Goal: Book appointment/travel/reservation: Book appointment/travel/reservation

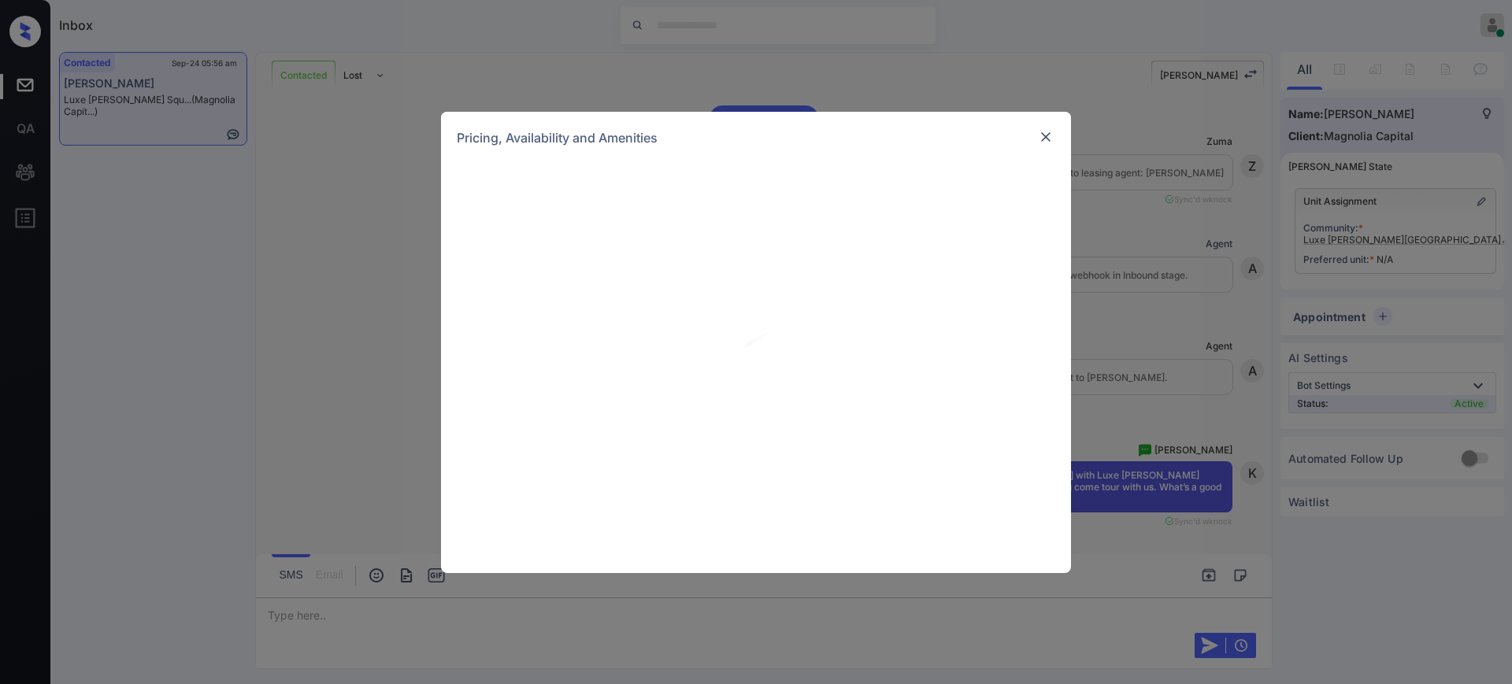
scroll to position [2243, 0]
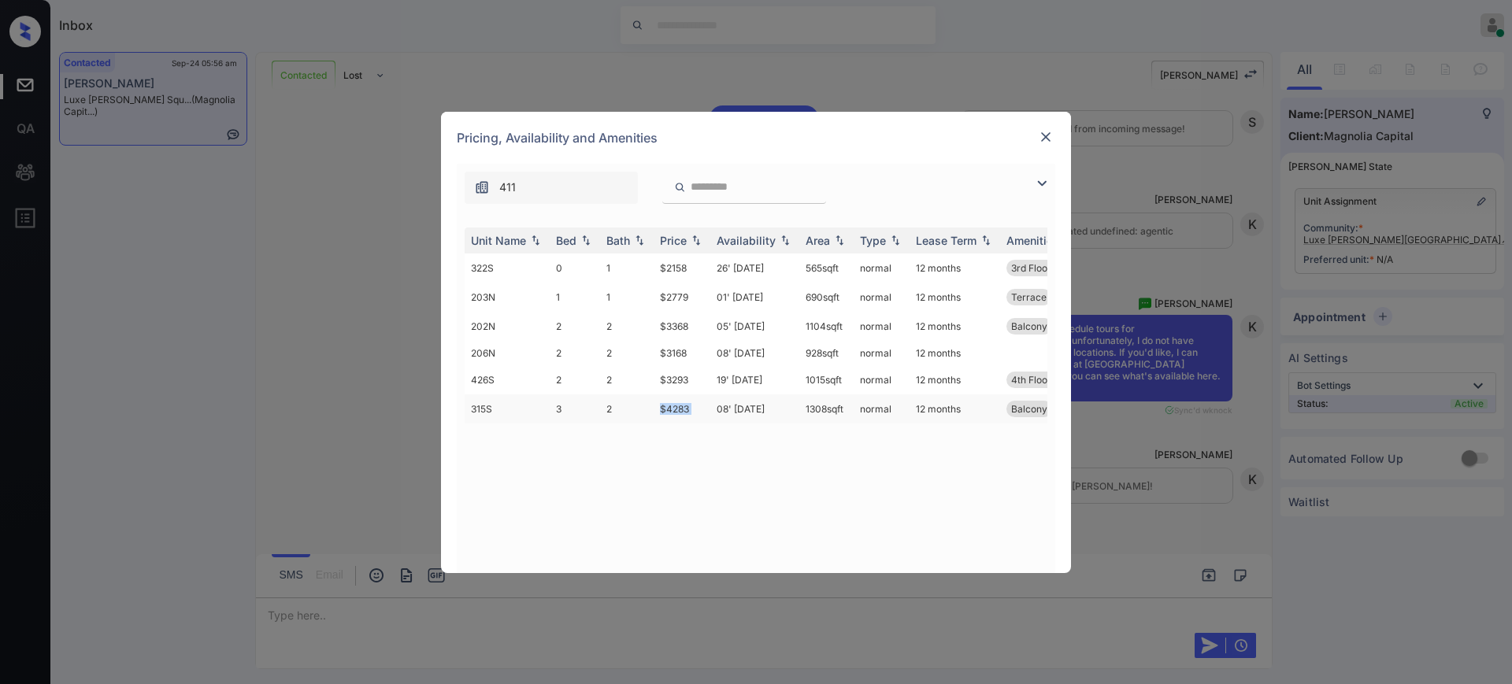
drag, startPoint x: 660, startPoint y: 409, endPoint x: 710, endPoint y: 408, distance: 50.4
type textarea "*****"
click at [710, 408] on tr "315S 3 2 $4283 08' Nov 25 1308 sqft normal 12 months Balcony 3rd Floor" at bounding box center [876, 408] width 823 height 29
copy td "$4283"
click at [1041, 132] on img at bounding box center [1046, 137] width 16 height 16
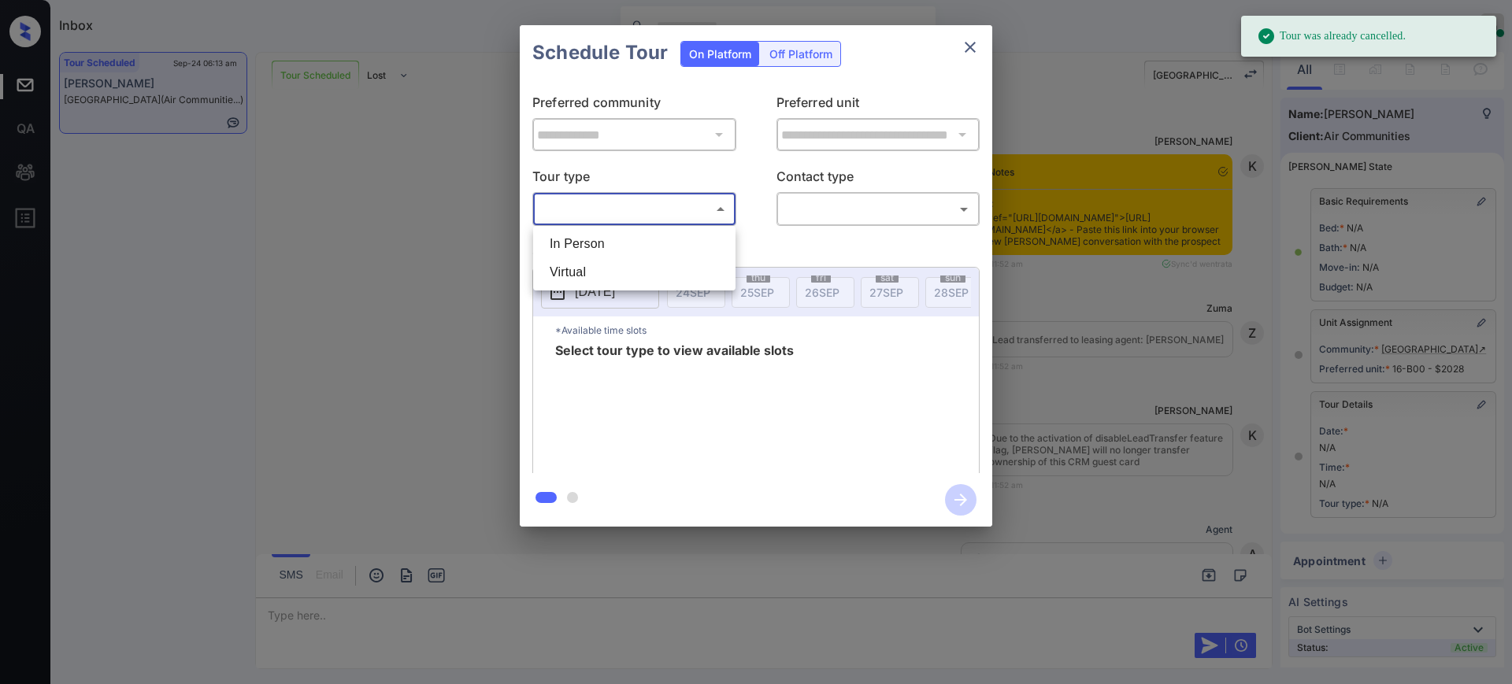
scroll to position [109, 0]
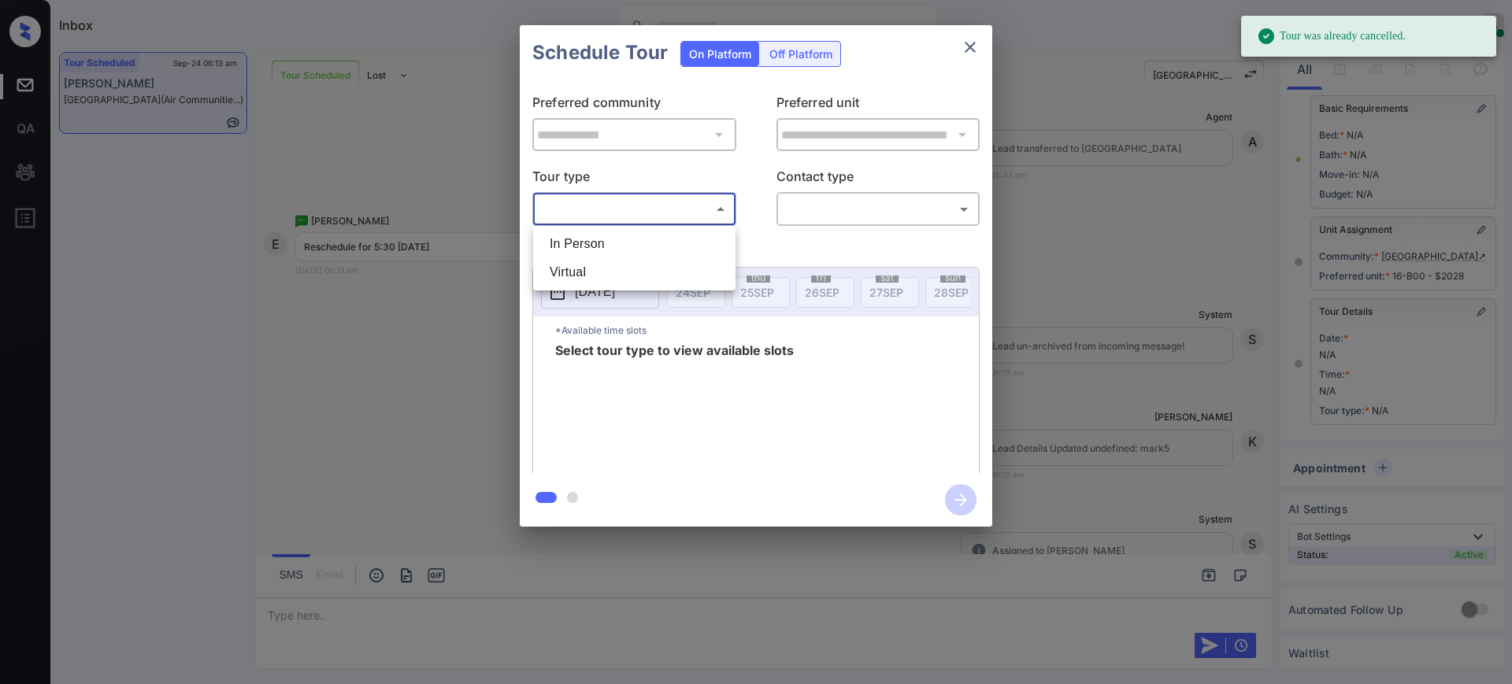
click at [576, 250] on li "In Person" at bounding box center [634, 244] width 194 height 28
type input "********"
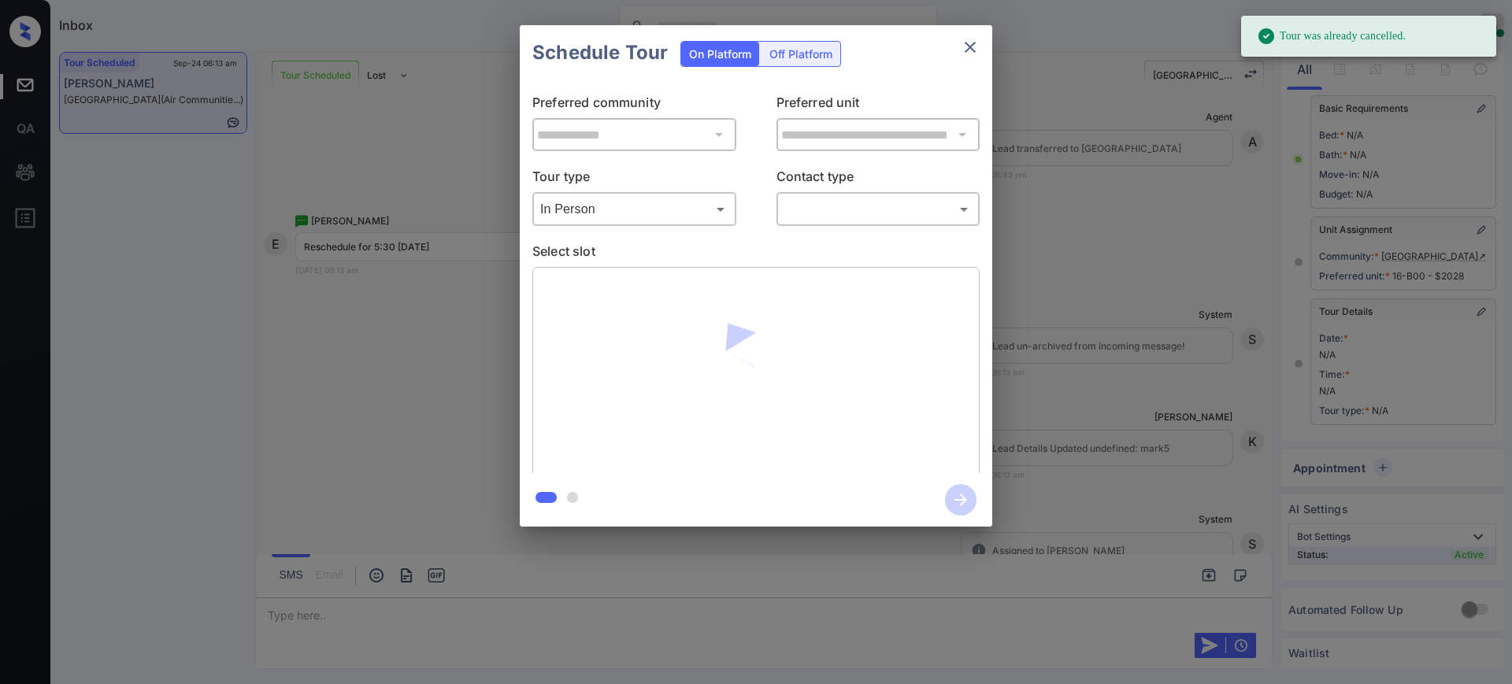
click at [776, 209] on div "​ ​" at bounding box center [878, 209] width 204 height 34
click at [864, 202] on body "Tour was already cancelled. Inbox Ajay Kumar Online Set yourself offline Set yo…" at bounding box center [756, 342] width 1512 height 684
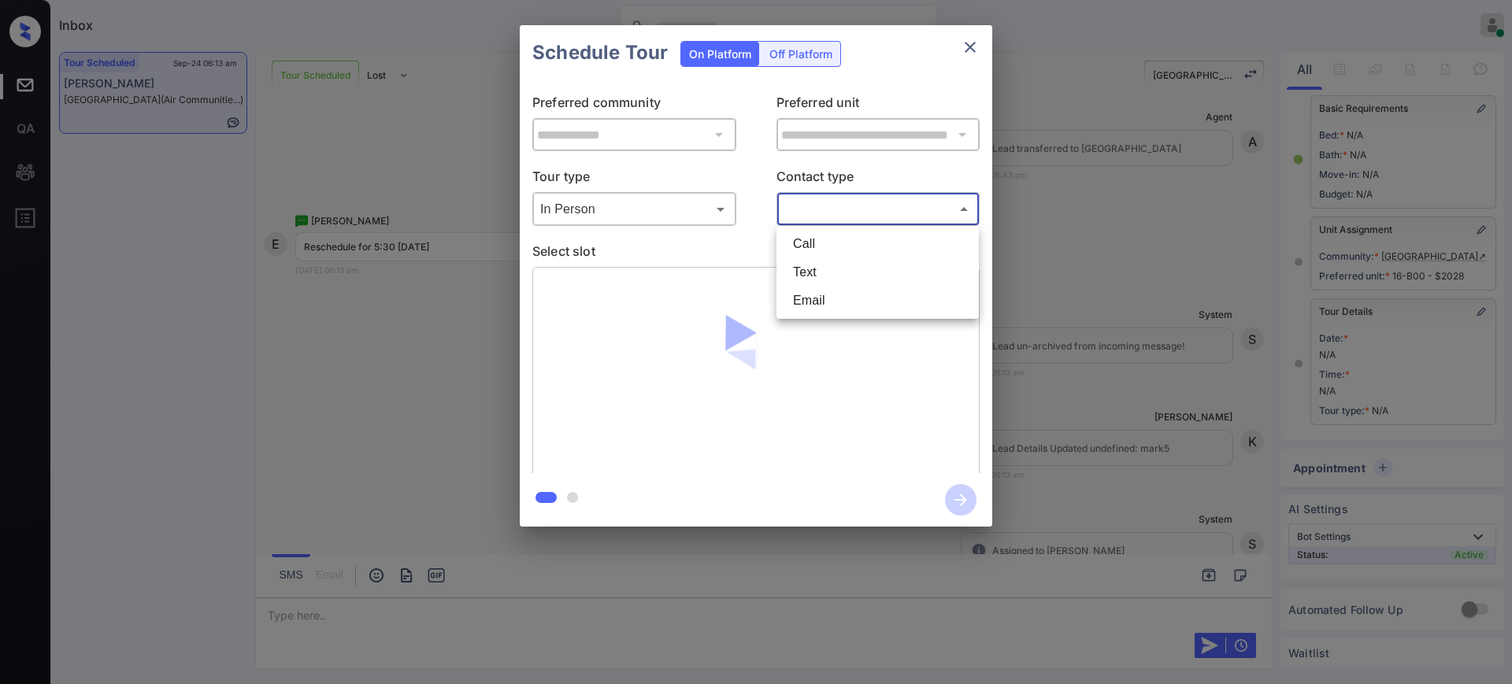
click at [814, 268] on li "Text" at bounding box center [877, 272] width 194 height 28
type input "****"
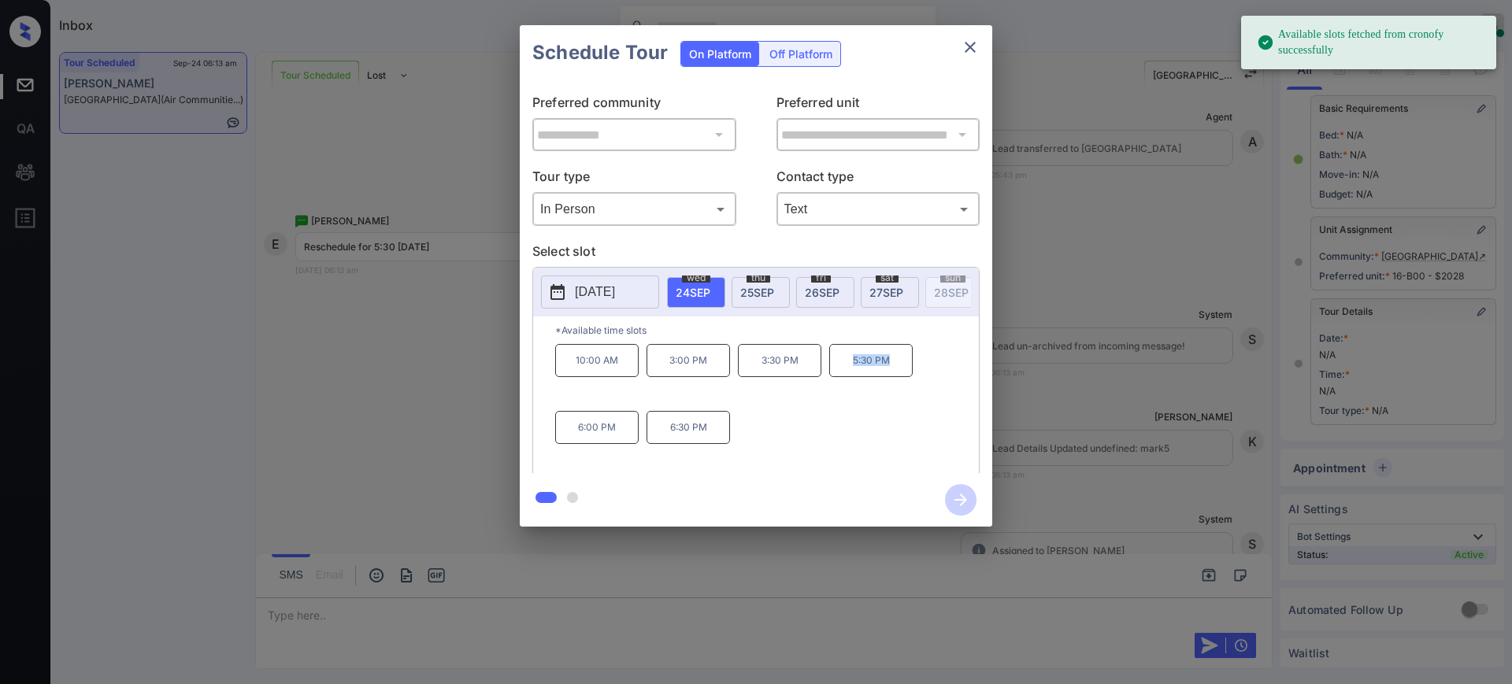
drag, startPoint x: 844, startPoint y: 368, endPoint x: 905, endPoint y: 383, distance: 63.2
click at [905, 377] on p "5:30 PM" at bounding box center [870, 360] width 83 height 33
copy p "5:30 PM"
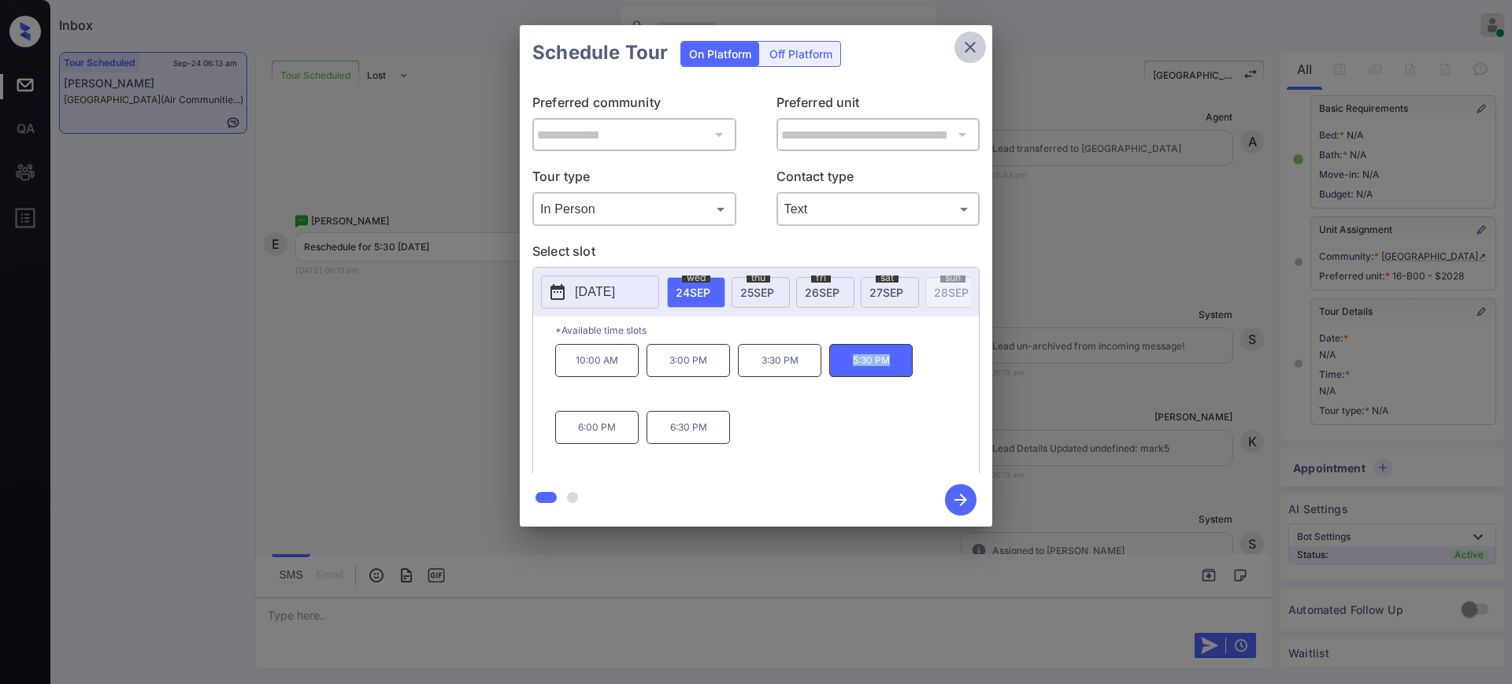
click at [968, 39] on icon "close" at bounding box center [970, 47] width 19 height 19
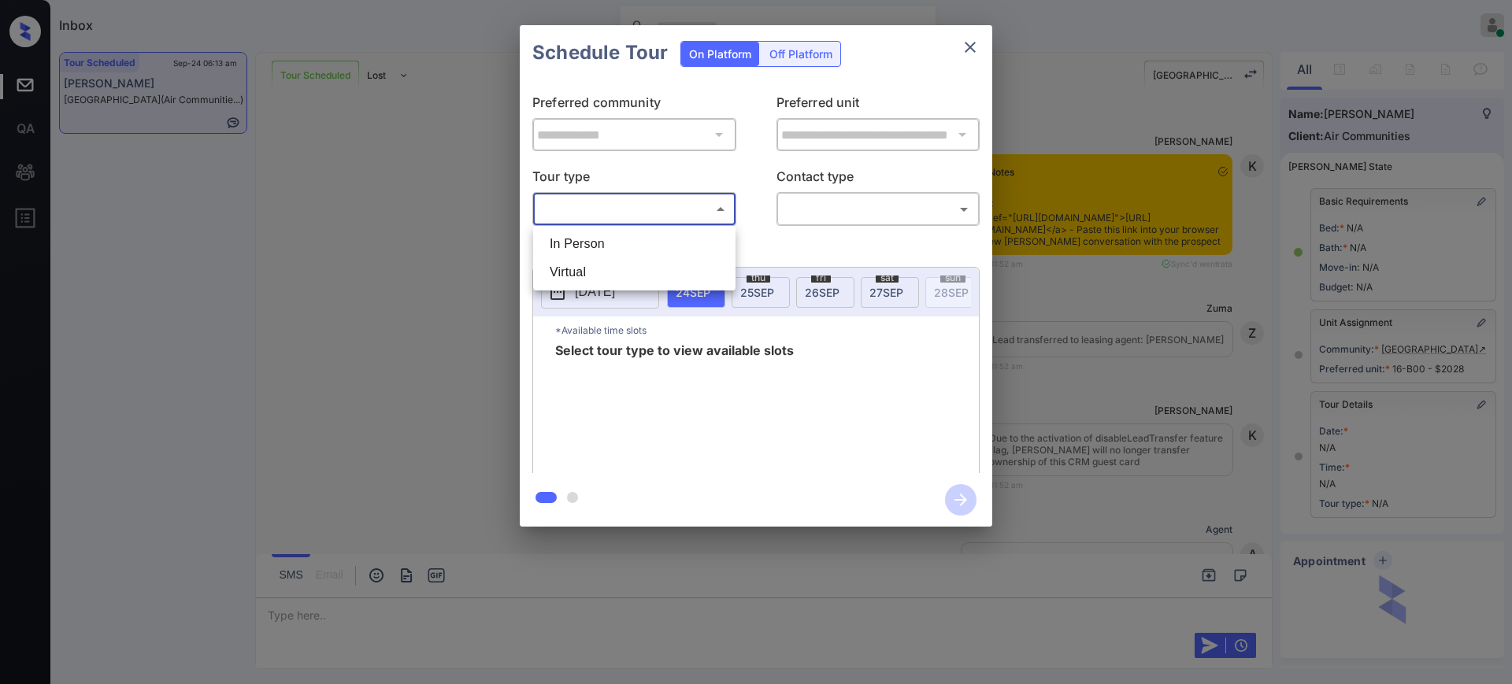
scroll to position [6296, 0]
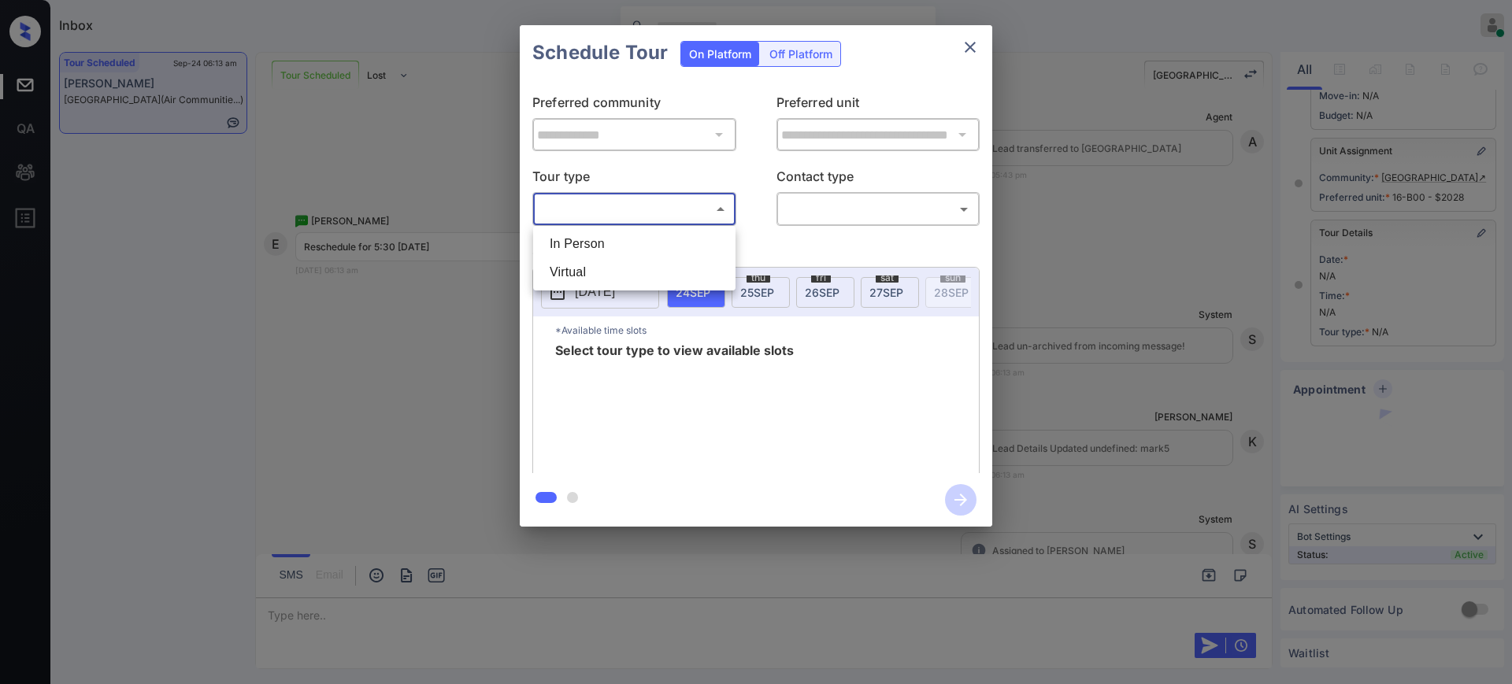
click at [613, 233] on li "In Person" at bounding box center [634, 244] width 194 height 28
type input "********"
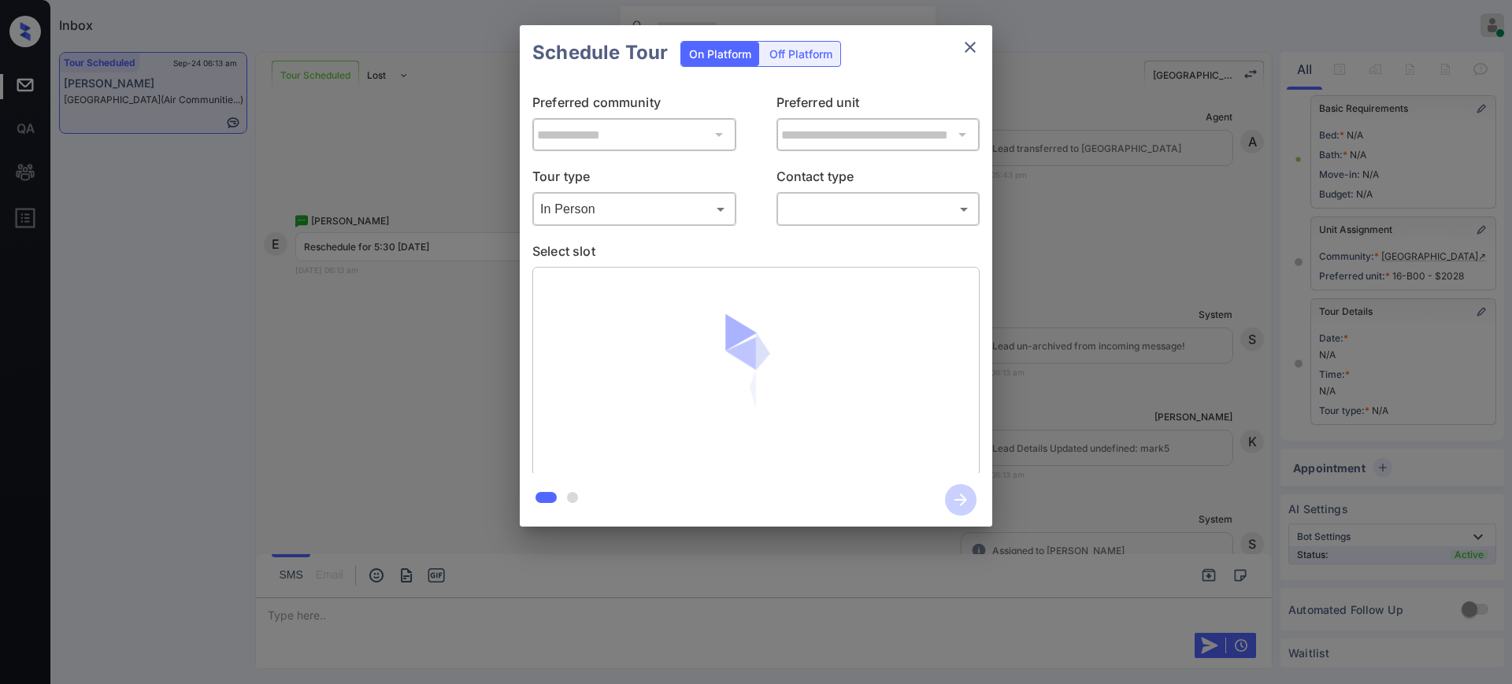
scroll to position [109, 0]
click at [813, 209] on body "Inbox Ajay Kumar Online Set yourself offline Set yourself on break Profile Swit…" at bounding box center [756, 342] width 1512 height 684
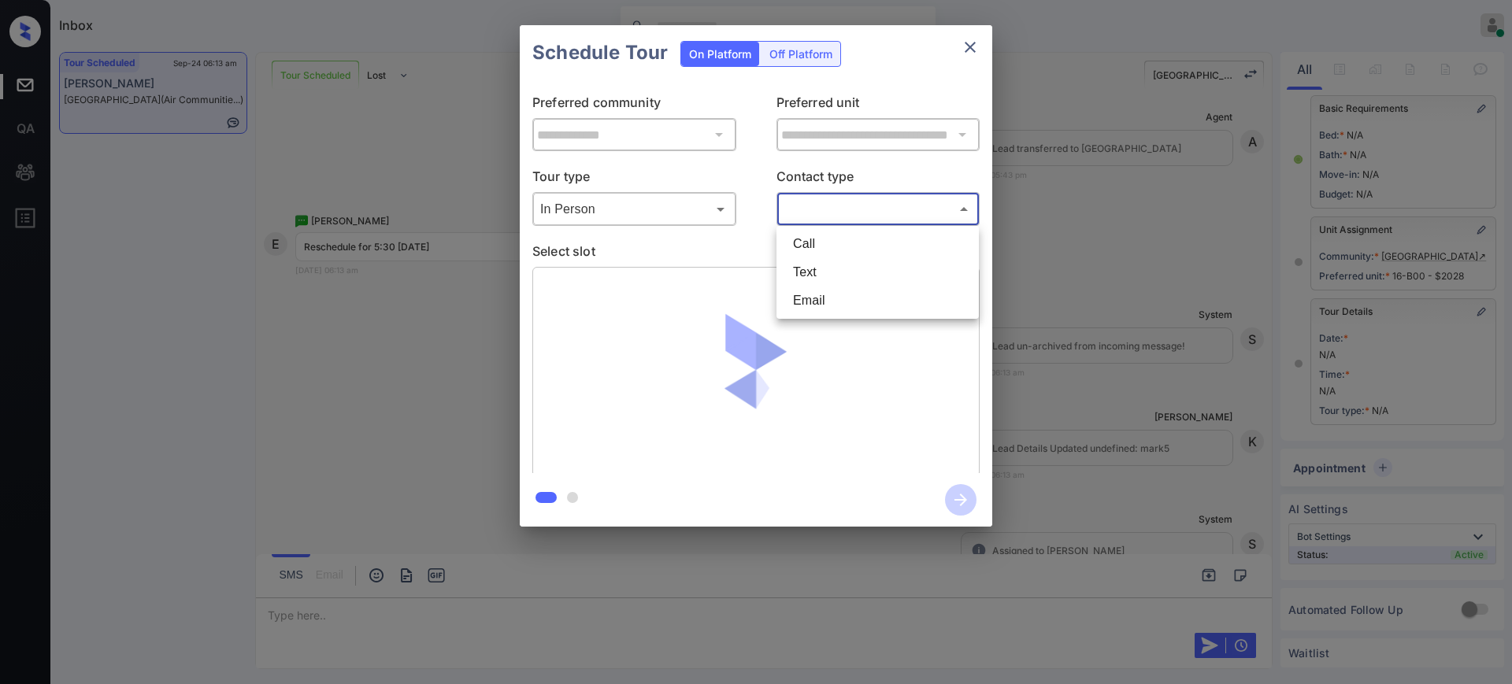
click at [806, 269] on li "Text" at bounding box center [877, 272] width 194 height 28
type input "****"
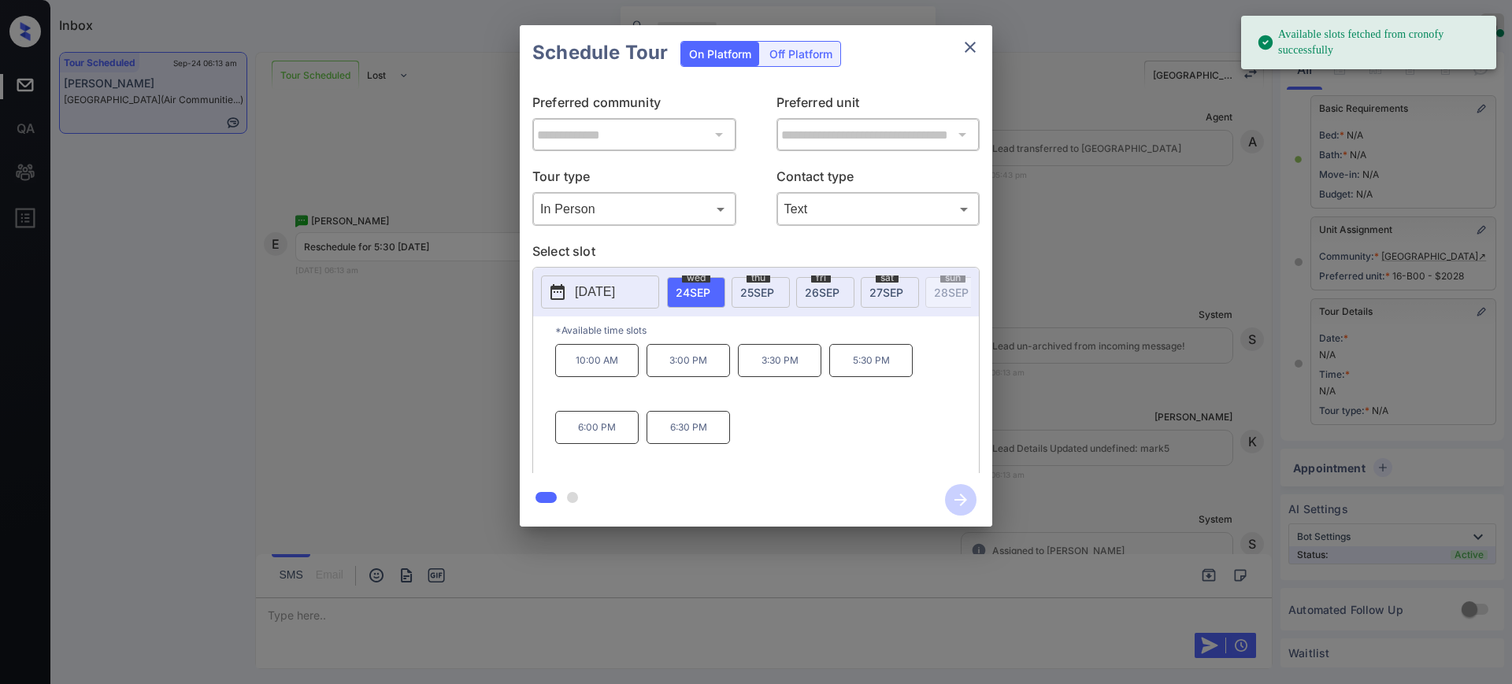
click at [687, 287] on span "24 SEP" at bounding box center [693, 292] width 35 height 13
click at [857, 370] on p "5:30 PM" at bounding box center [870, 360] width 83 height 33
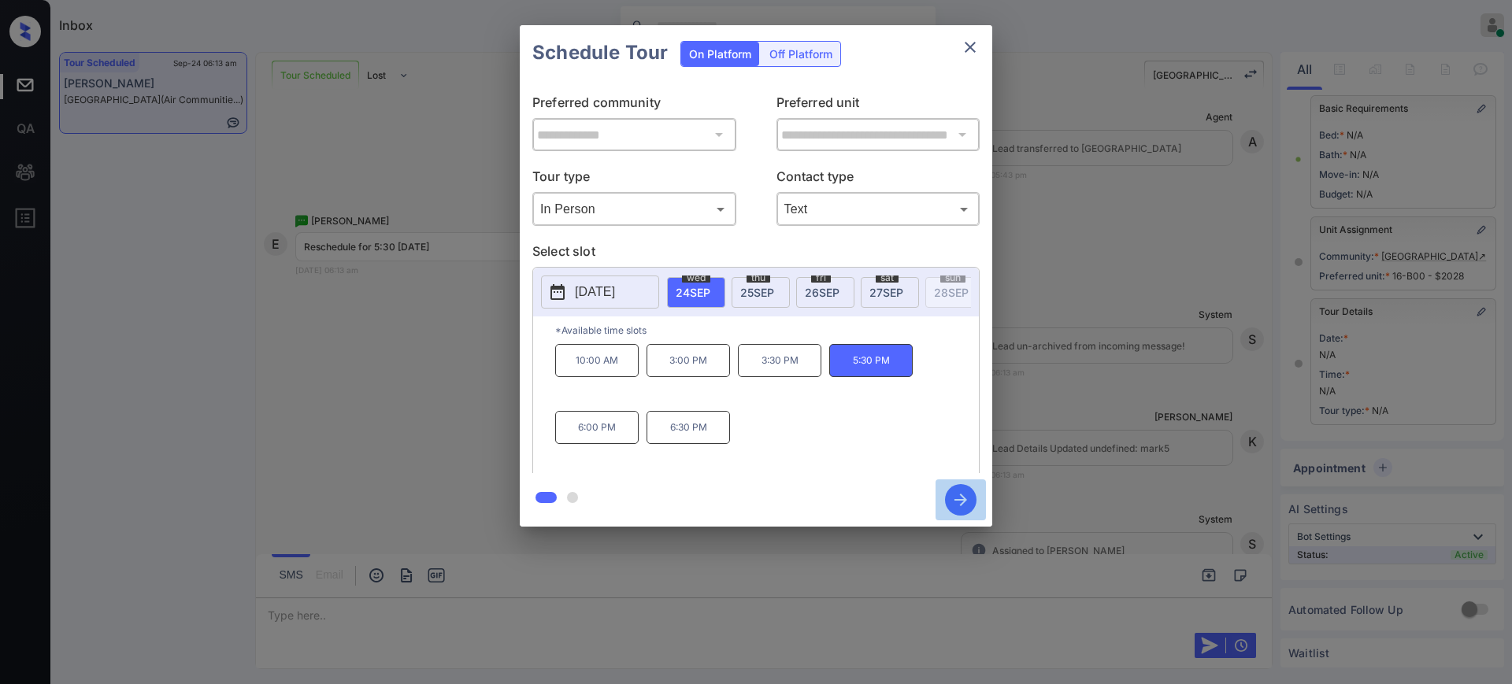
click at [961, 498] on icon "button" at bounding box center [960, 499] width 31 height 31
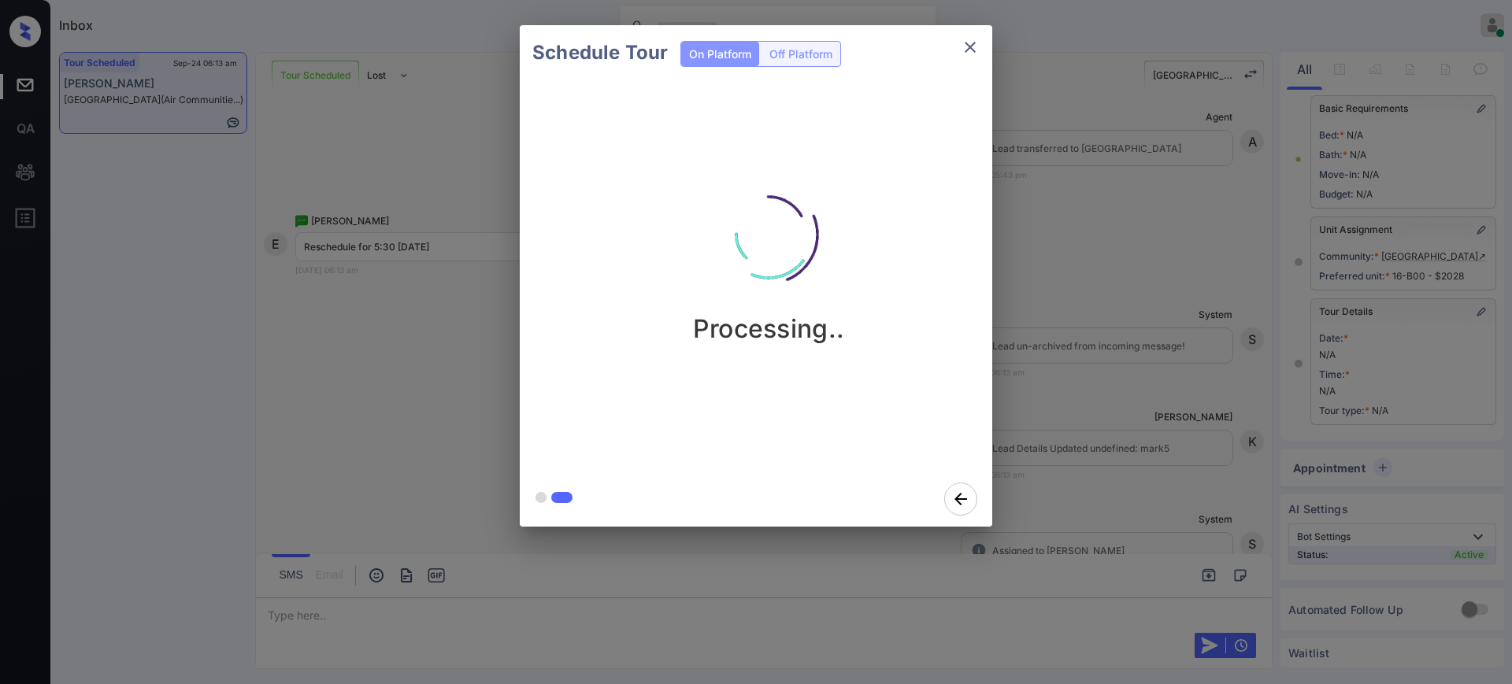
click at [1105, 385] on div "Schedule Tour On Platform Off Platform Processing.." at bounding box center [756, 276] width 1512 height 552
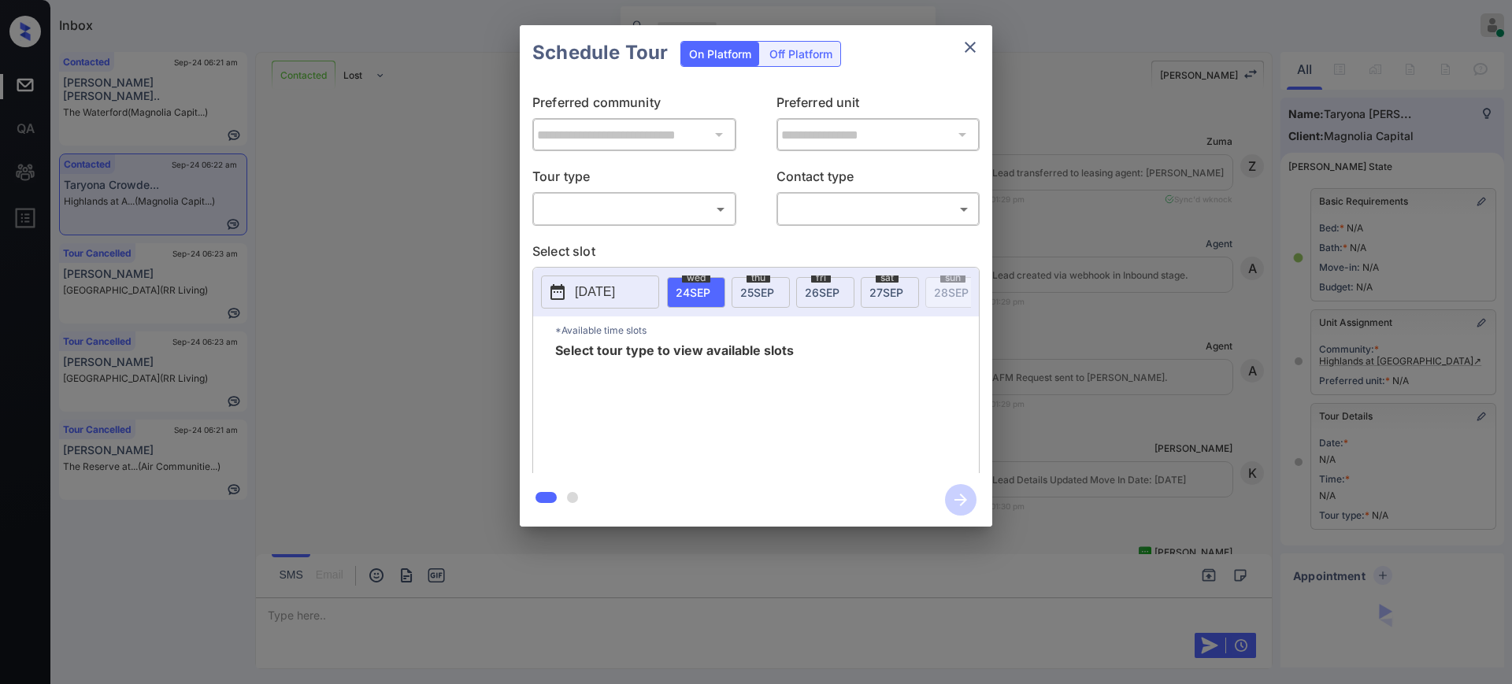
click at [624, 200] on body "Inbox [PERSON_NAME] Online Set yourself offline Set yourself on break Profile S…" at bounding box center [756, 342] width 1512 height 684
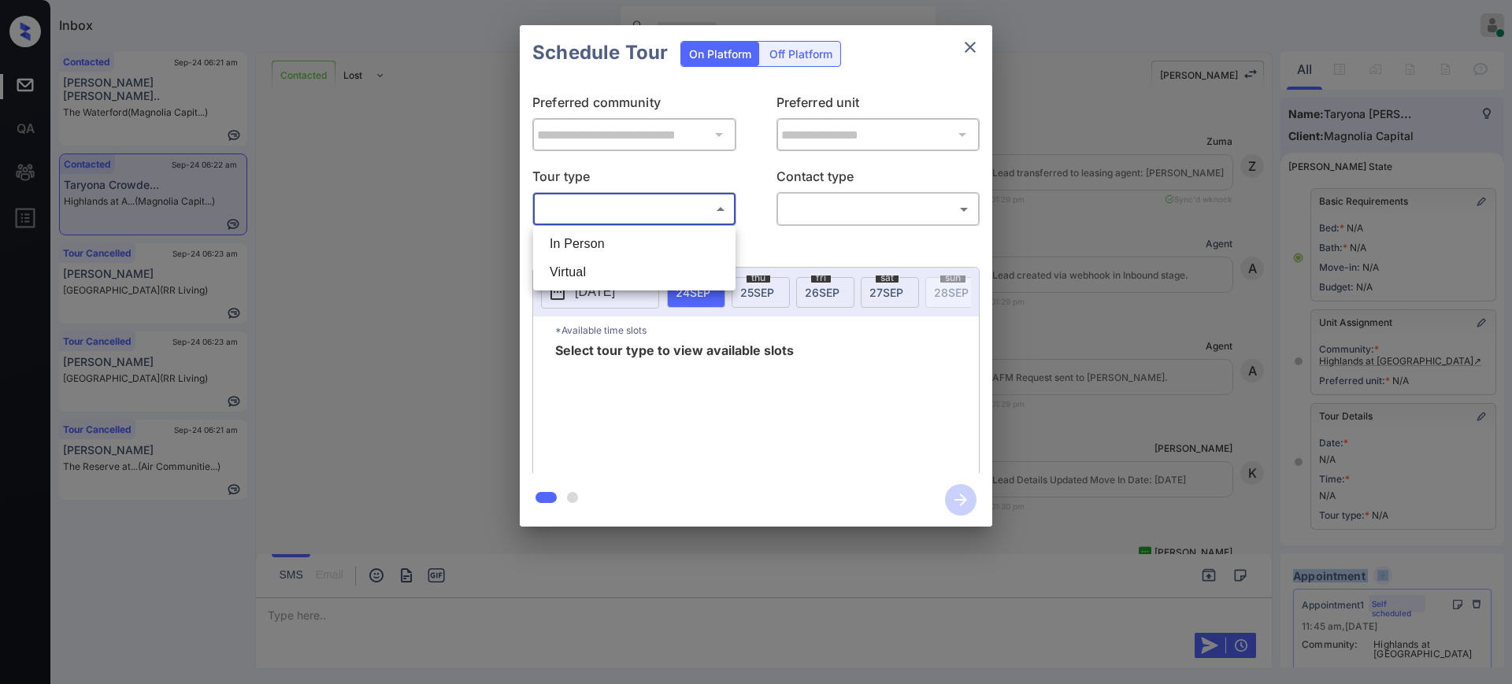
scroll to position [8220, 0]
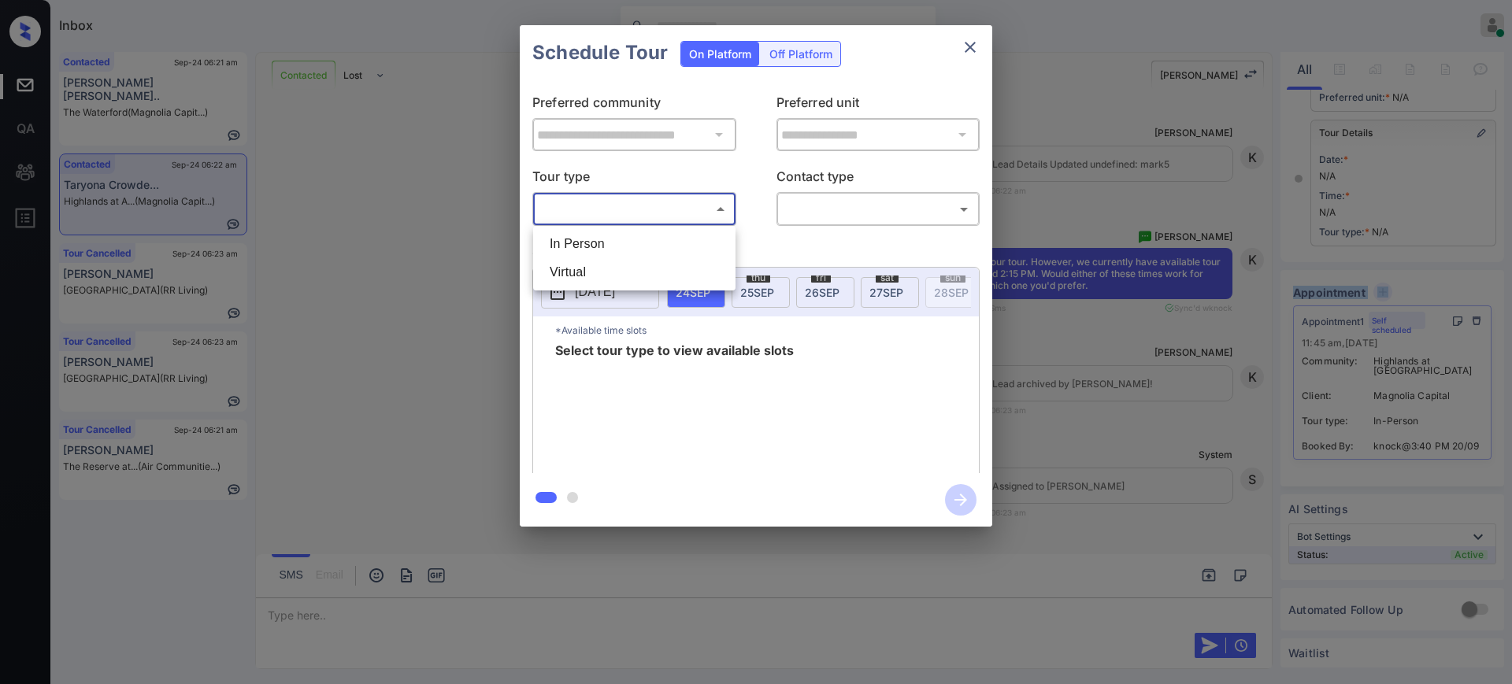
click at [605, 246] on ul "In Person Virtual" at bounding box center [634, 258] width 202 height 65
click at [622, 246] on li "In Person" at bounding box center [634, 244] width 194 height 28
type input "********"
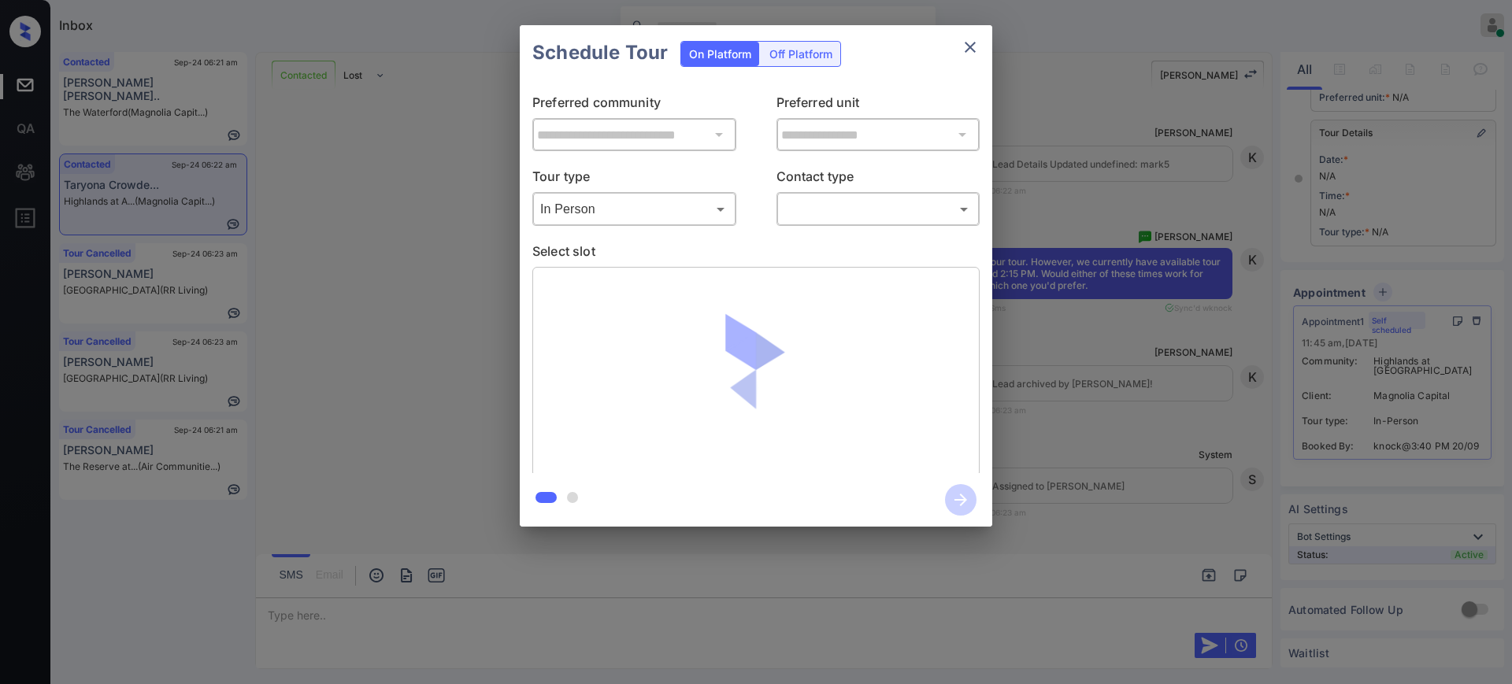
click at [853, 183] on p "Contact type" at bounding box center [878, 179] width 204 height 25
click at [838, 222] on div "​ ​" at bounding box center [878, 209] width 204 height 34
click at [821, 187] on p "Contact type" at bounding box center [878, 179] width 204 height 25
click at [815, 223] on div "​ ​" at bounding box center [878, 209] width 204 height 34
click at [831, 195] on body "Inbox Ajay Kumar Online Set yourself offline Set yourself on break Profile Swit…" at bounding box center [756, 342] width 1512 height 684
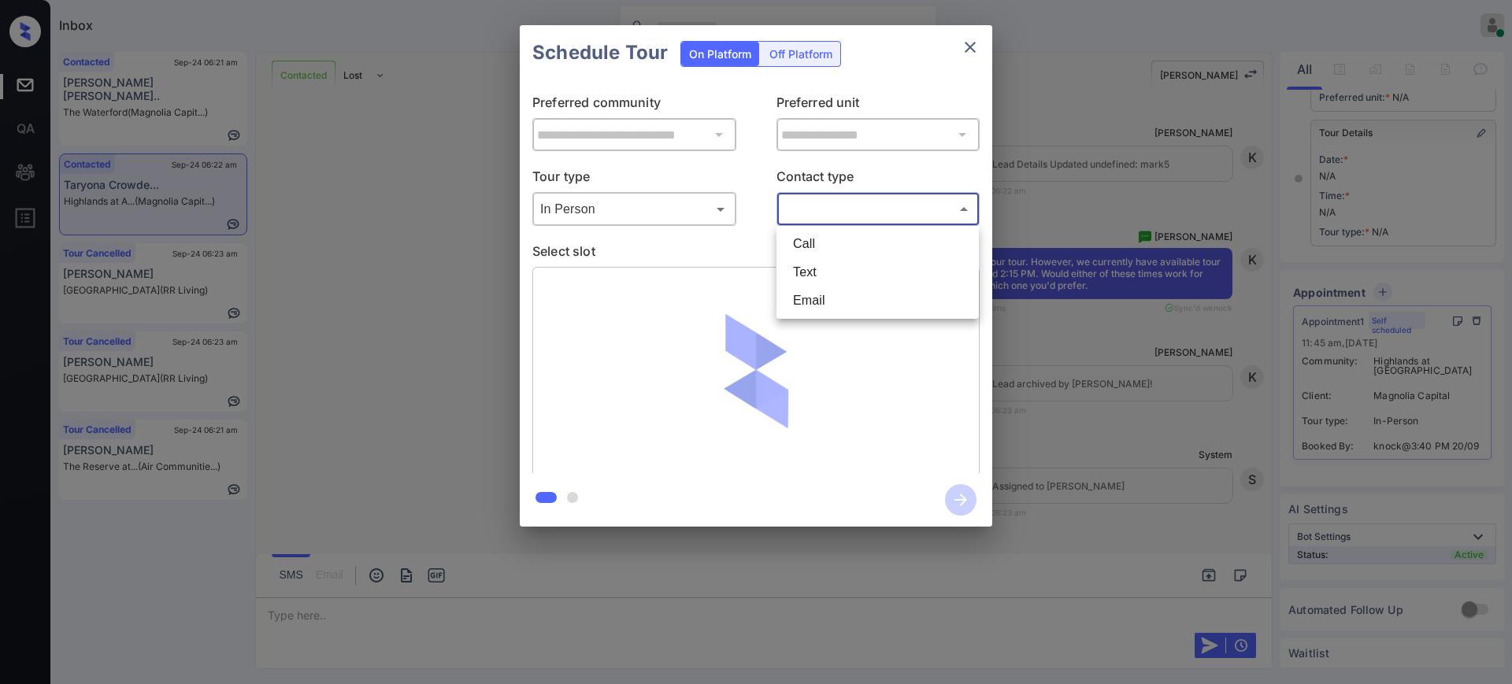
click at [816, 274] on li "Text" at bounding box center [877, 272] width 194 height 28
type input "****"
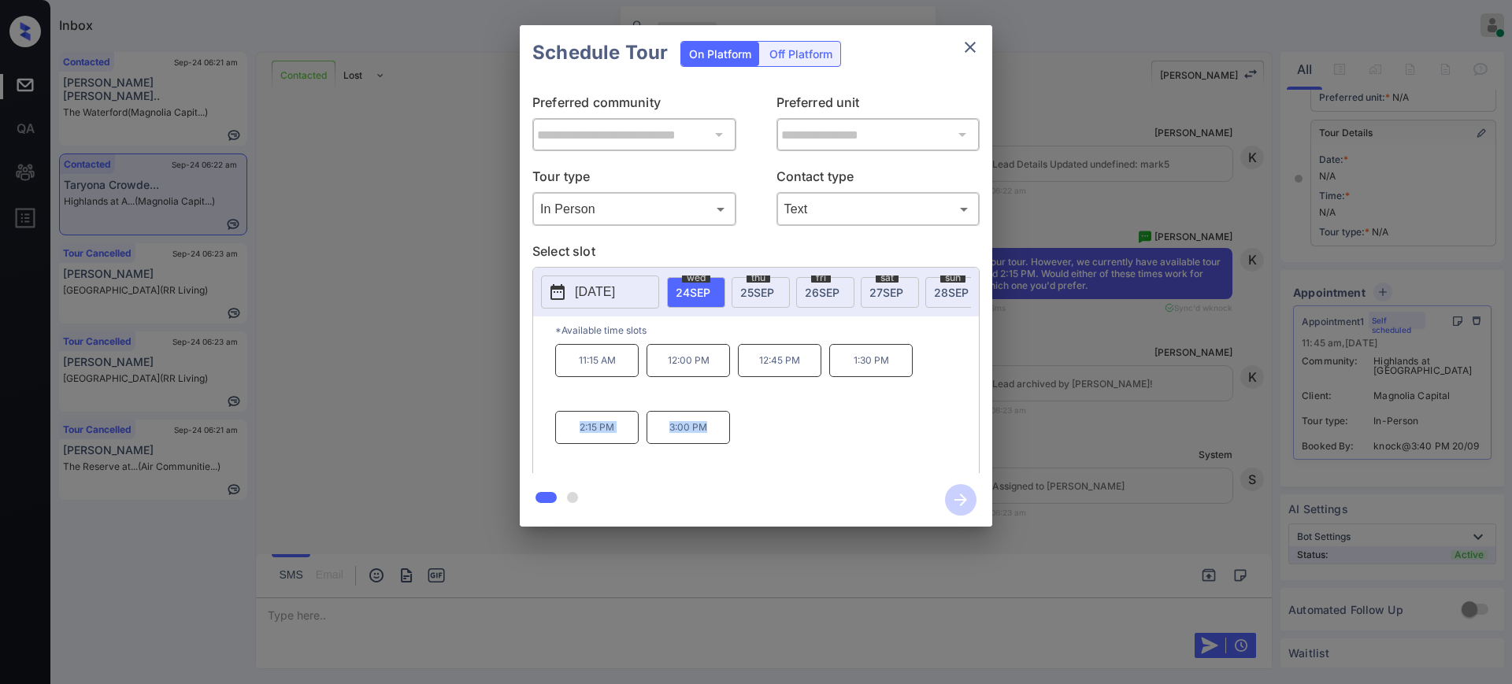
drag, startPoint x: 564, startPoint y: 440, endPoint x: 879, endPoint y: 237, distance: 374.7
click at [750, 435] on div "11:15 AM 12:00 PM 12:45 PM 1:30 PM 2:15 PM 3:00 PM" at bounding box center [767, 407] width 424 height 126
copy div "2:15 PM 3:00 PM"
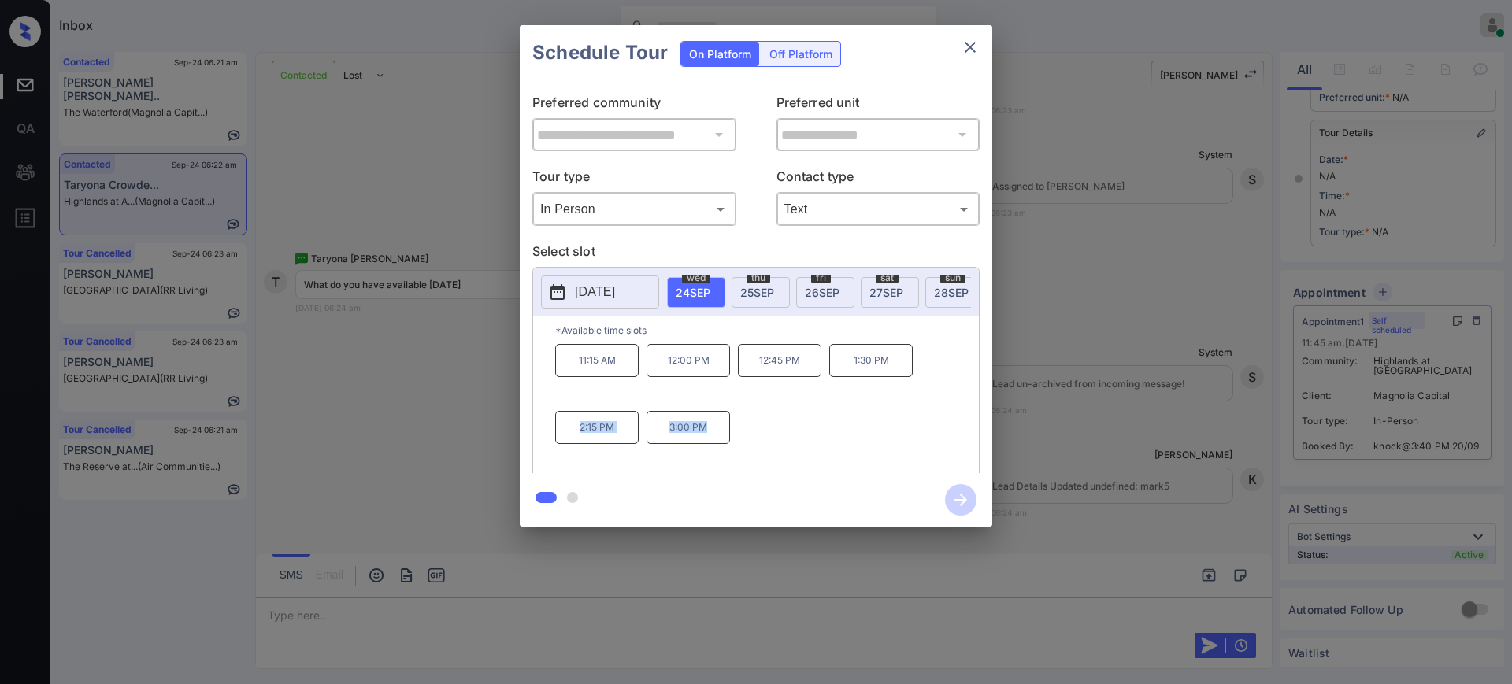
scroll to position [8525, 0]
click at [964, 50] on icon "close" at bounding box center [970, 47] width 19 height 19
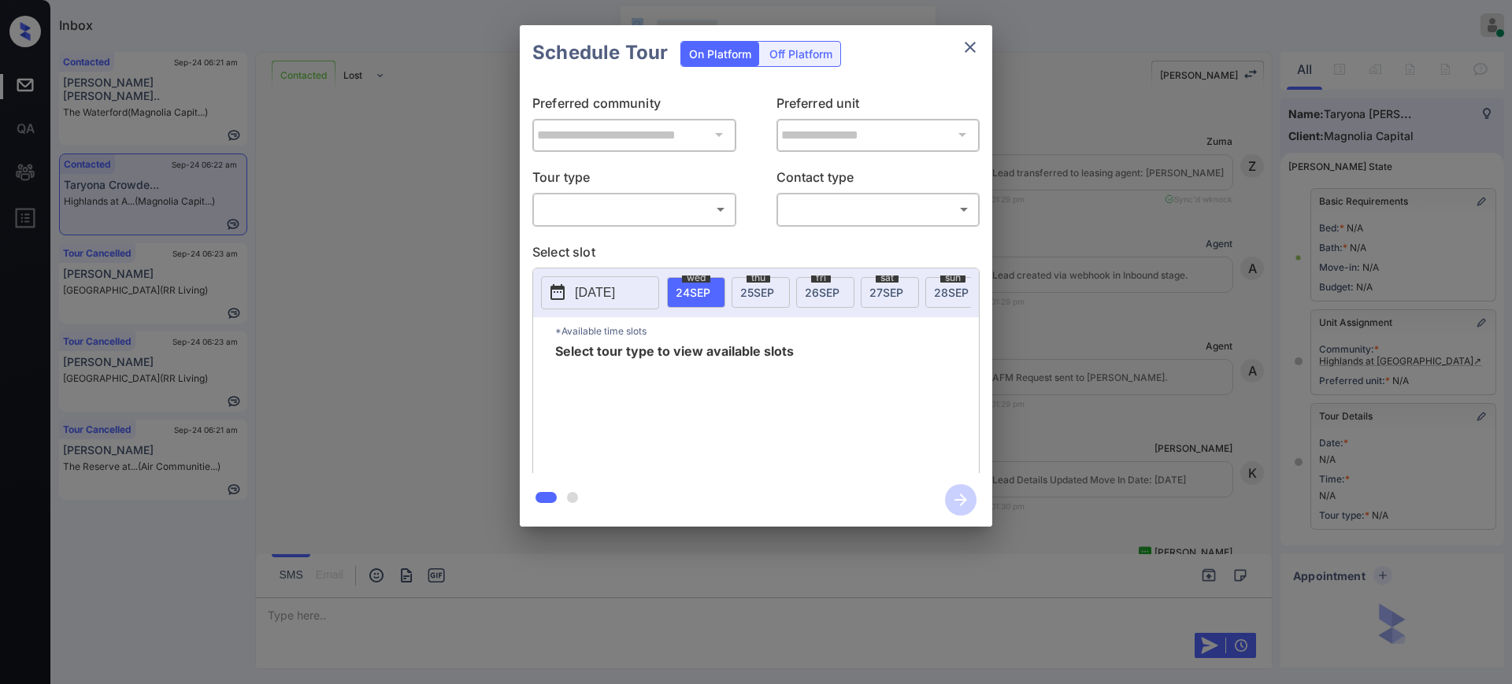
scroll to position [309, 0]
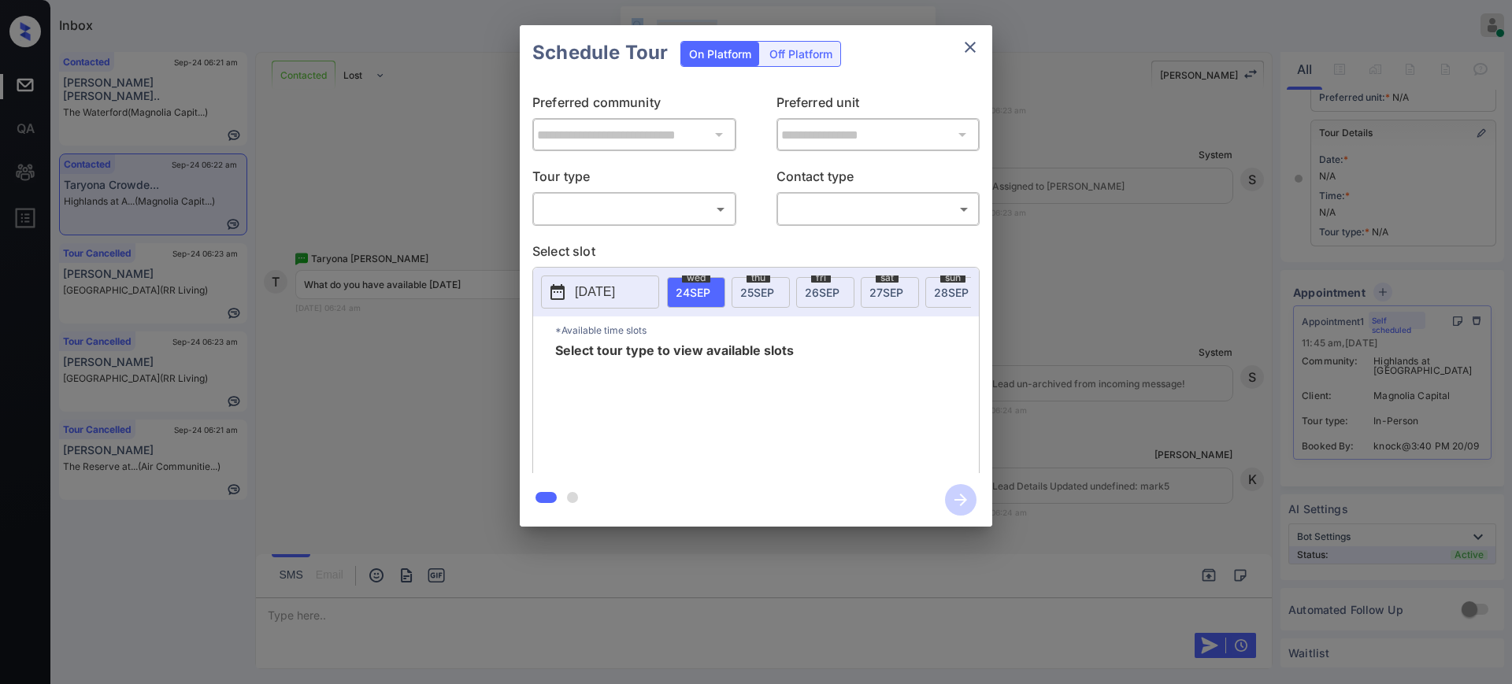
click at [565, 205] on body "Inbox [PERSON_NAME] Online Set yourself offline Set yourself on break Profile S…" at bounding box center [756, 342] width 1512 height 684
click at [605, 246] on li "In Person" at bounding box center [634, 244] width 194 height 28
type input "********"
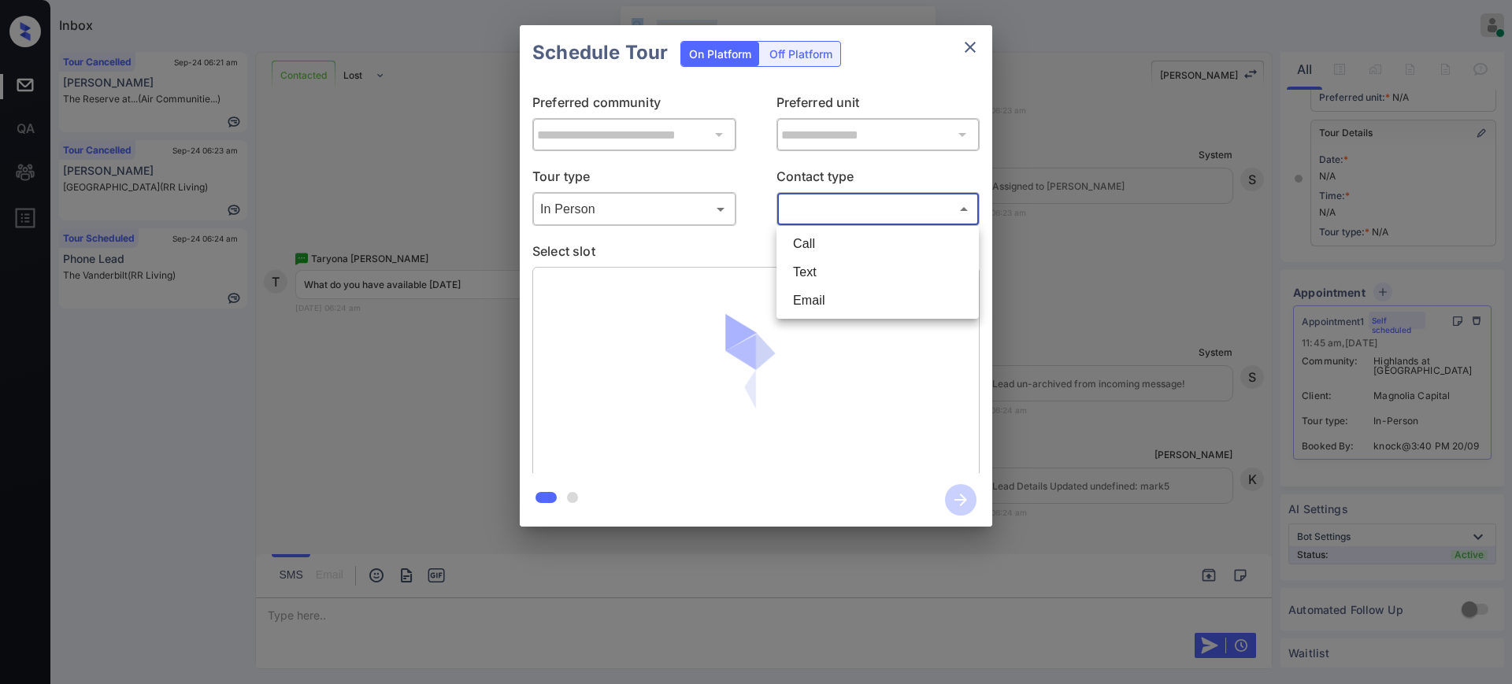
click at [894, 210] on body "Inbox Ajay Kumar Online Set yourself offline Set yourself on break Profile Swit…" at bounding box center [756, 342] width 1512 height 684
click at [831, 265] on li "Text" at bounding box center [877, 272] width 194 height 28
type input "****"
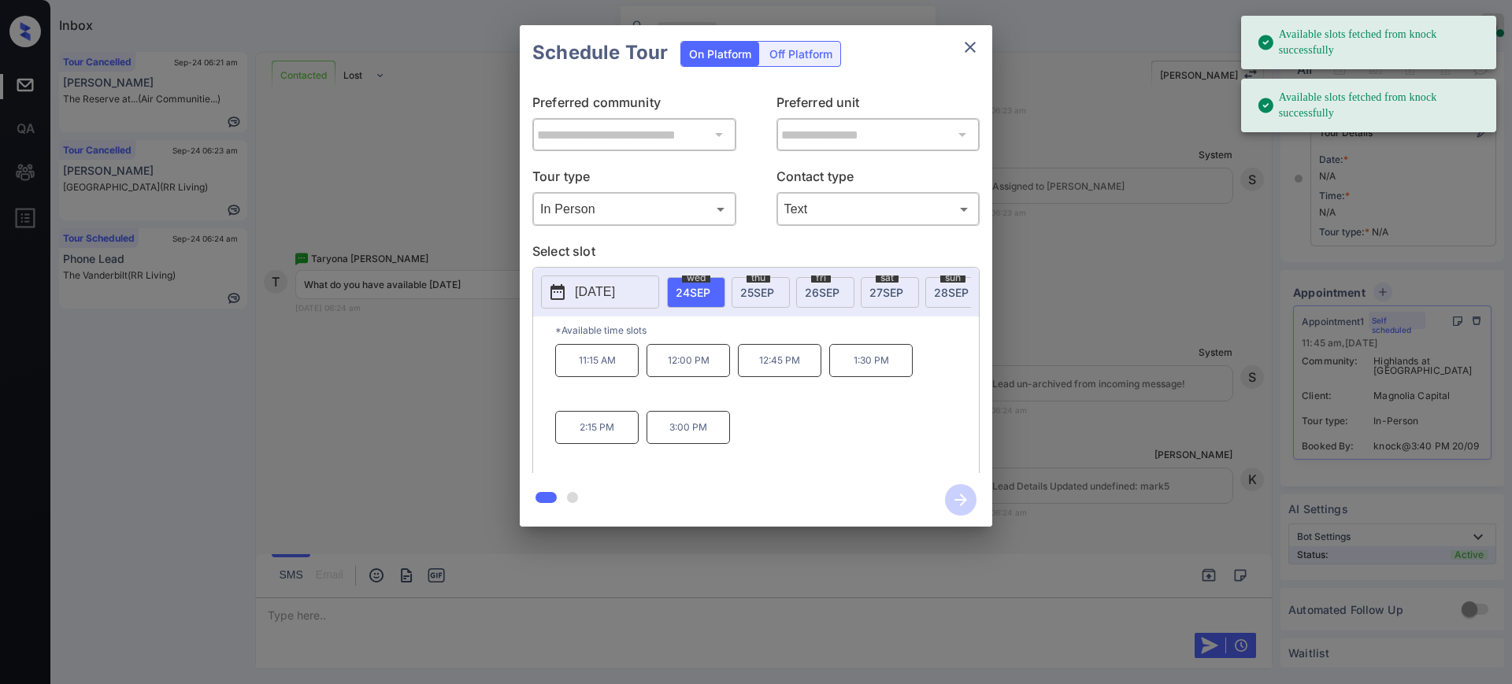
click at [763, 299] on div "thu 25 SEP" at bounding box center [760, 292] width 58 height 31
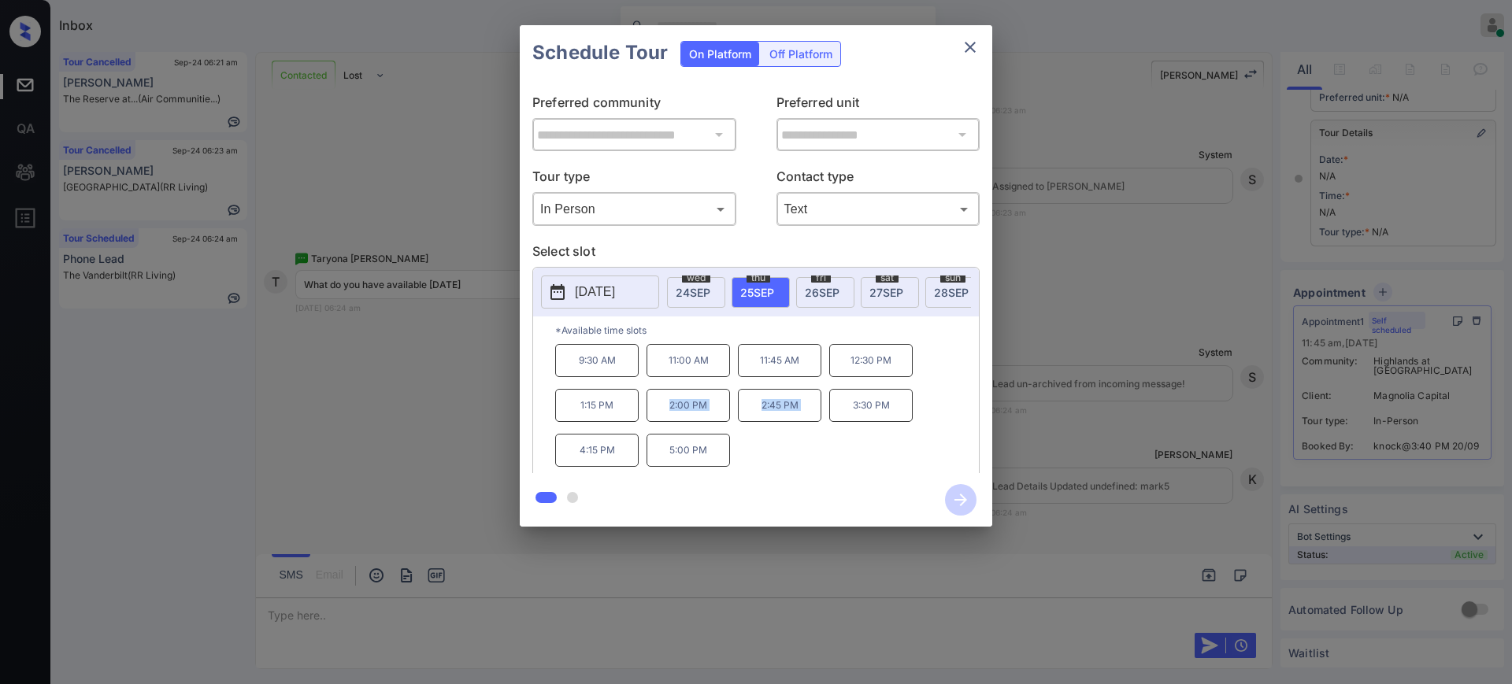
drag, startPoint x: 664, startPoint y: 413, endPoint x: 849, endPoint y: 410, distance: 185.8
click at [849, 410] on div "9:30 AM 11:00 AM 11:45 AM 12:30 PM 1:15 PM 2:00 PM 2:45 PM 3:30 PM 4:15 PM 5:00…" at bounding box center [767, 407] width 424 height 126
copy div "2:00 PM 2:45 PM"
click at [966, 49] on icon "close" at bounding box center [970, 47] width 19 height 19
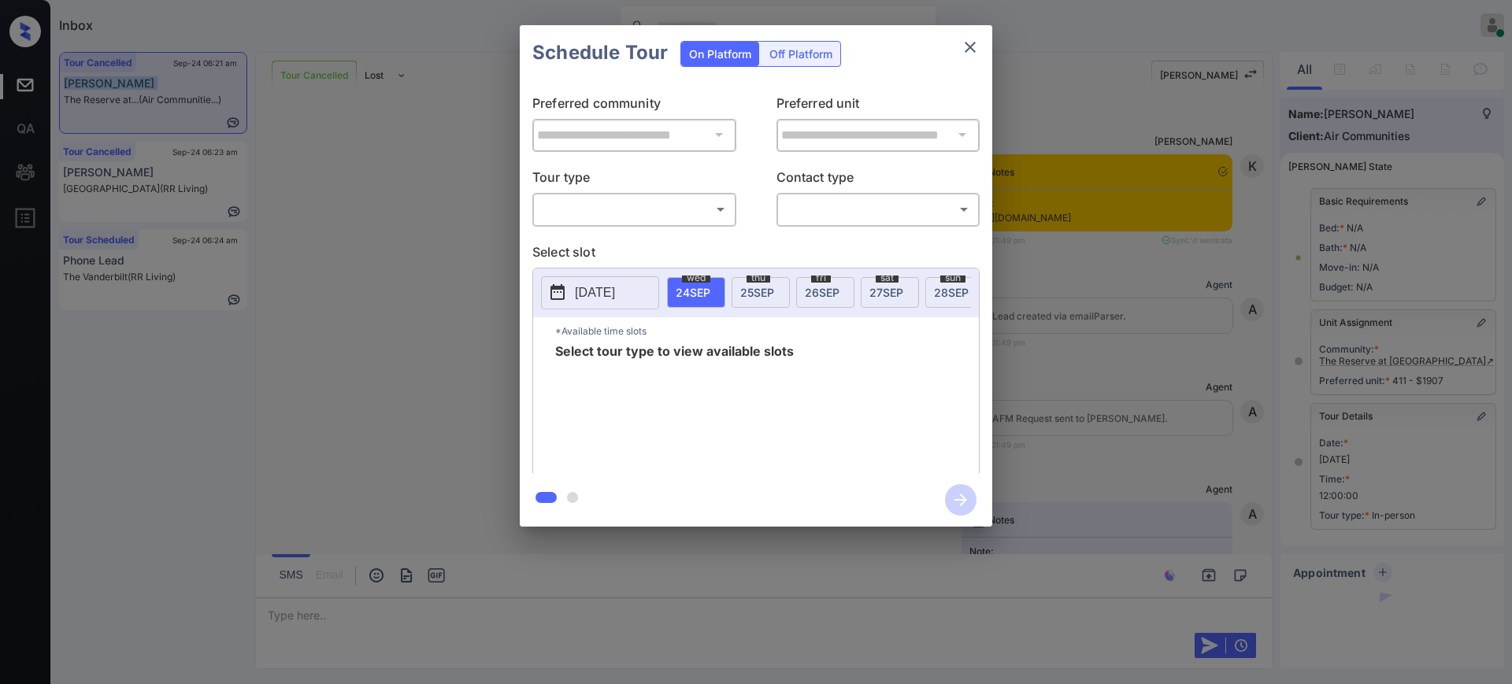
scroll to position [23521, 0]
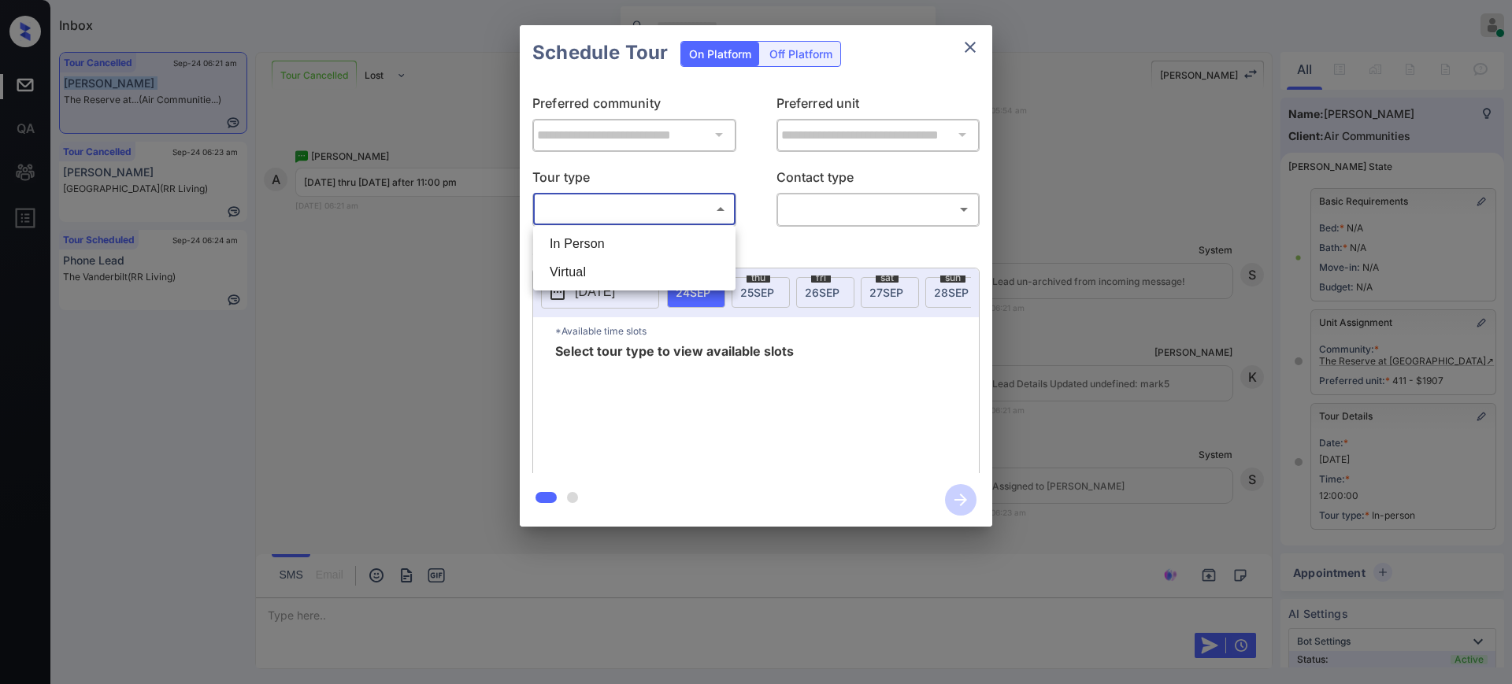
click at [620, 211] on body "Inbox Ajay Kumar Online Set yourself offline Set yourself on break Profile Swit…" at bounding box center [756, 342] width 1512 height 684
click at [614, 239] on li "In Person" at bounding box center [634, 244] width 194 height 28
type input "********"
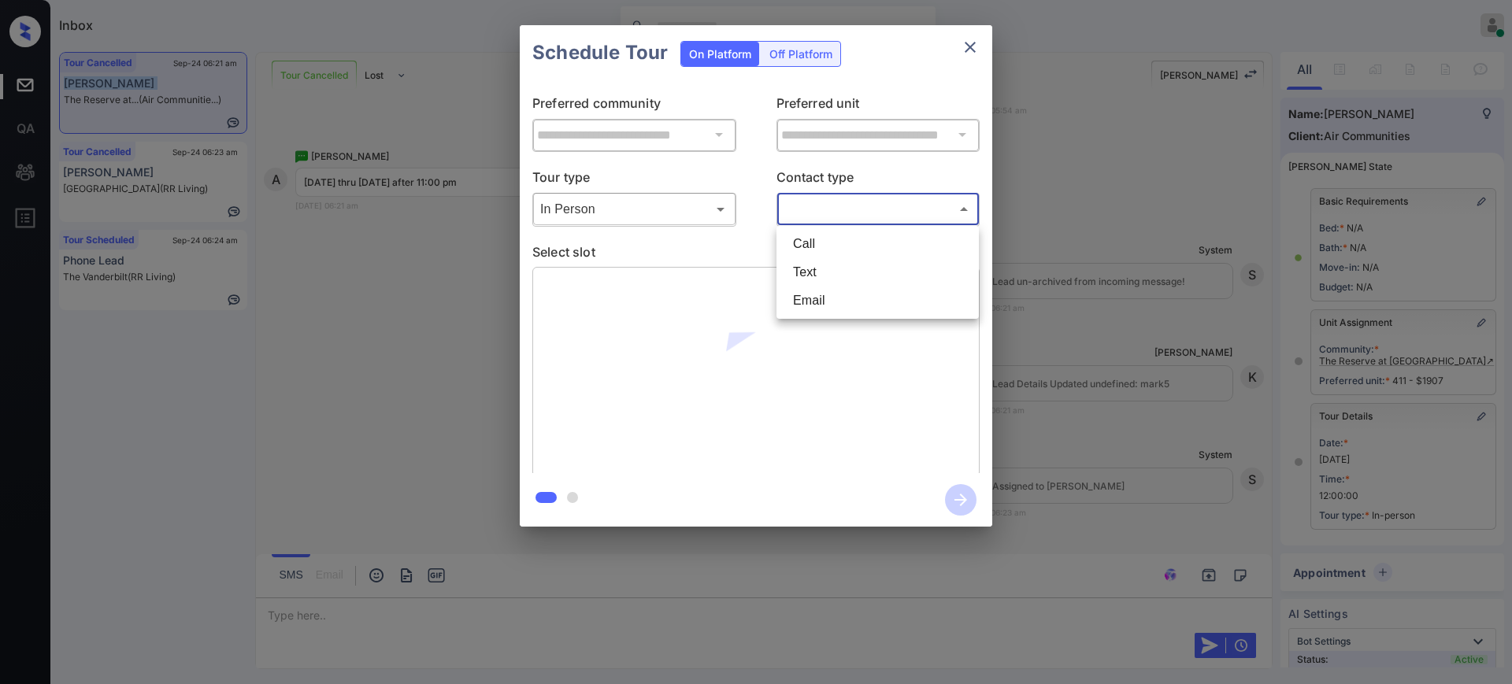
click at [860, 211] on body "Inbox Ajay Kumar Online Set yourself offline Set yourself on break Profile Swit…" at bounding box center [756, 342] width 1512 height 684
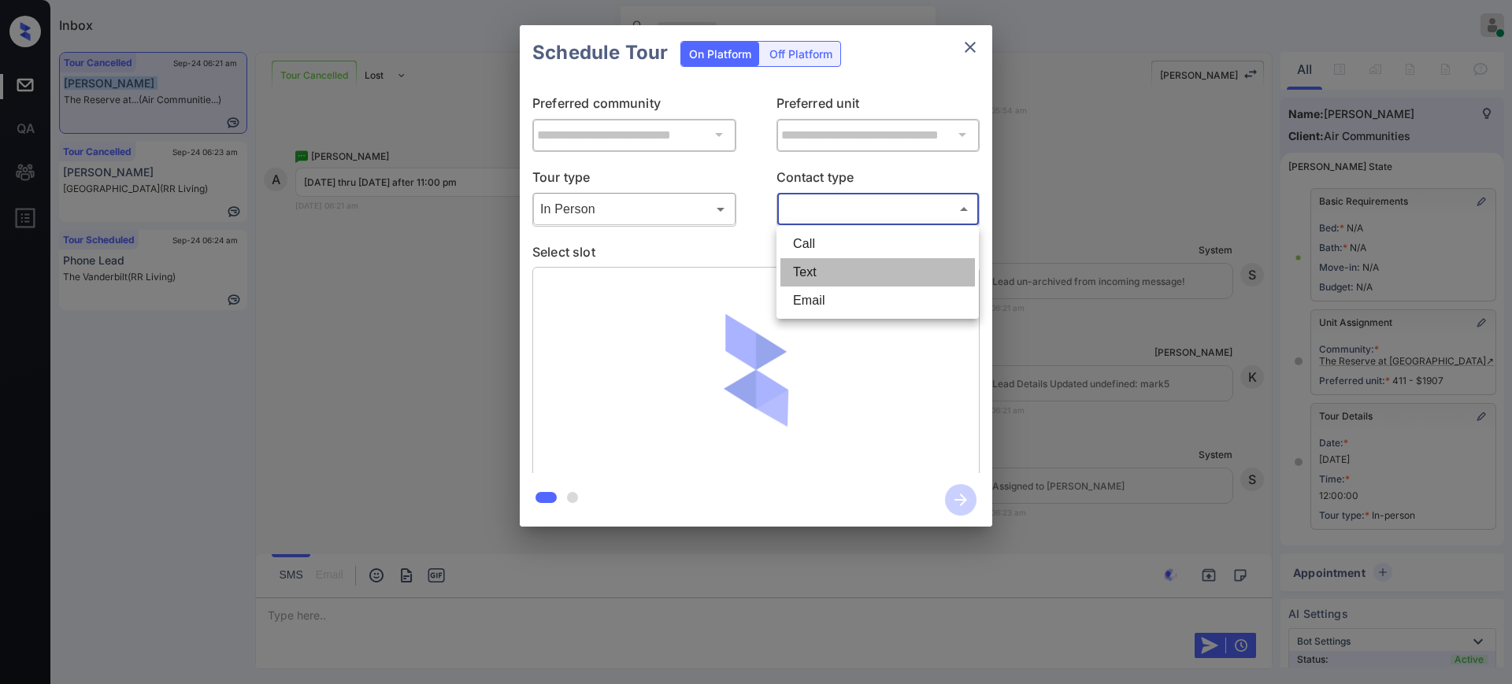
click at [830, 261] on li "Text" at bounding box center [877, 272] width 194 height 28
type input "****"
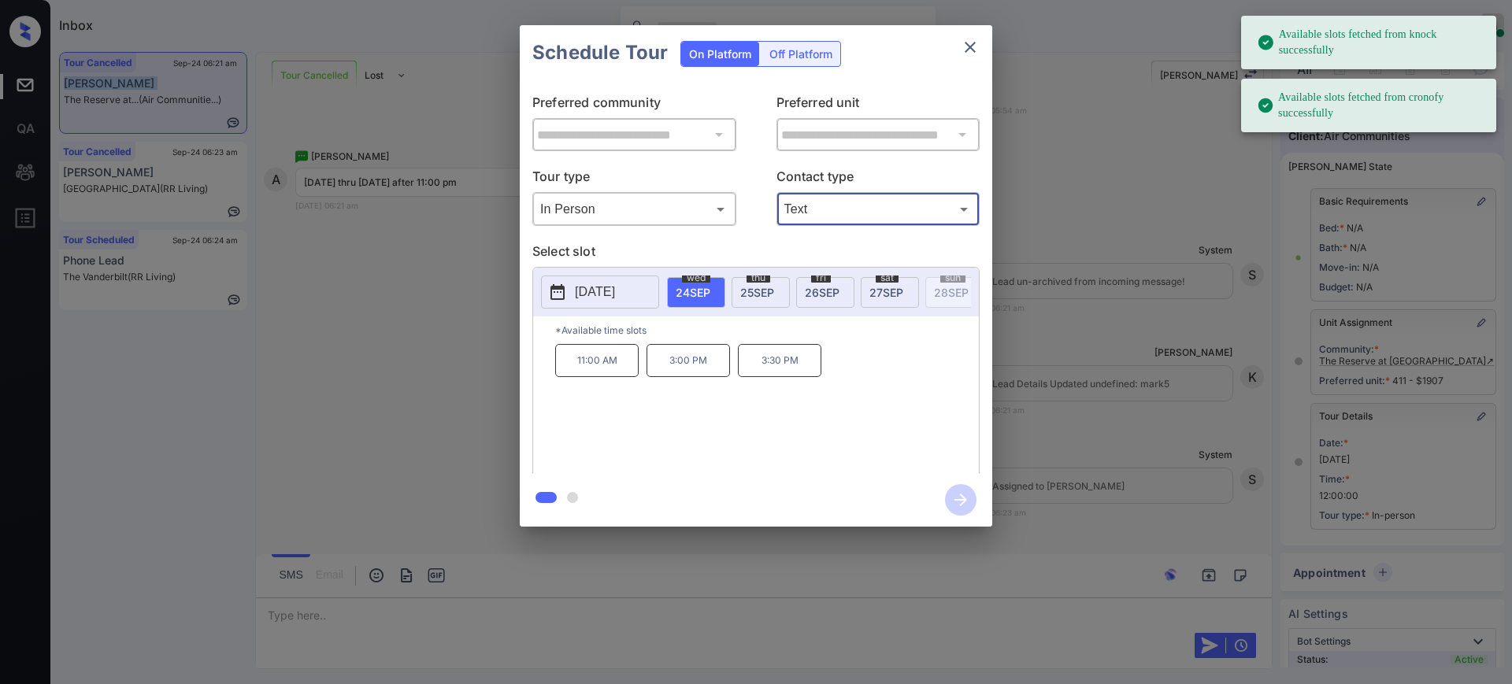
click at [613, 291] on p "[DATE]" at bounding box center [595, 292] width 40 height 19
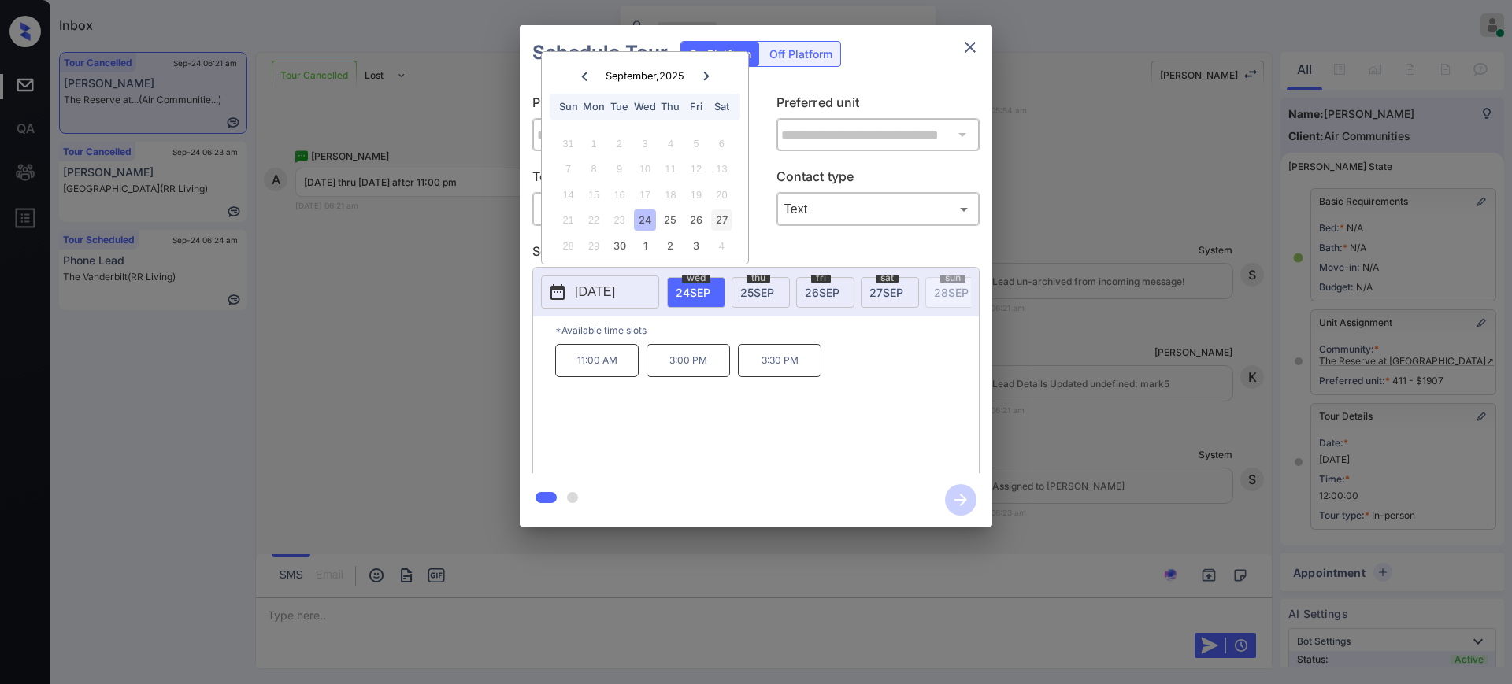
click at [727, 221] on div "27" at bounding box center [721, 219] width 21 height 21
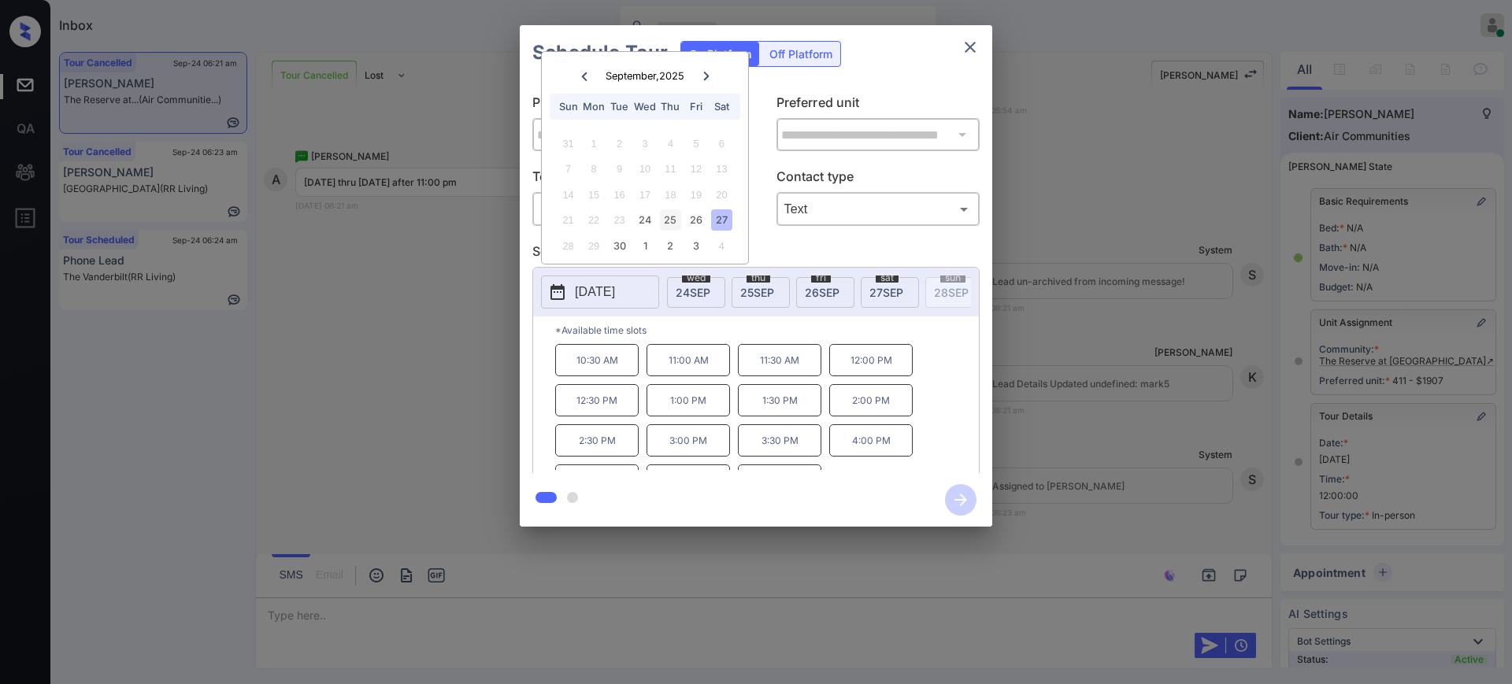
click at [661, 217] on div "25" at bounding box center [670, 219] width 21 height 21
click at [716, 213] on div "27" at bounding box center [721, 219] width 21 height 21
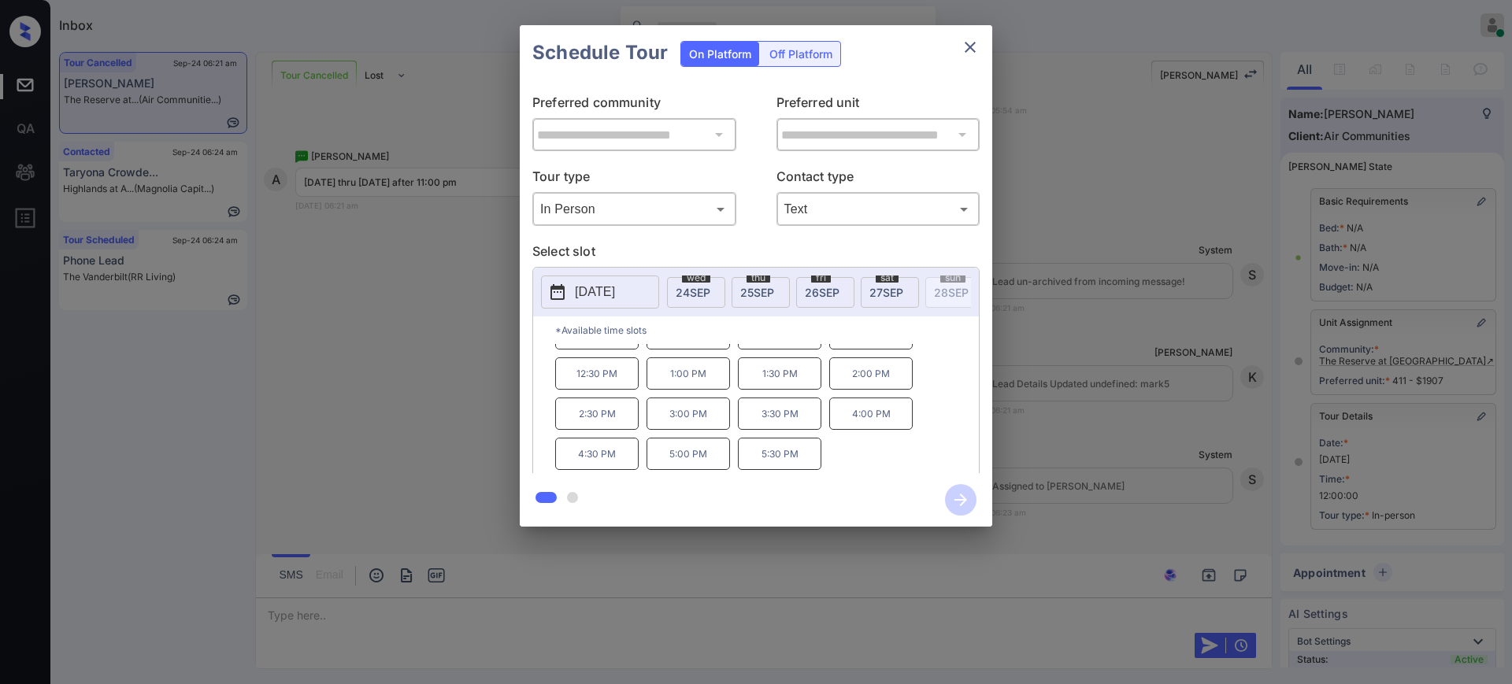
click at [1090, 381] on div "**********" at bounding box center [756, 276] width 1512 height 552
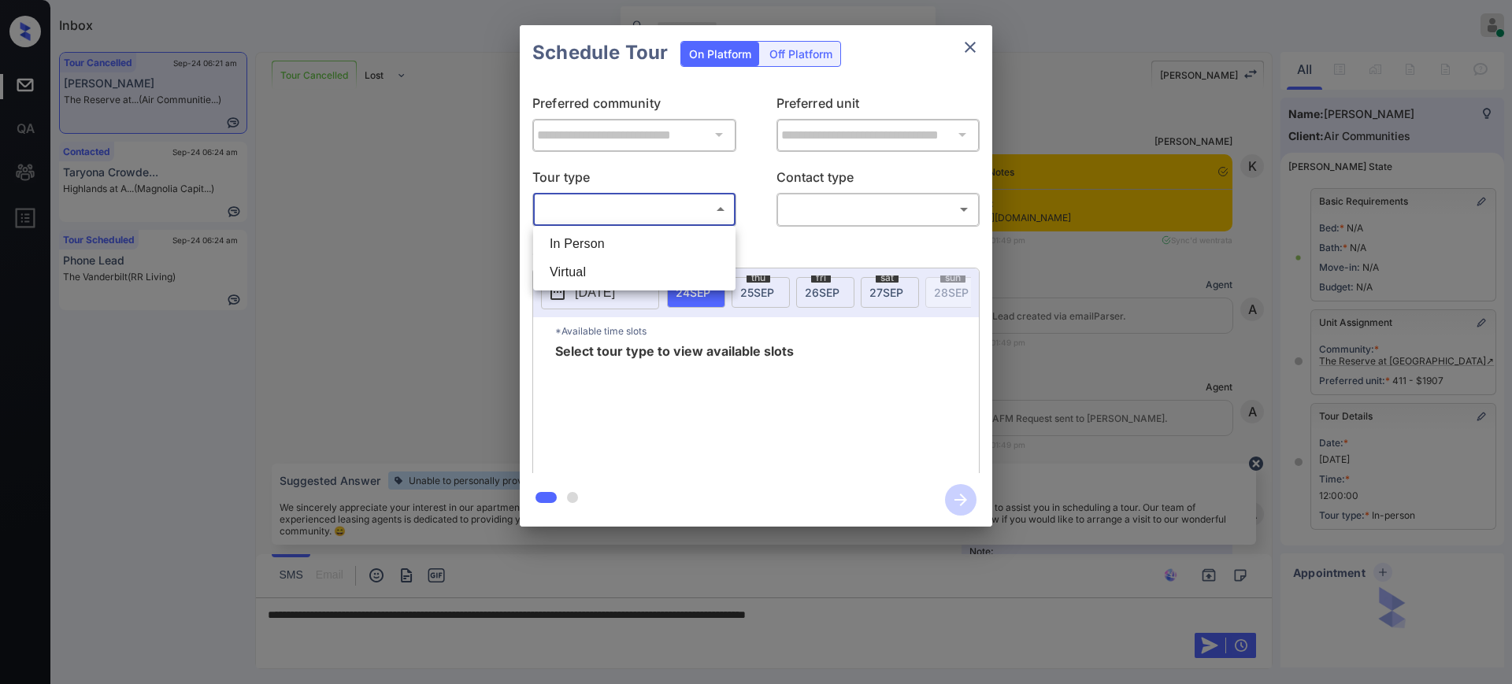
scroll to position [23521, 0]
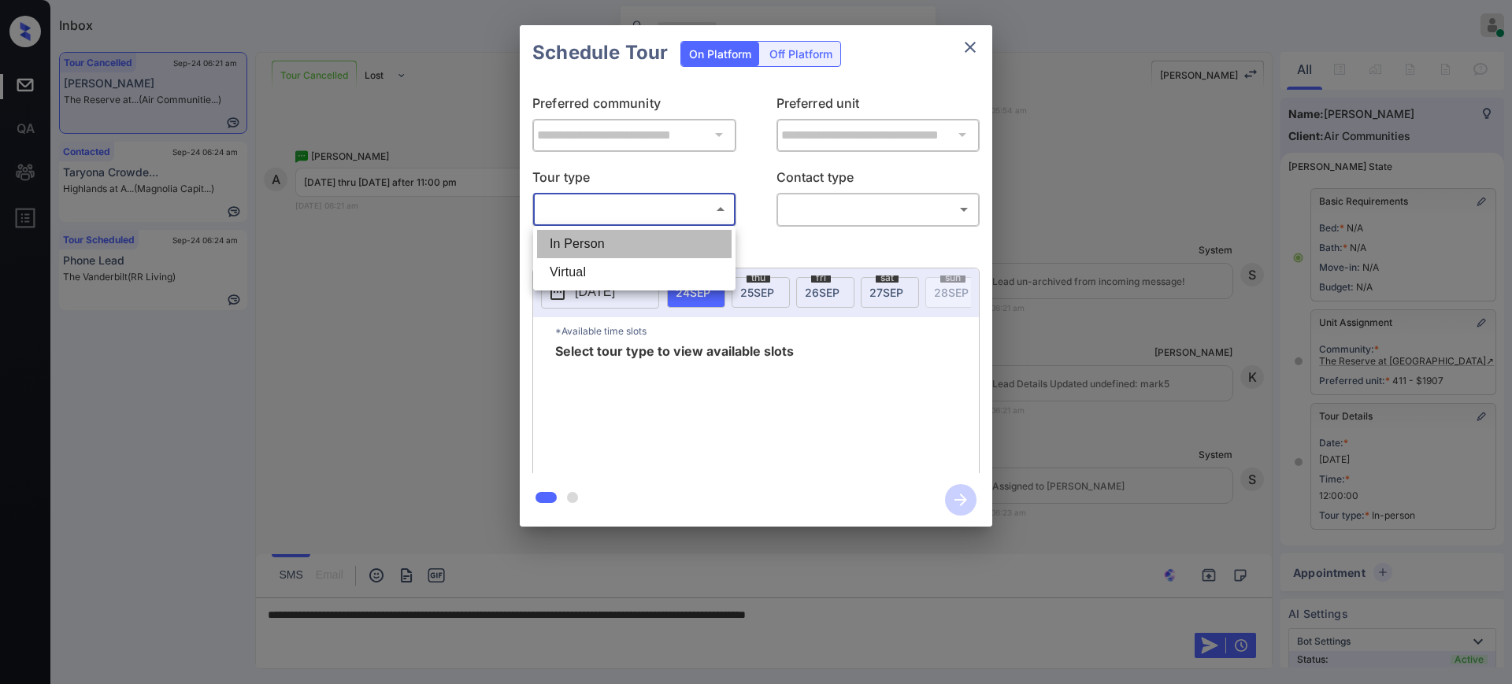
click at [601, 238] on li "In Person" at bounding box center [634, 244] width 194 height 28
type input "********"
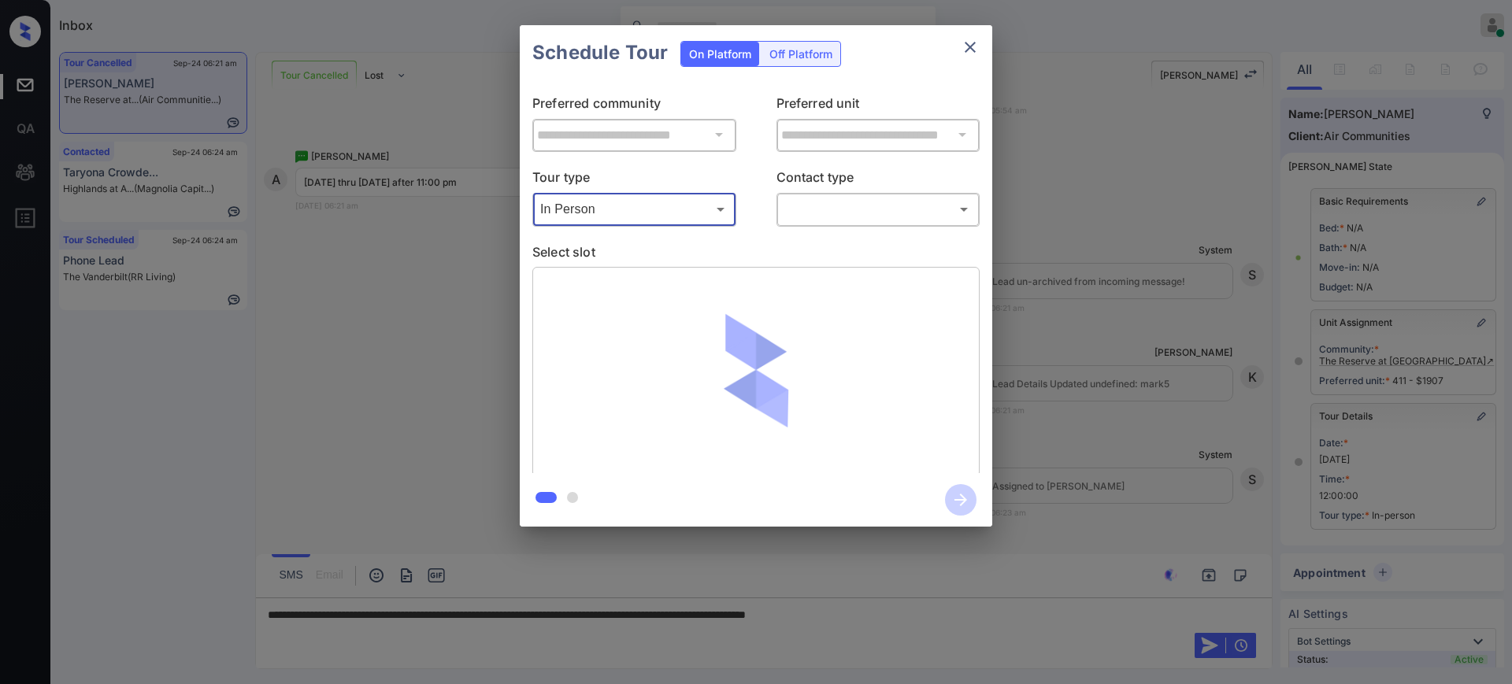
click at [636, 251] on p "Select slot" at bounding box center [755, 254] width 447 height 25
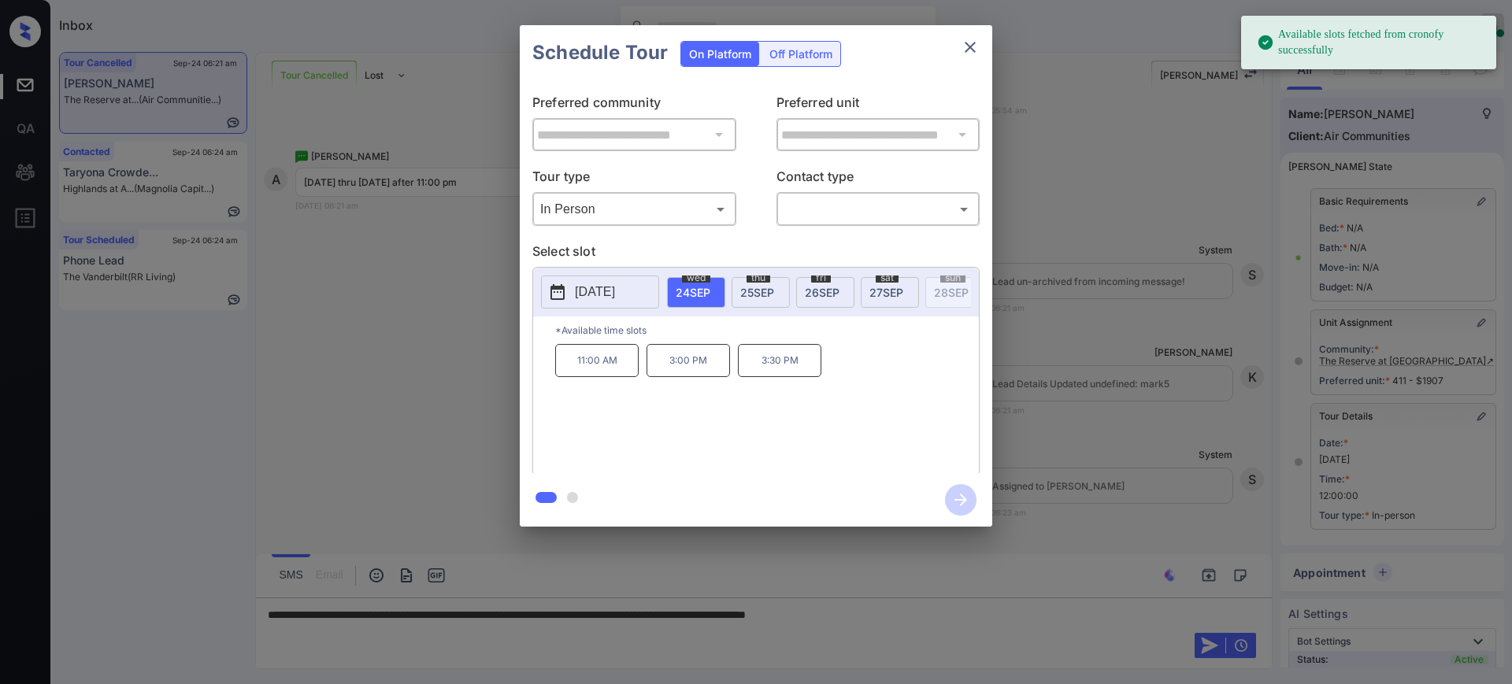
click at [596, 290] on p "[DATE]" at bounding box center [595, 292] width 40 height 19
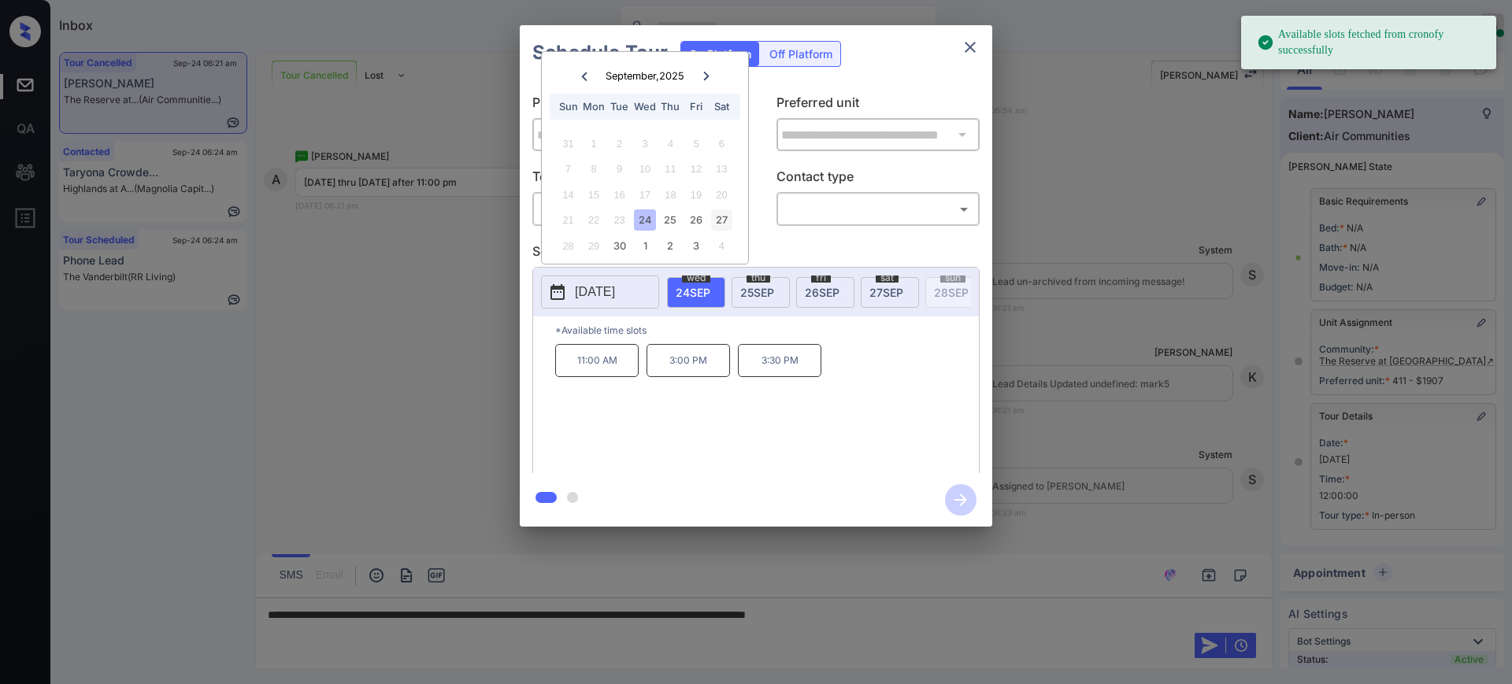
click at [718, 215] on div "27" at bounding box center [721, 219] width 21 height 21
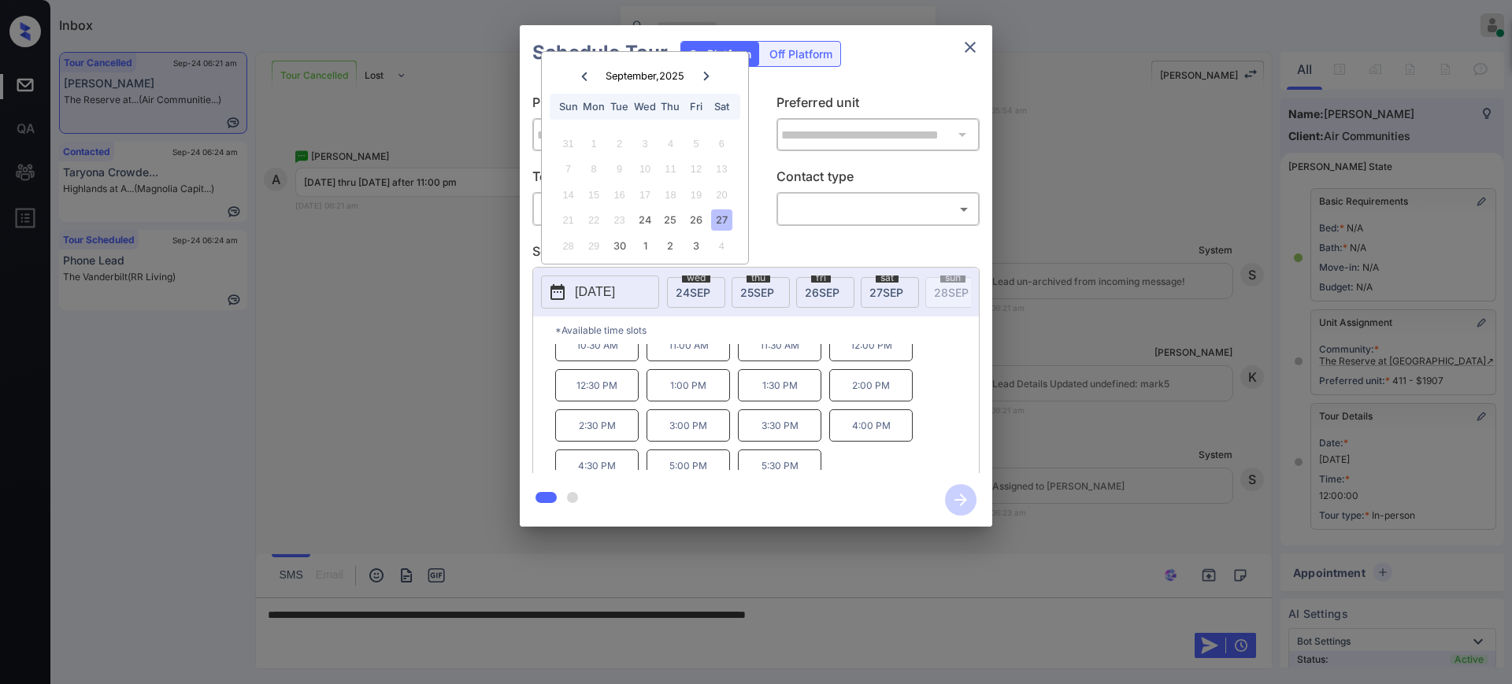
scroll to position [27, 0]
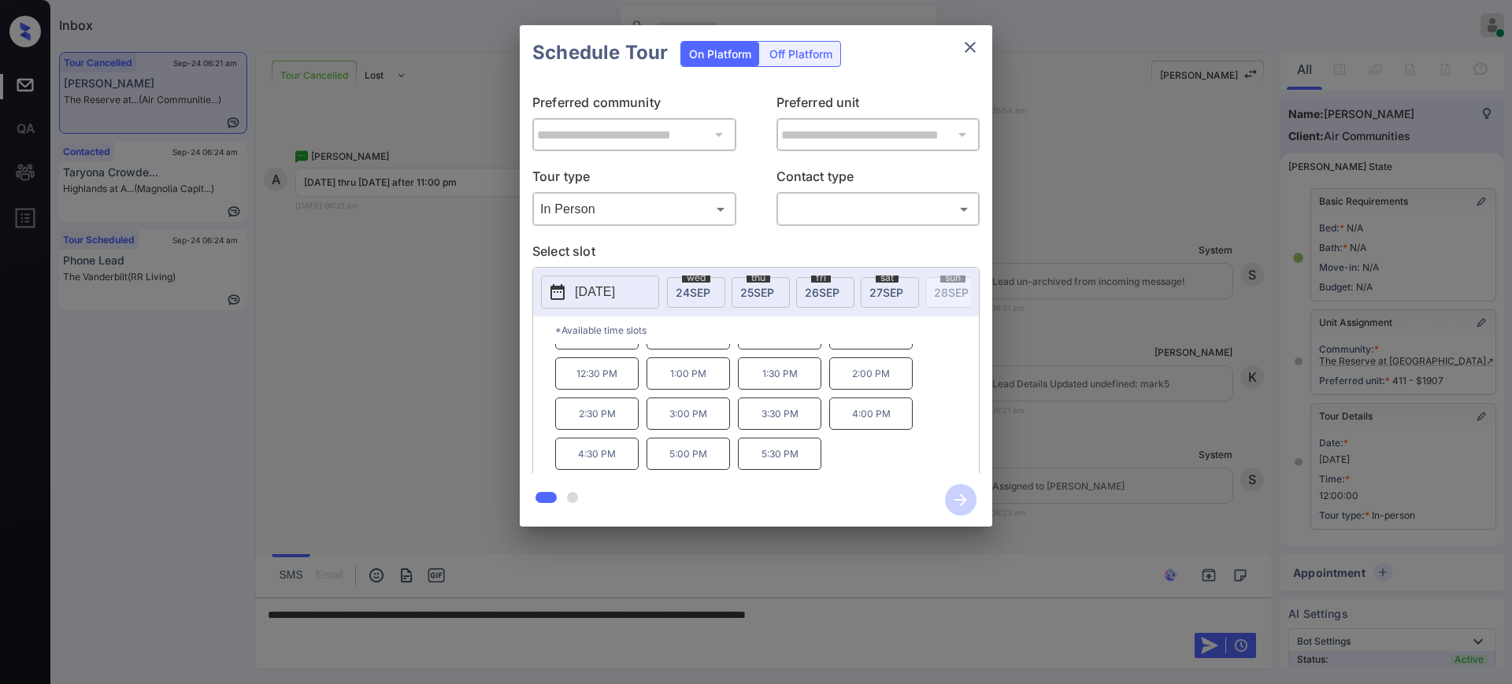
click at [1097, 292] on div "**********" at bounding box center [756, 276] width 1512 height 552
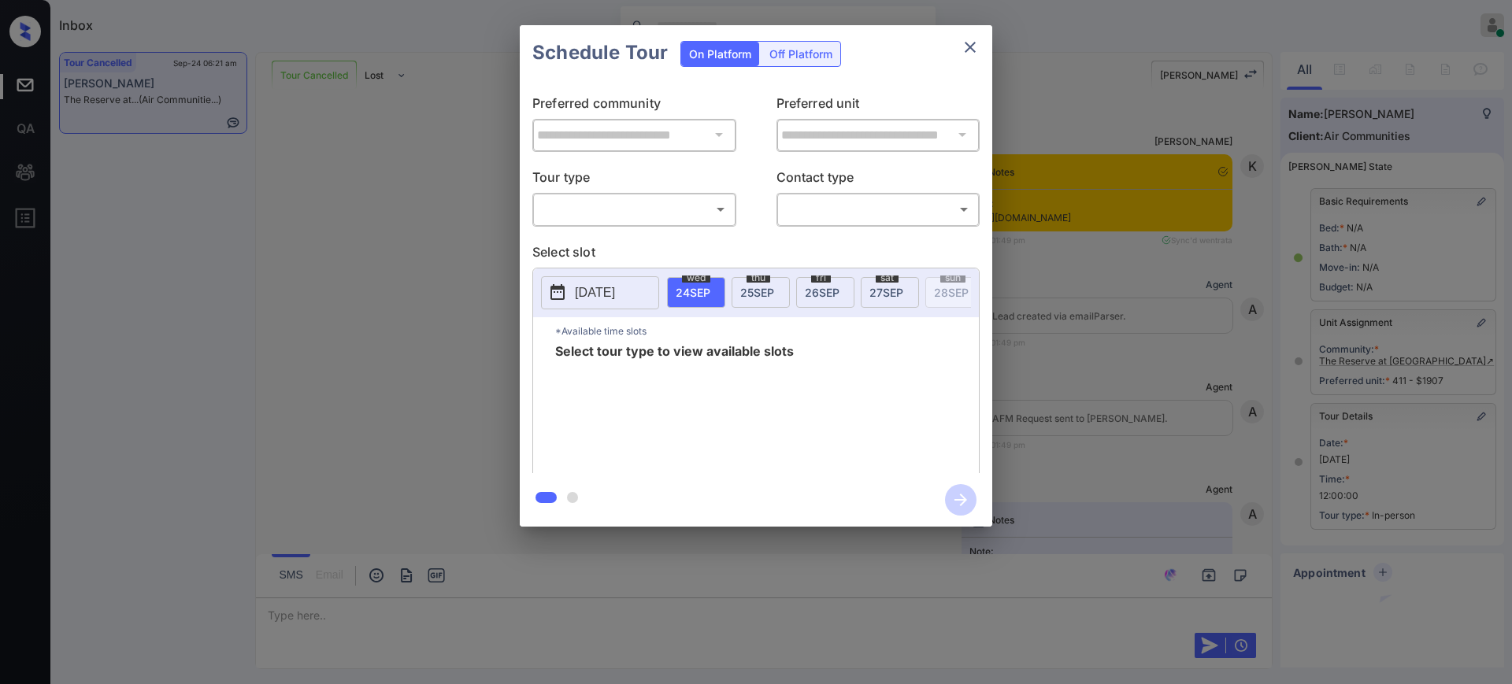
click at [607, 212] on body "Inbox Ajay Kumar Online Set yourself offline Set yourself on break Profile Swit…" at bounding box center [756, 342] width 1512 height 684
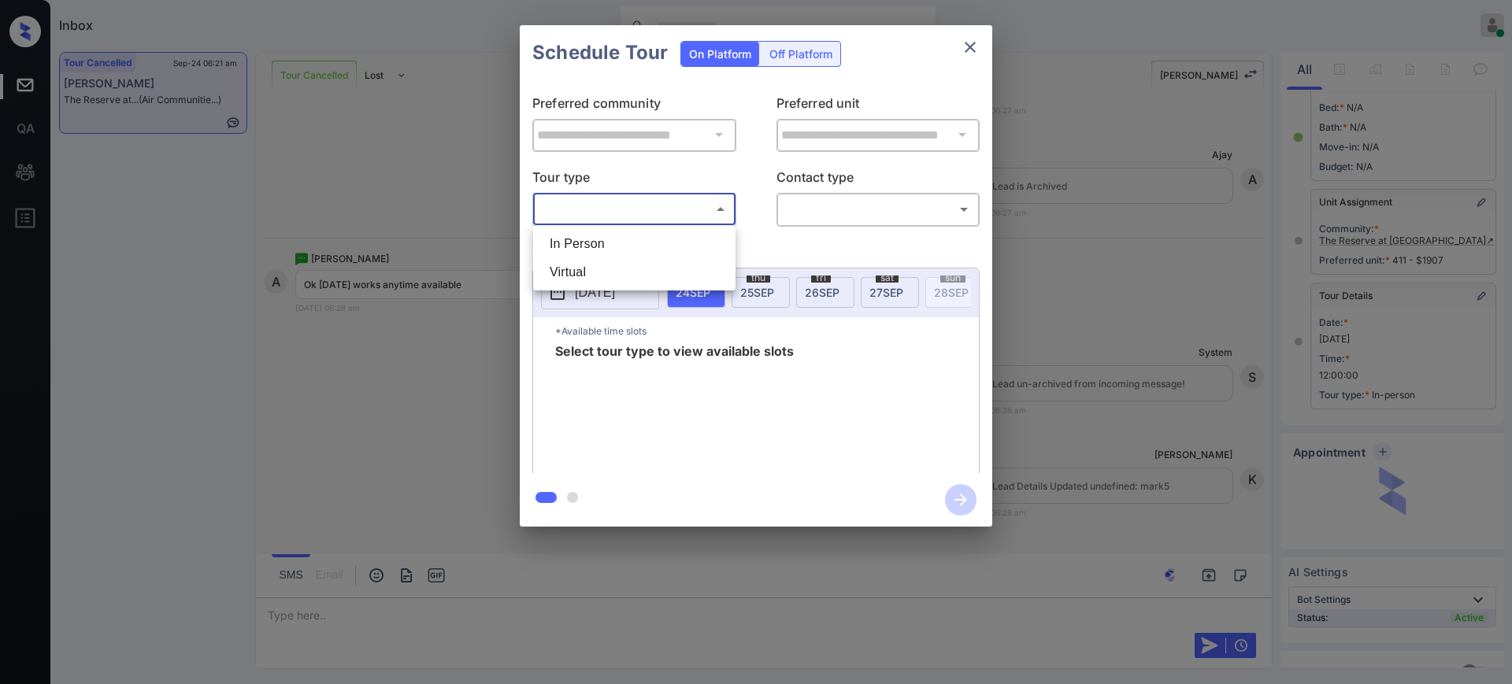
click at [603, 242] on li "In Person" at bounding box center [634, 244] width 194 height 28
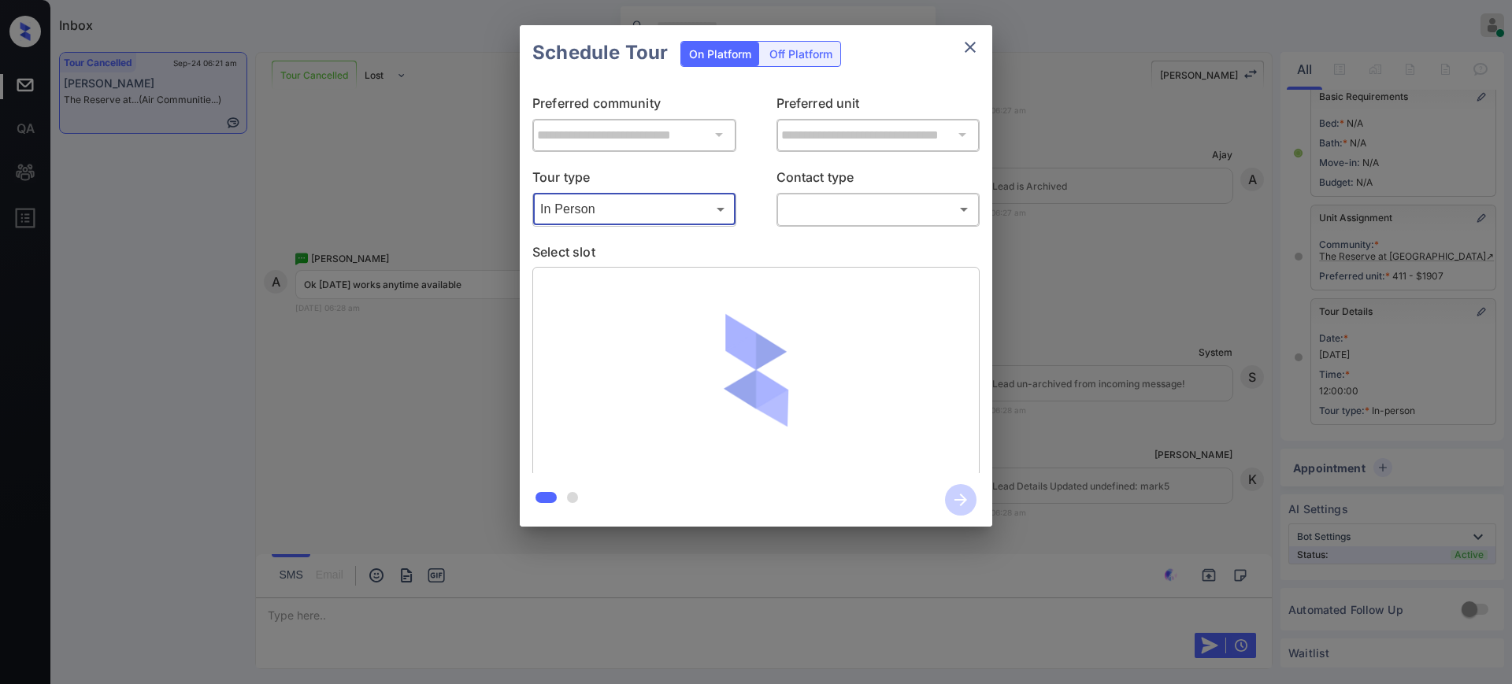
type input "********"
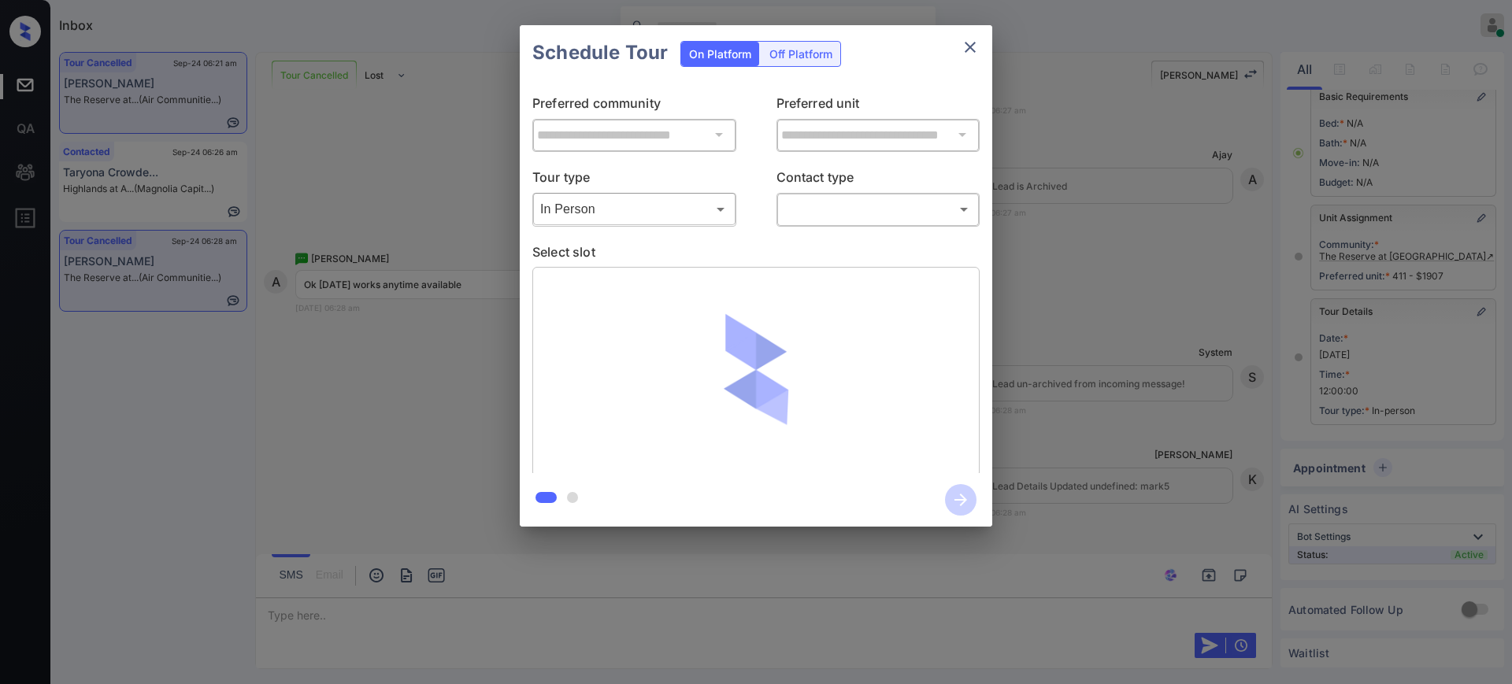
drag, startPoint x: 758, startPoint y: 198, endPoint x: 800, endPoint y: 203, distance: 42.0
click at [764, 198] on div "Tour type In Person ******** ​ Contact type ​ ​" at bounding box center [755, 196] width 447 height 59
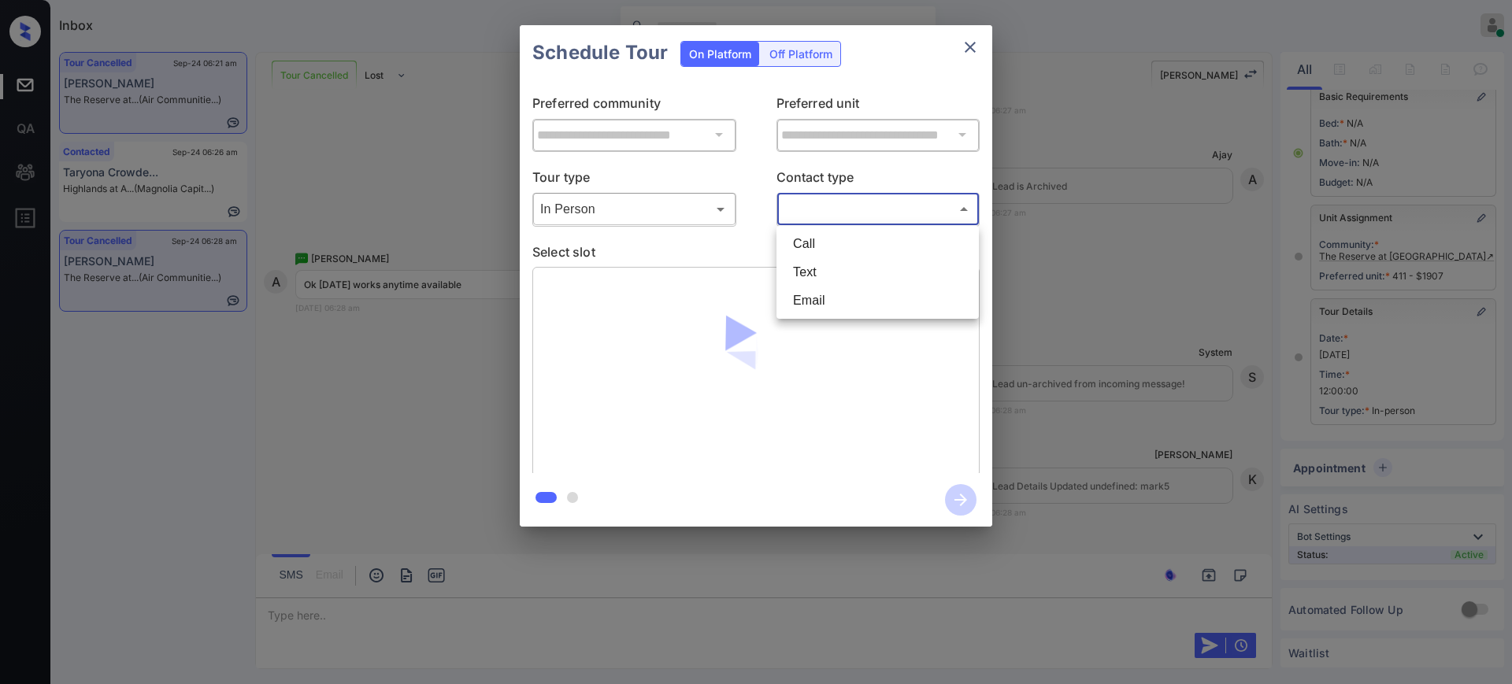
click at [802, 203] on body "Inbox Ajay Kumar Online Set yourself offline Set yourself on break Profile Swit…" at bounding box center [756, 342] width 1512 height 684
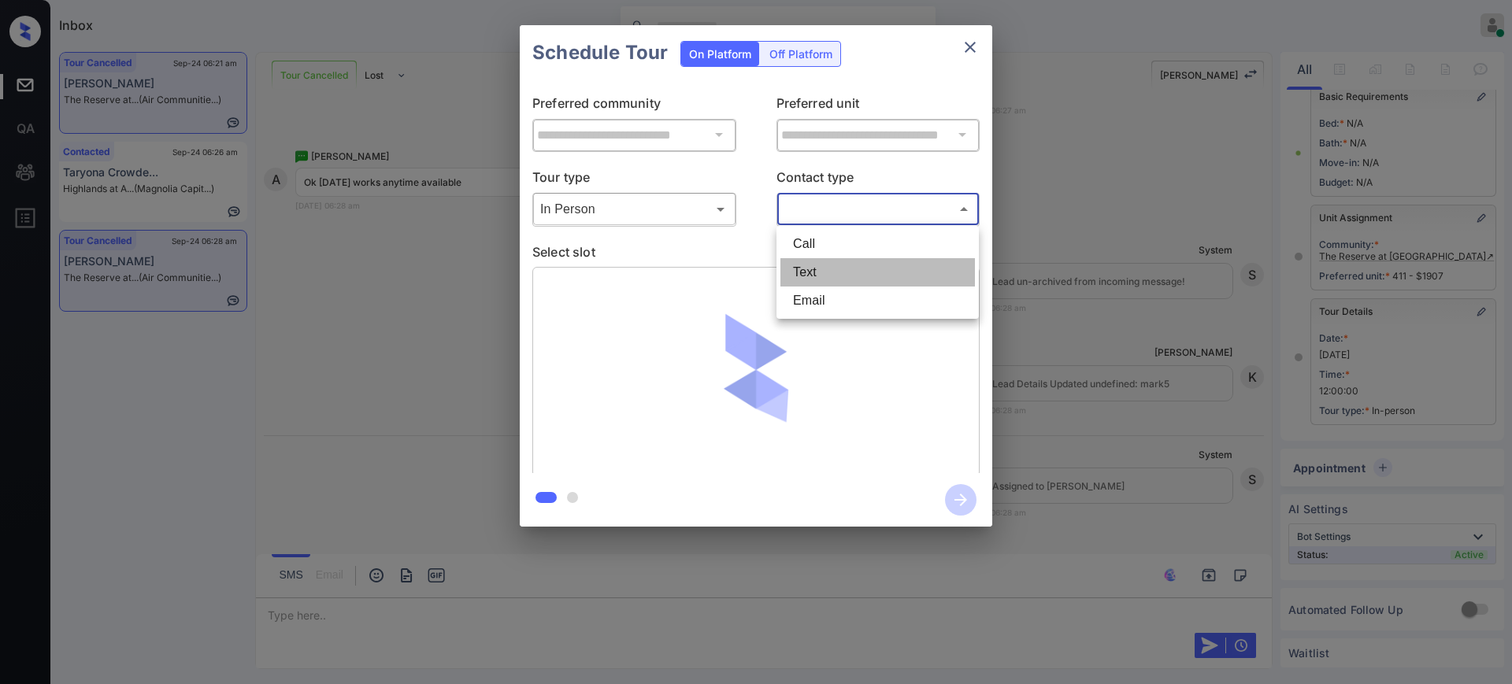
click at [815, 267] on li "Text" at bounding box center [877, 272] width 194 height 28
type input "****"
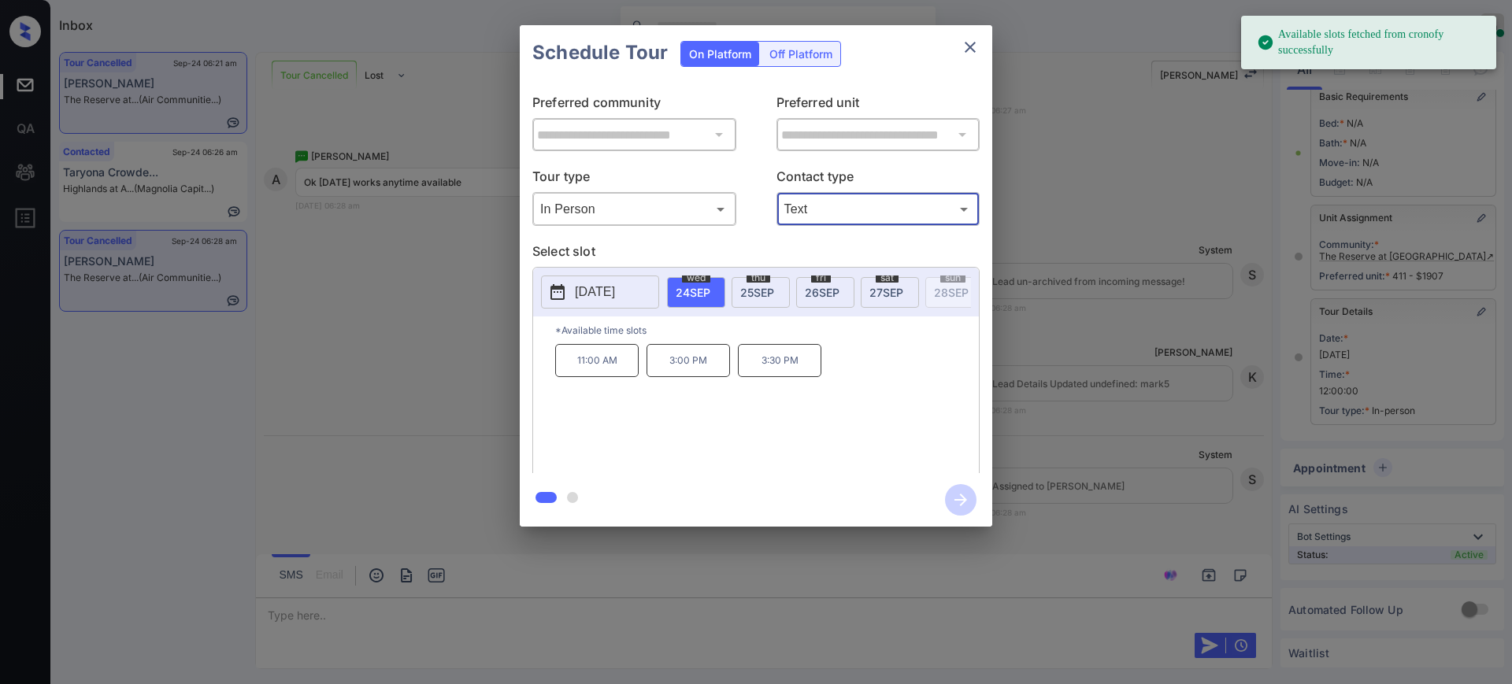
click at [869, 286] on span "27 SEP" at bounding box center [886, 292] width 34 height 13
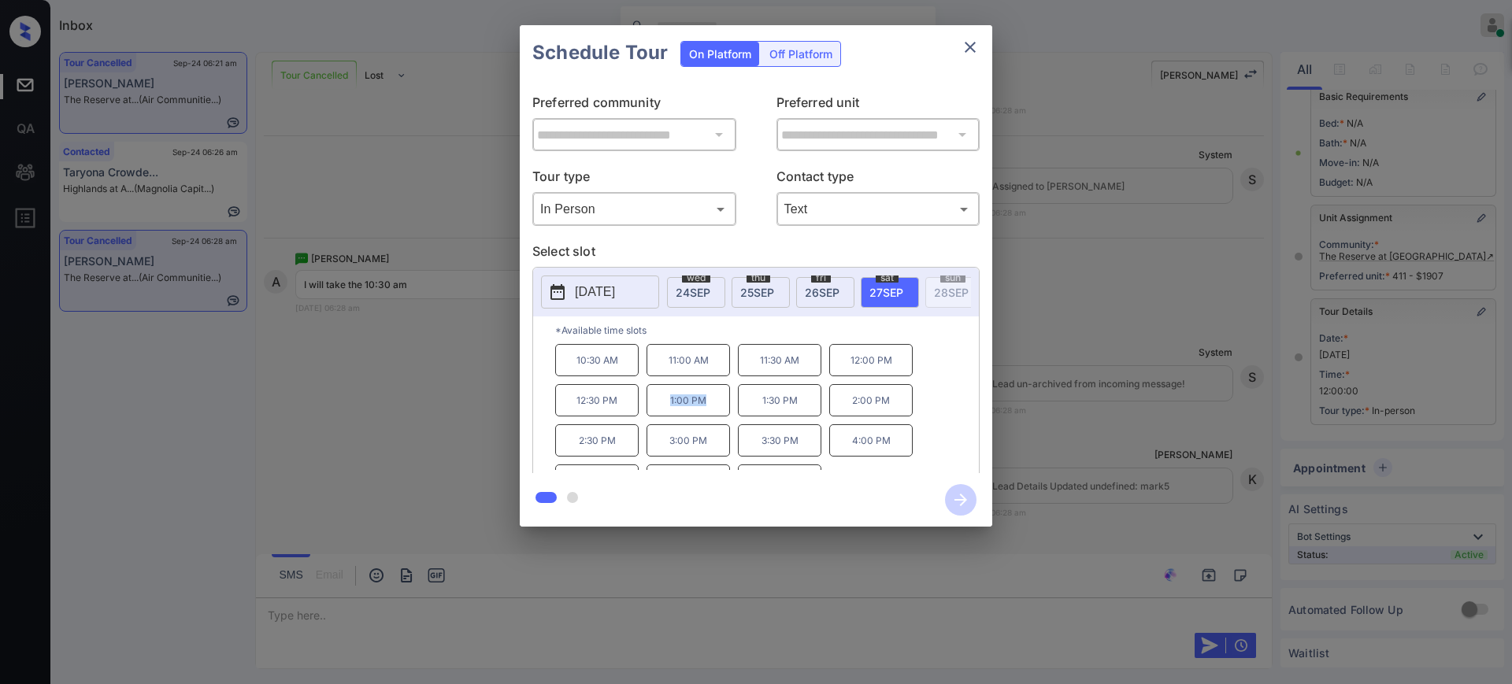
drag, startPoint x: 659, startPoint y: 416, endPoint x: 758, endPoint y: 383, distance: 104.6
click at [731, 409] on div "10:30 AM 11:00 AM 11:30 AM 12:00 PM 12:30 PM 1:00 PM 1:30 PM 2:00 PM 2:30 PM 3:…" at bounding box center [767, 407] width 424 height 126
copy p "1:00 PM"
drag, startPoint x: 548, startPoint y: 369, endPoint x: 641, endPoint y: 371, distance: 92.9
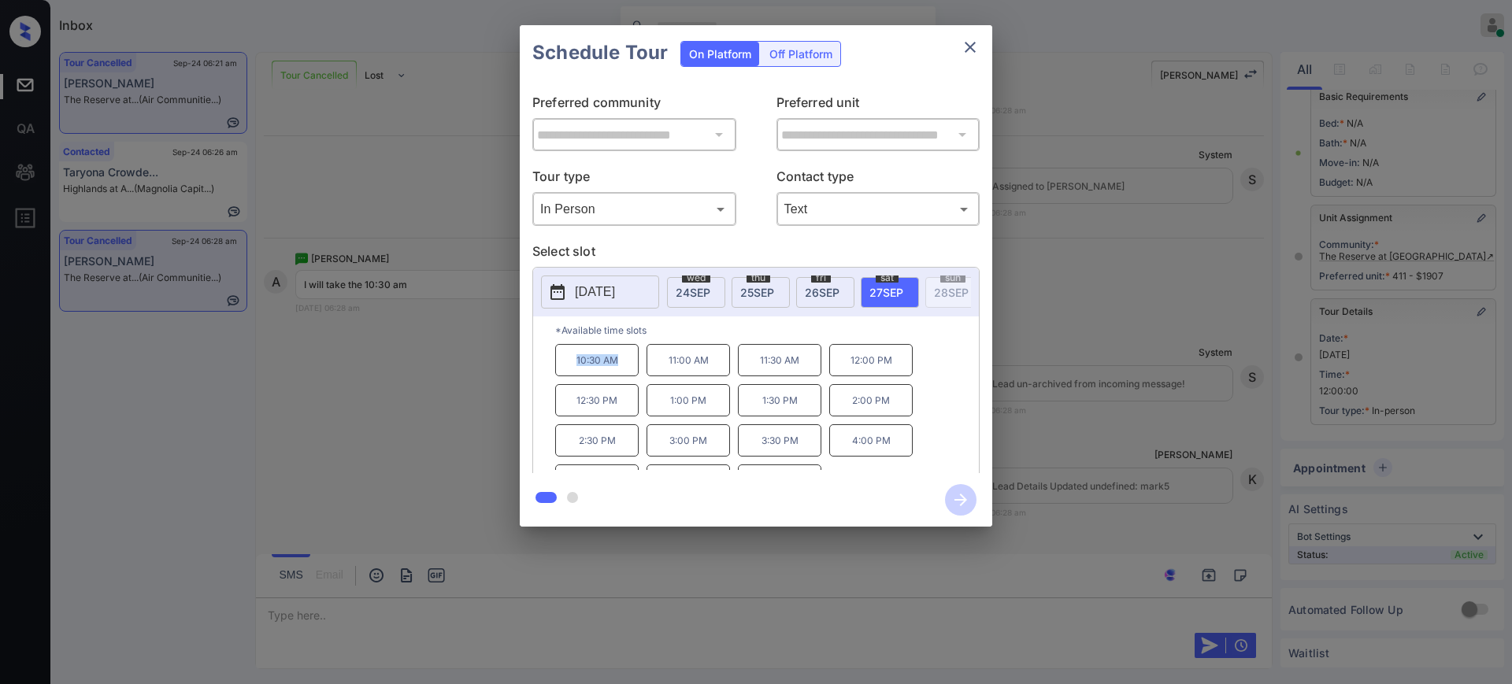
click at [641, 371] on div "*Available time slots 10:30 AM 11:00 AM 11:30 AM 12:00 PM 12:30 PM 1:00 PM 1:30…" at bounding box center [756, 396] width 446 height 161
copy p "10:30 AM"
click at [970, 41] on icon "close" at bounding box center [970, 47] width 19 height 19
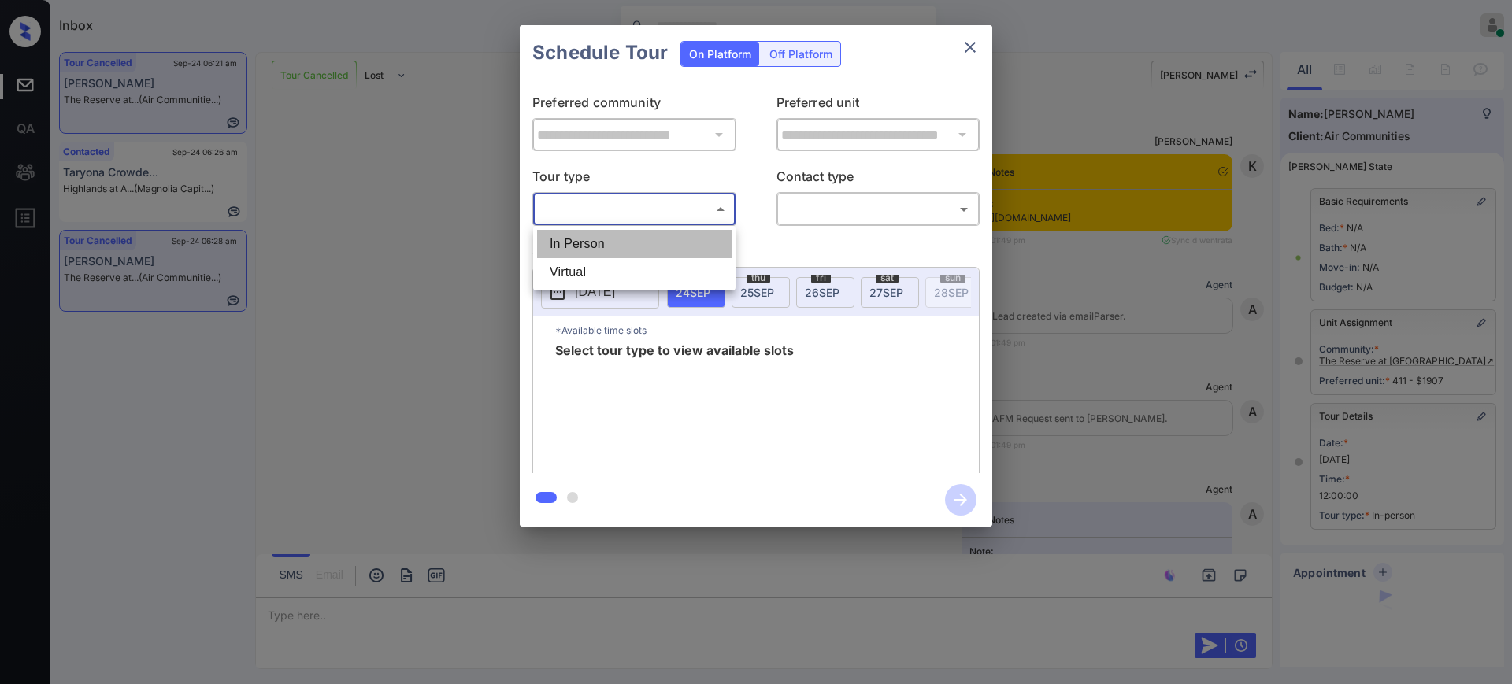
click at [601, 239] on li "In Person" at bounding box center [634, 244] width 194 height 28
type input "********"
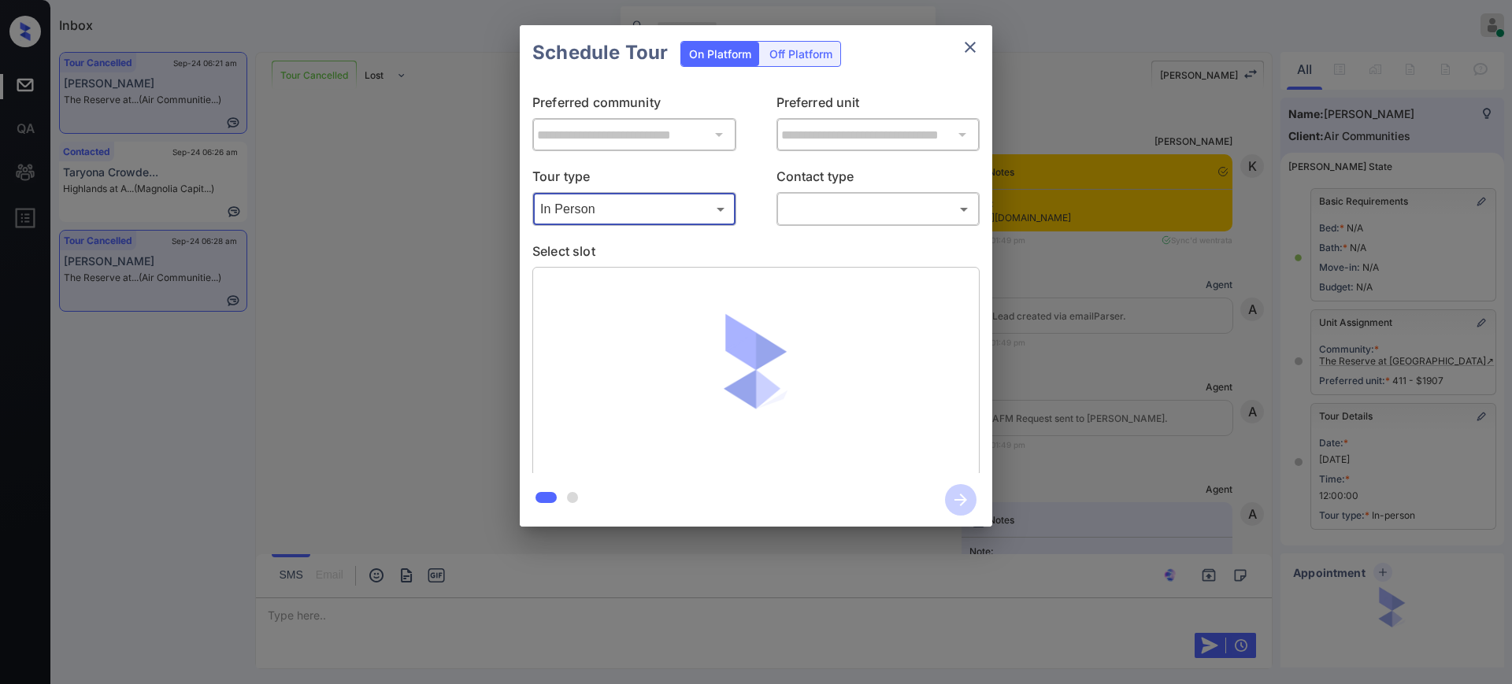
click at [824, 205] on body "Inbox Ajay Kumar Online Set yourself offline Set yourself on break Profile Swit…" at bounding box center [756, 342] width 1512 height 684
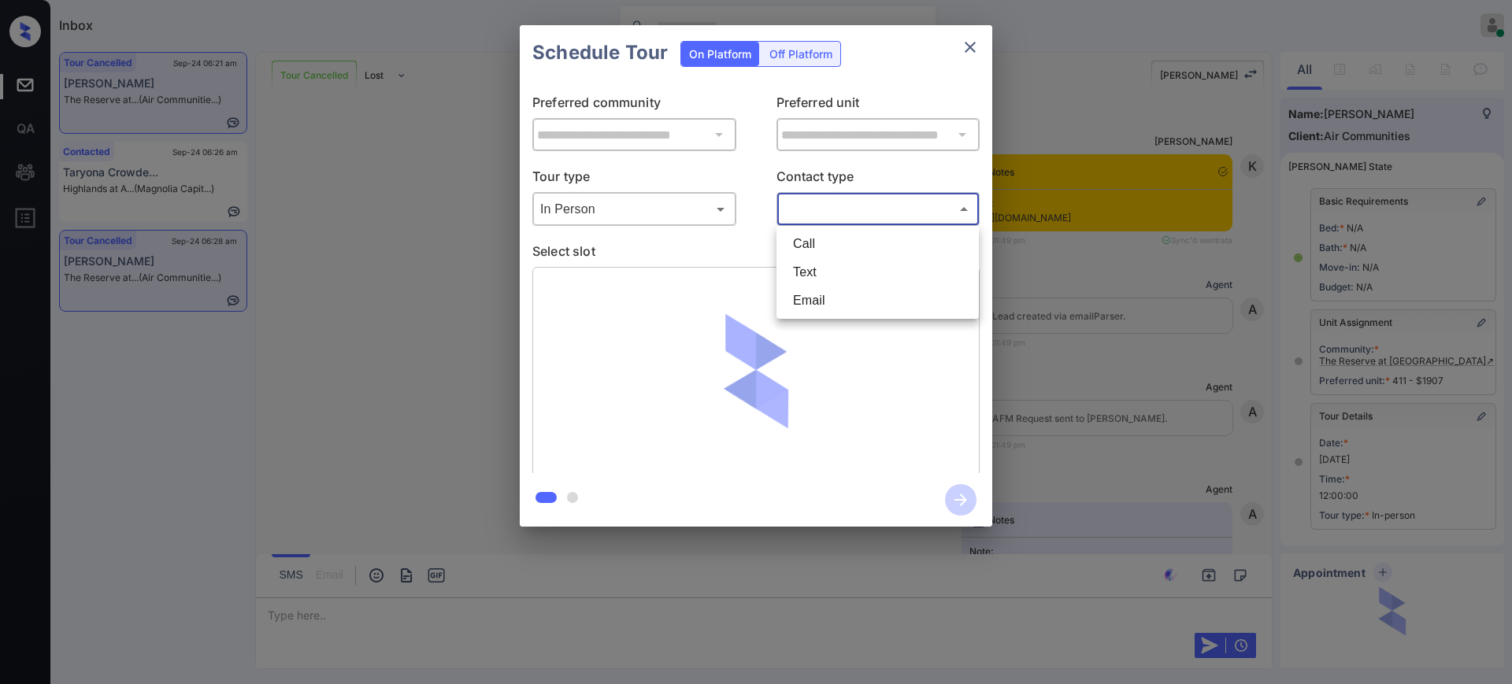
scroll to position [120, 0]
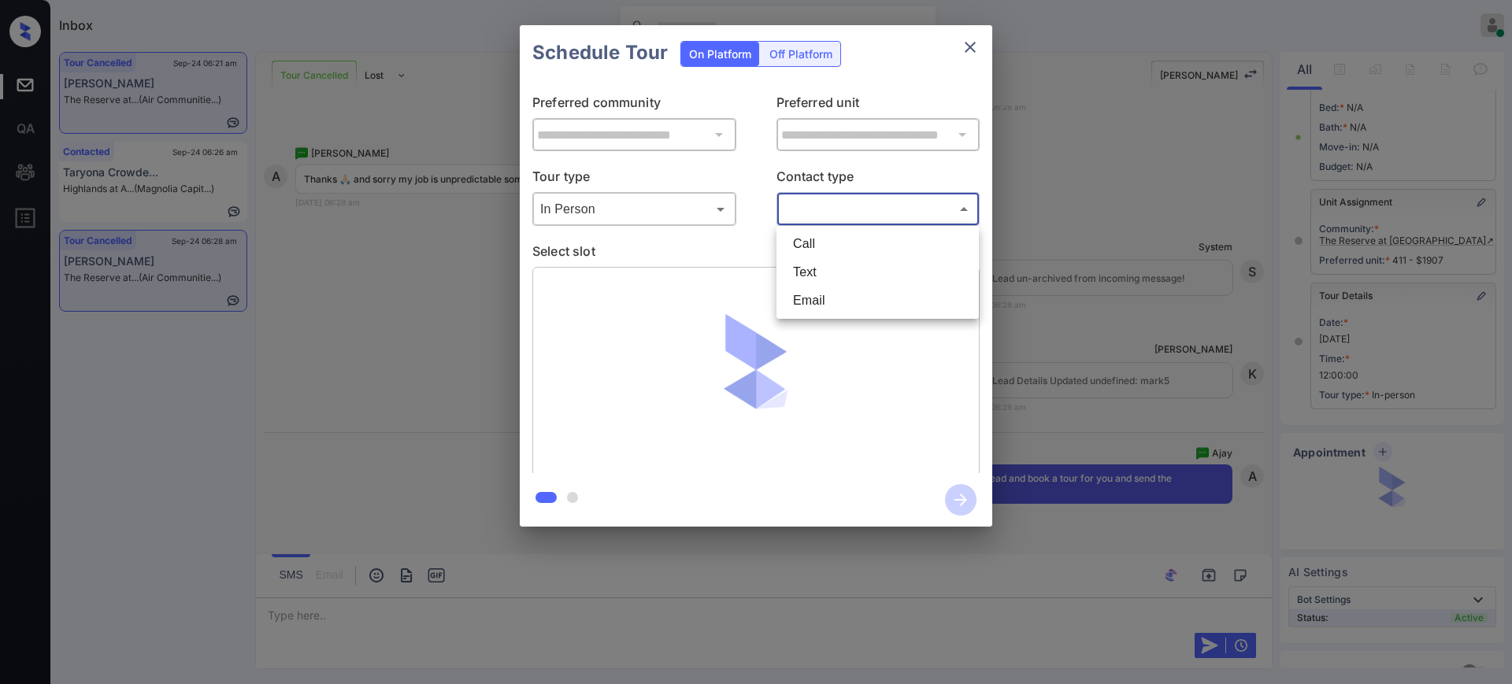
click at [799, 269] on li "Text" at bounding box center [877, 272] width 194 height 28
type input "****"
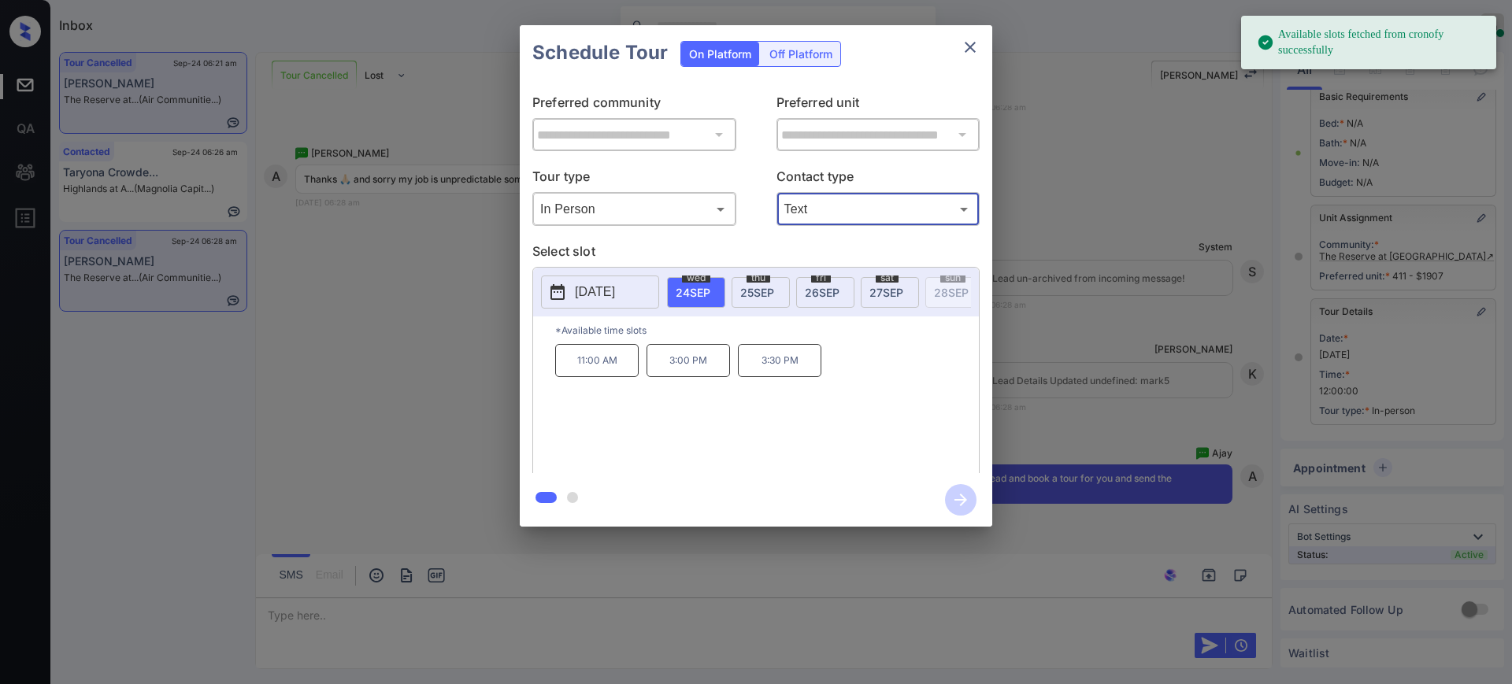
click at [898, 293] on span "27 SEP" at bounding box center [886, 292] width 34 height 13
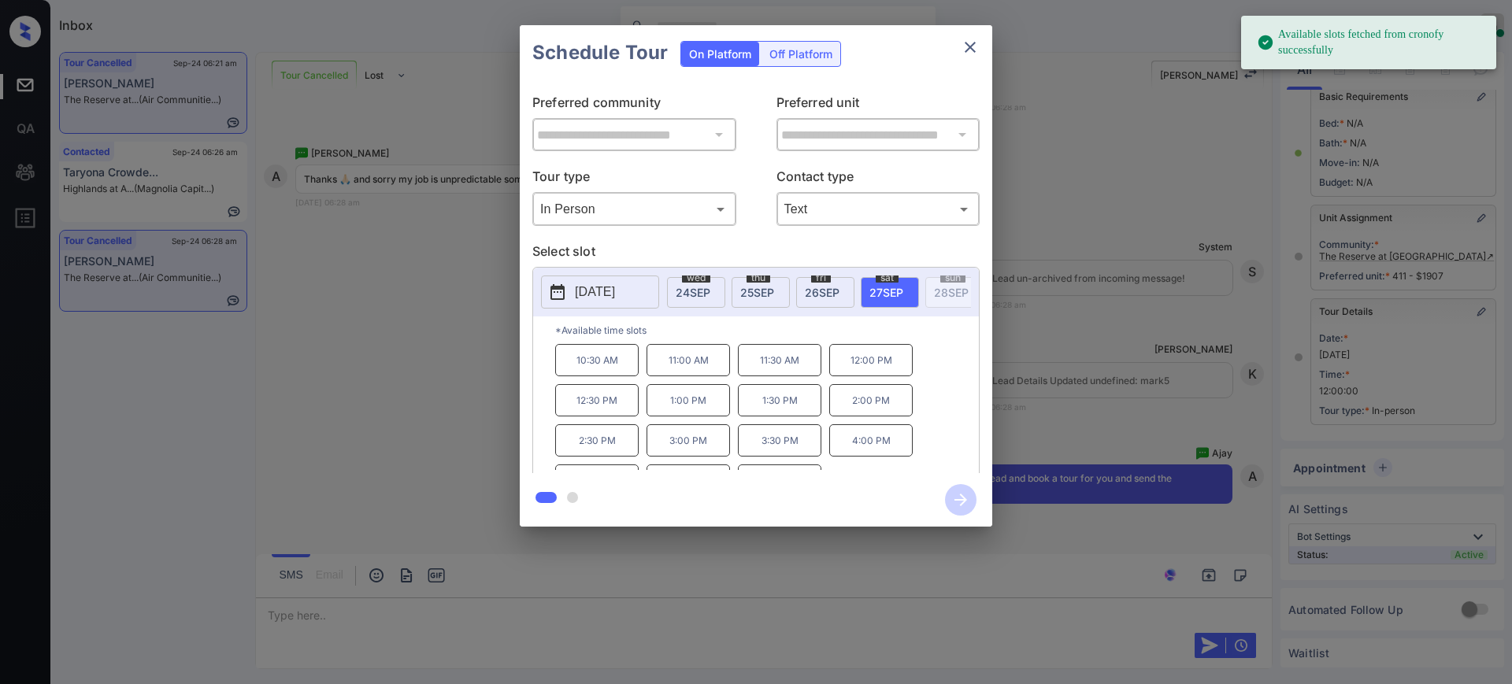
click at [592, 373] on p "10:30 AM" at bounding box center [596, 360] width 83 height 32
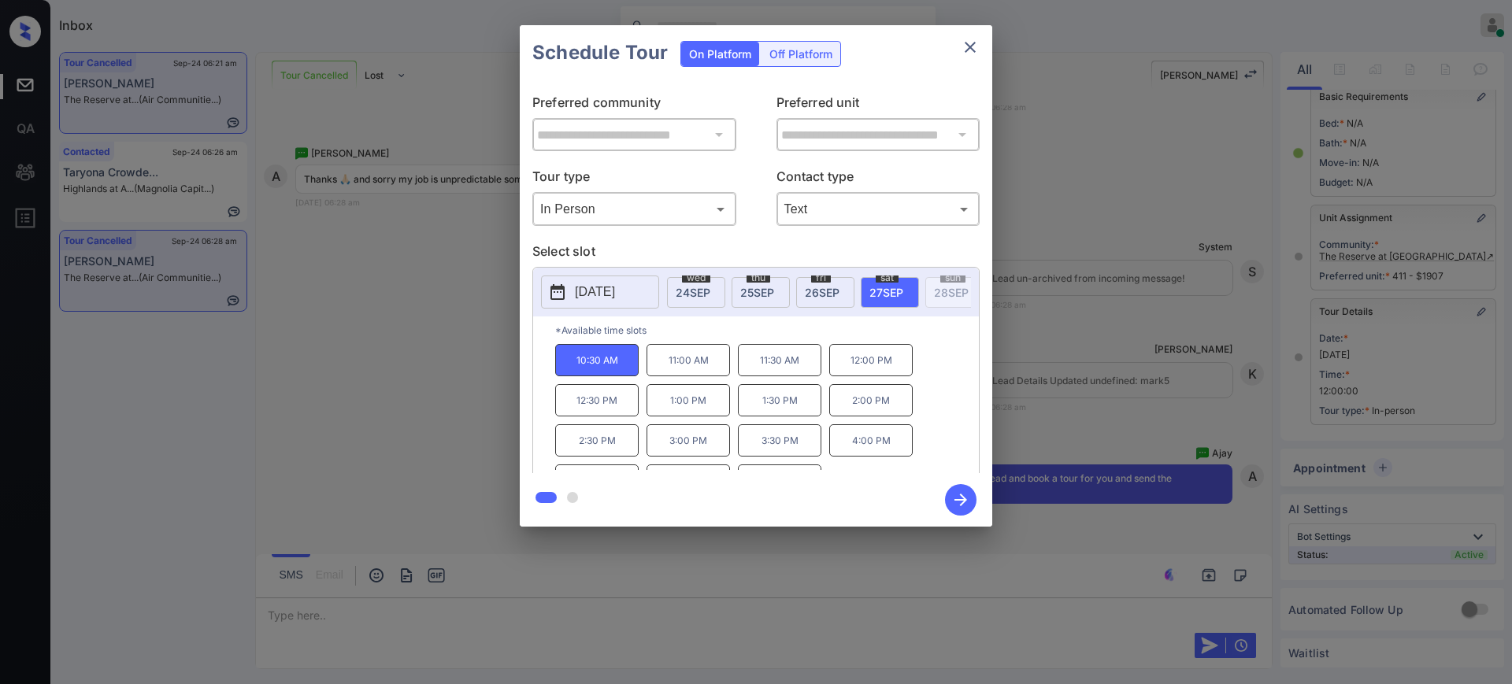
drag, startPoint x: 964, startPoint y: 503, endPoint x: 1012, endPoint y: 488, distance: 50.3
click at [964, 503] on icon "button" at bounding box center [960, 499] width 31 height 31
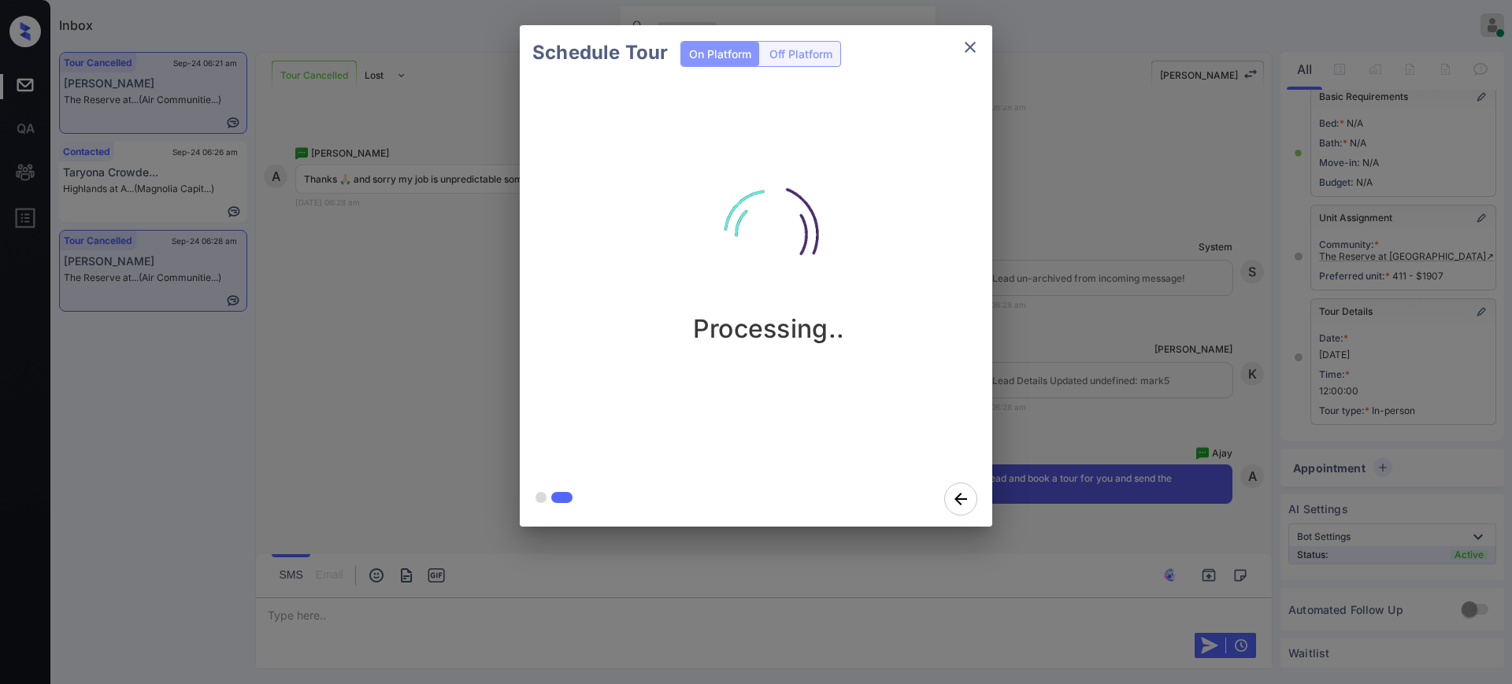
click at [1119, 361] on div "Schedule Tour On Platform Off Platform Processing.." at bounding box center [756, 276] width 1512 height 552
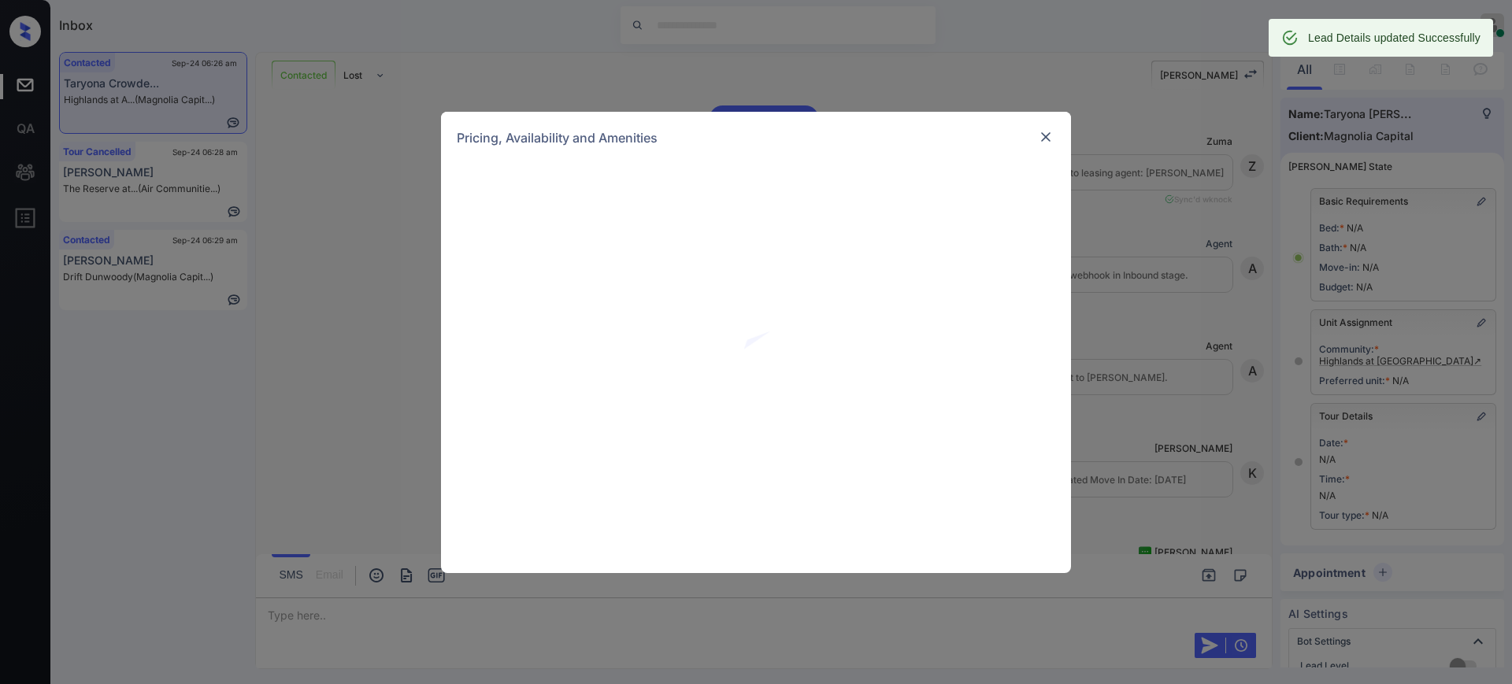
scroll to position [232, 0]
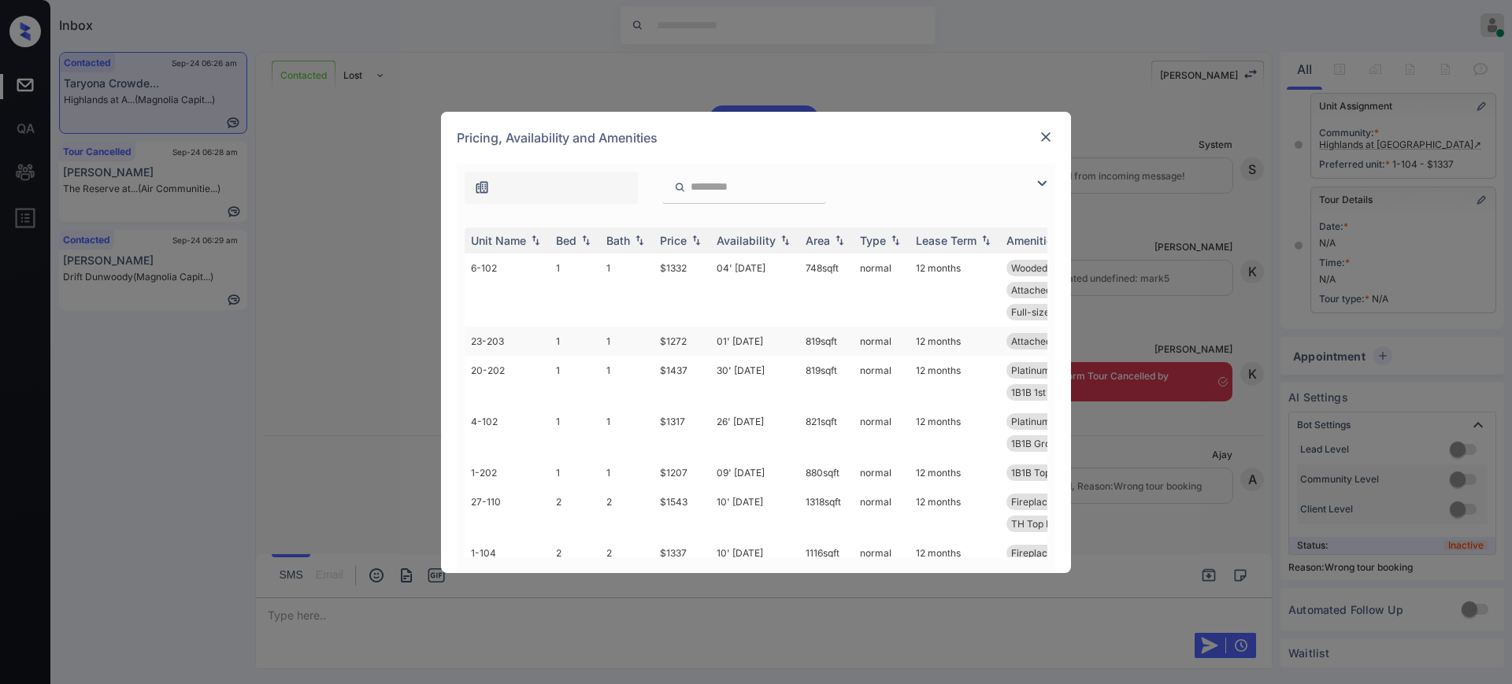
click at [679, 335] on td "$1272" at bounding box center [681, 341] width 57 height 29
drag, startPoint x: 679, startPoint y: 335, endPoint x: 948, endPoint y: 158, distance: 321.2
click at [679, 335] on td "$1272" at bounding box center [681, 341] width 57 height 29
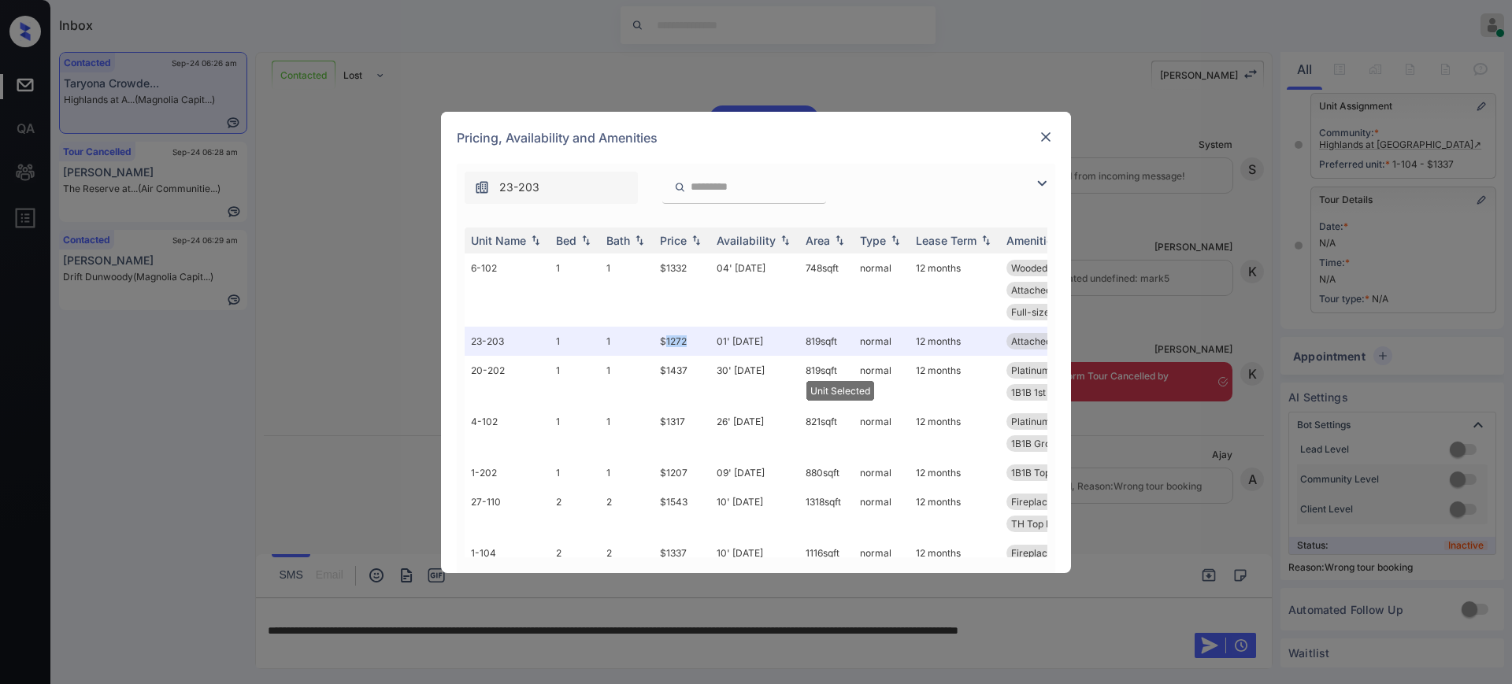
click at [1042, 139] on img at bounding box center [1046, 137] width 16 height 16
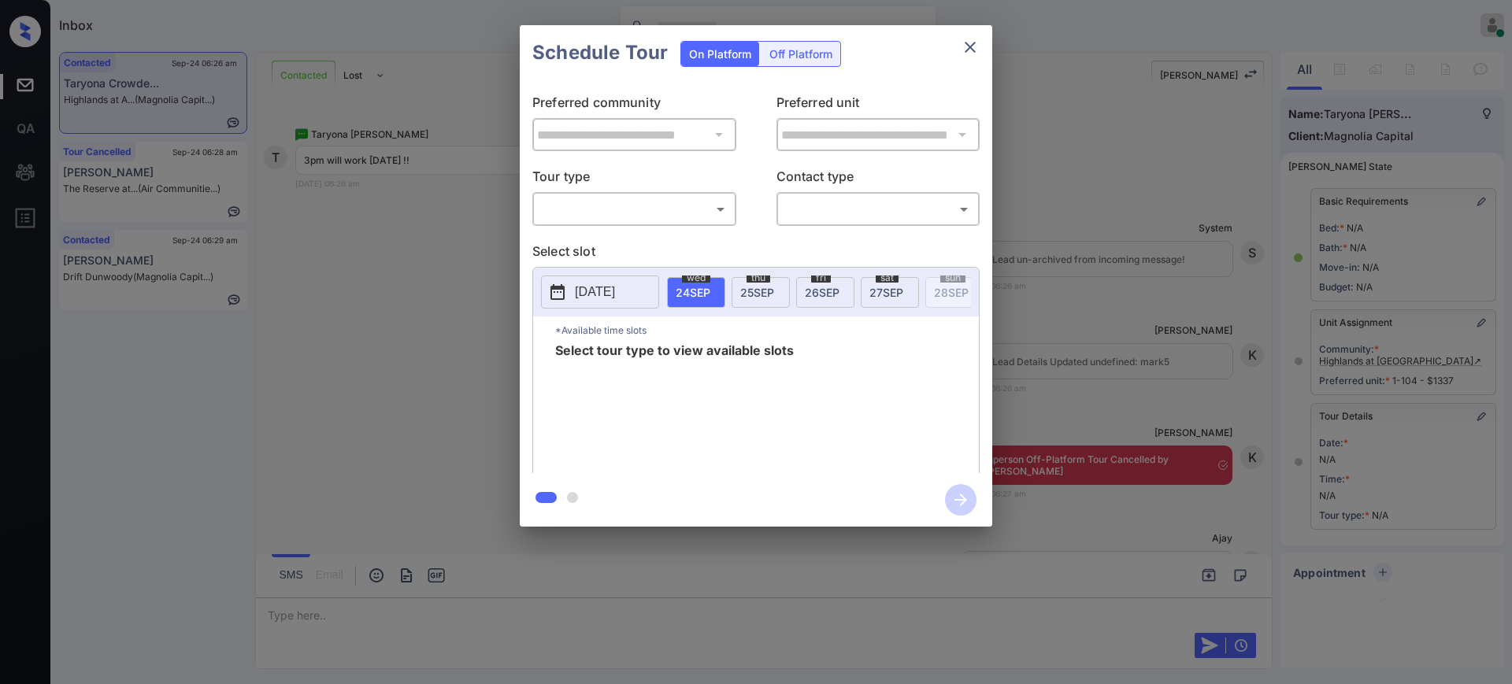
scroll to position [232, 0]
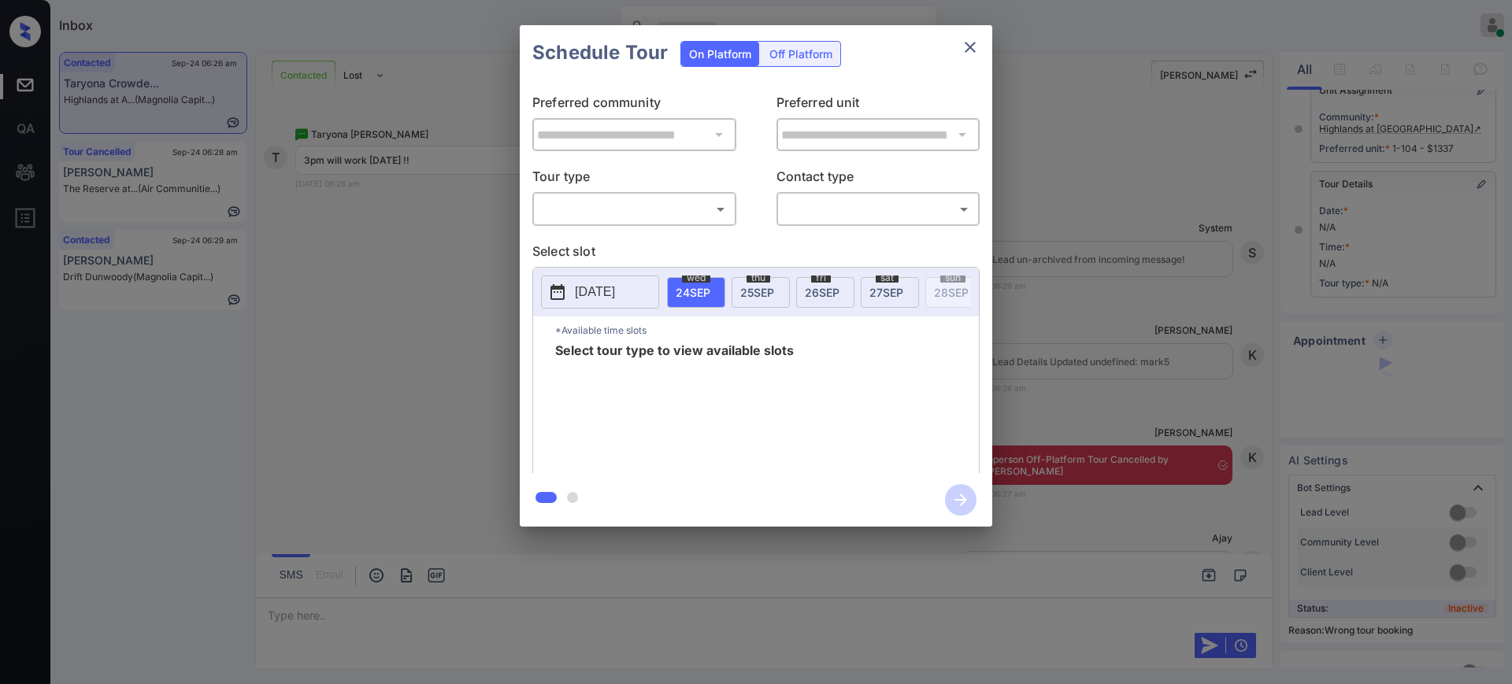
click at [614, 205] on body "Inbox Ajay Kumar Online Set yourself offline Set yourself on break Profile Swit…" at bounding box center [756, 342] width 1512 height 684
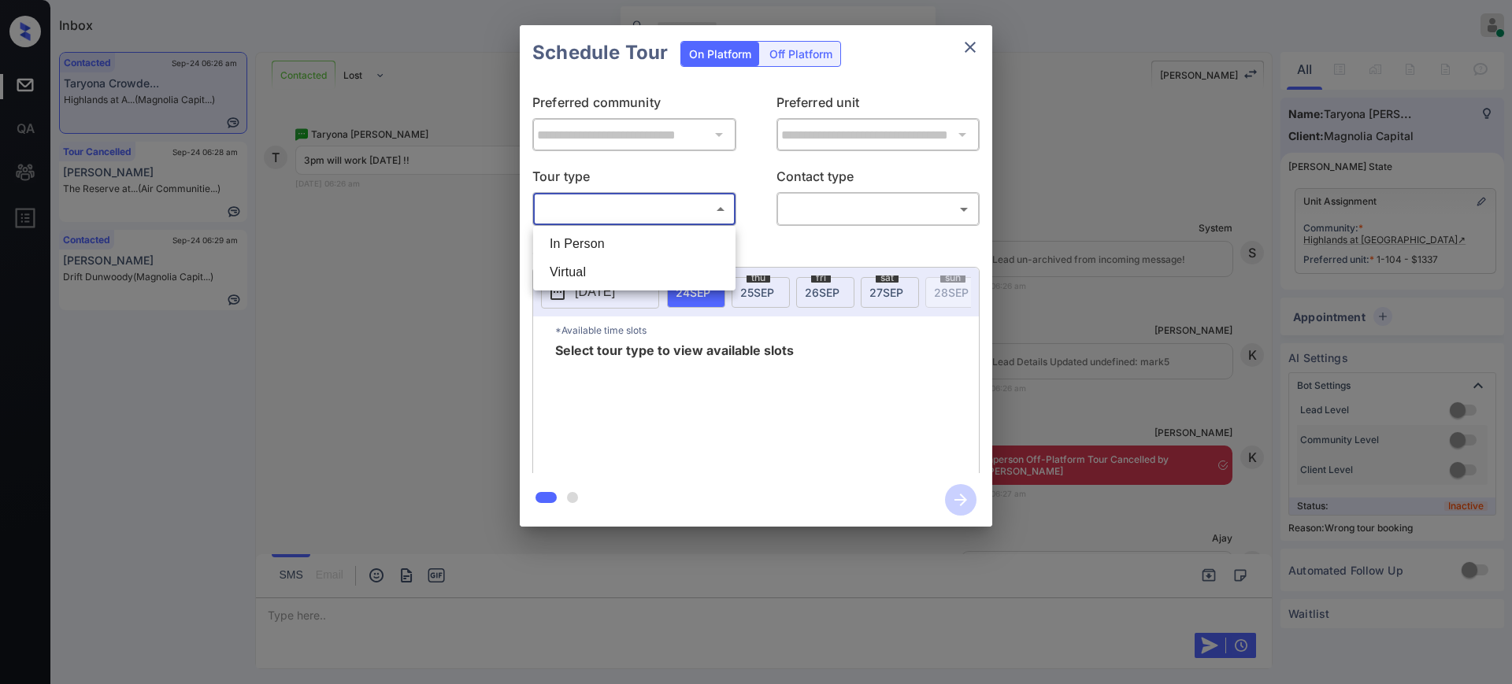
scroll to position [0, 0]
click at [598, 241] on li "In Person" at bounding box center [634, 244] width 194 height 28
type input "********"
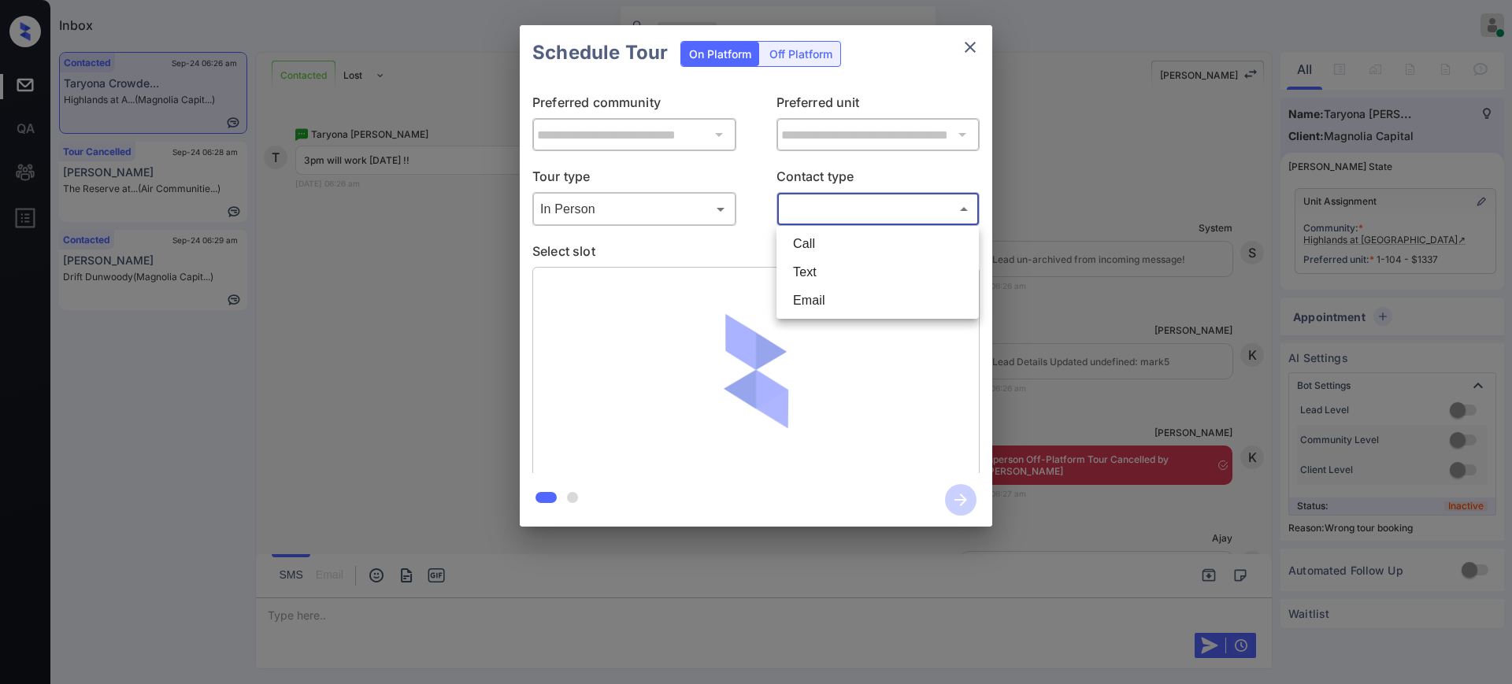
click at [806, 217] on body "Inbox Ajay Kumar Online Set yourself offline Set yourself on break Profile Swit…" at bounding box center [756, 342] width 1512 height 684
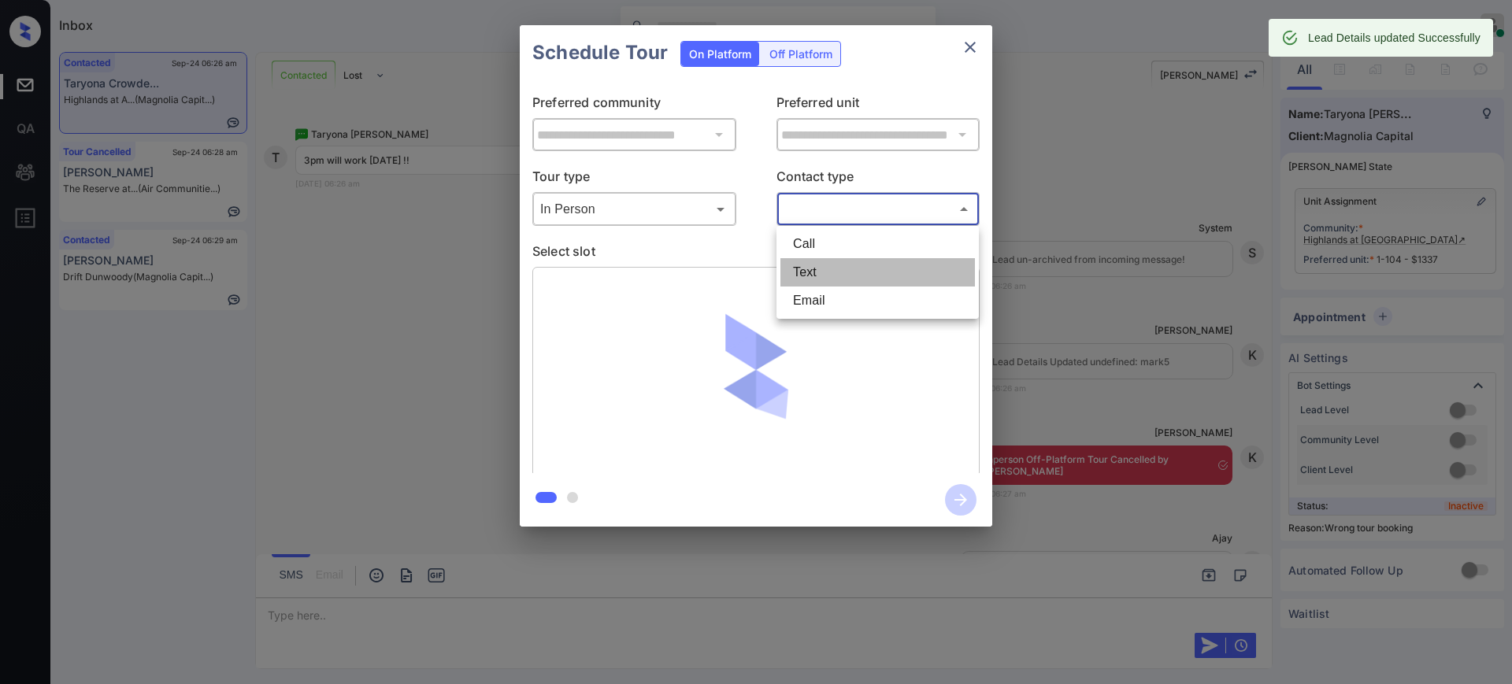
click at [798, 276] on li "Text" at bounding box center [877, 272] width 194 height 28
type input "****"
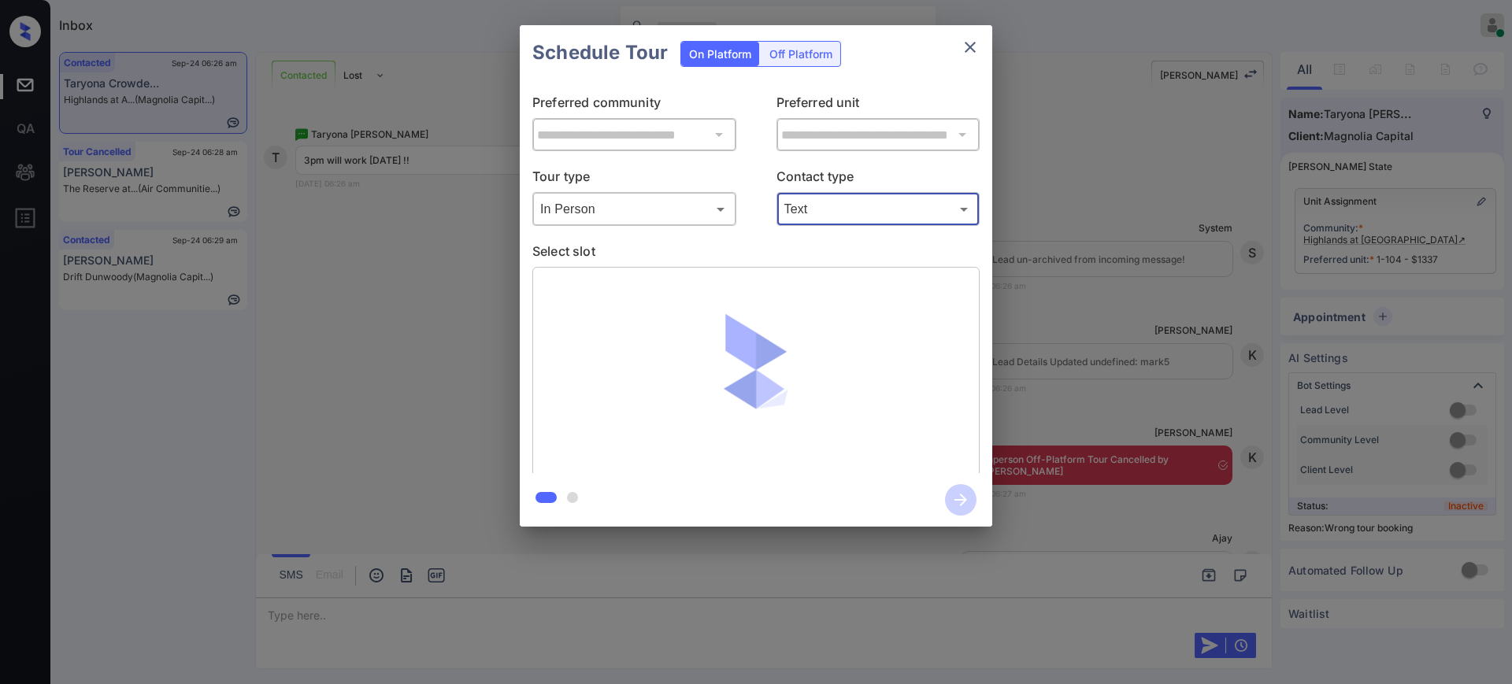
type input "**********"
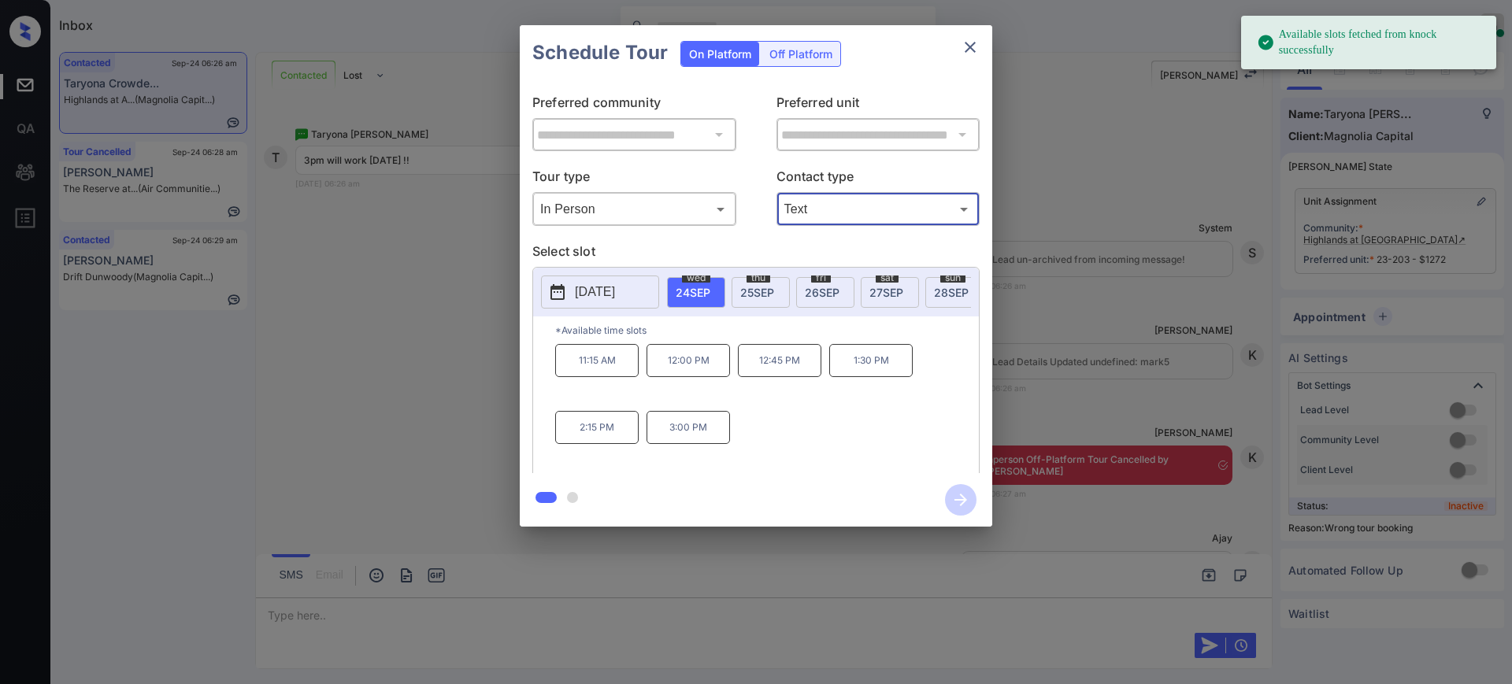
click at [691, 291] on span "24 SEP" at bounding box center [693, 292] width 35 height 13
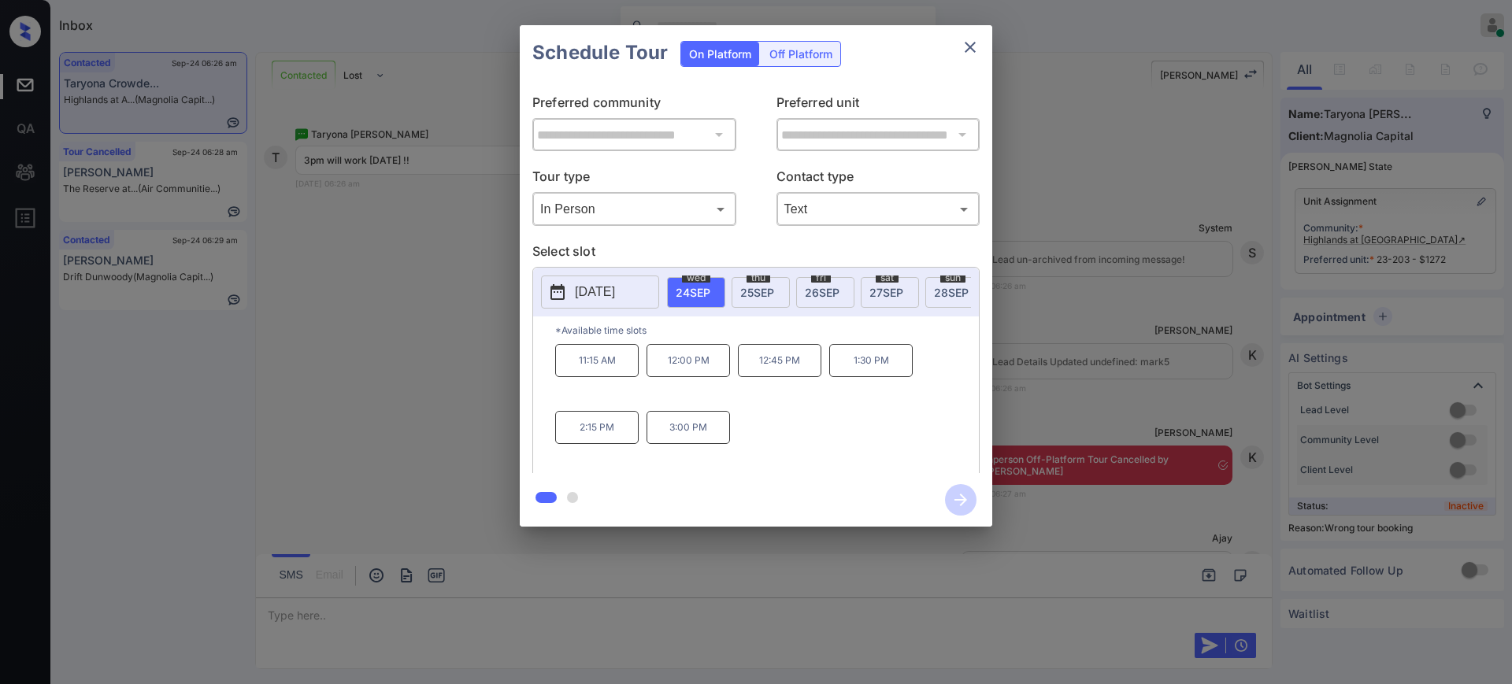
click at [679, 444] on p "3:00 PM" at bounding box center [687, 427] width 83 height 33
click at [953, 501] on icon "button" at bounding box center [960, 499] width 31 height 31
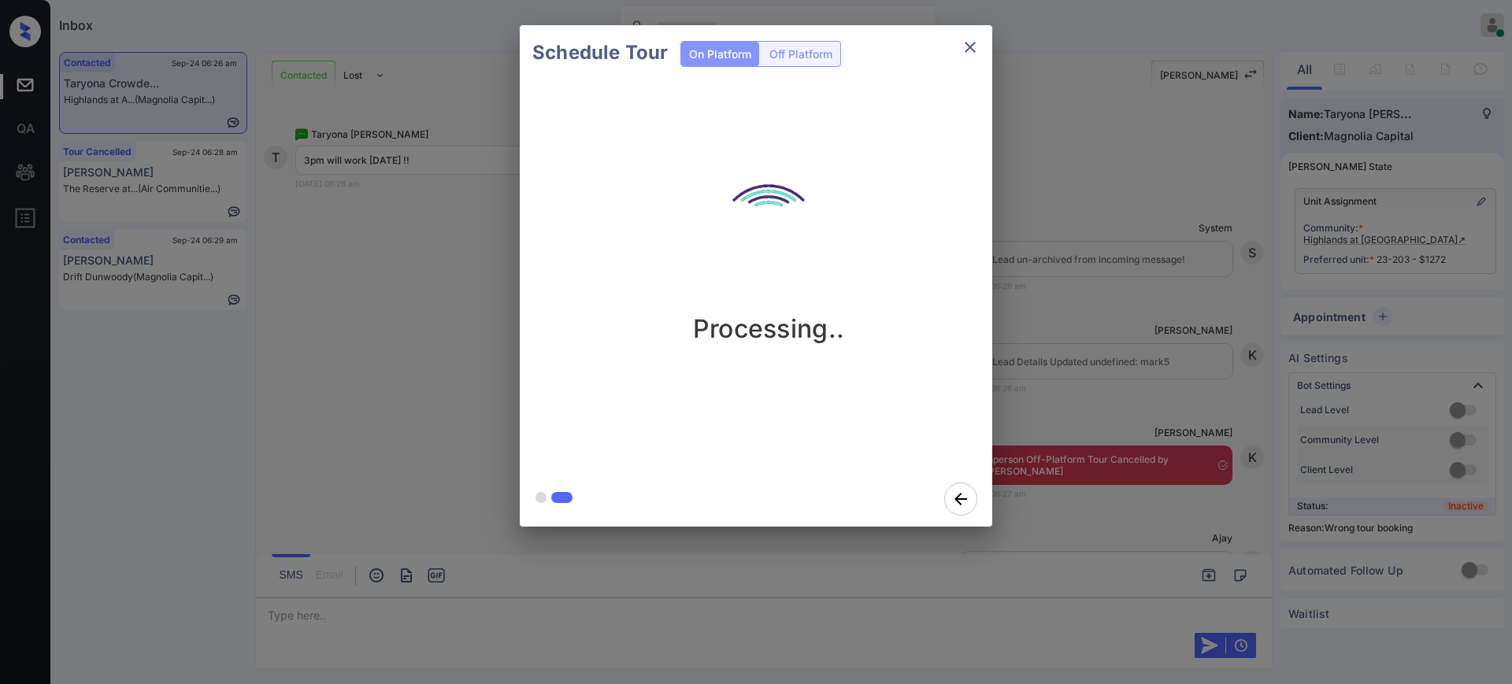
click at [1057, 397] on div "Schedule Tour On Platform Off Platform Processing.." at bounding box center [756, 276] width 1512 height 552
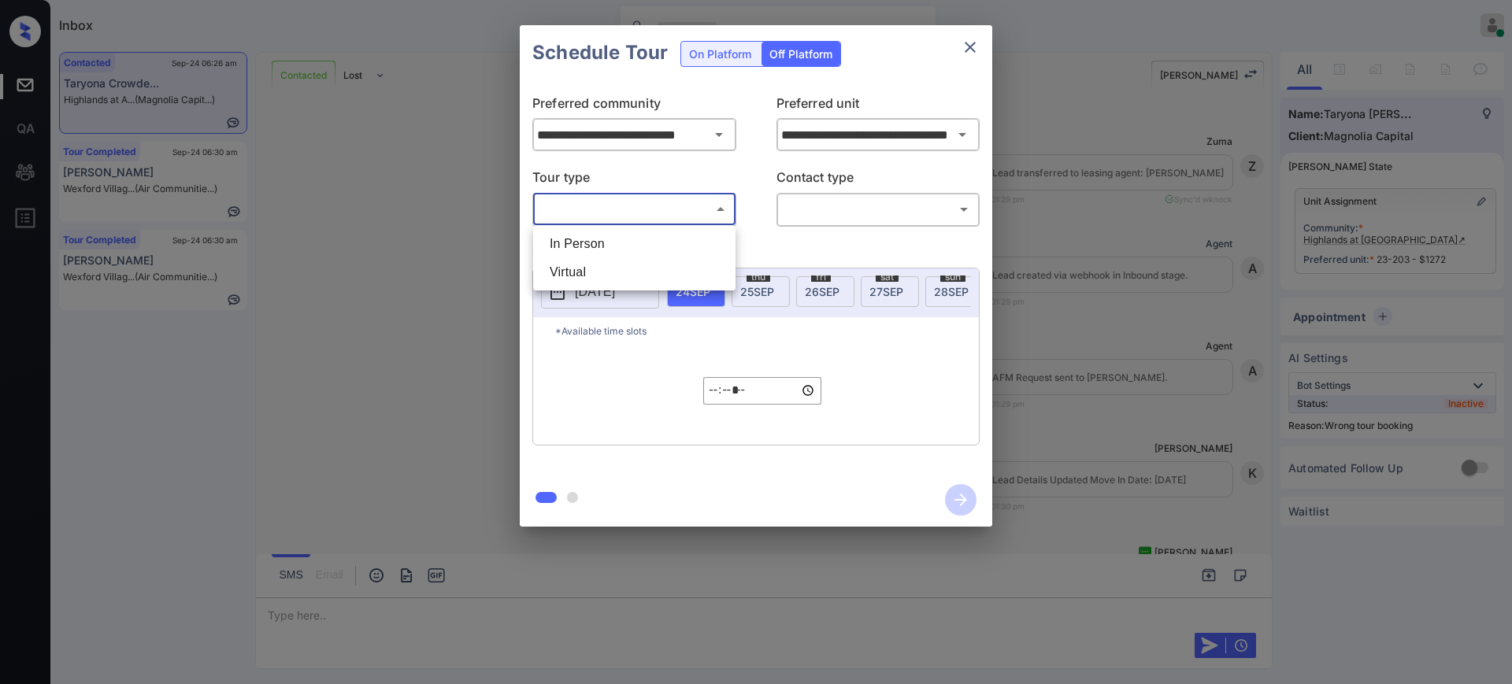
scroll to position [10218, 0]
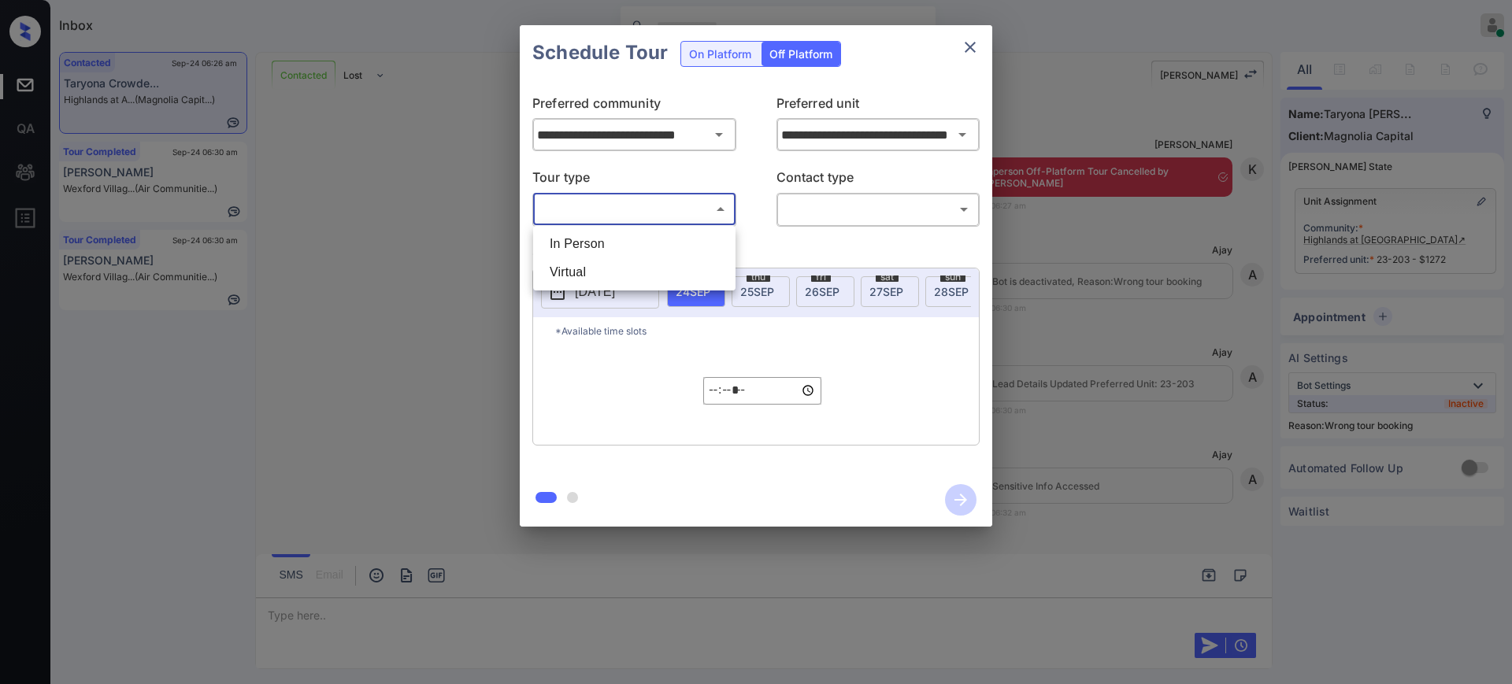
drag, startPoint x: 651, startPoint y: 204, endPoint x: 624, endPoint y: 231, distance: 38.4
click at [649, 203] on body "Inbox Ajay Kumar Online Set yourself offline Set yourself on break Profile Swit…" at bounding box center [756, 342] width 1512 height 684
click at [624, 231] on li "In Person" at bounding box center [634, 244] width 194 height 28
type input "********"
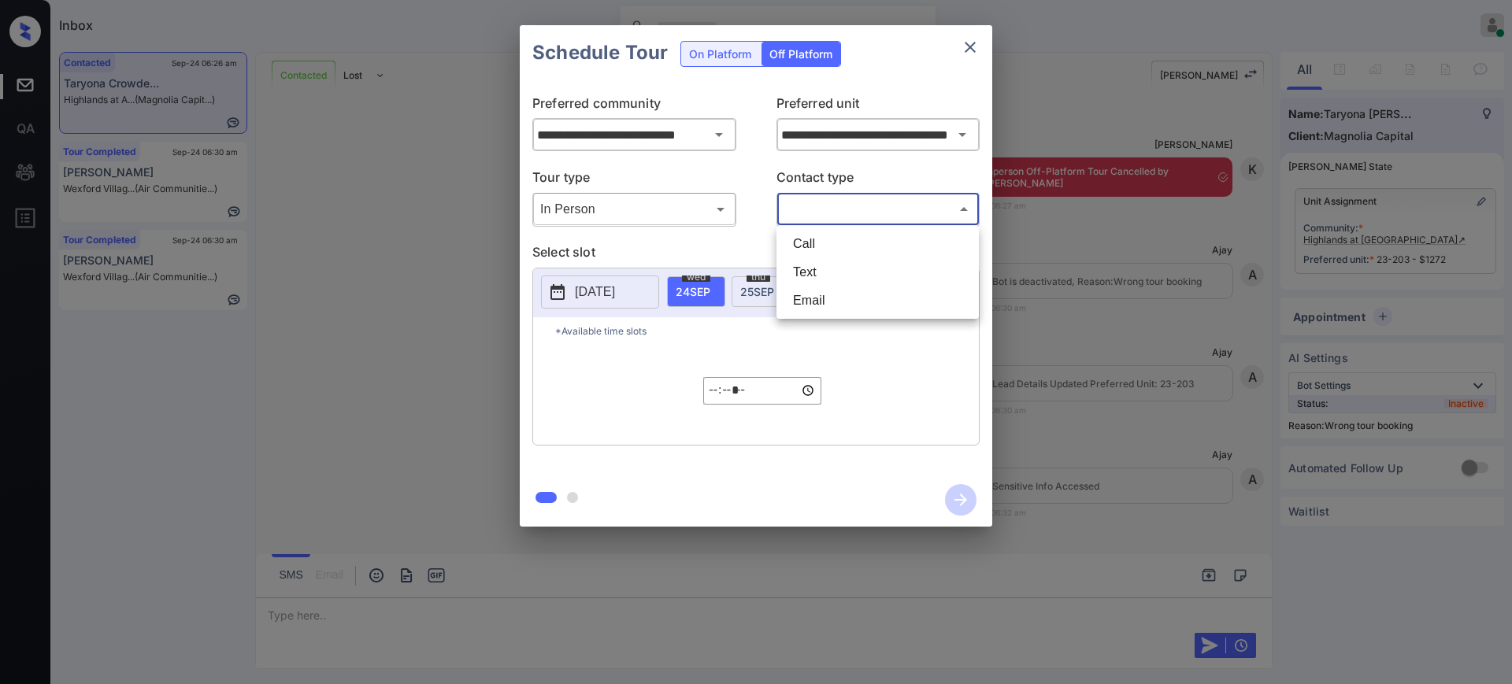
click at [800, 208] on body "Inbox Ajay Kumar Online Set yourself offline Set yourself on break Profile Swit…" at bounding box center [756, 342] width 1512 height 684
click at [812, 265] on li "Text" at bounding box center [877, 272] width 194 height 28
type input "****"
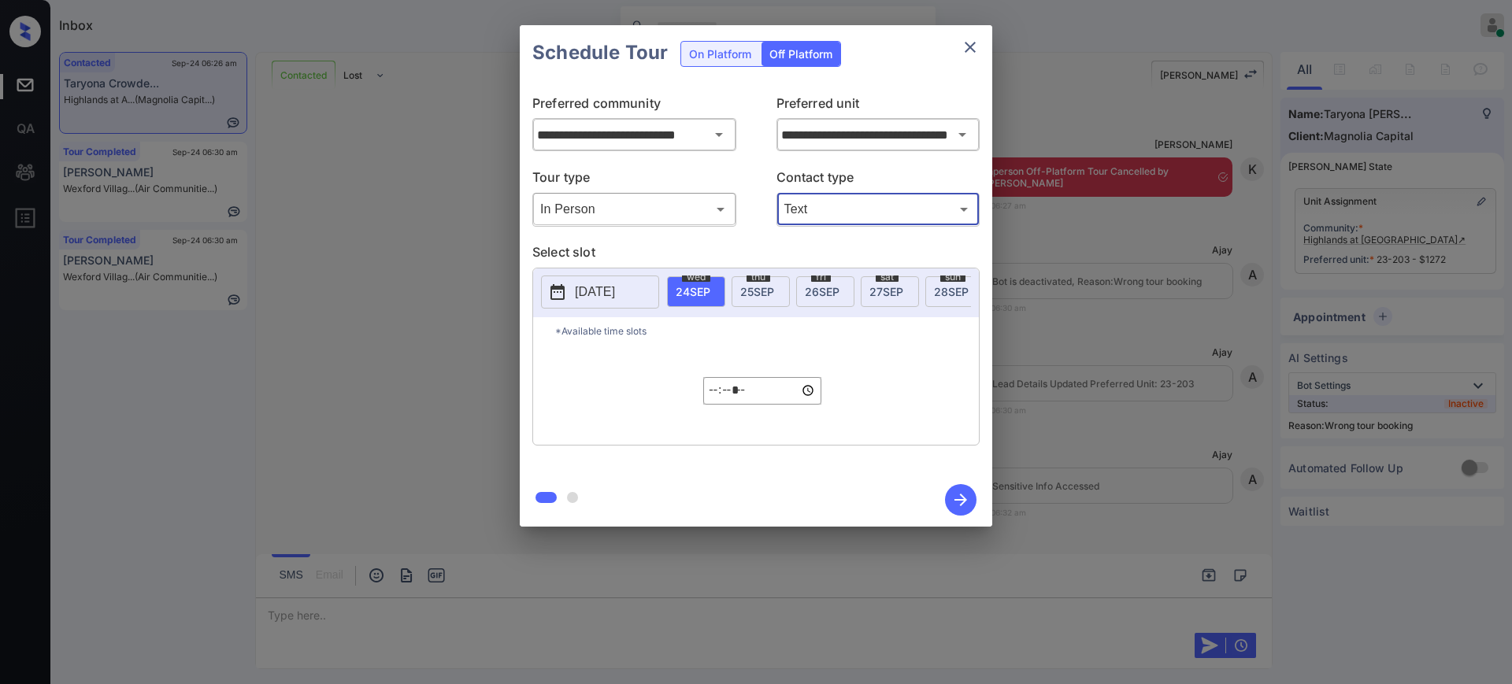
click at [626, 280] on button "2025-09-23" at bounding box center [600, 292] width 118 height 33
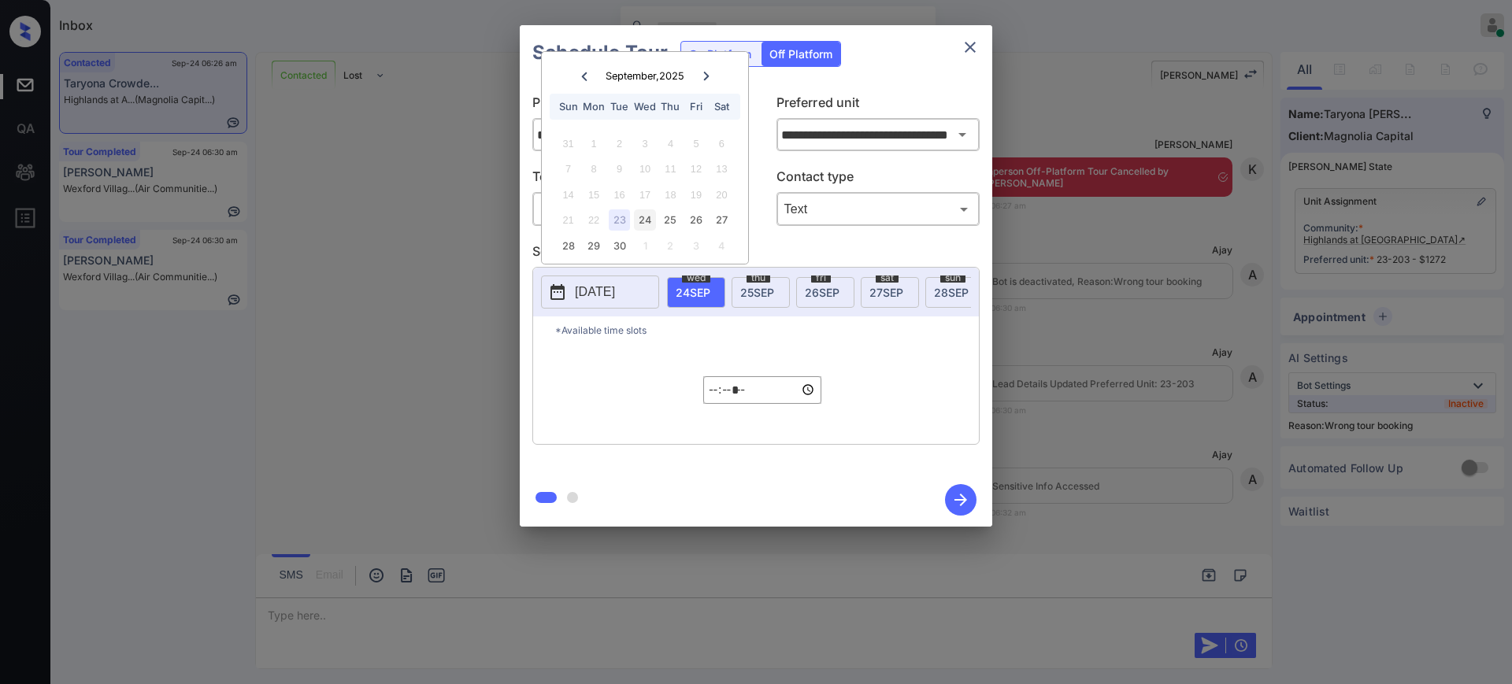
click at [641, 218] on div "24" at bounding box center [644, 219] width 21 height 21
click at [723, 400] on input "*****" at bounding box center [762, 390] width 118 height 28
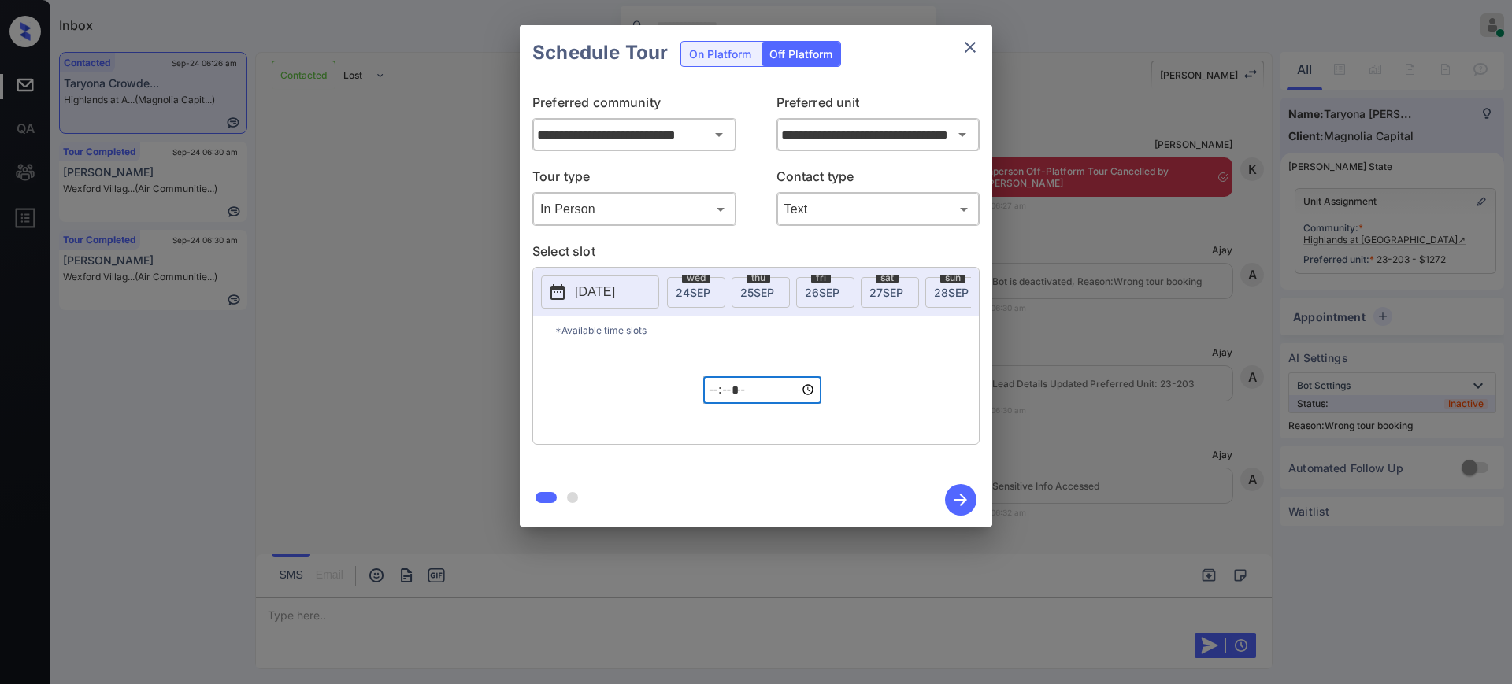
type input "*****"
click at [964, 502] on icon "button" at bounding box center [960, 500] width 13 height 13
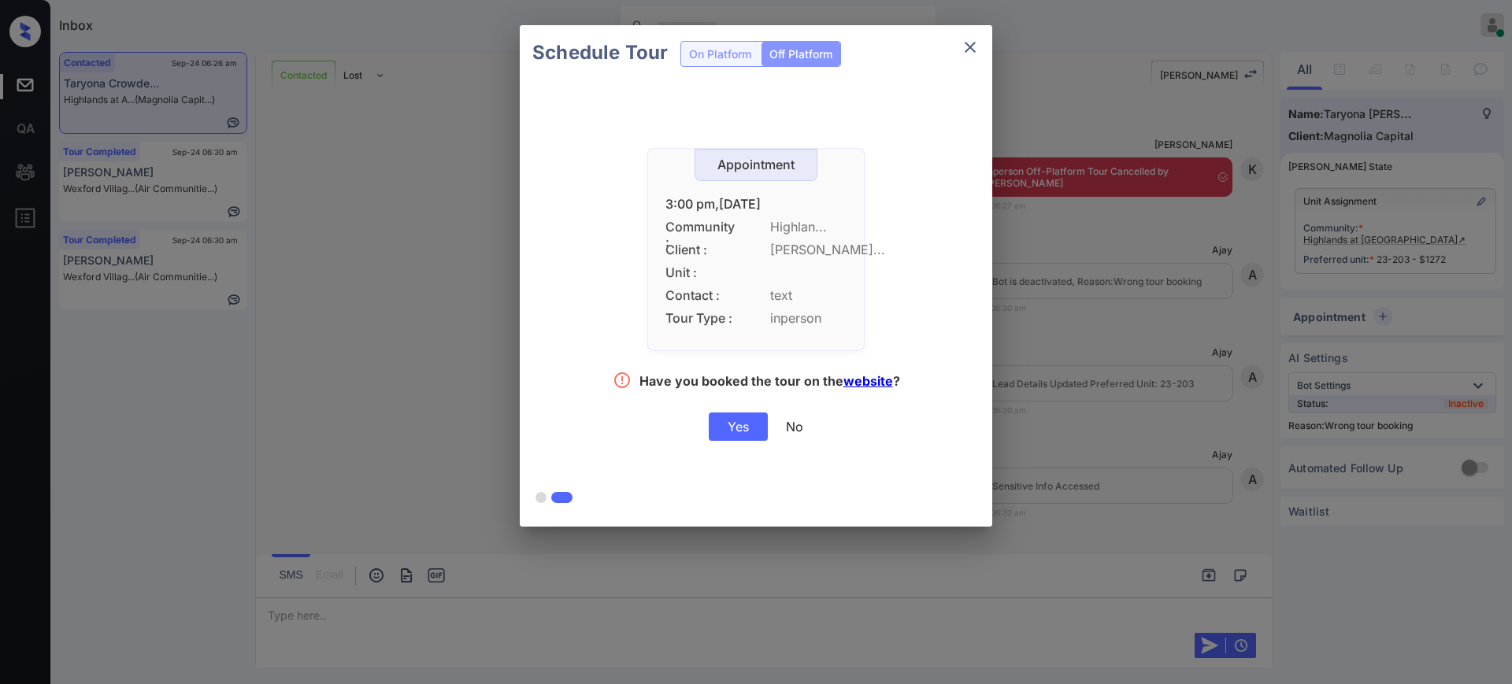
click at [738, 431] on div "Yes" at bounding box center [738, 427] width 59 height 28
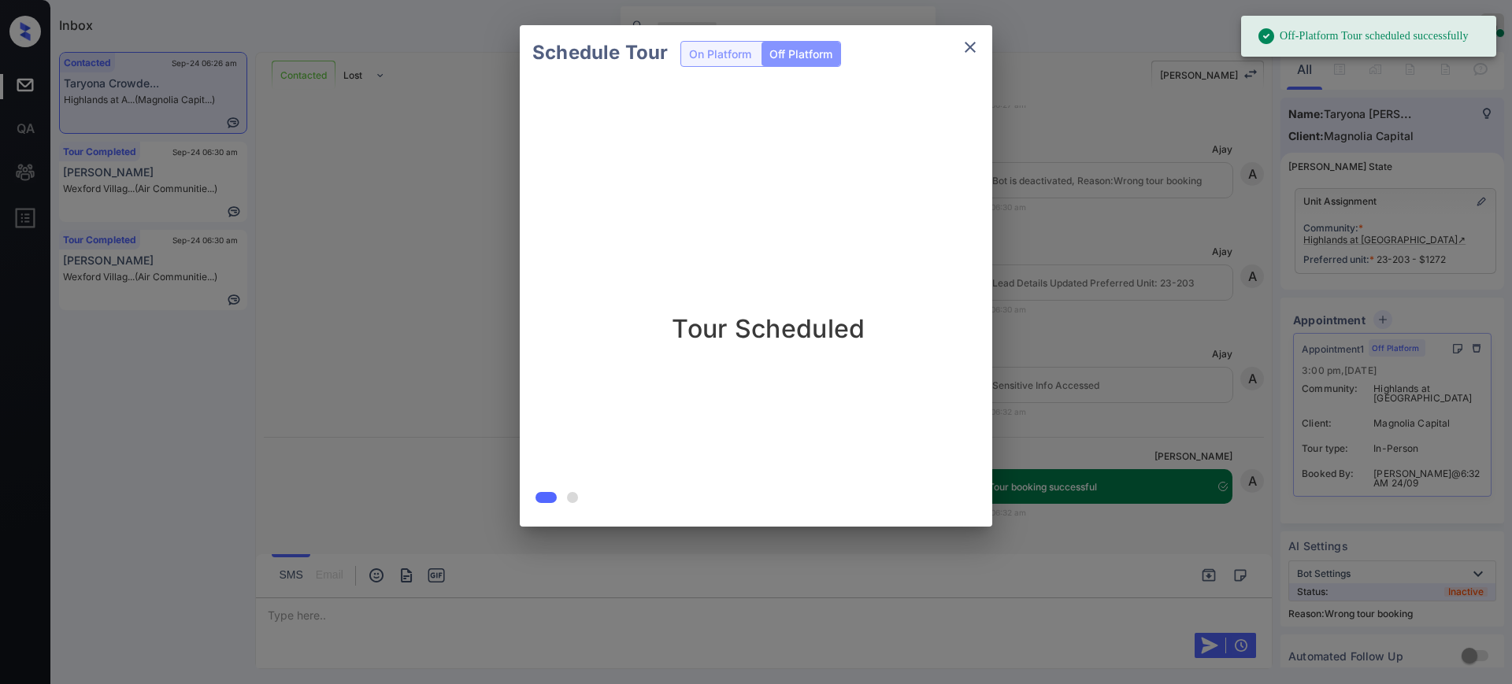
scroll to position [10321, 0]
click at [960, 48] on button "close" at bounding box center [969, 46] width 31 height 31
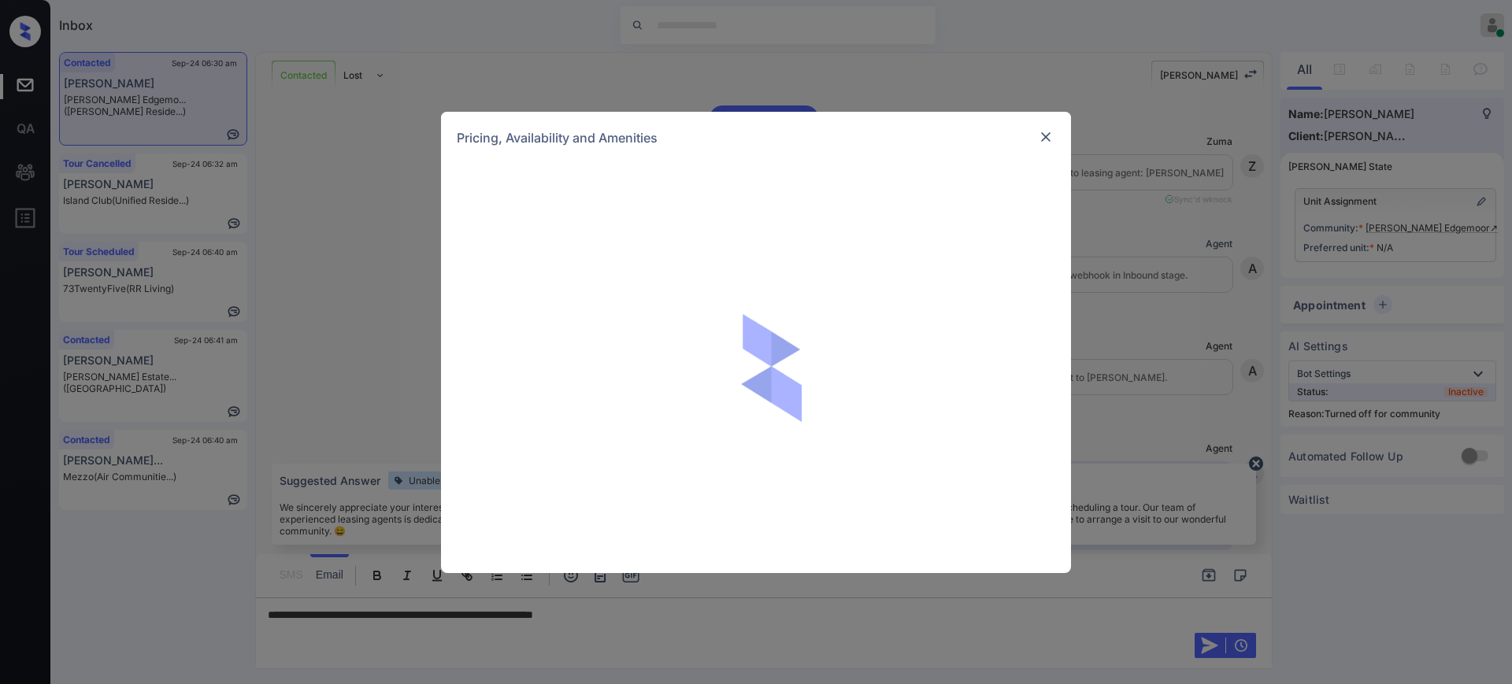
scroll to position [1940, 0]
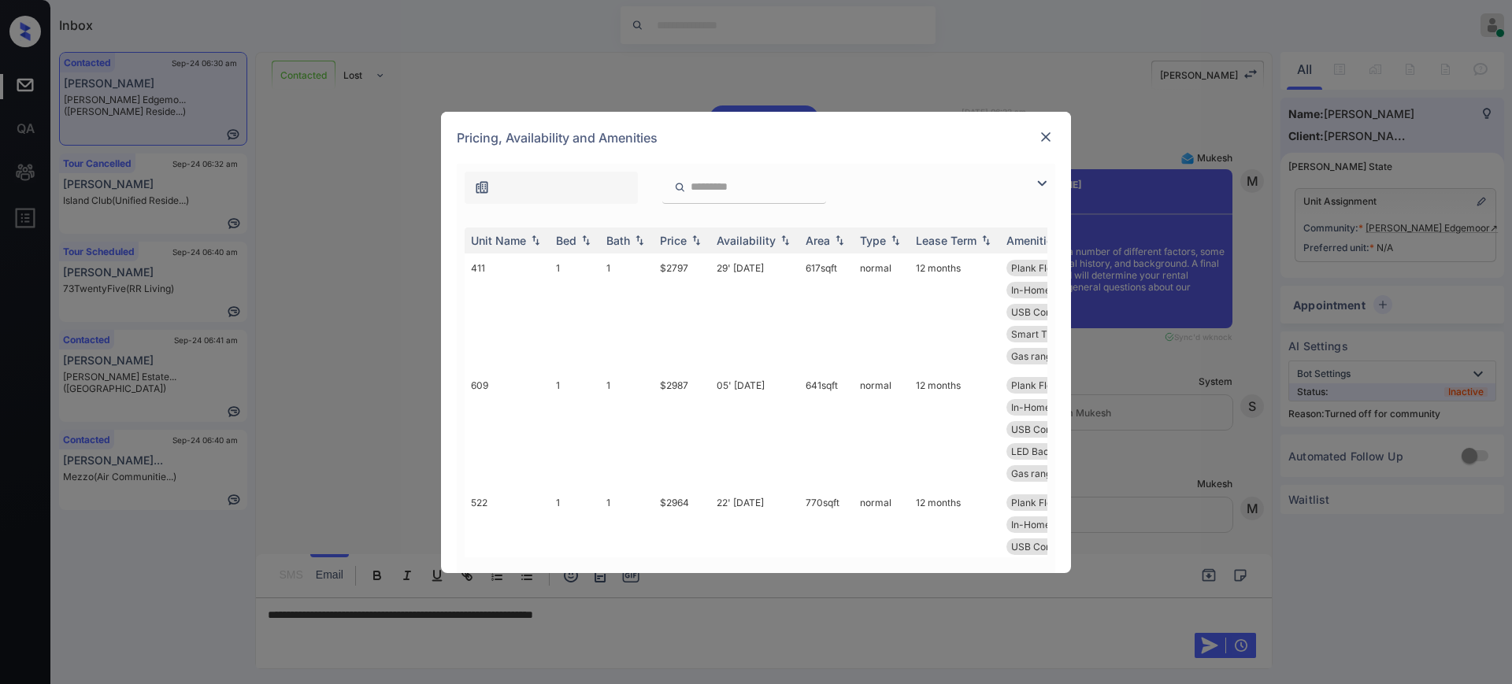
click at [1049, 139] on img at bounding box center [1046, 137] width 16 height 16
click at [579, 235] on img at bounding box center [586, 240] width 16 height 11
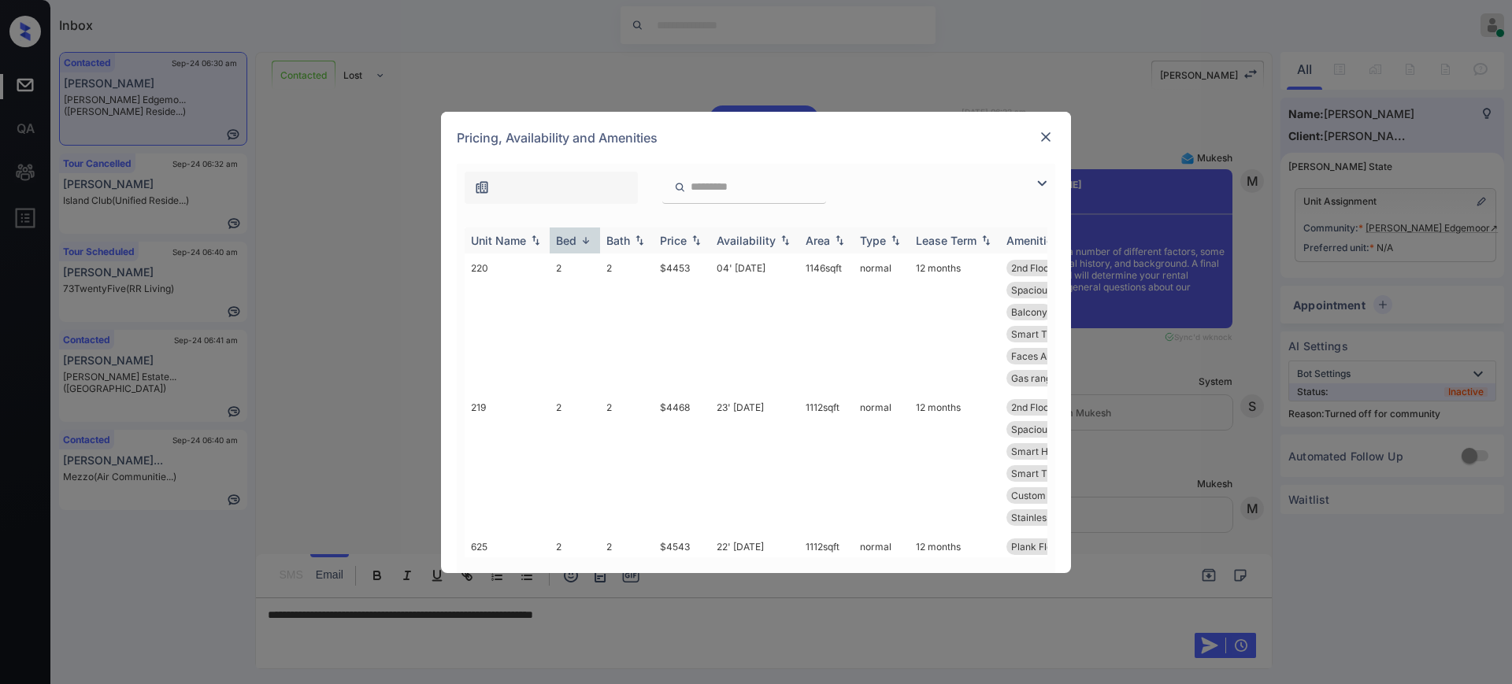
click at [579, 235] on img at bounding box center [586, 241] width 16 height 12
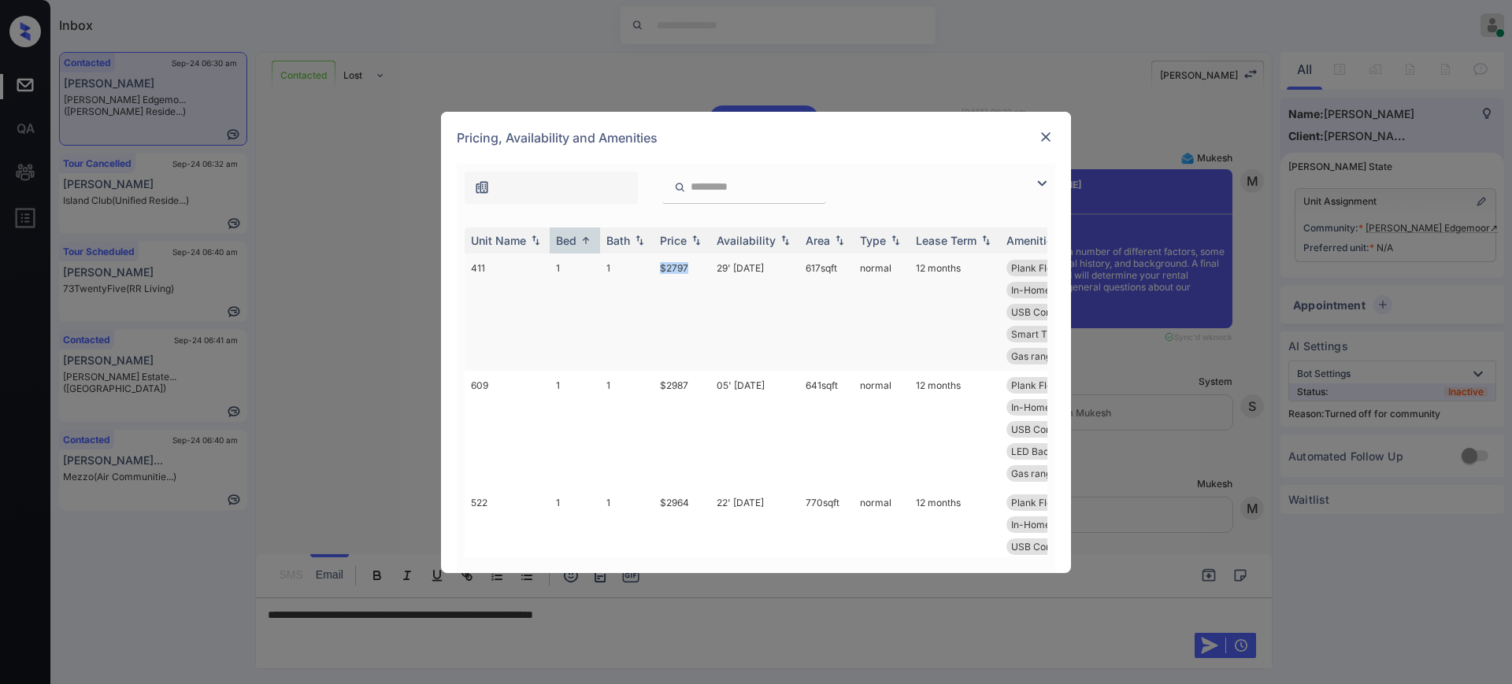
drag, startPoint x: 655, startPoint y: 264, endPoint x: 694, endPoint y: 264, distance: 38.6
click at [694, 264] on td "$2797" at bounding box center [681, 312] width 57 height 117
copy td "$2797"
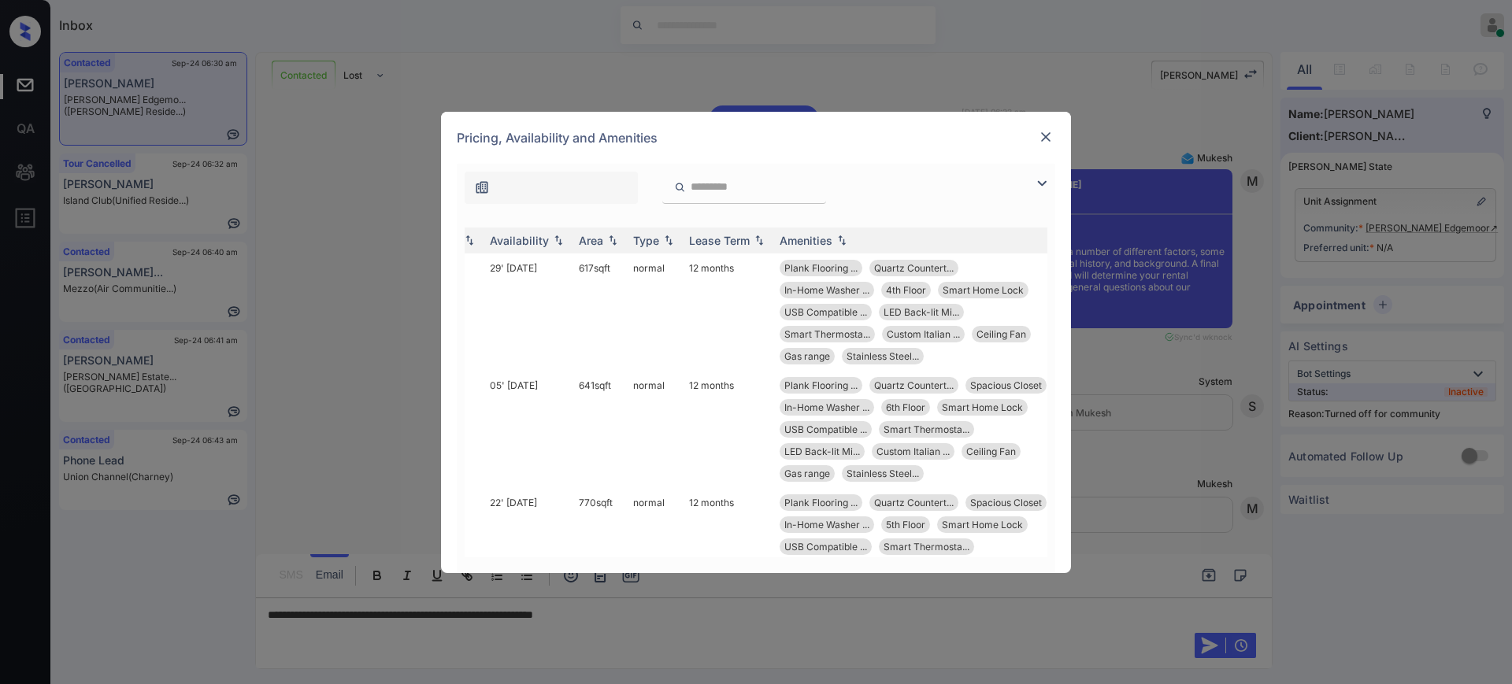
scroll to position [0, 229]
click at [1042, 131] on img at bounding box center [1046, 137] width 16 height 16
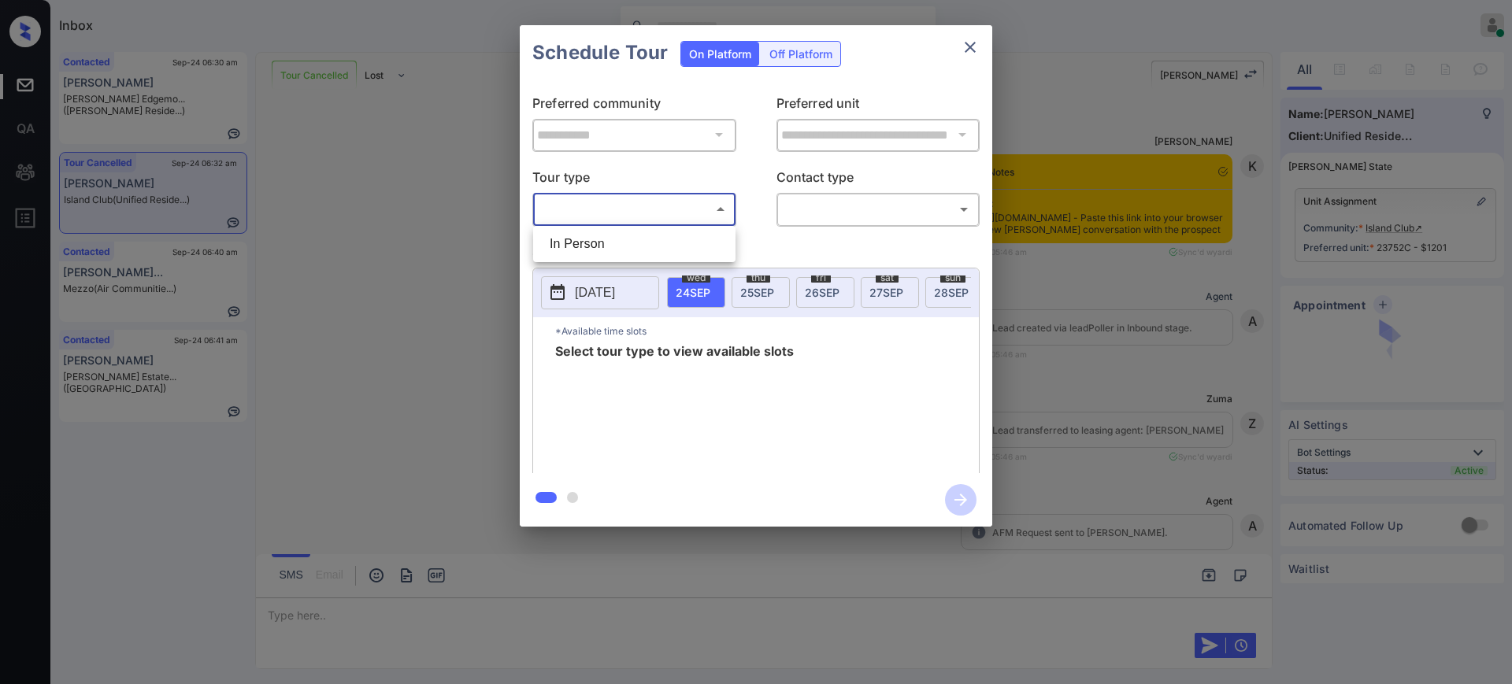
click at [639, 236] on li "In Person" at bounding box center [634, 244] width 194 height 28
type input "********"
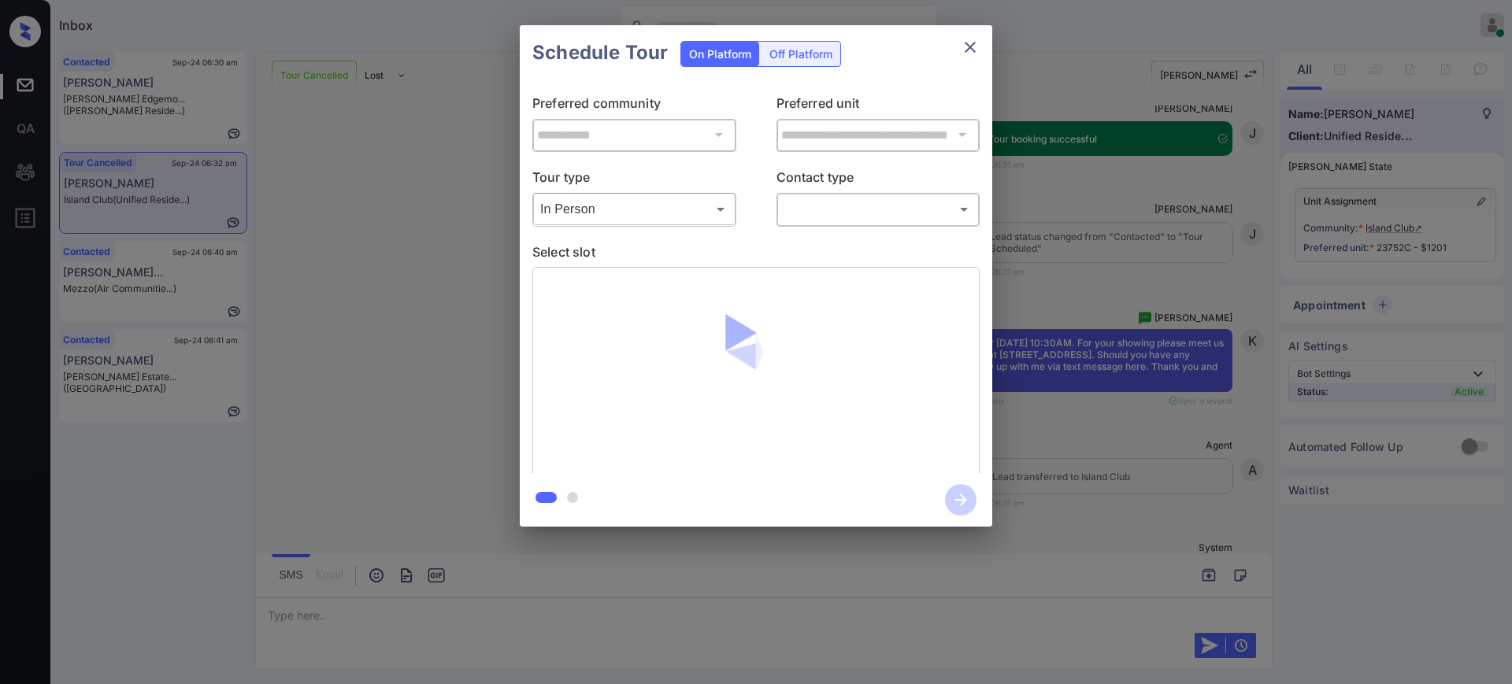
click at [794, 198] on body "Inbox Ajay Kumar Online Set yourself offline Set yourself on break Profile Swit…" at bounding box center [756, 342] width 1512 height 684
click at [802, 291] on li "Email" at bounding box center [877, 301] width 194 height 28
click at [813, 218] on body "Inbox Ajay Kumar Online Set yourself offline Set yourself on break Profile Swit…" at bounding box center [756, 342] width 1512 height 684
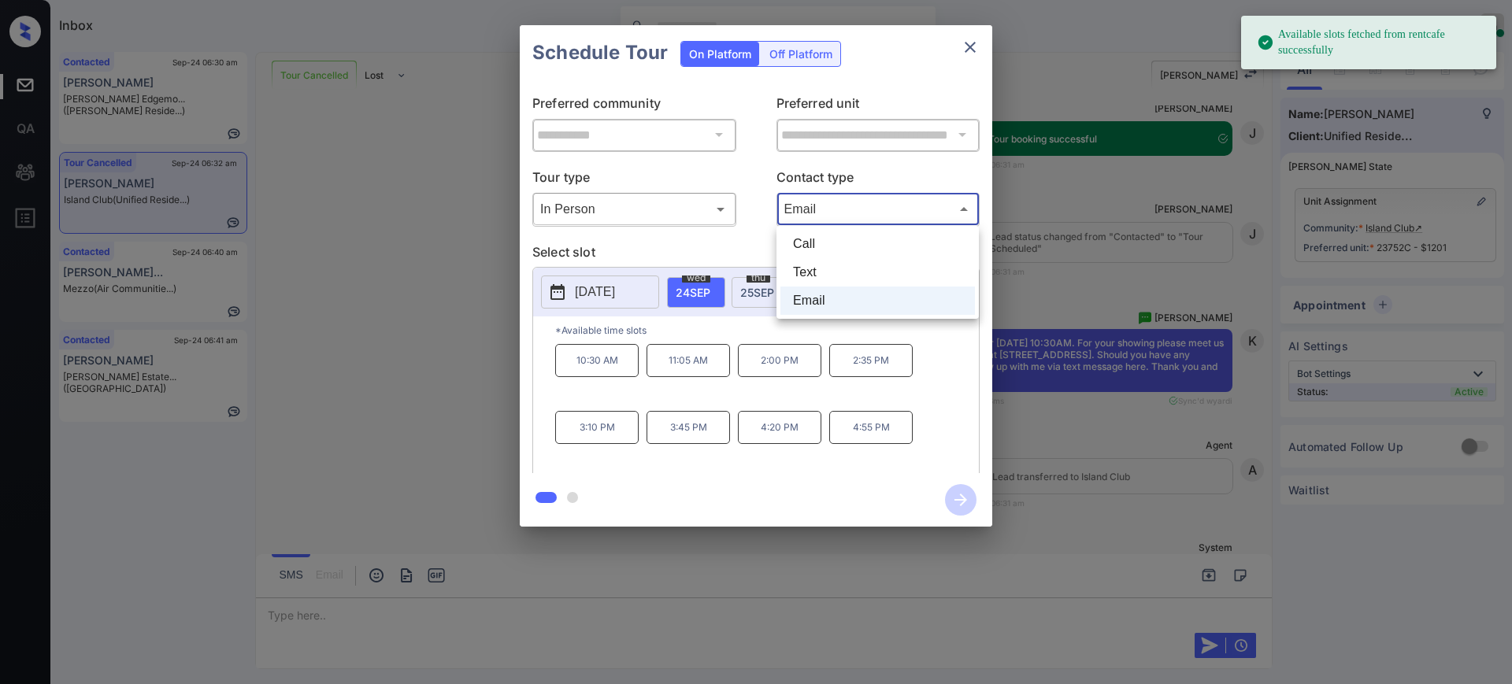
click at [813, 268] on li "Text" at bounding box center [877, 272] width 194 height 28
type input "****"
click at [887, 290] on span "27 SEP" at bounding box center [886, 292] width 34 height 13
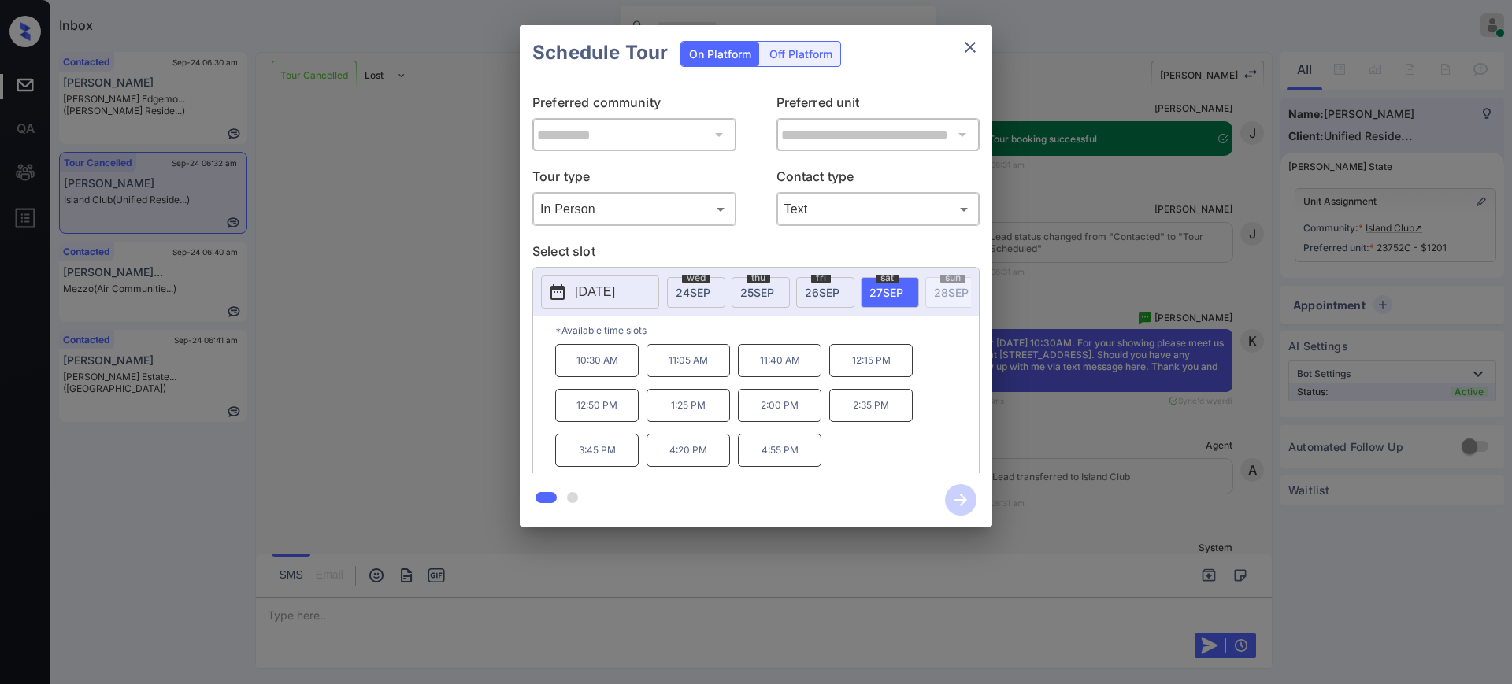
click at [610, 358] on p "10:30 AM" at bounding box center [596, 360] width 83 height 33
click at [958, 494] on icon "button" at bounding box center [960, 499] width 31 height 31
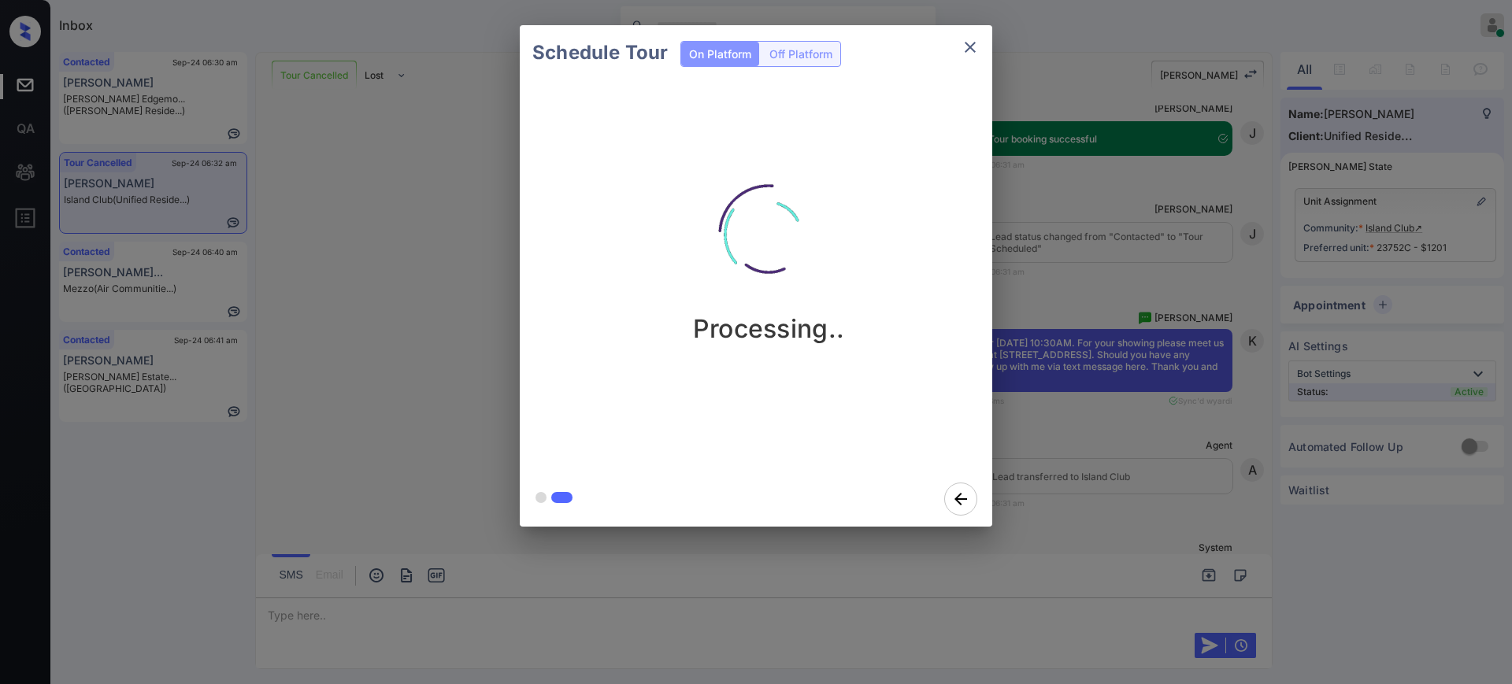
click at [1149, 373] on div "Schedule Tour On Platform Off Platform Processing.." at bounding box center [756, 276] width 1512 height 552
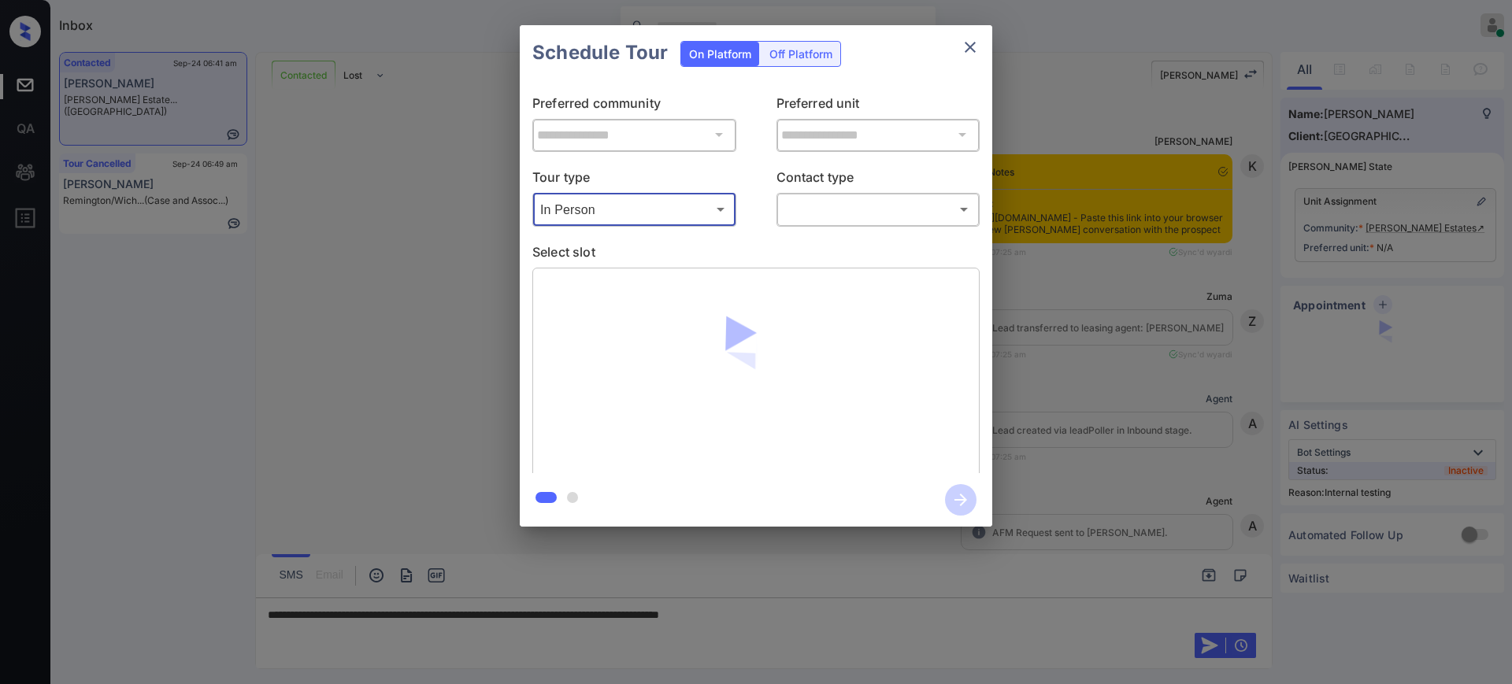
scroll to position [4677, 0]
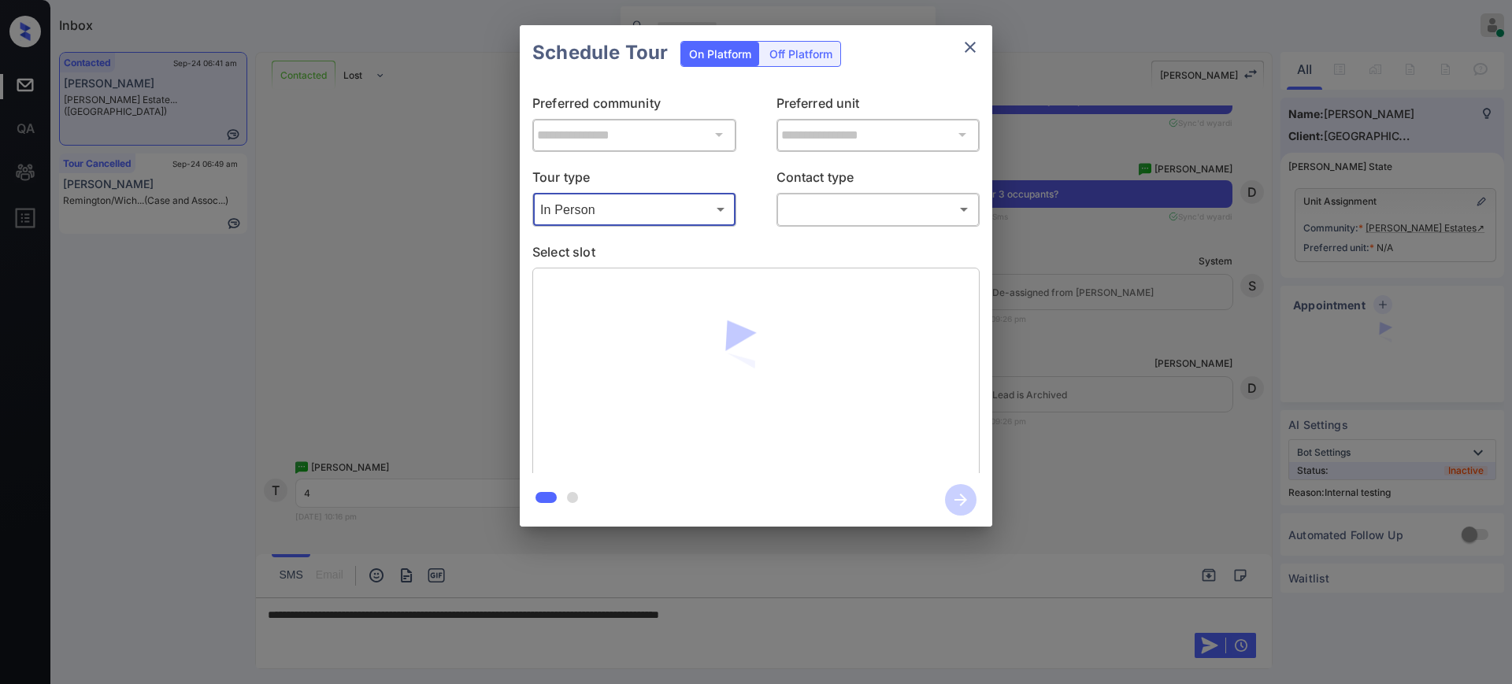
click at [831, 199] on body "Inbox [PERSON_NAME] Online Set yourself offline Set yourself on break Profile S…" at bounding box center [756, 342] width 1512 height 684
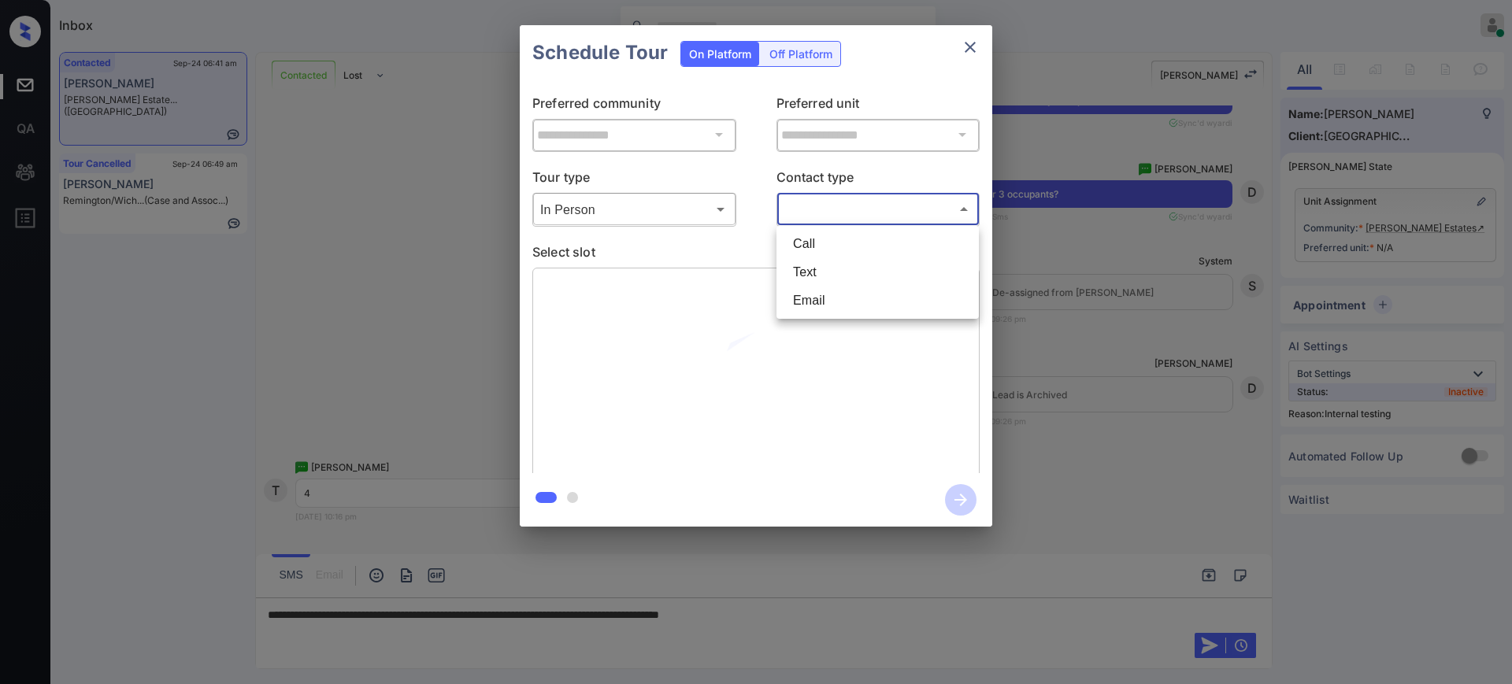
click at [825, 268] on li "Text" at bounding box center [877, 272] width 194 height 28
type input "****"
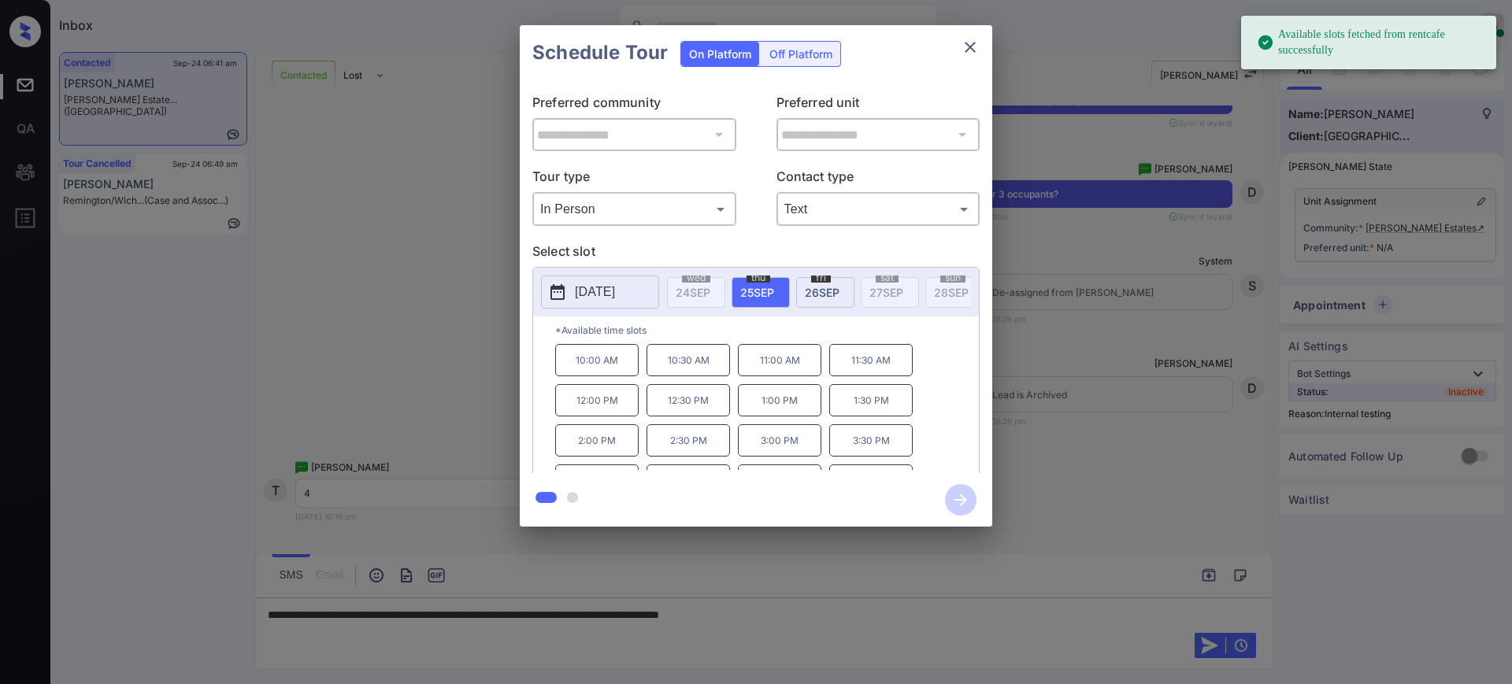
click at [615, 295] on p "[DATE]" at bounding box center [595, 292] width 40 height 19
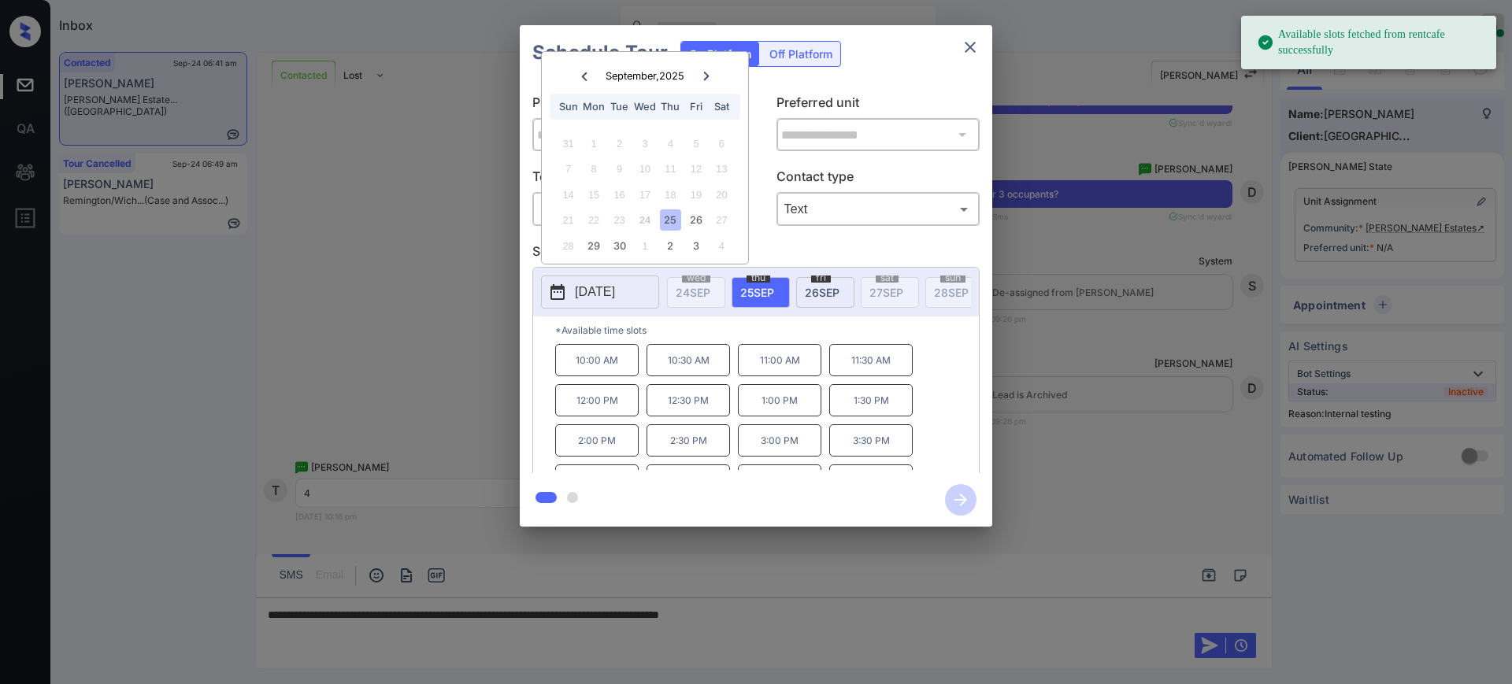
click at [678, 224] on div "25" at bounding box center [670, 219] width 21 height 21
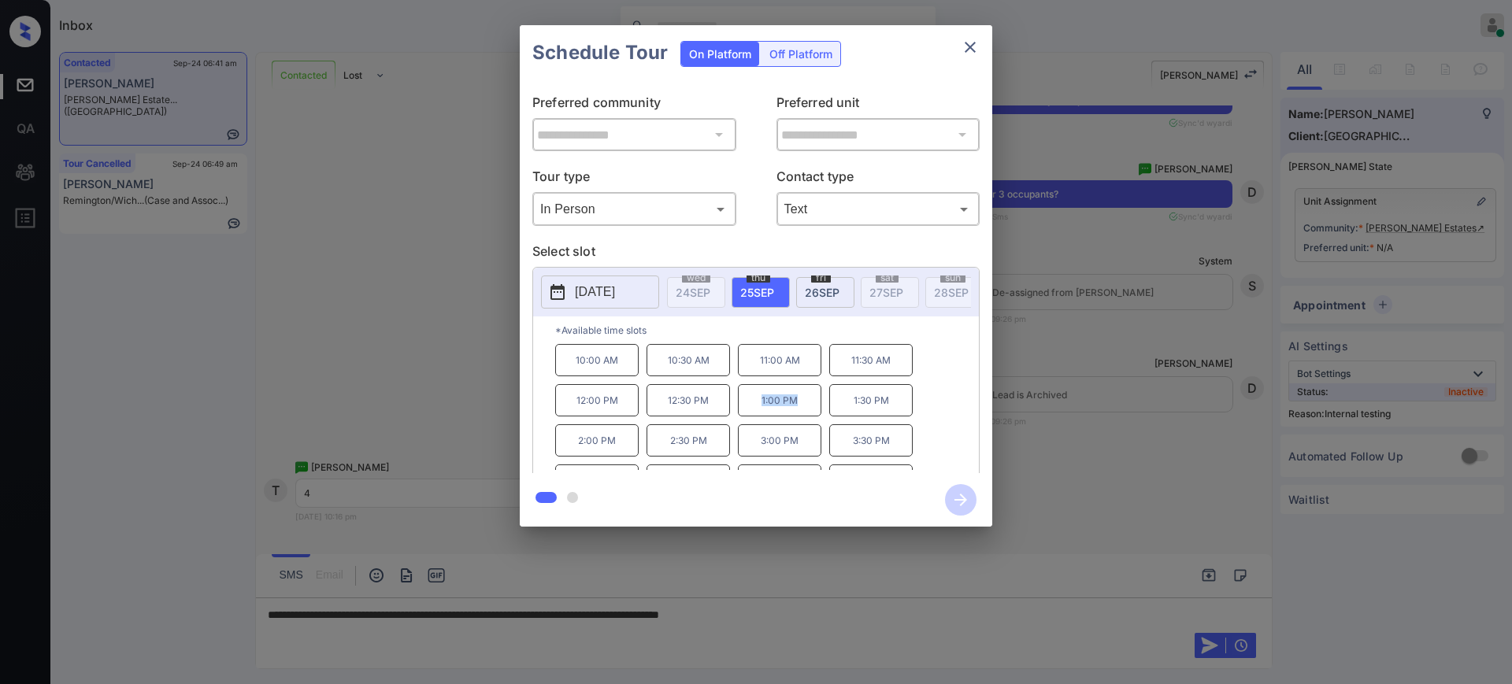
drag, startPoint x: 745, startPoint y: 413, endPoint x: 883, endPoint y: 330, distance: 161.1
click at [804, 409] on p "1:00 PM" at bounding box center [779, 400] width 83 height 32
copy p "1:00 PM"
click at [964, 53] on icon "close" at bounding box center [970, 47] width 19 height 19
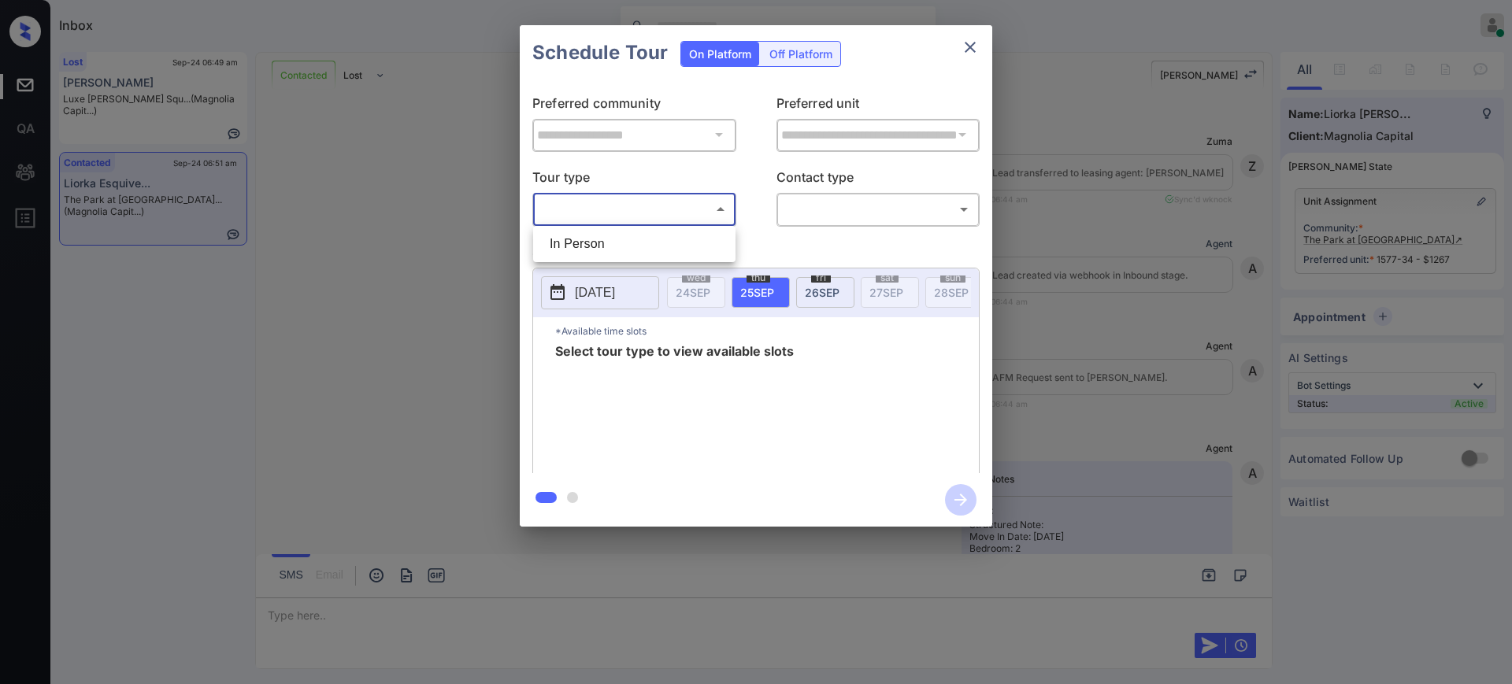
scroll to position [2263, 0]
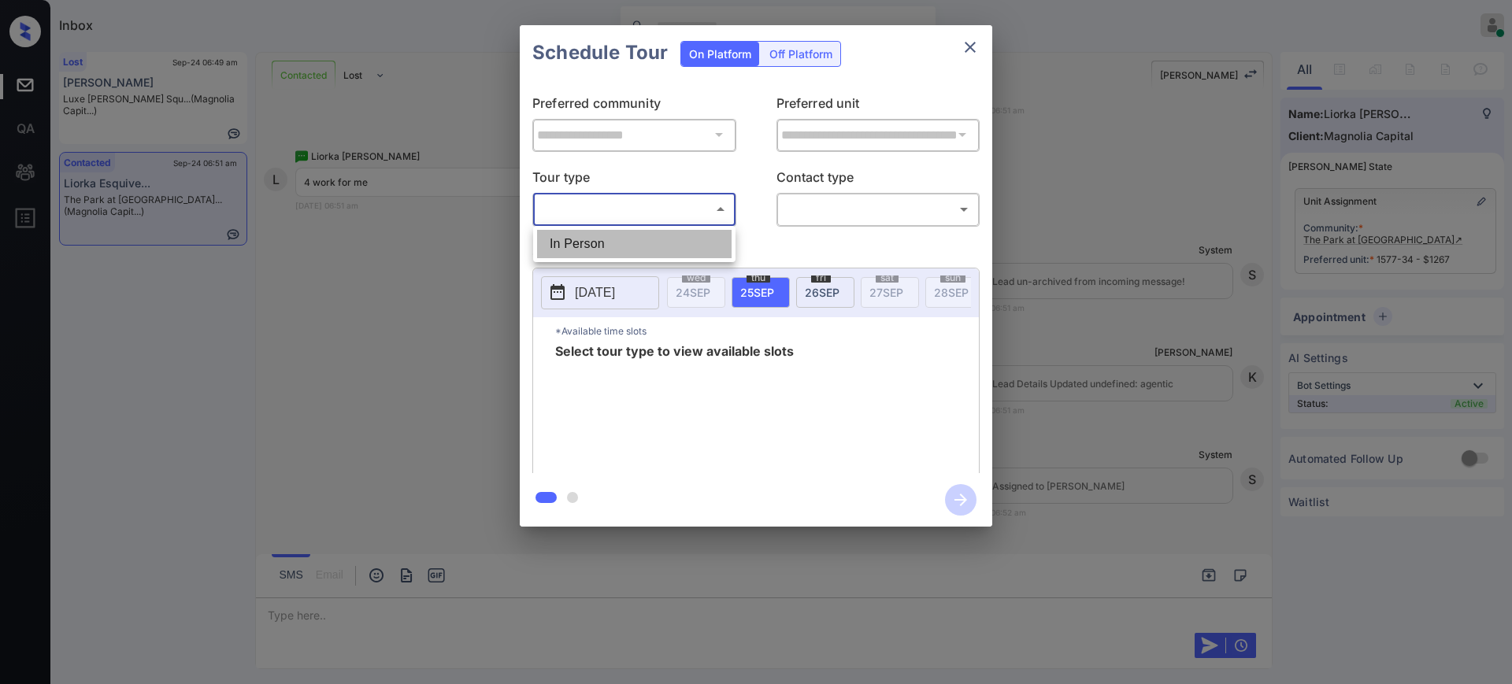
click at [618, 237] on li "In Person" at bounding box center [634, 244] width 194 height 28
type input "********"
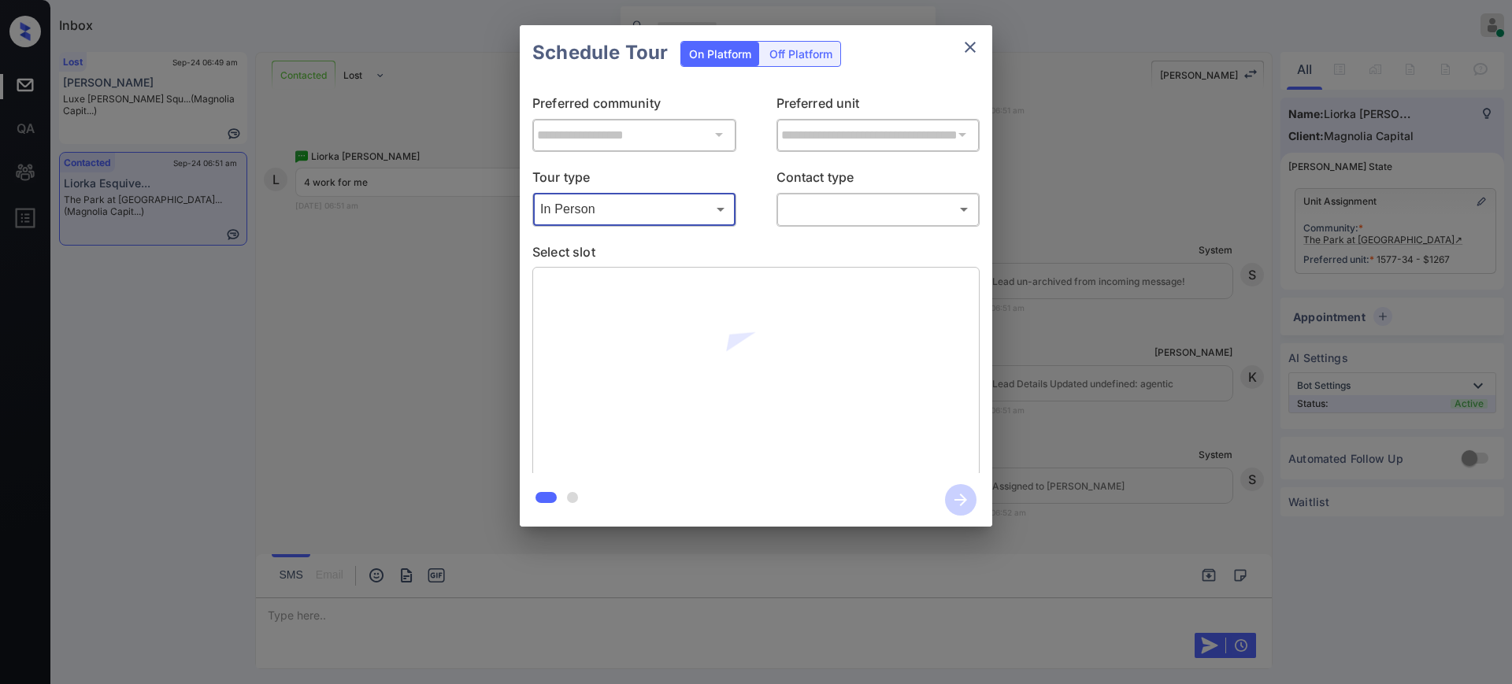
click at [812, 205] on body "Inbox [PERSON_NAME] Online Set yourself offline Set yourself on break Profile S…" at bounding box center [756, 342] width 1512 height 684
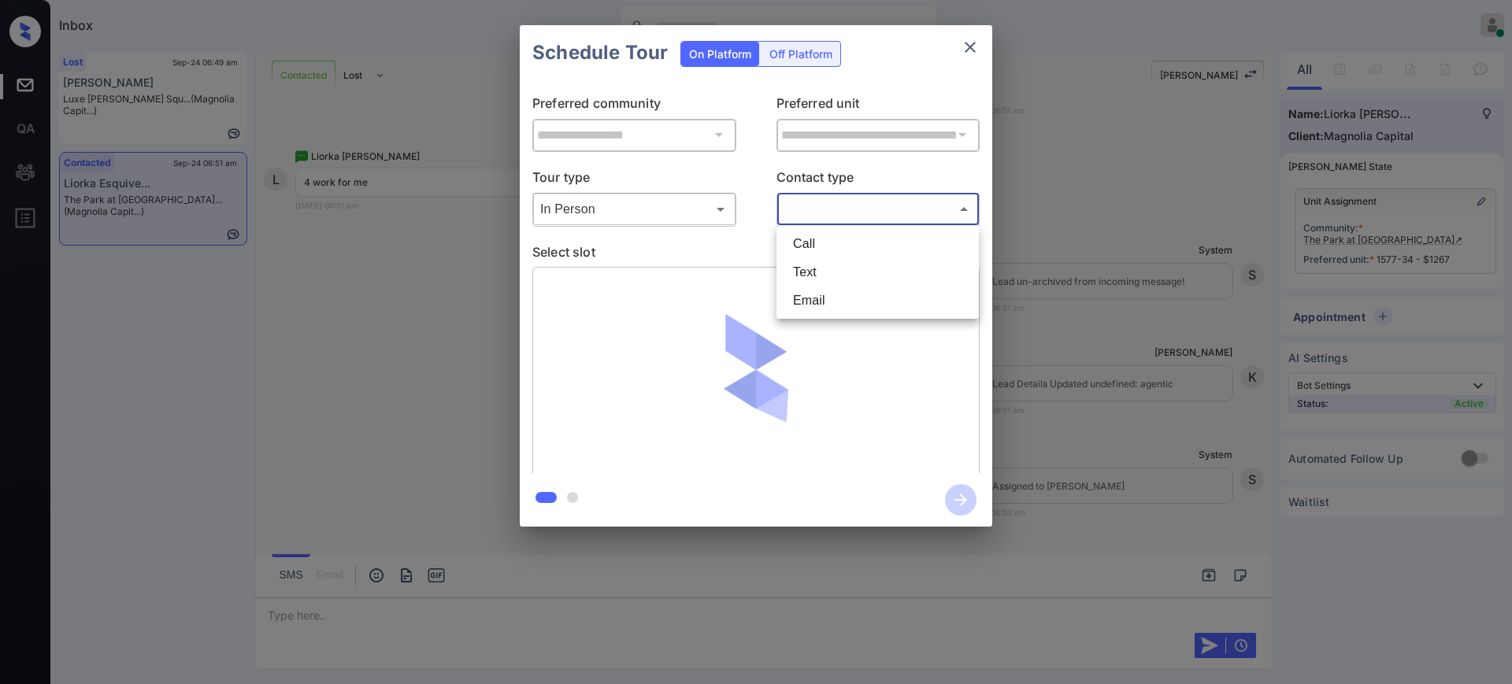
click at [805, 270] on li "Text" at bounding box center [877, 272] width 194 height 28
type input "****"
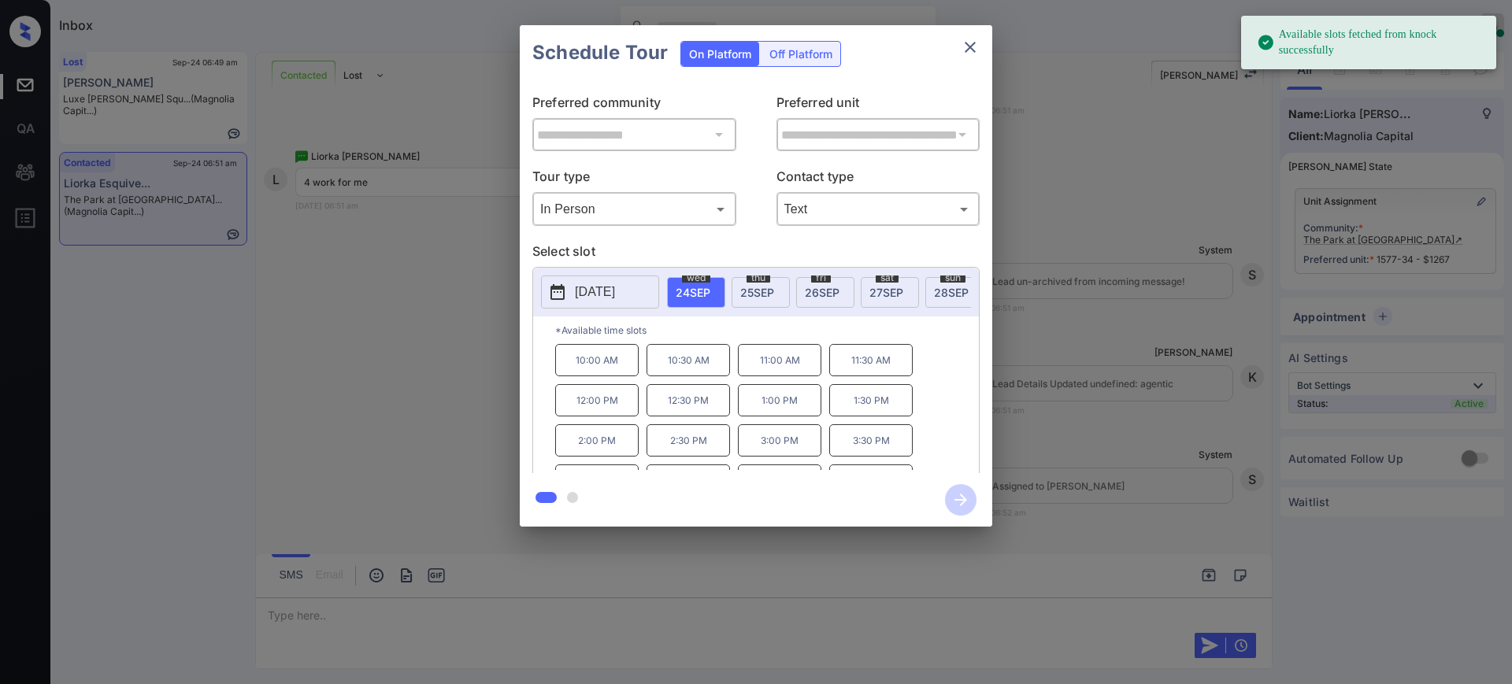
click at [699, 286] on span "[DATE]" at bounding box center [693, 292] width 35 height 13
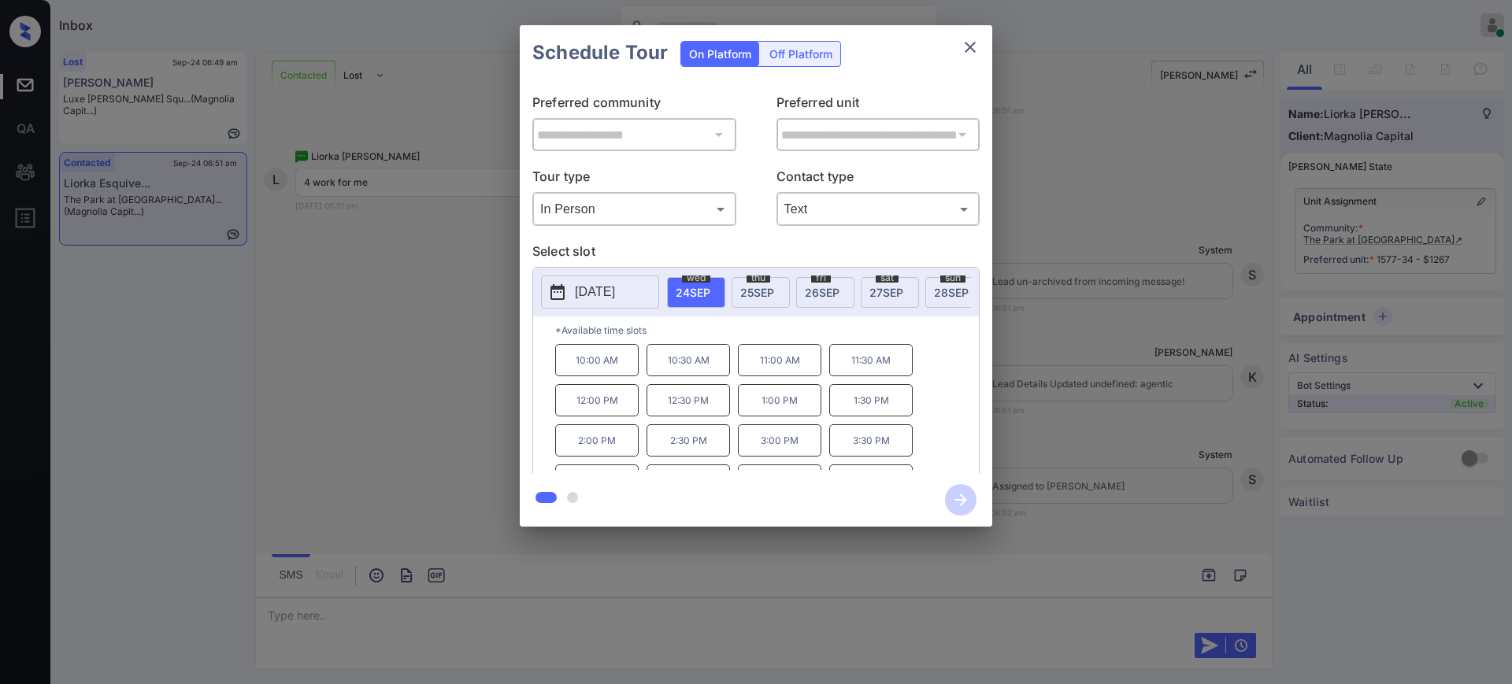
click at [755, 287] on span "[DATE]" at bounding box center [757, 292] width 34 height 13
click at [857, 457] on p "4:00 PM" at bounding box center [870, 440] width 83 height 32
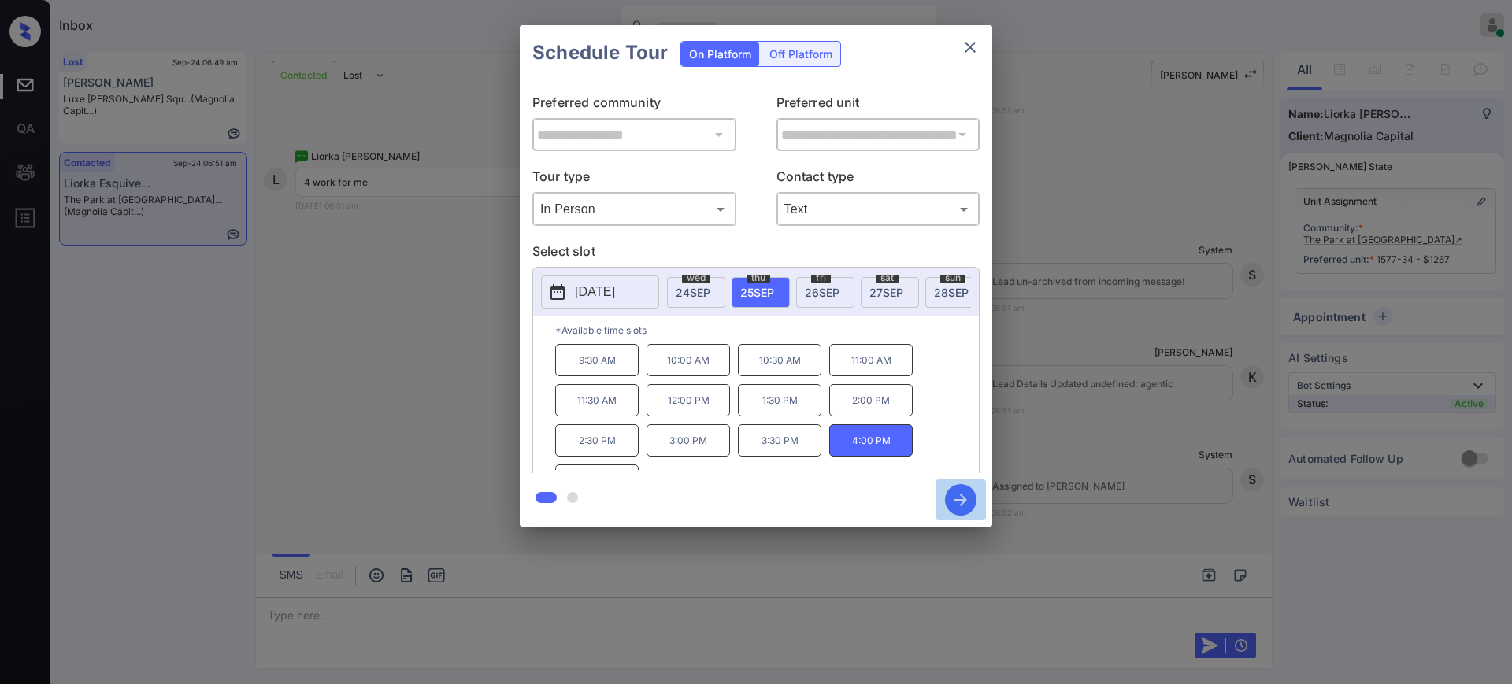
click at [963, 494] on icon "button" at bounding box center [960, 499] width 31 height 31
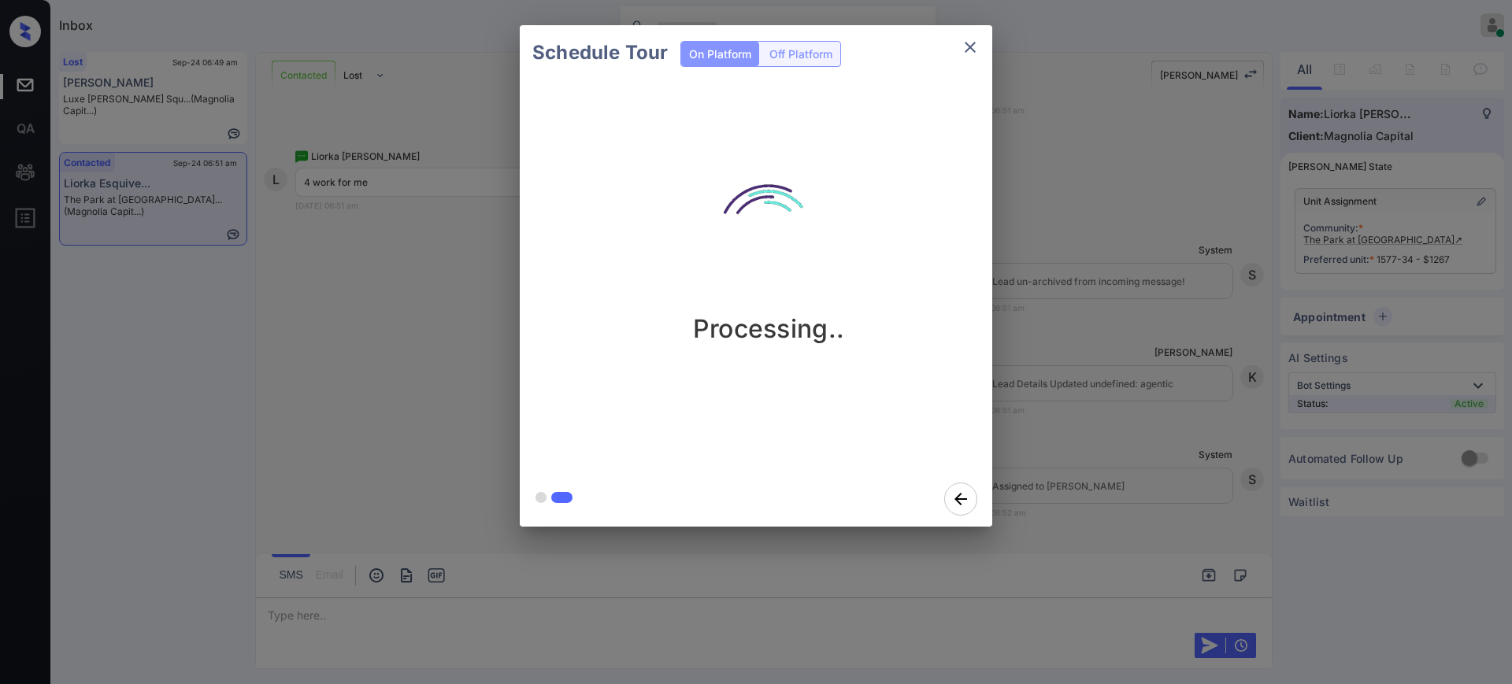
click at [424, 383] on div "Schedule Tour On Platform Off Platform Processing.." at bounding box center [756, 276] width 1512 height 552
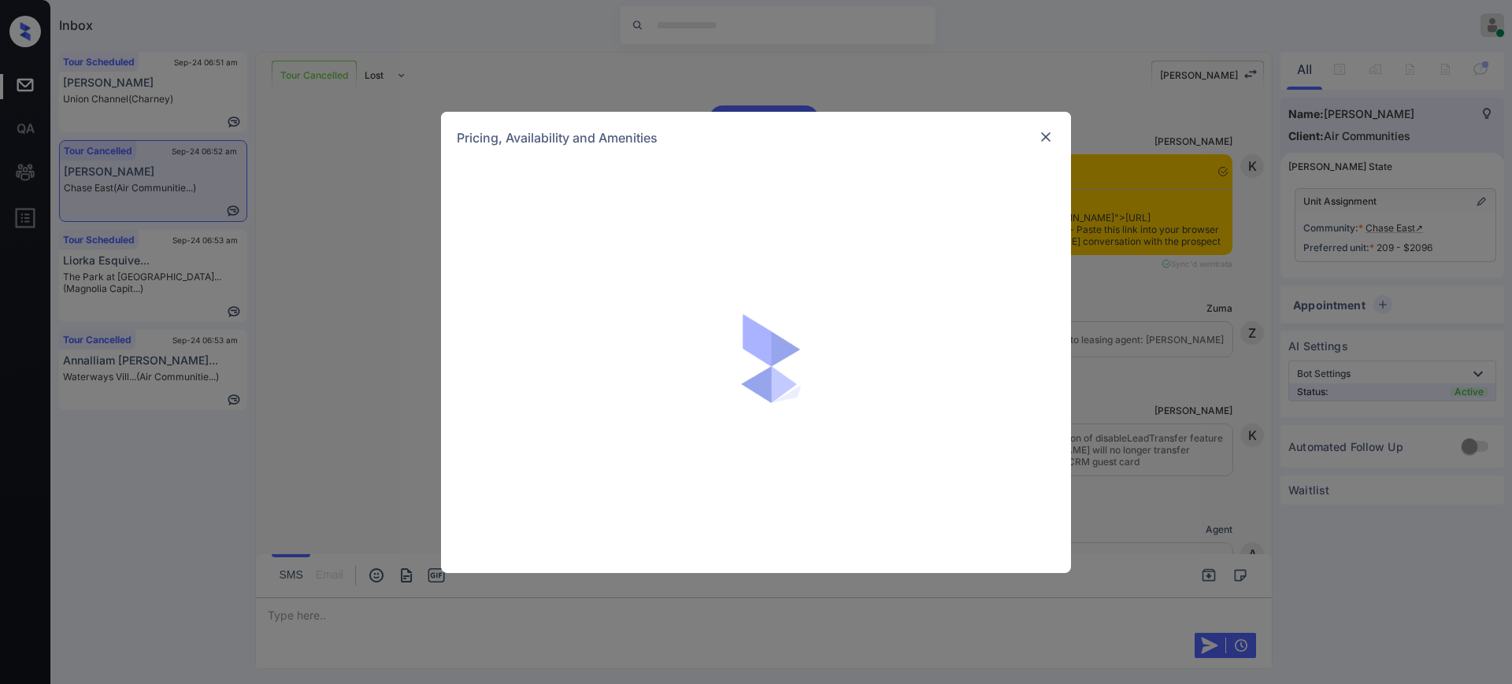
scroll to position [9612, 0]
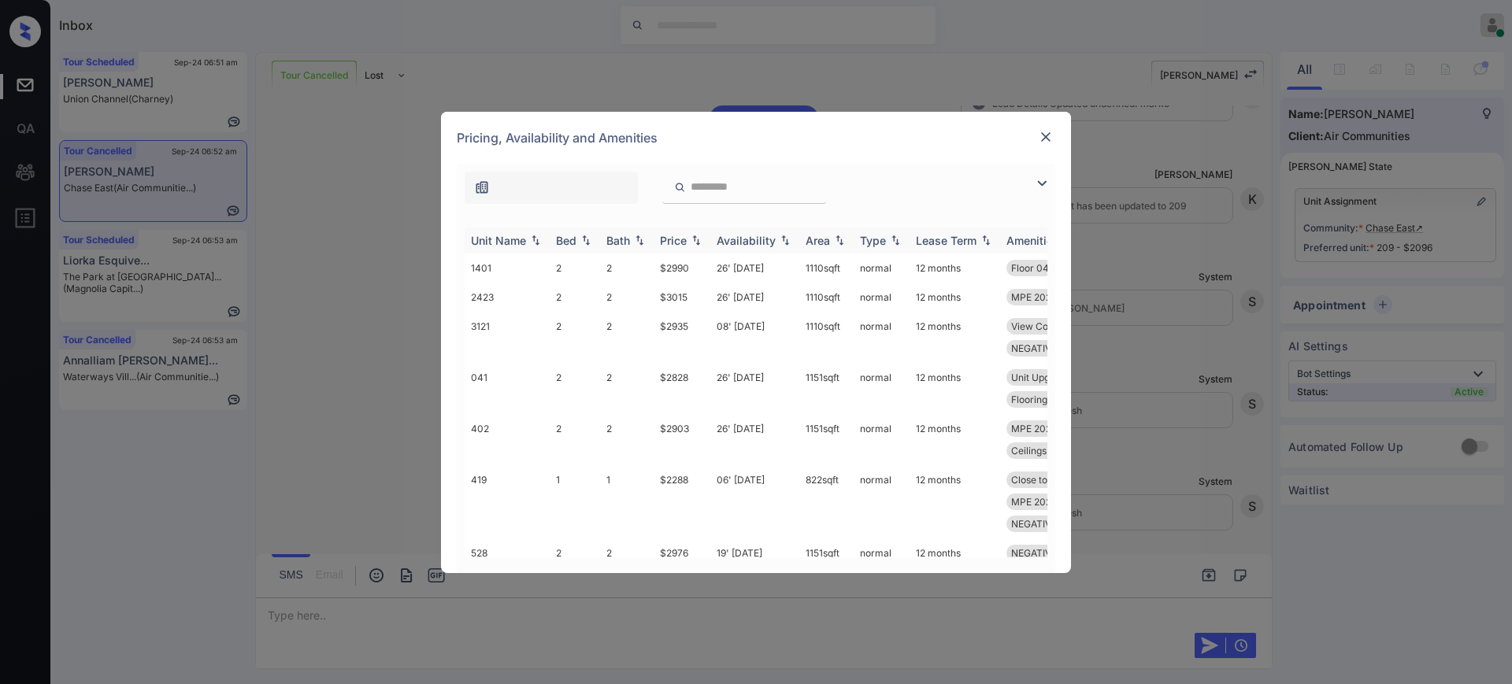
click at [578, 239] on img at bounding box center [586, 240] width 16 height 11
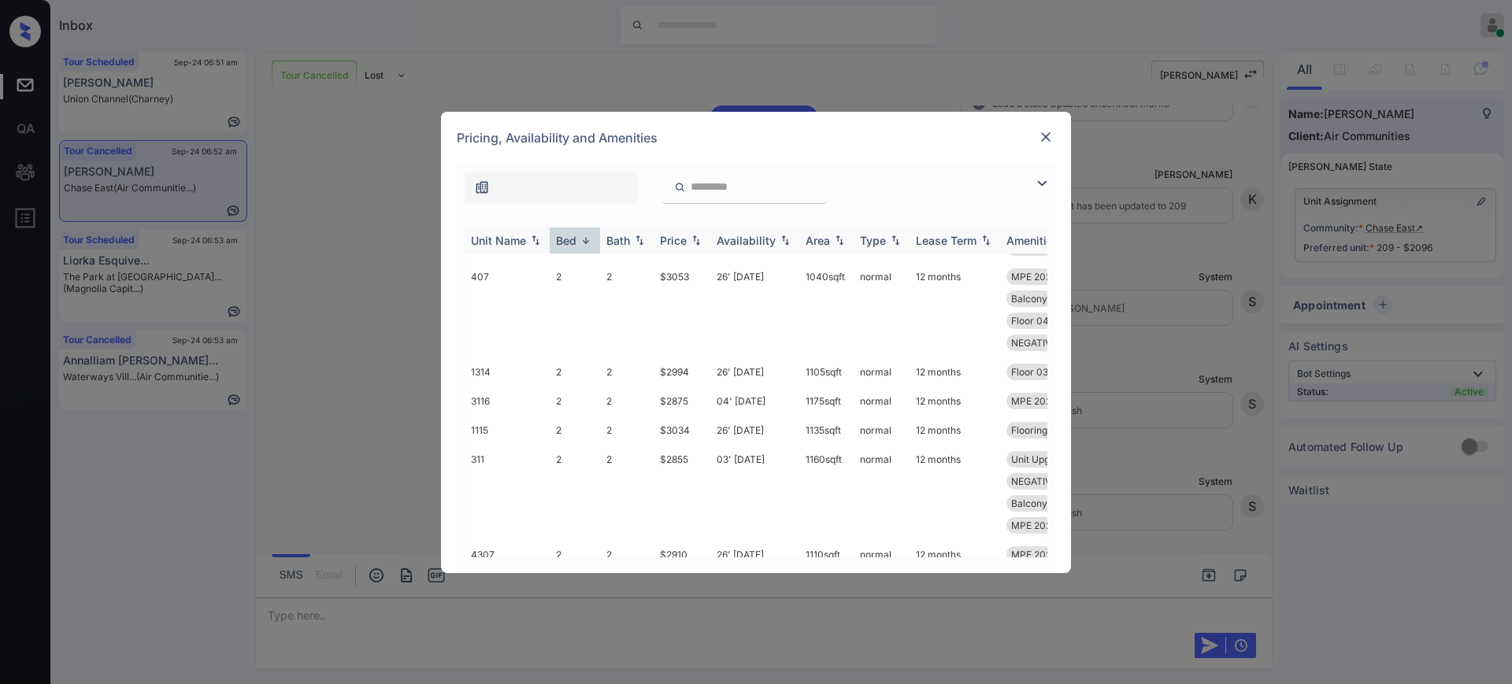
click at [571, 239] on div "Bed" at bounding box center [566, 240] width 20 height 13
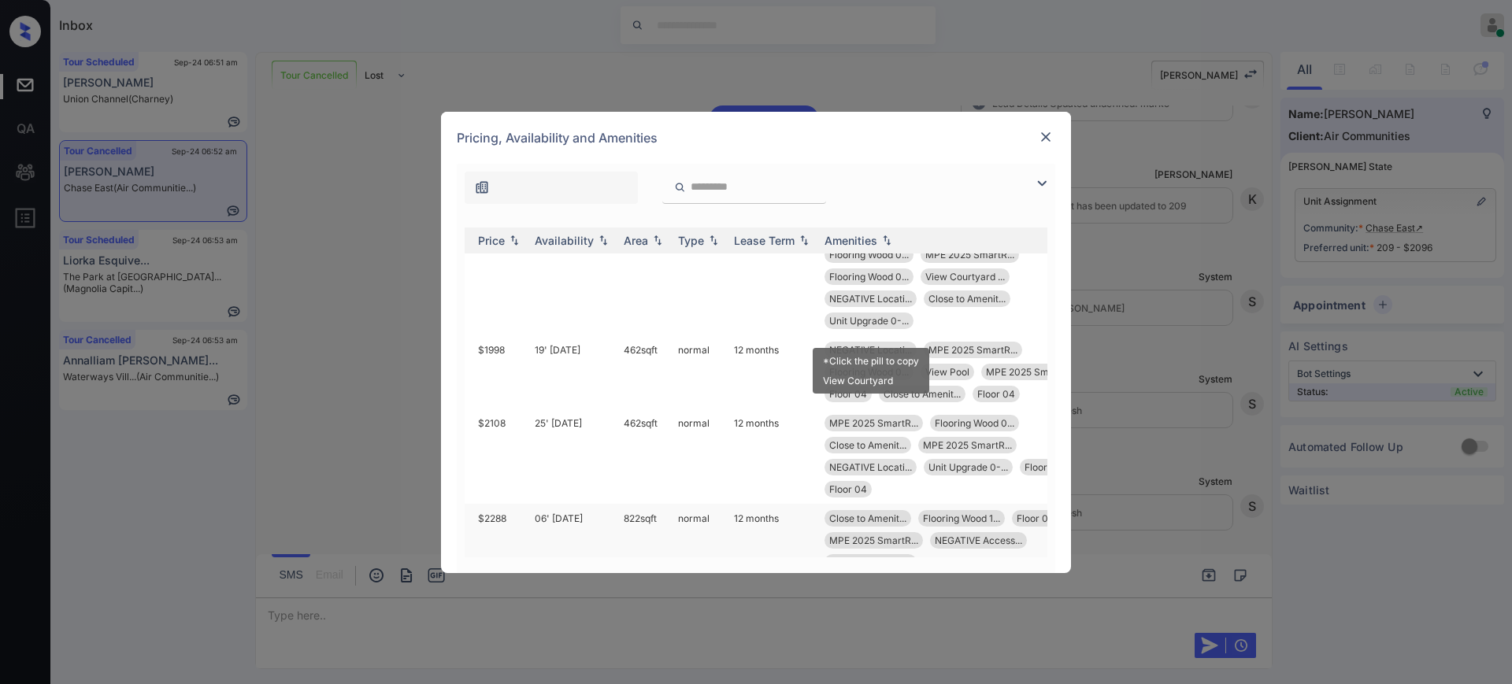
scroll to position [98, 182]
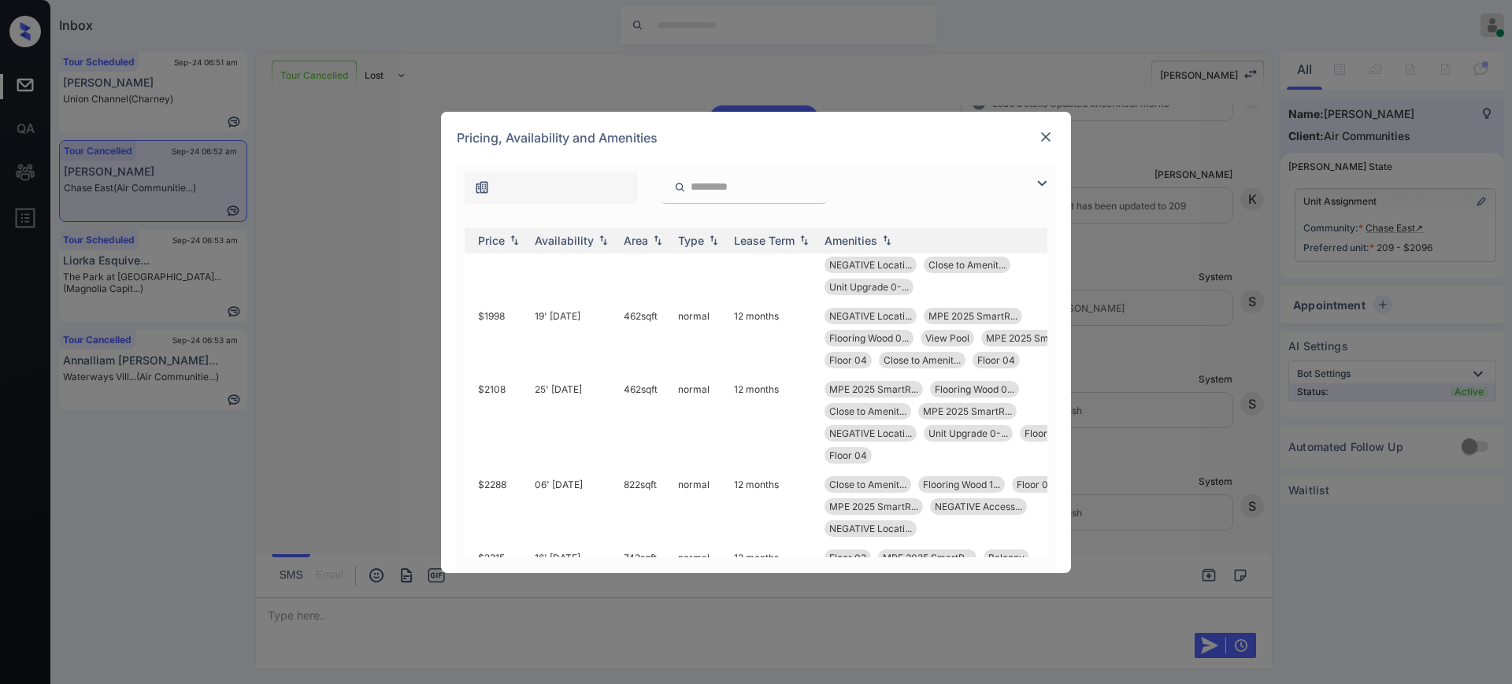
drag, startPoint x: 864, startPoint y: 553, endPoint x: 935, endPoint y: 553, distance: 71.6
click at [935, 553] on body "Inbox Ajay Kumar Online Set yourself offline Set yourself on break Profile Swit…" at bounding box center [756, 342] width 1512 height 684
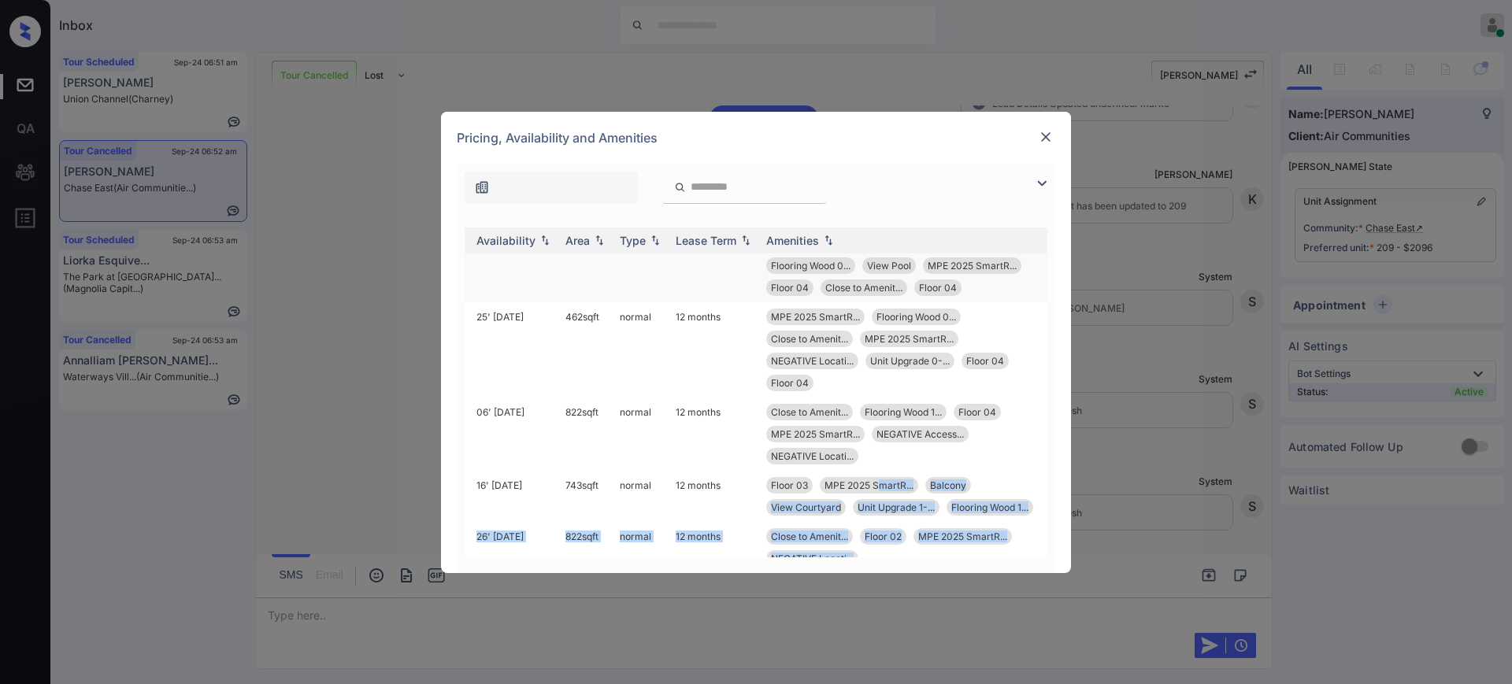
scroll to position [0, 255]
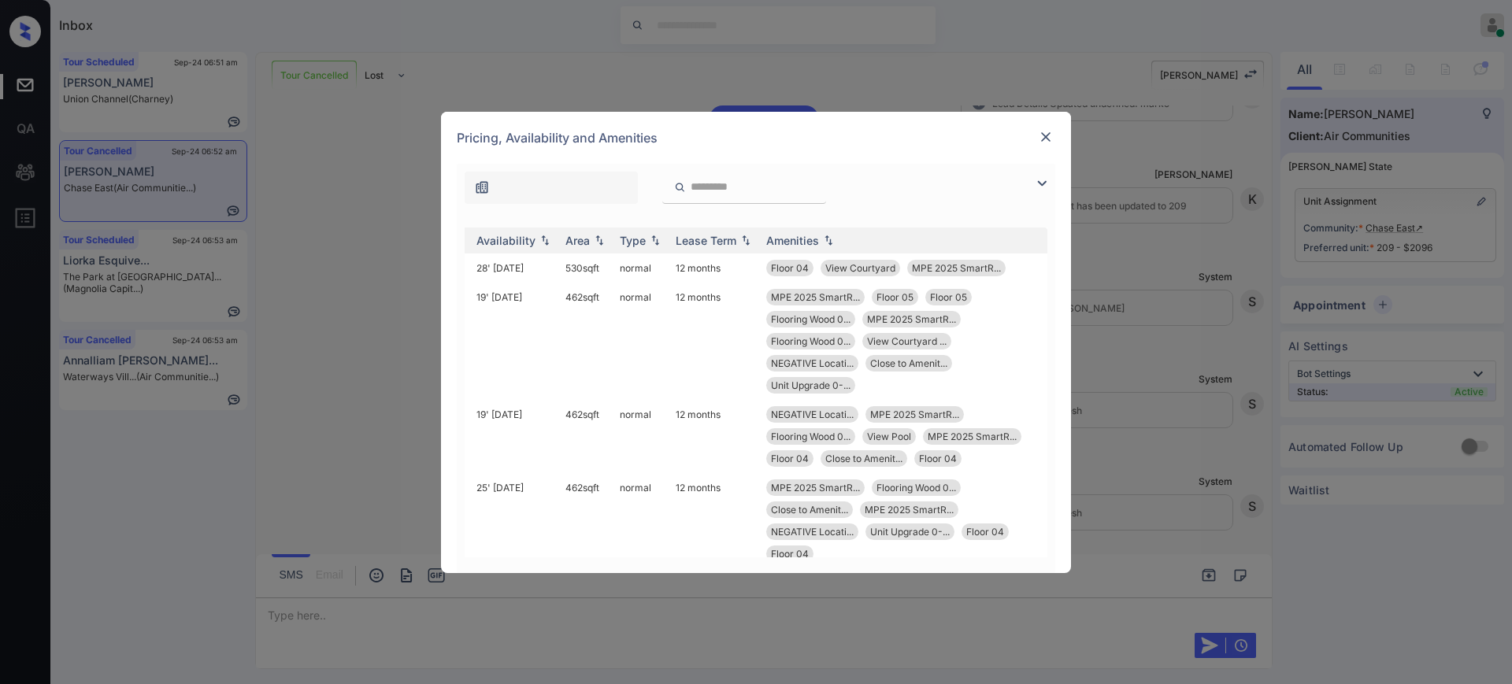
click at [1046, 129] on img at bounding box center [1046, 137] width 16 height 16
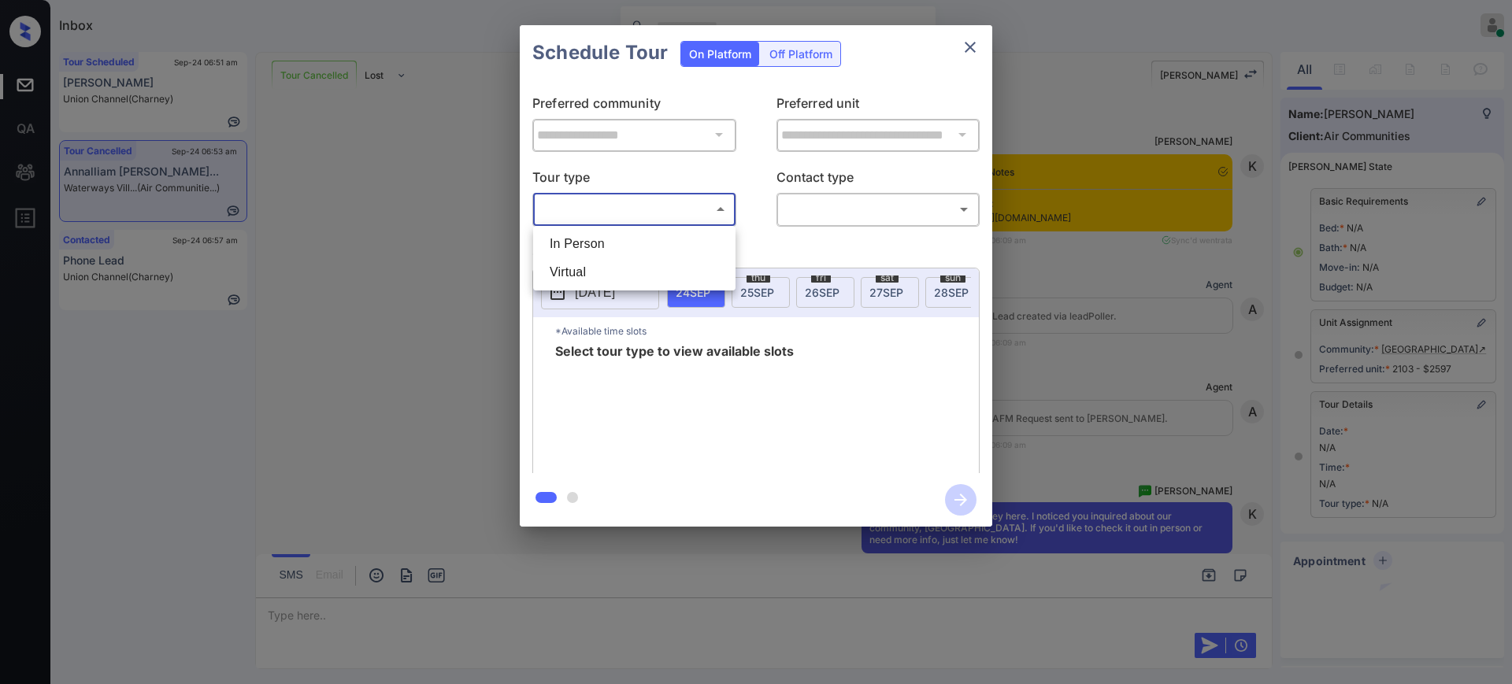
scroll to position [7138, 0]
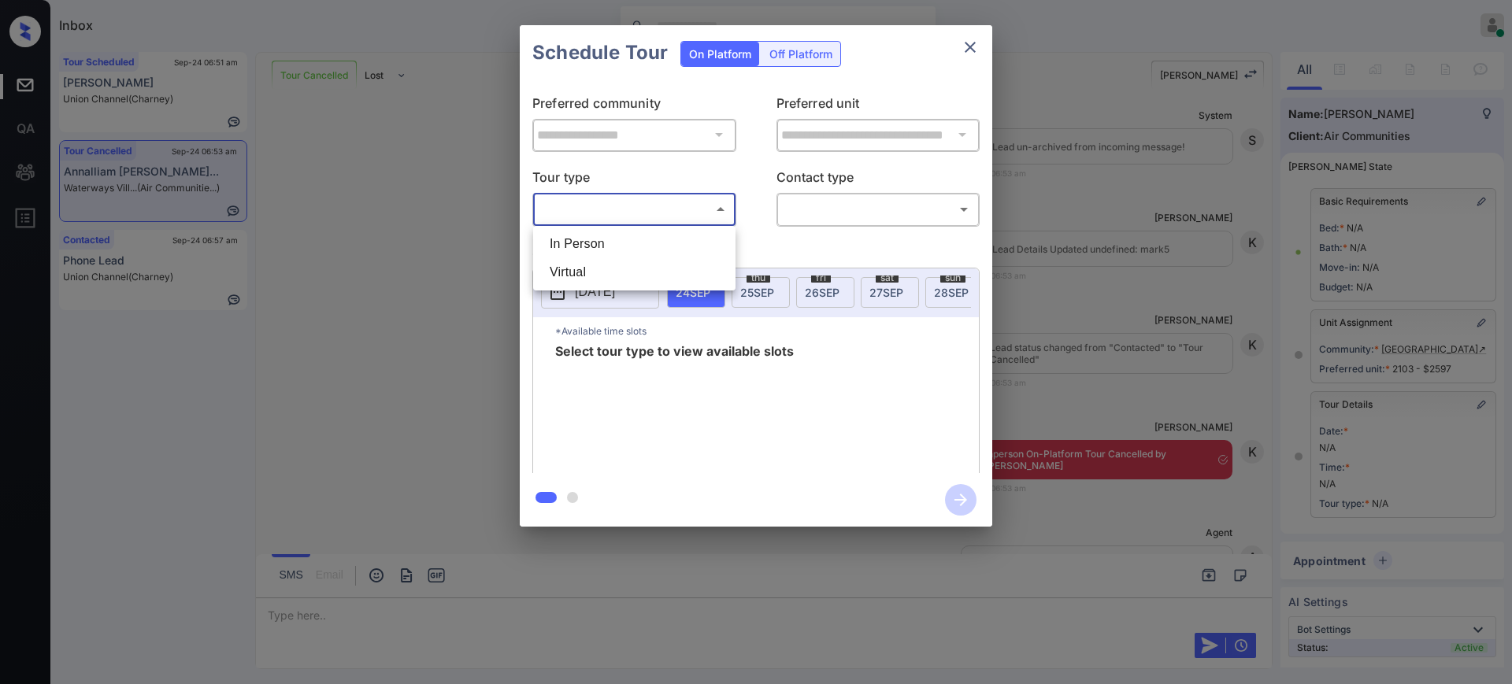
click at [594, 242] on li "In Person" at bounding box center [634, 244] width 194 height 28
type input "********"
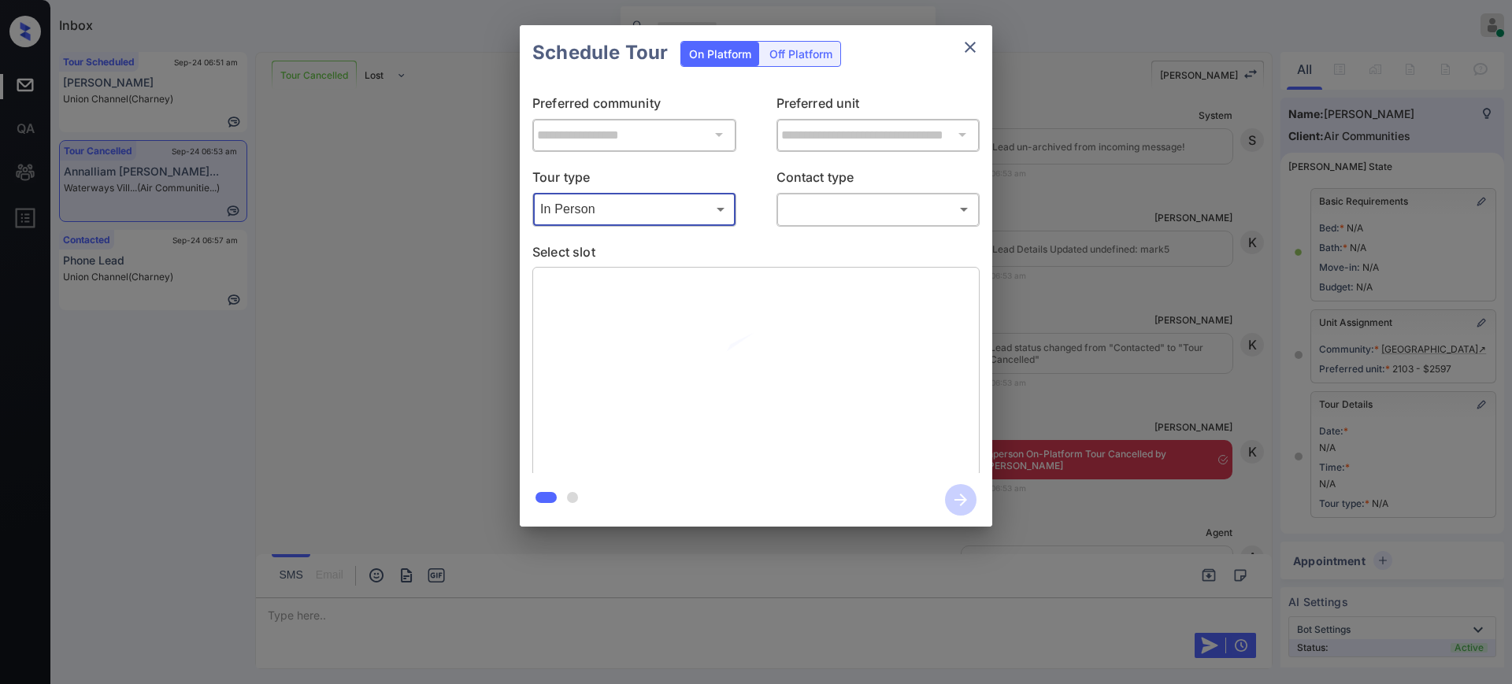
click at [818, 206] on body "Inbox Ajay Kumar Online Set yourself offline Set yourself on break Profile Swit…" at bounding box center [756, 342] width 1512 height 684
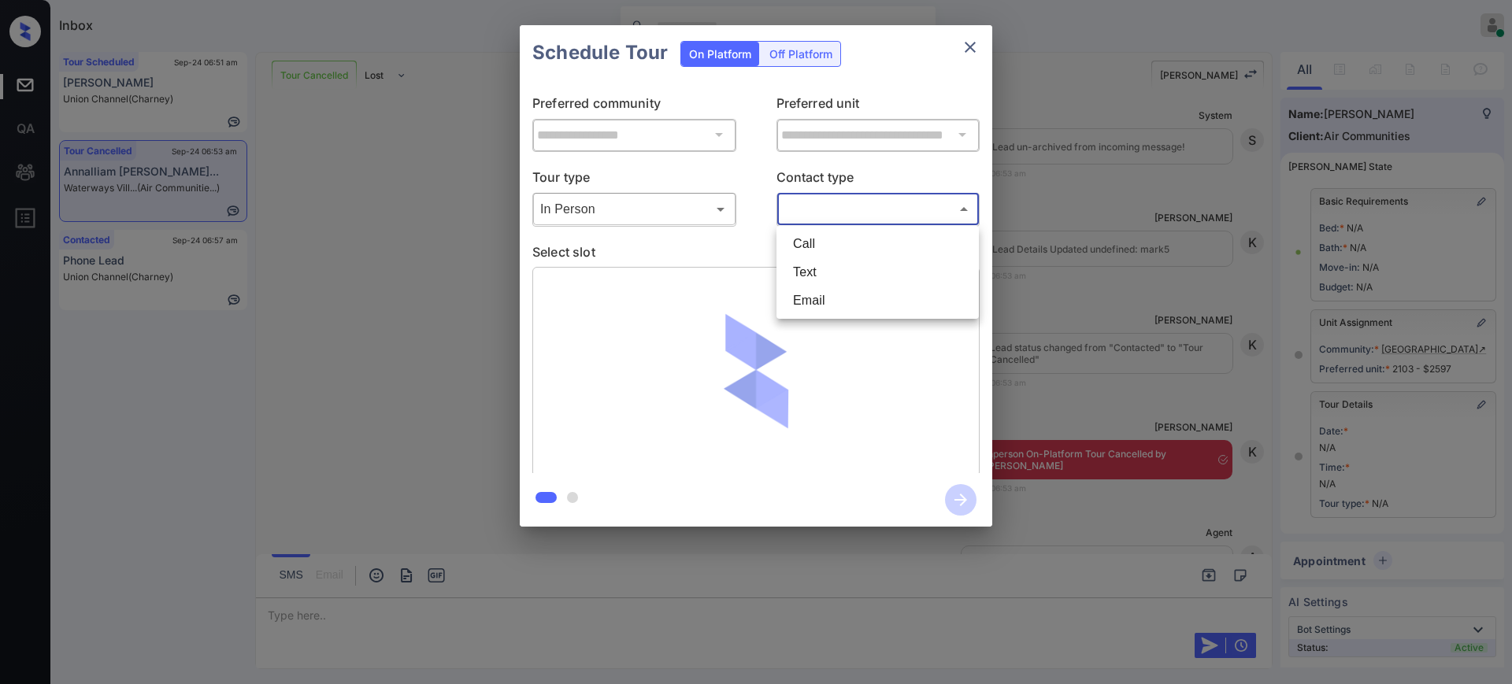
click at [809, 282] on li "Text" at bounding box center [877, 272] width 194 height 28
type input "****"
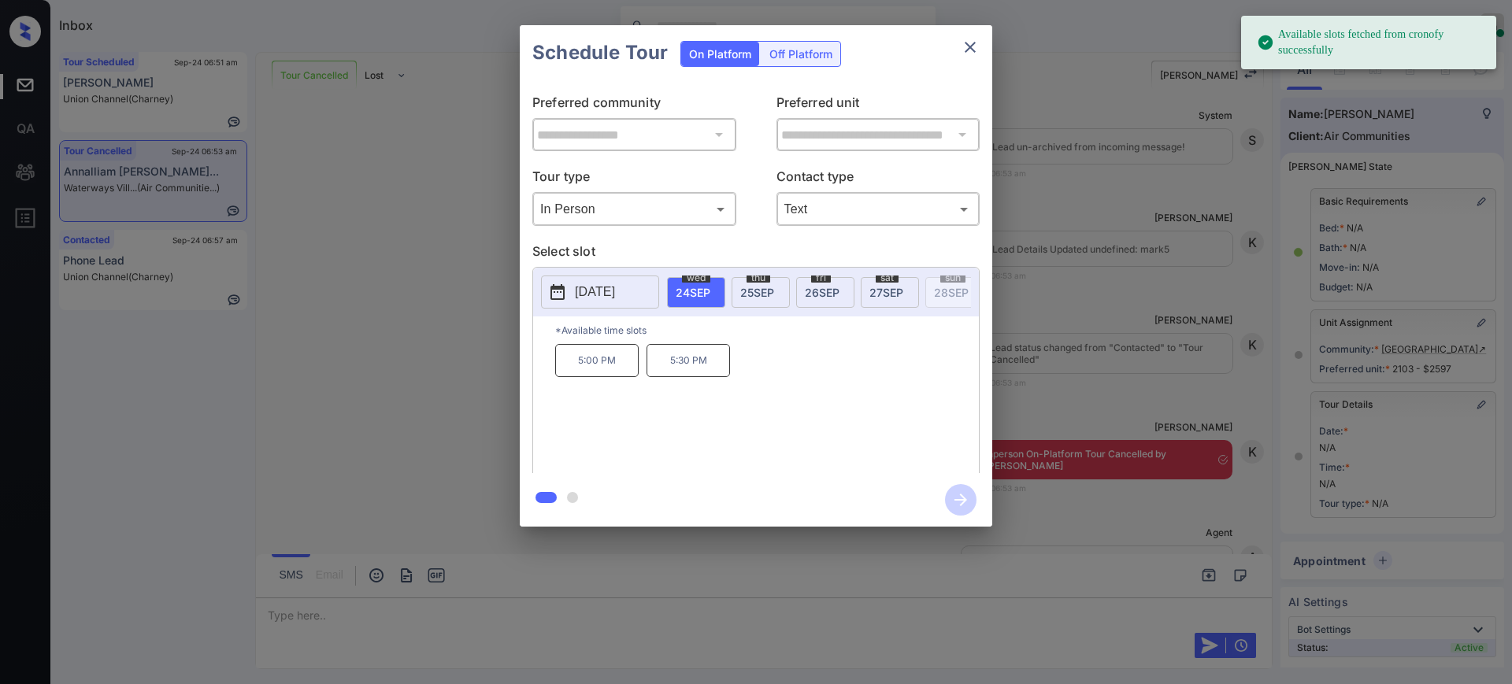
click at [634, 408] on div "5:00 PM 5:30 PM" at bounding box center [767, 407] width 424 height 126
drag, startPoint x: 552, startPoint y: 365, endPoint x: 683, endPoint y: 321, distance: 138.7
click at [639, 380] on div "*Available time slots 5:00 PM 5:30 PM" at bounding box center [756, 396] width 446 height 161
copy p "5:00 PM"
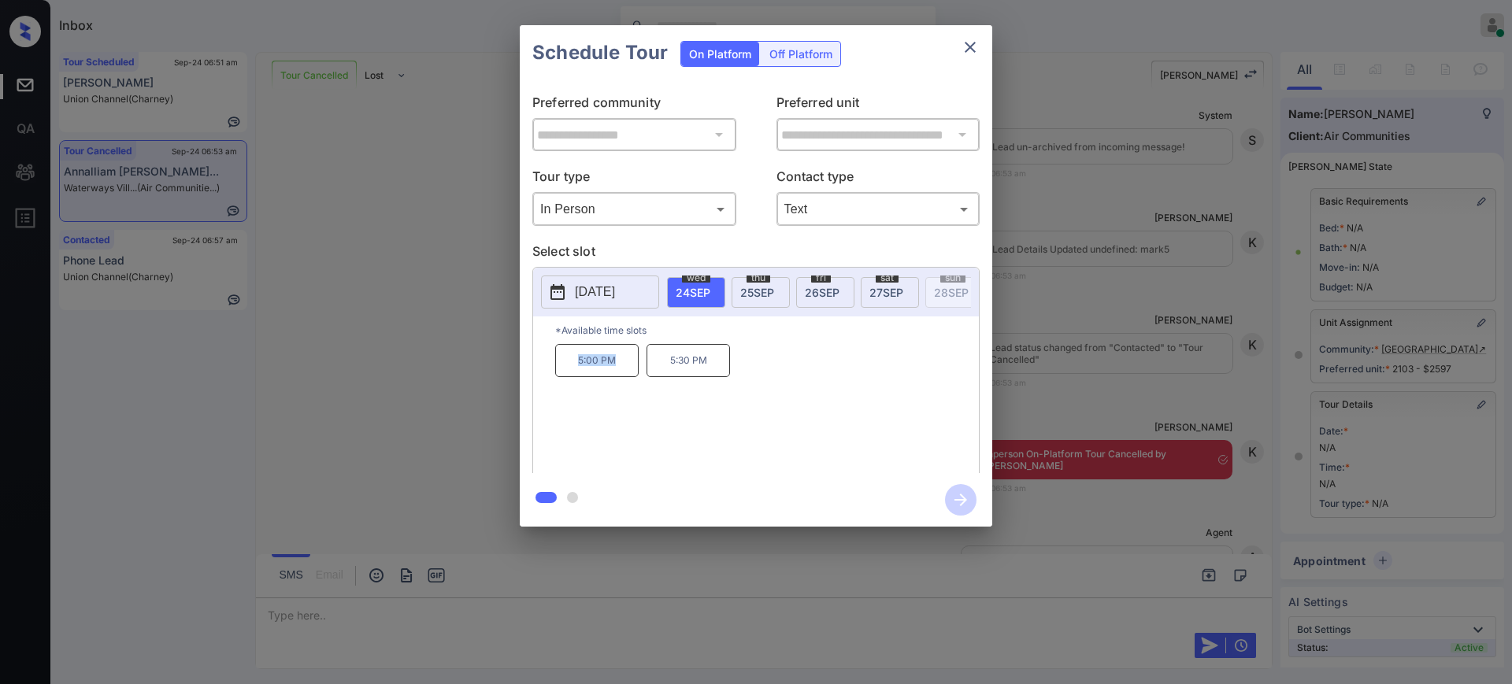
click at [961, 50] on icon "close" at bounding box center [970, 47] width 19 height 19
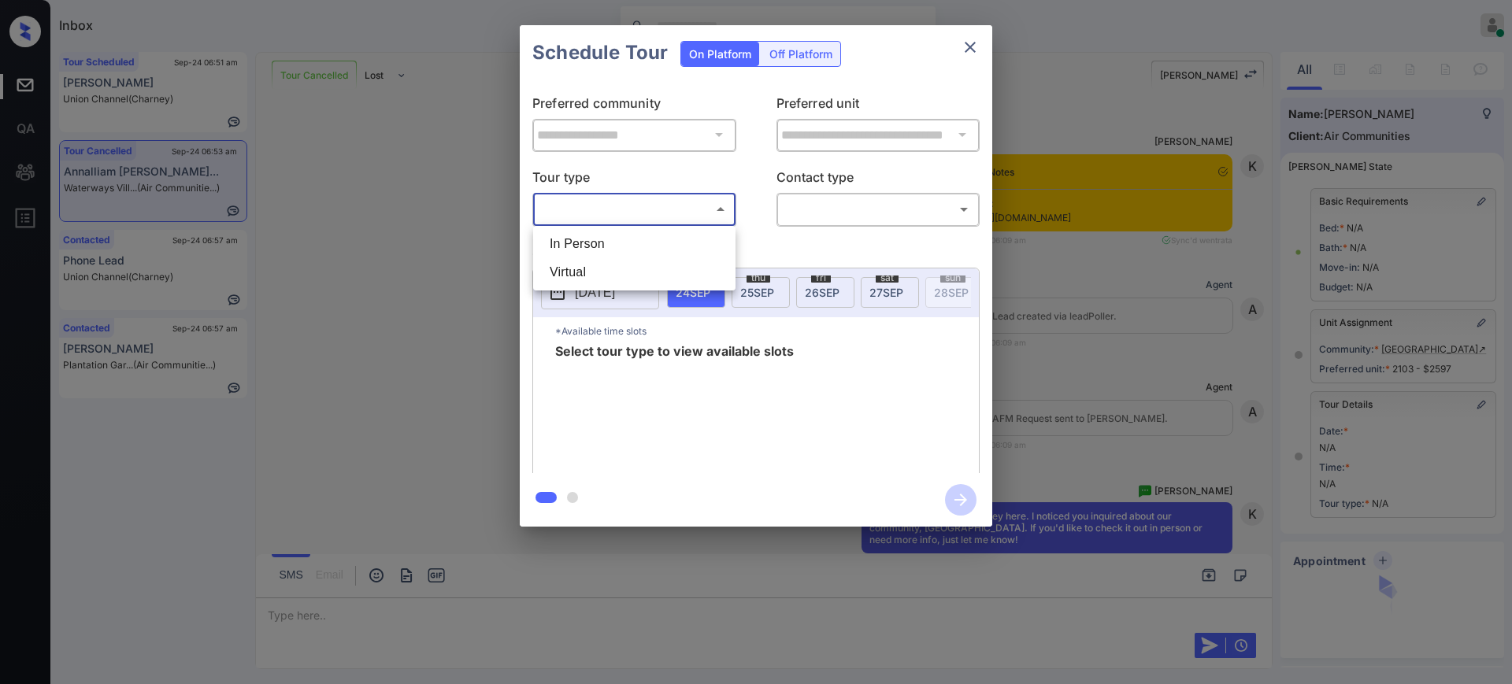
scroll to position [109, 0]
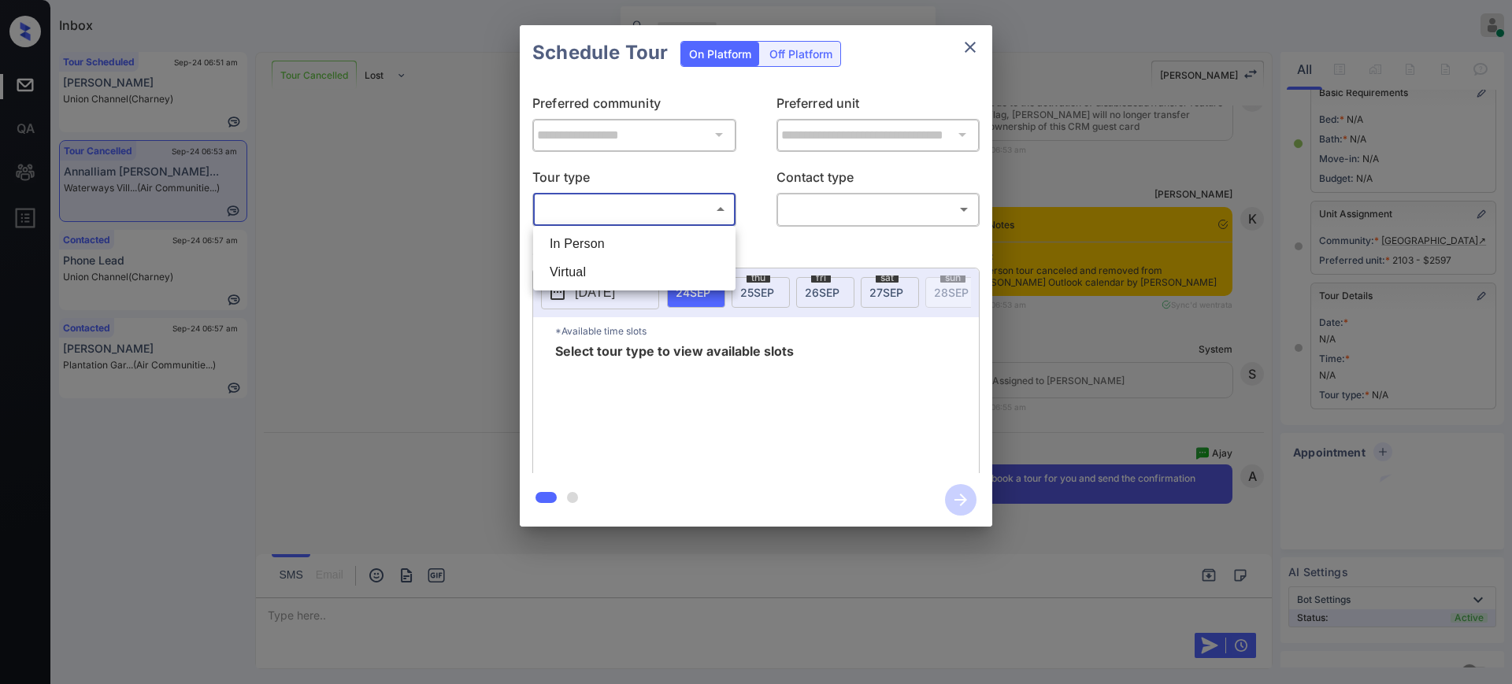
click at [656, 201] on div at bounding box center [756, 342] width 1512 height 684
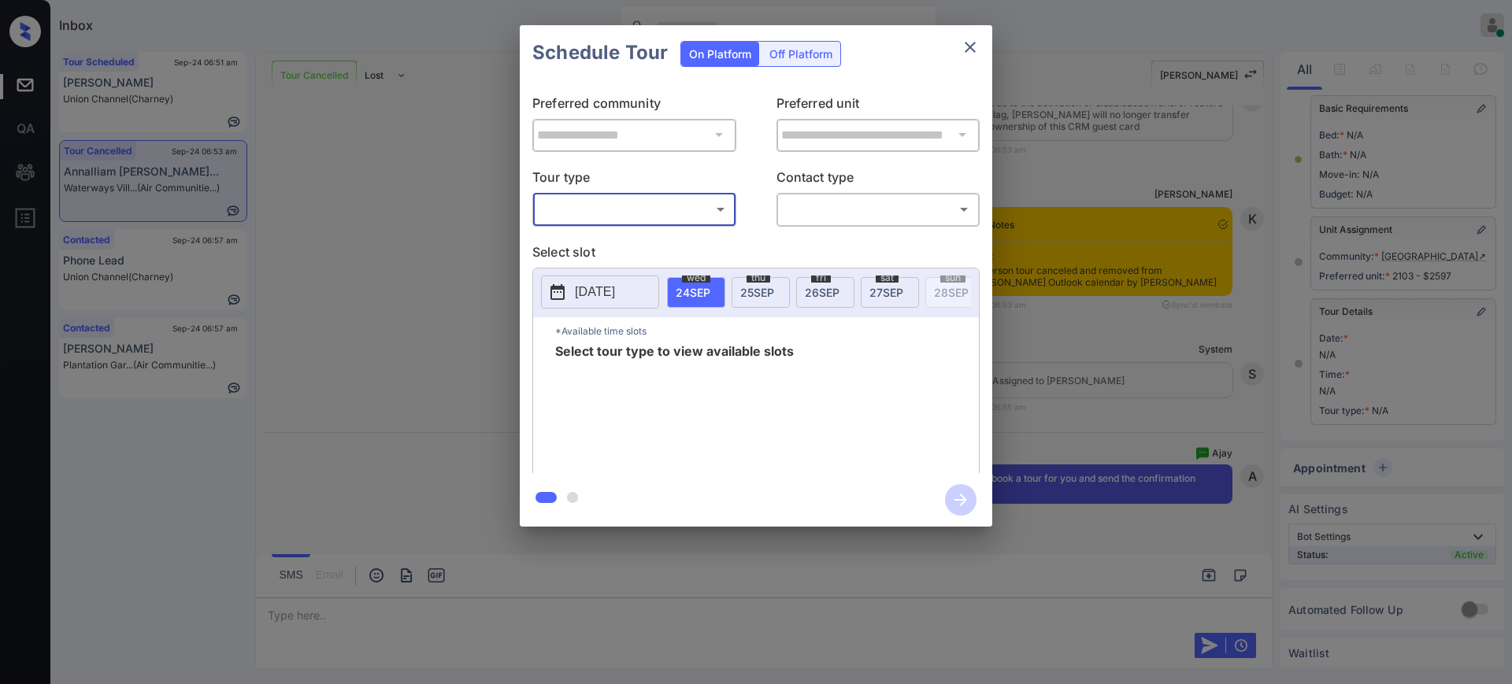
click at [605, 245] on p "Select slot" at bounding box center [755, 254] width 447 height 25
click at [639, 217] on body "Inbox [PERSON_NAME] Online Set yourself offline Set yourself on break Profile S…" at bounding box center [756, 342] width 1512 height 684
click at [610, 236] on li "In Person" at bounding box center [634, 244] width 194 height 28
type input "********"
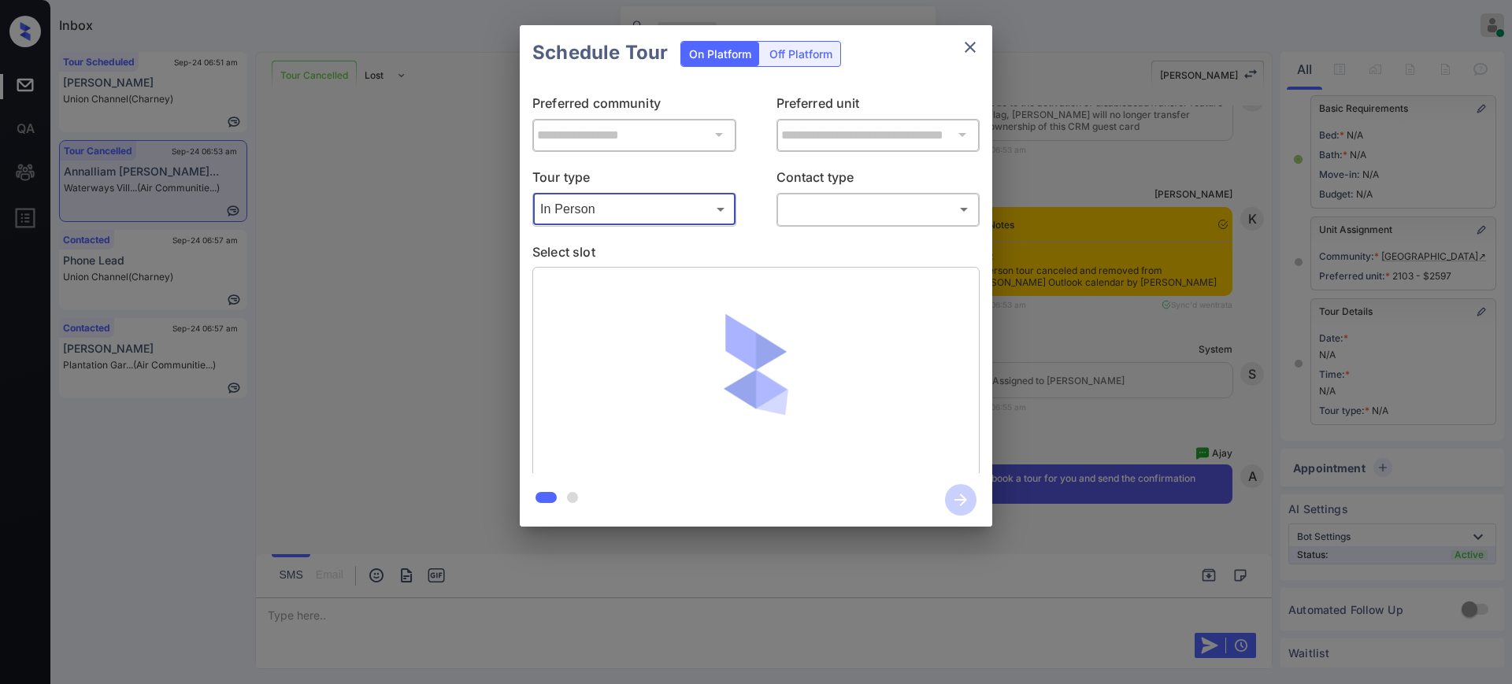
click at [865, 213] on body "Inbox [PERSON_NAME] Online Set yourself offline Set yourself on break Profile S…" at bounding box center [756, 342] width 1512 height 684
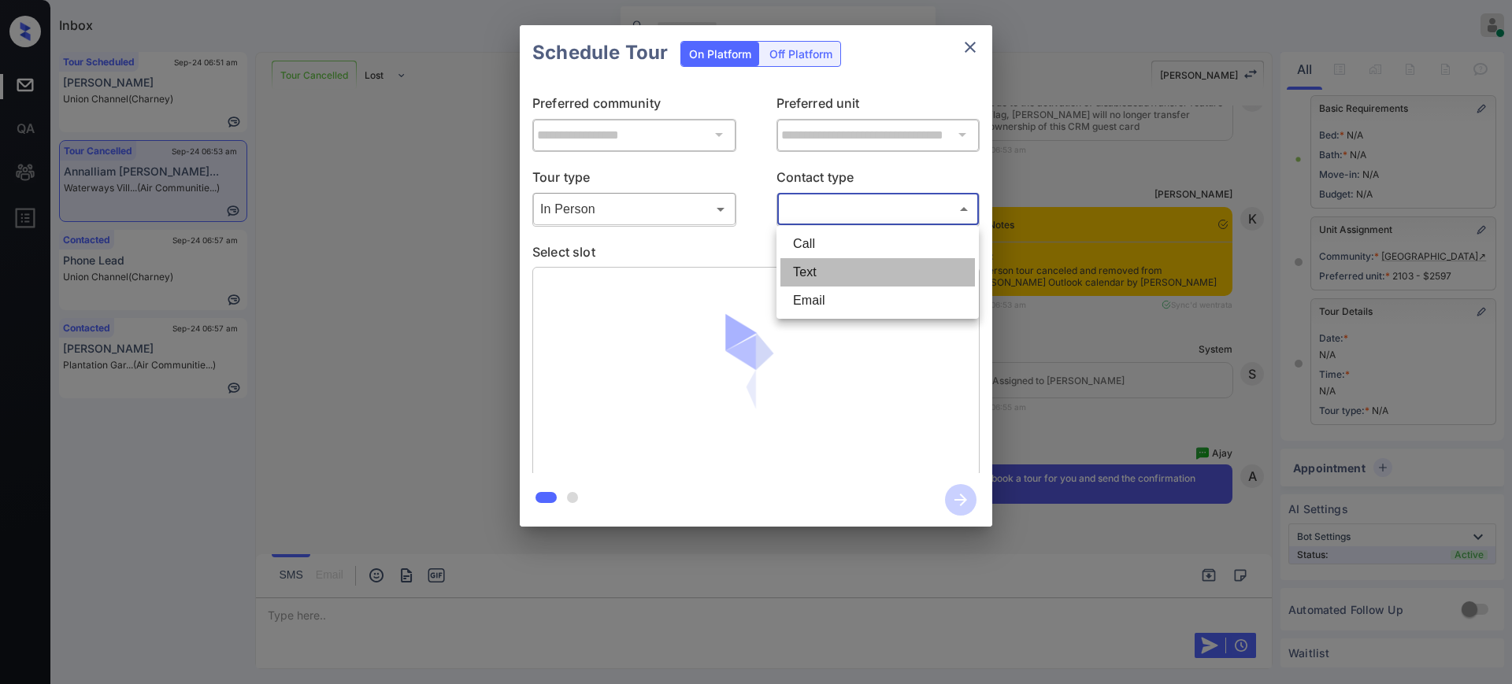
click at [827, 265] on li "Text" at bounding box center [877, 272] width 194 height 28
type input "****"
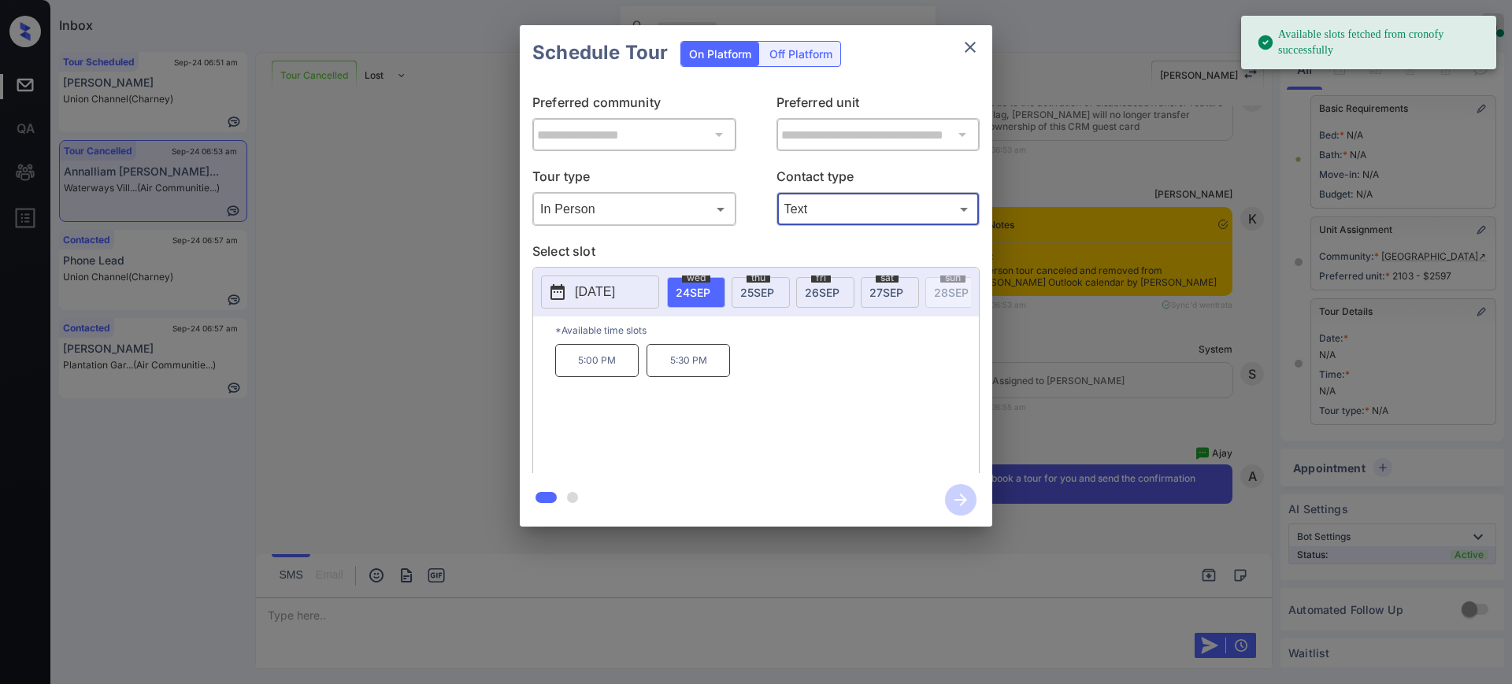
click at [684, 291] on span "24 SEP" at bounding box center [693, 292] width 35 height 13
click at [612, 368] on p "5:00 PM" at bounding box center [596, 360] width 83 height 33
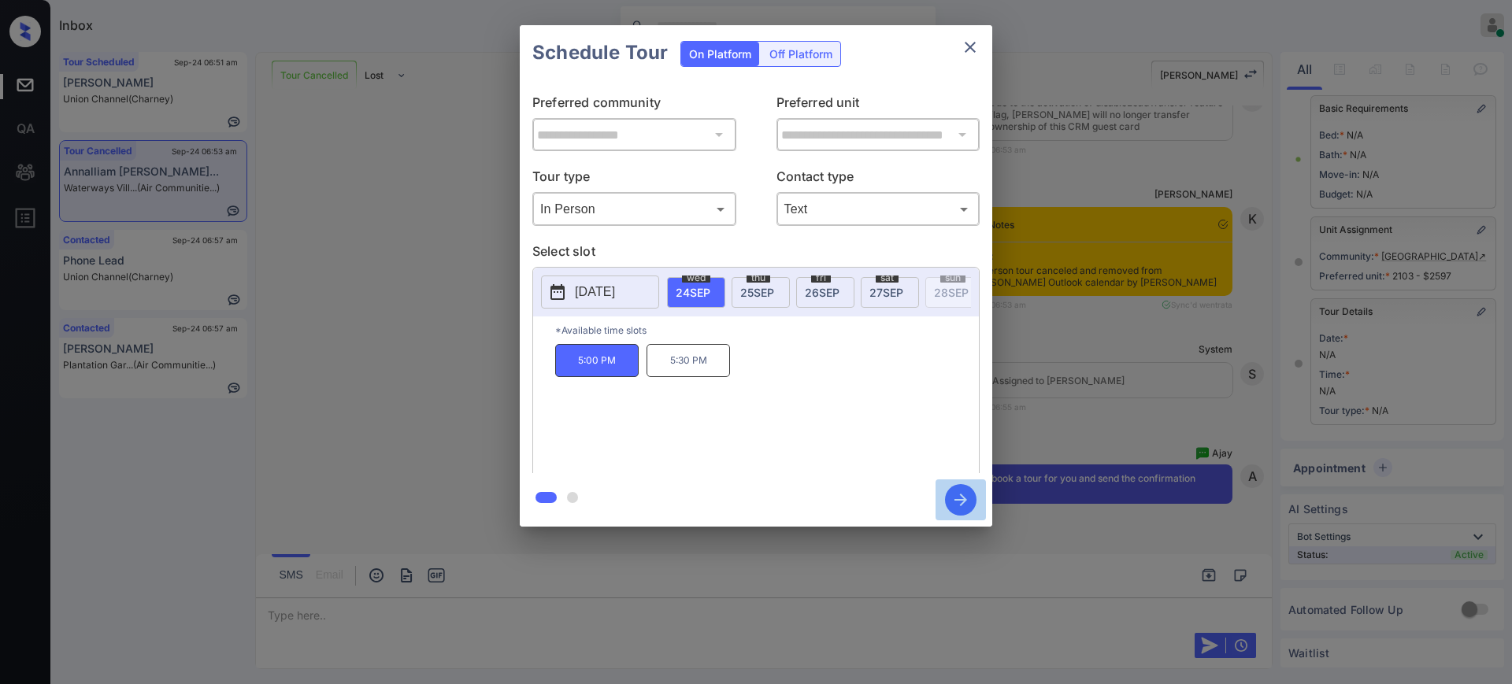
drag, startPoint x: 958, startPoint y: 497, endPoint x: 1092, endPoint y: 408, distance: 160.7
click at [957, 497] on icon "button" at bounding box center [960, 499] width 31 height 31
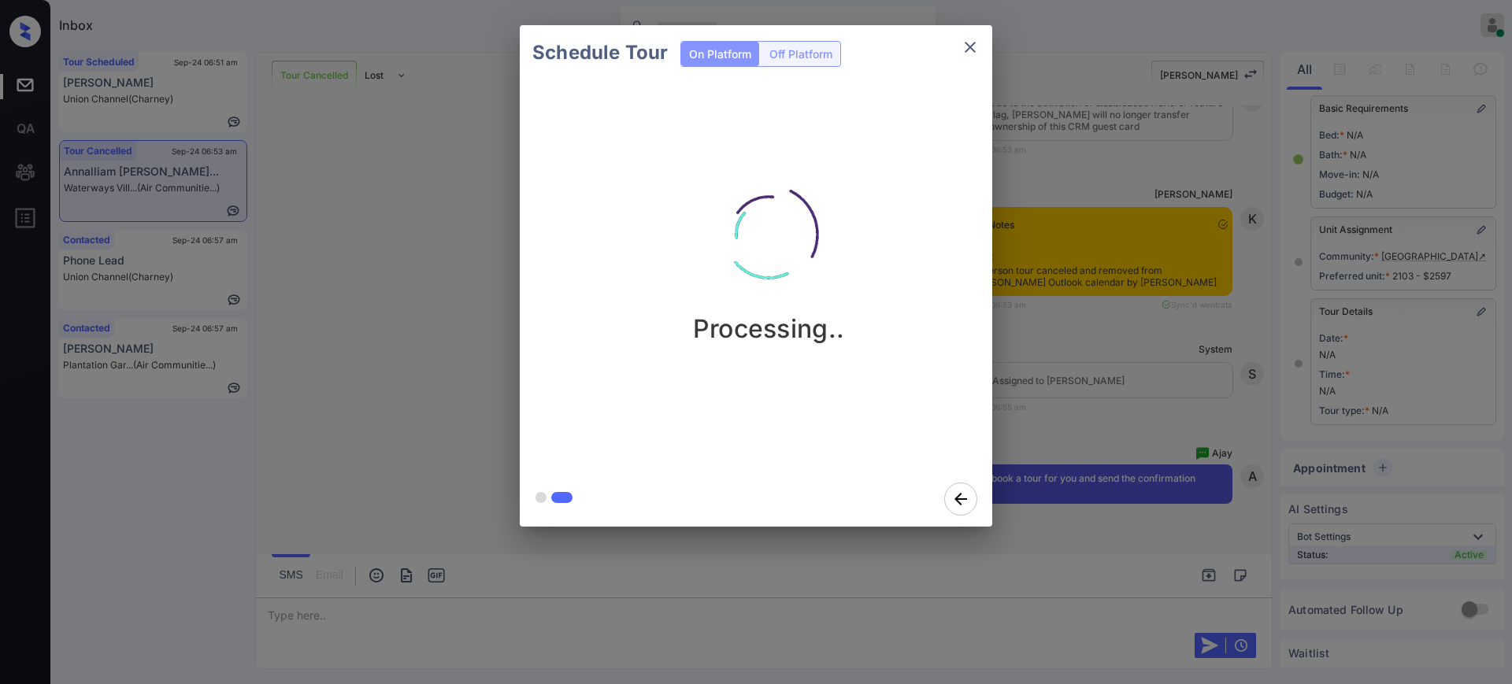
click at [1141, 389] on div "Schedule Tour On Platform Off Platform Processing.." at bounding box center [756, 276] width 1512 height 552
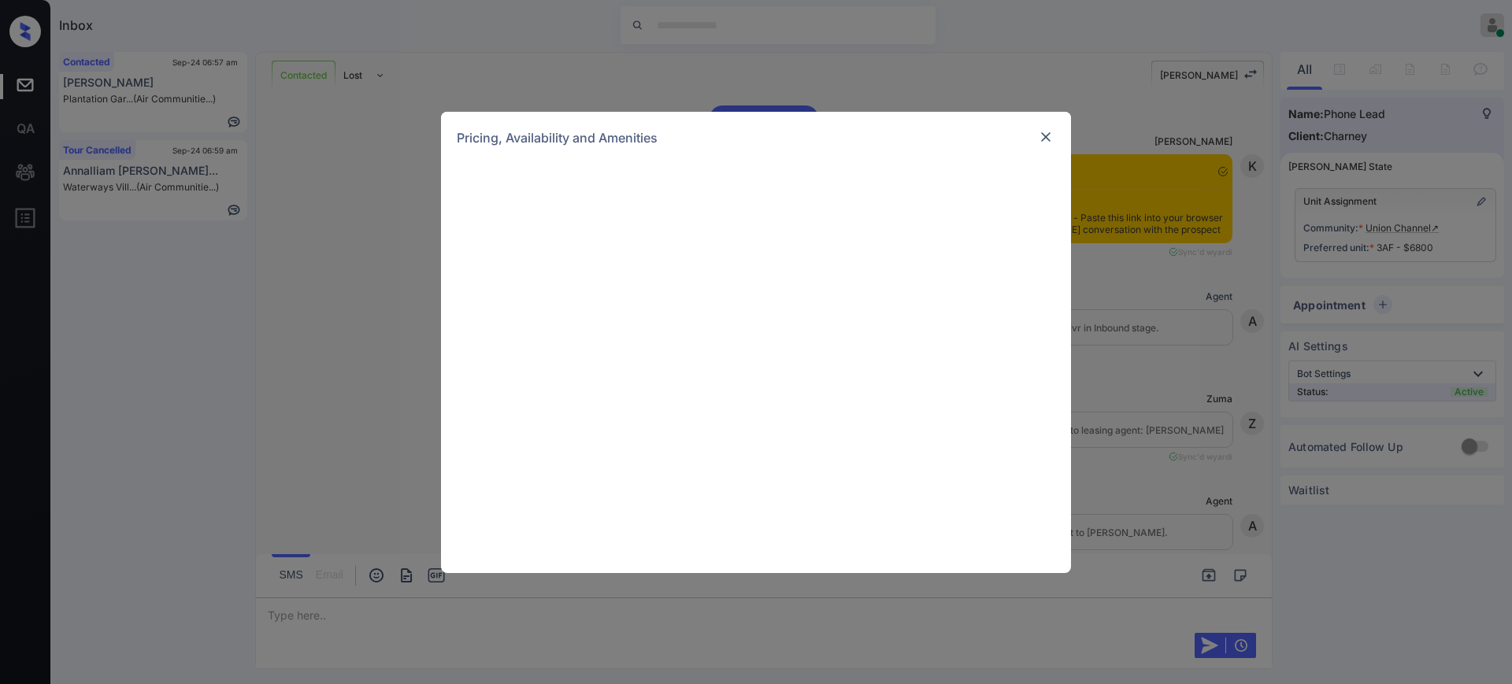
scroll to position [863, 0]
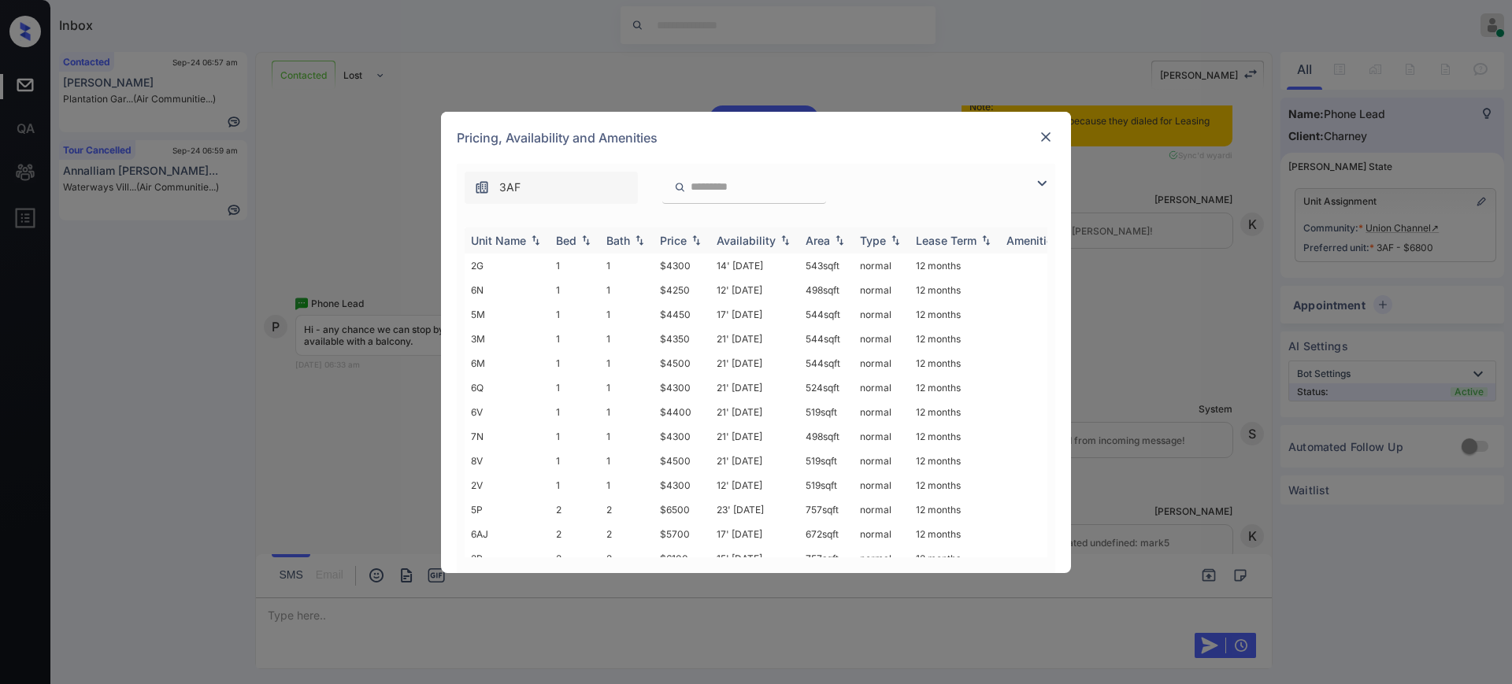
click at [564, 231] on th "Bed" at bounding box center [575, 241] width 50 height 26
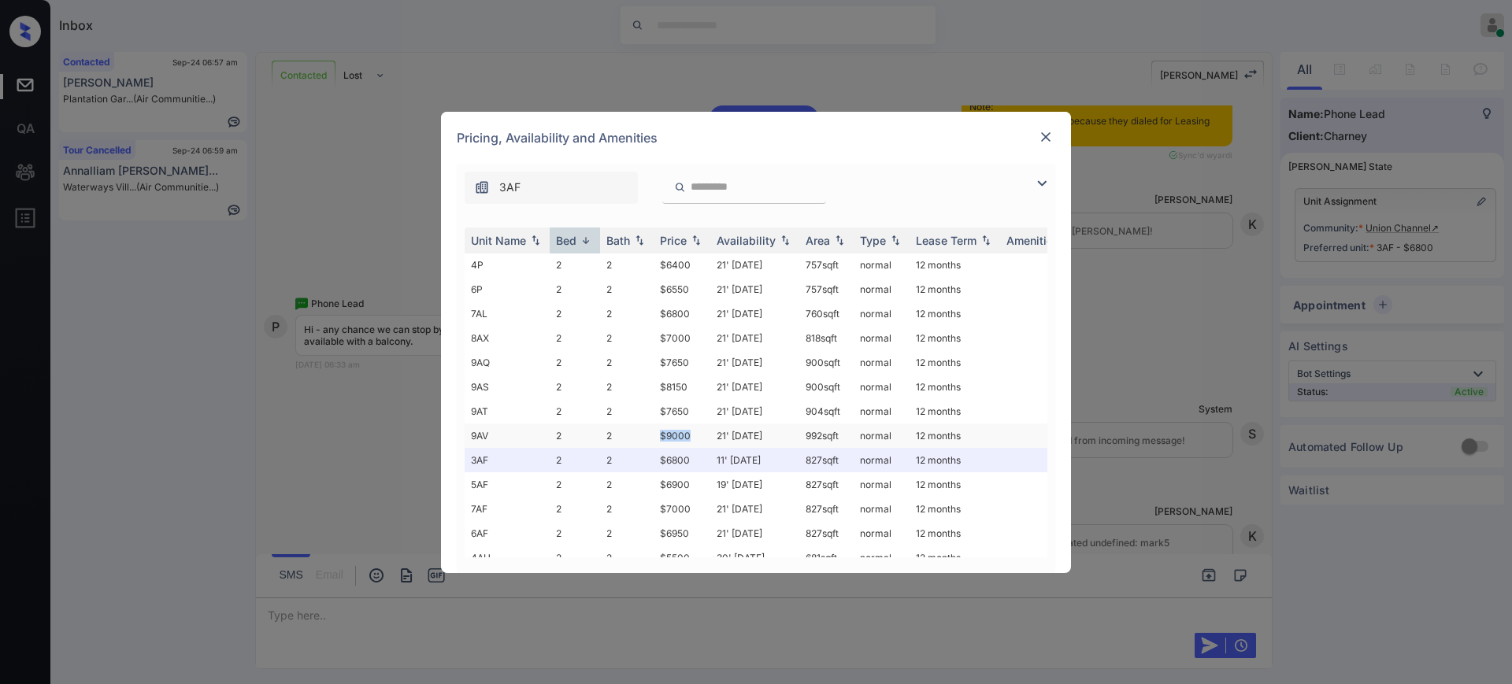
drag, startPoint x: 656, startPoint y: 438, endPoint x: 726, endPoint y: 437, distance: 70.1
click at [706, 433] on td "$9000" at bounding box center [681, 436] width 57 height 24
copy td "$9000"
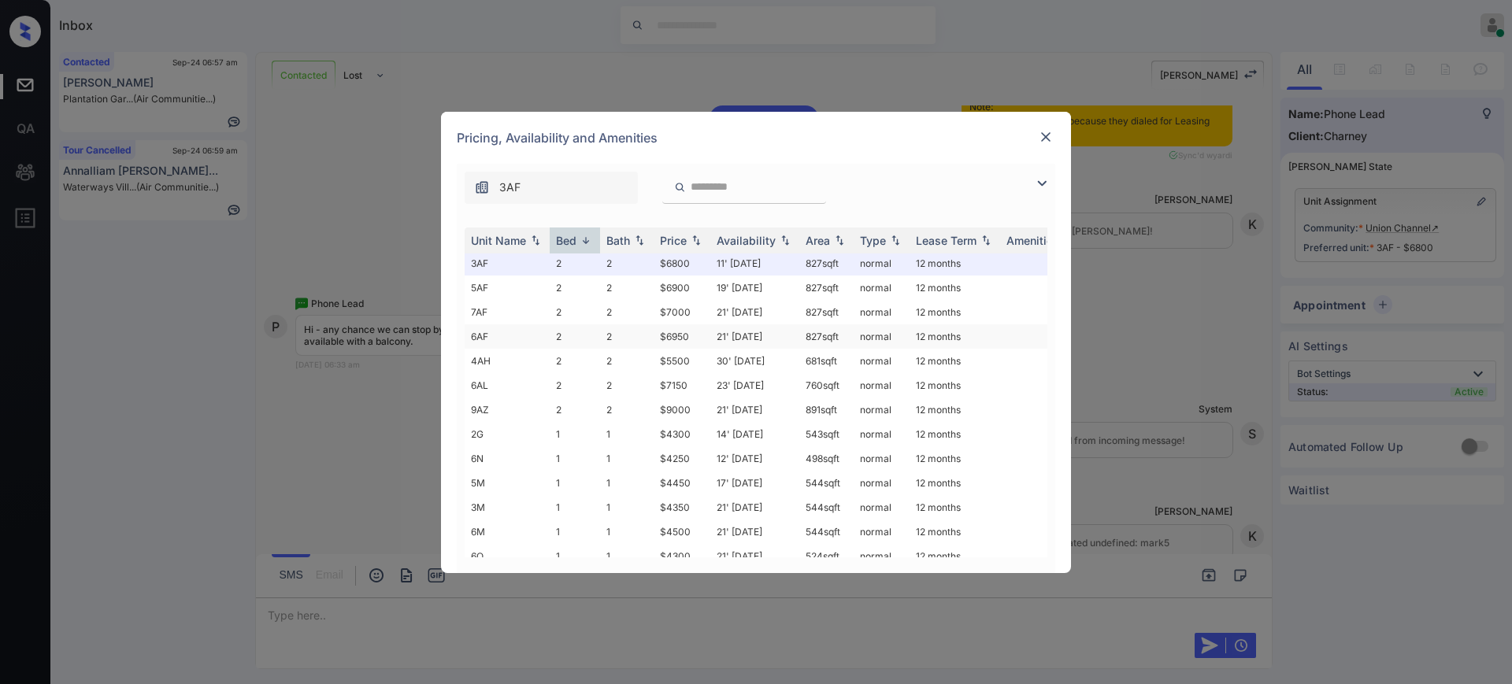
scroll to position [0, 0]
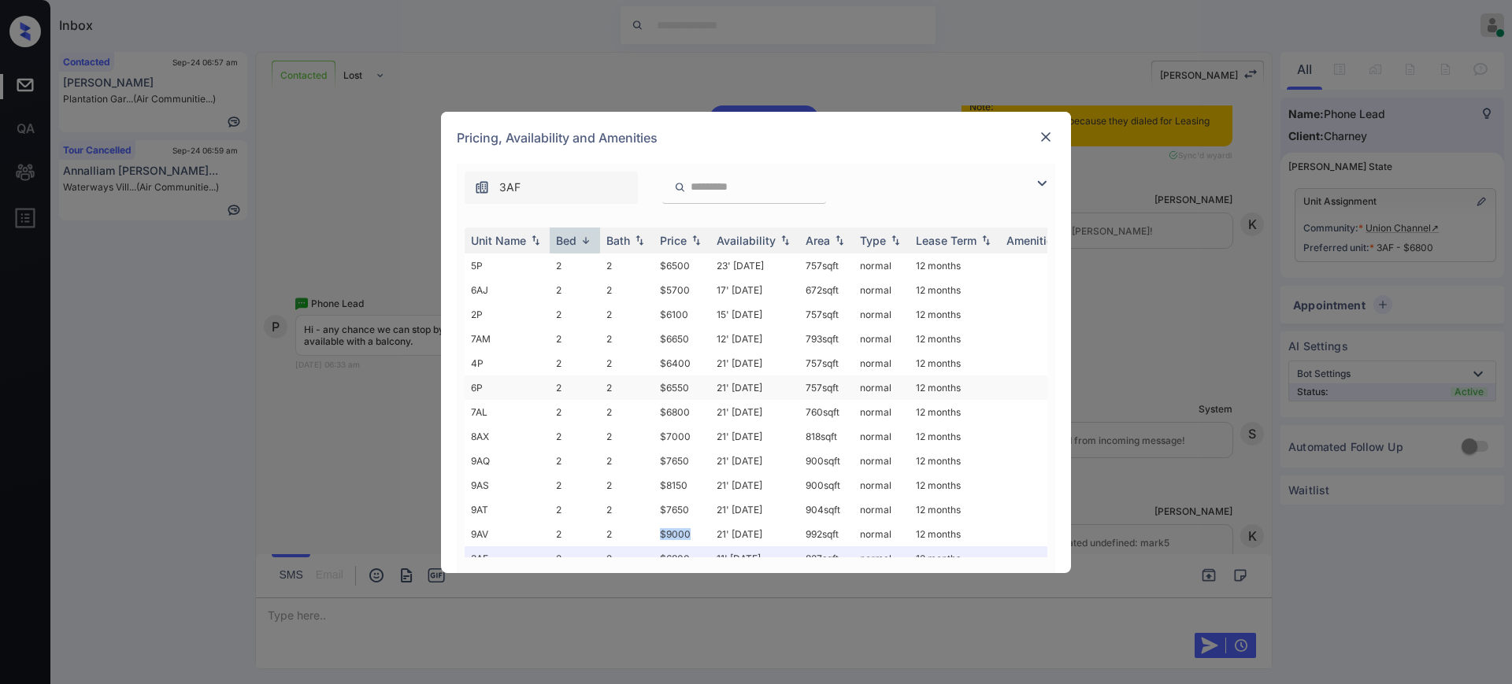
copy td "$9000"
click at [1044, 139] on img at bounding box center [1046, 137] width 16 height 16
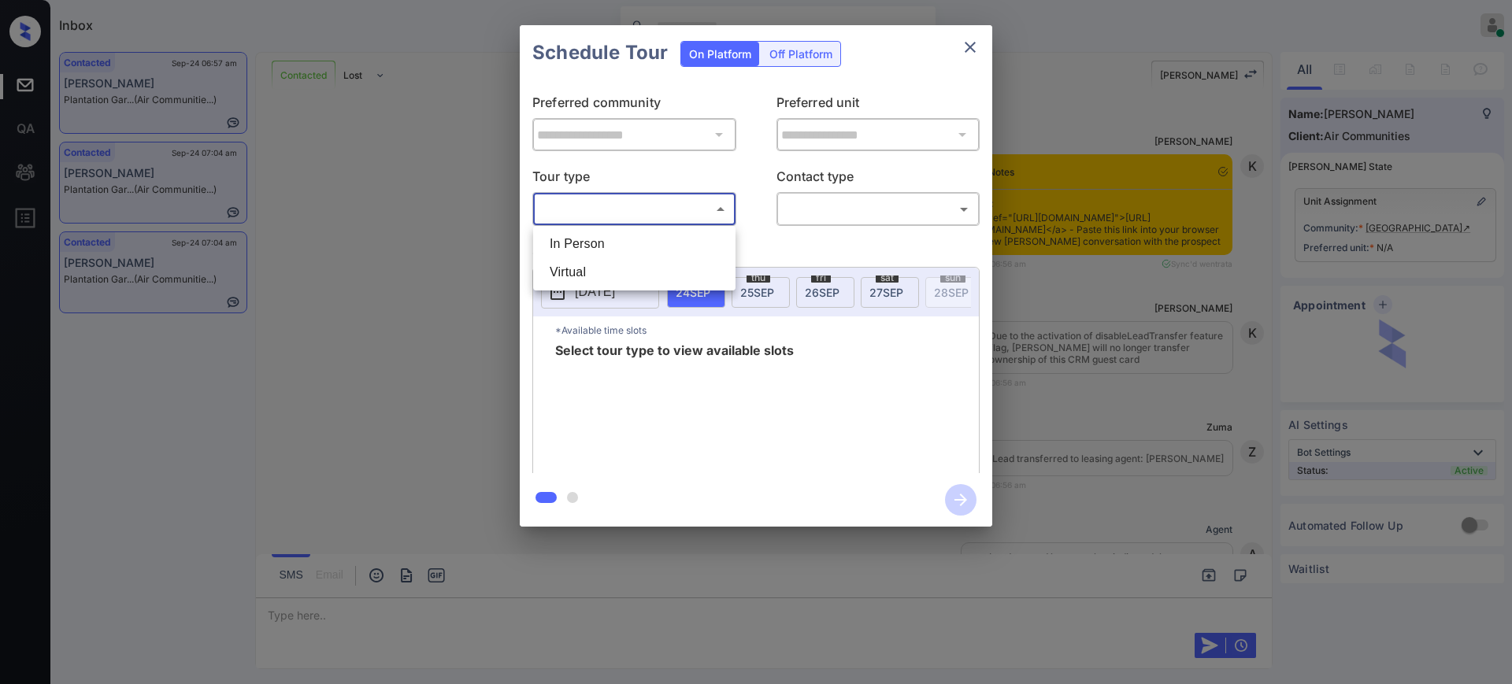
scroll to position [3344, 0]
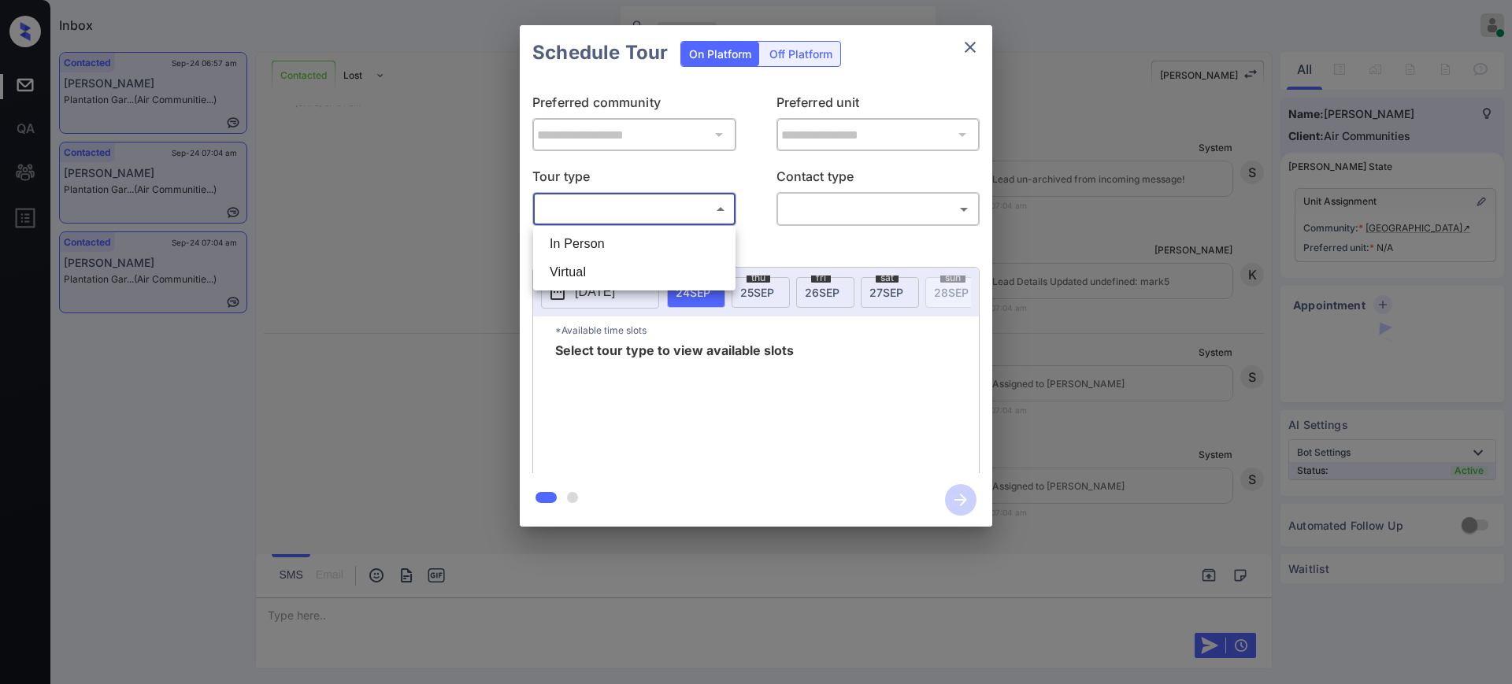
click at [579, 268] on li "Virtual" at bounding box center [634, 272] width 194 height 28
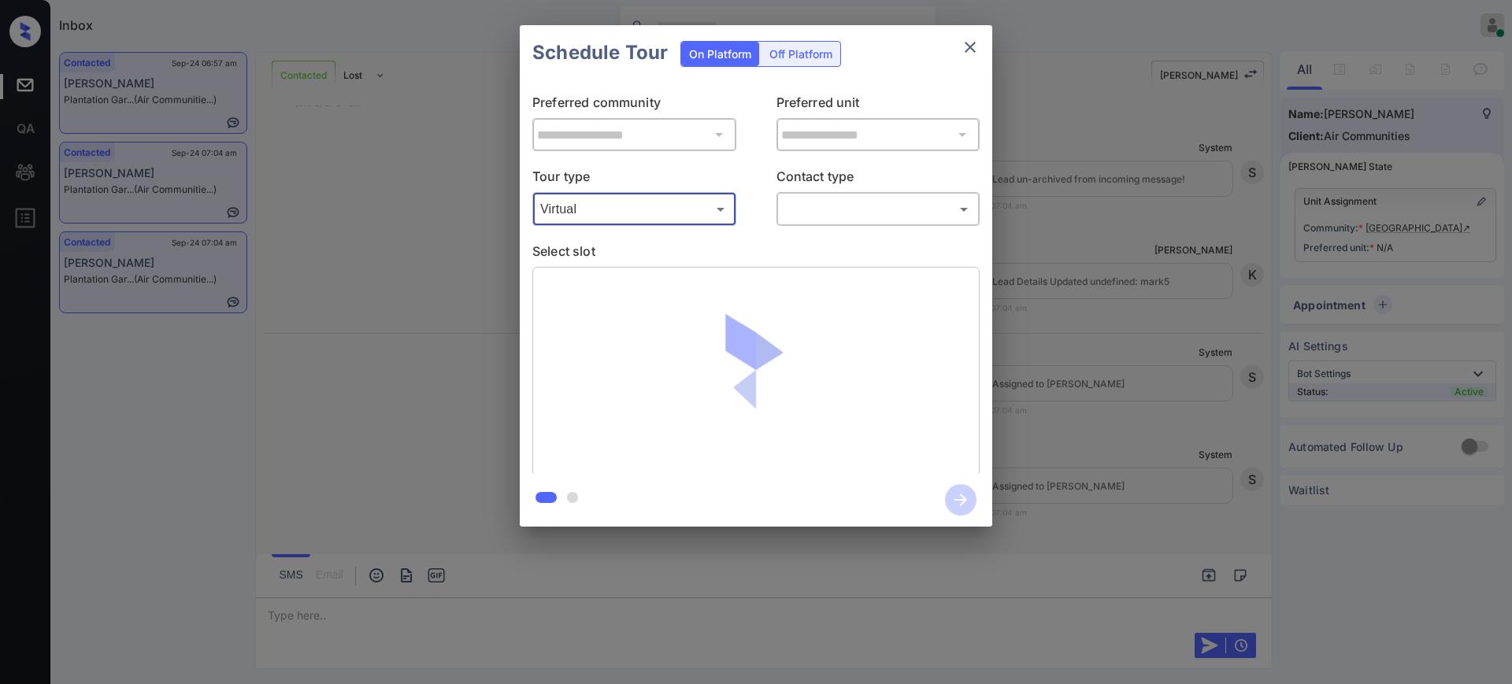
type input "*******"
click at [849, 202] on div at bounding box center [756, 342] width 1512 height 684
click at [824, 220] on body "Inbox Ajay Kumar Online Set yourself offline Set yourself on break Profile Swit…" at bounding box center [756, 342] width 1512 height 684
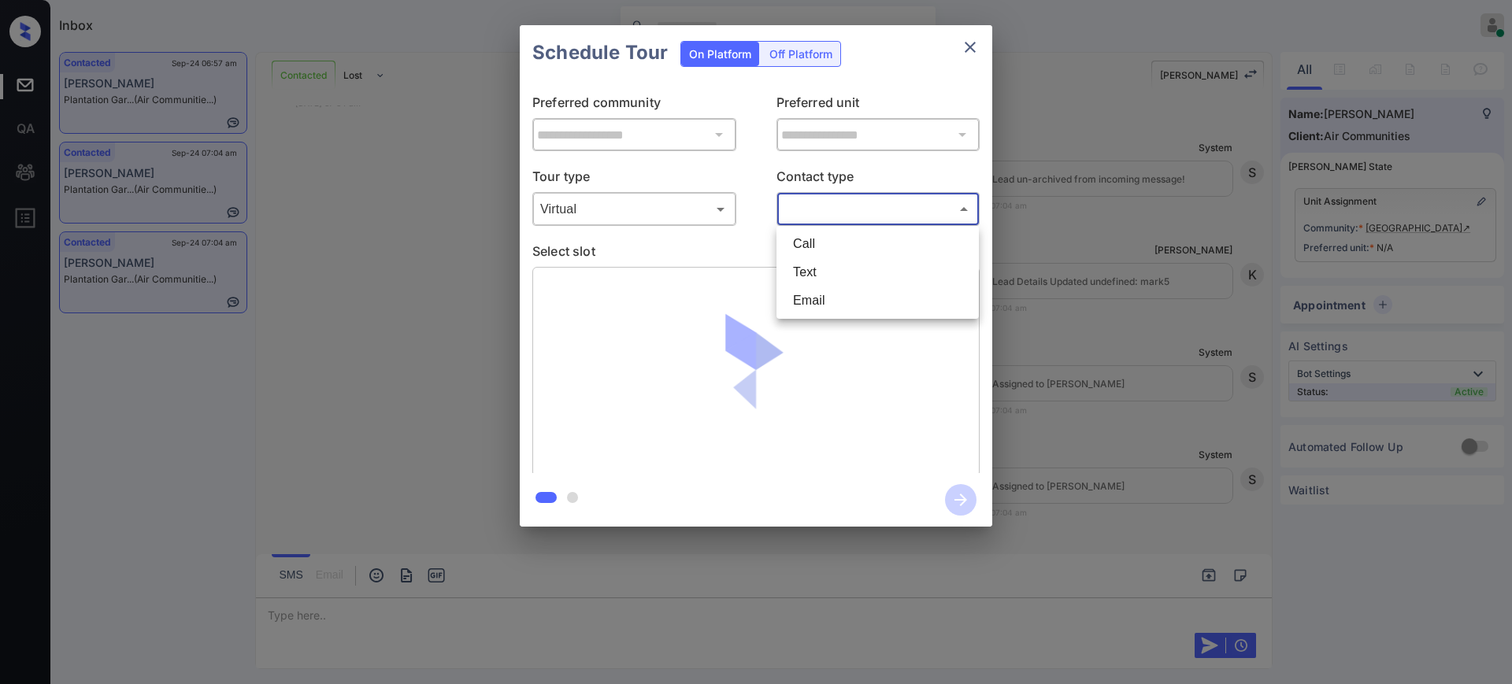
click at [820, 282] on li "Text" at bounding box center [877, 272] width 194 height 28
type input "****"
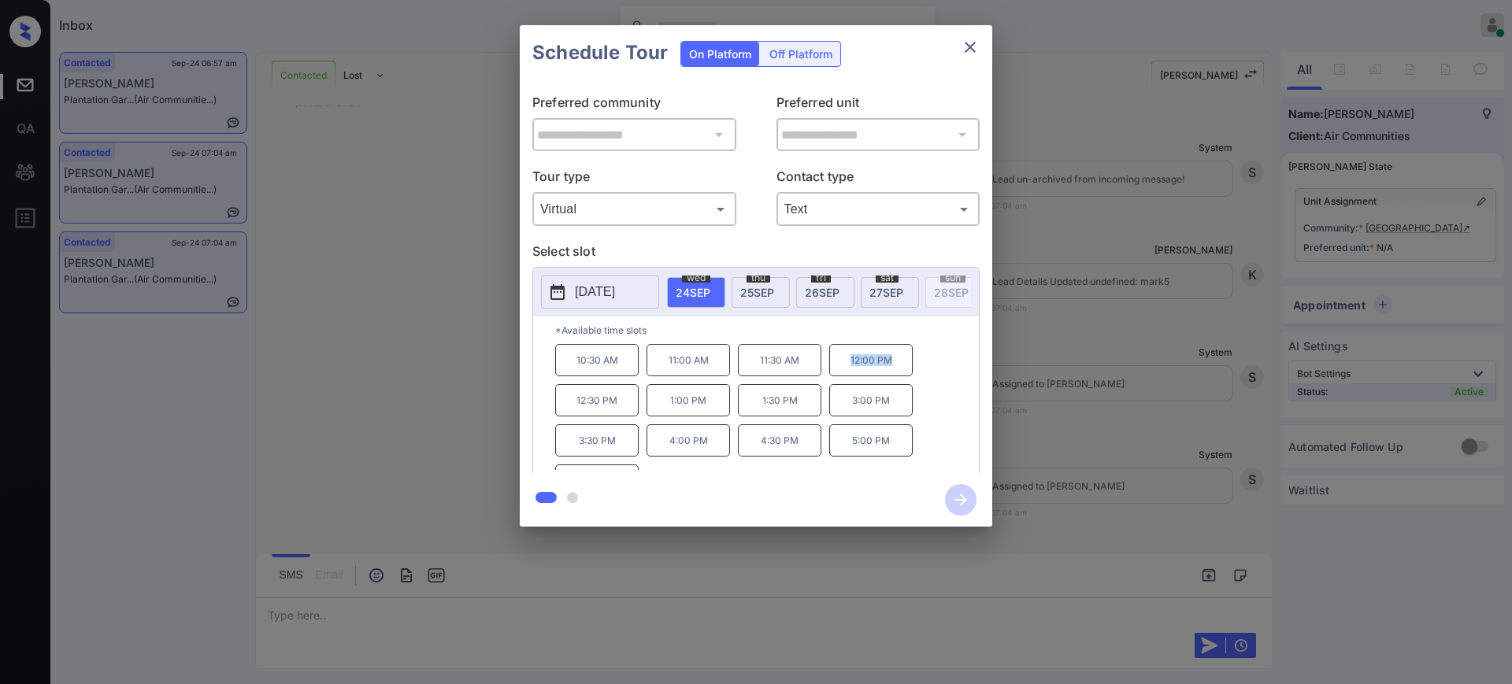
drag, startPoint x: 849, startPoint y: 373, endPoint x: 977, endPoint y: 221, distance: 198.4
click at [938, 371] on div "10:30 AM 11:00 AM 11:30 AM 12:00 PM 12:30 PM 1:00 PM 1:30 PM 3:00 PM 3:30 PM 4:…" at bounding box center [767, 407] width 424 height 126
copy p "12:00 PM"
click at [968, 50] on icon "close" at bounding box center [970, 47] width 19 height 19
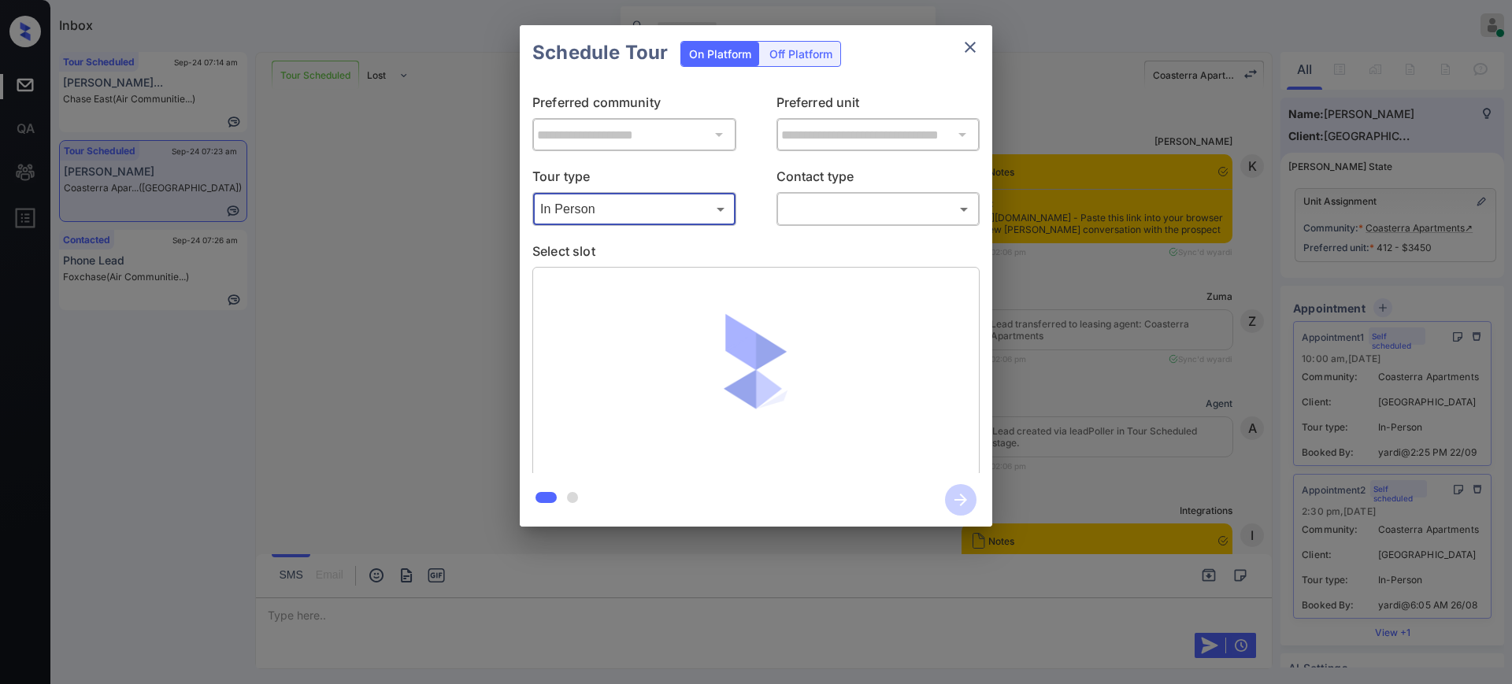
click at [844, 206] on div at bounding box center [756, 342] width 1512 height 684
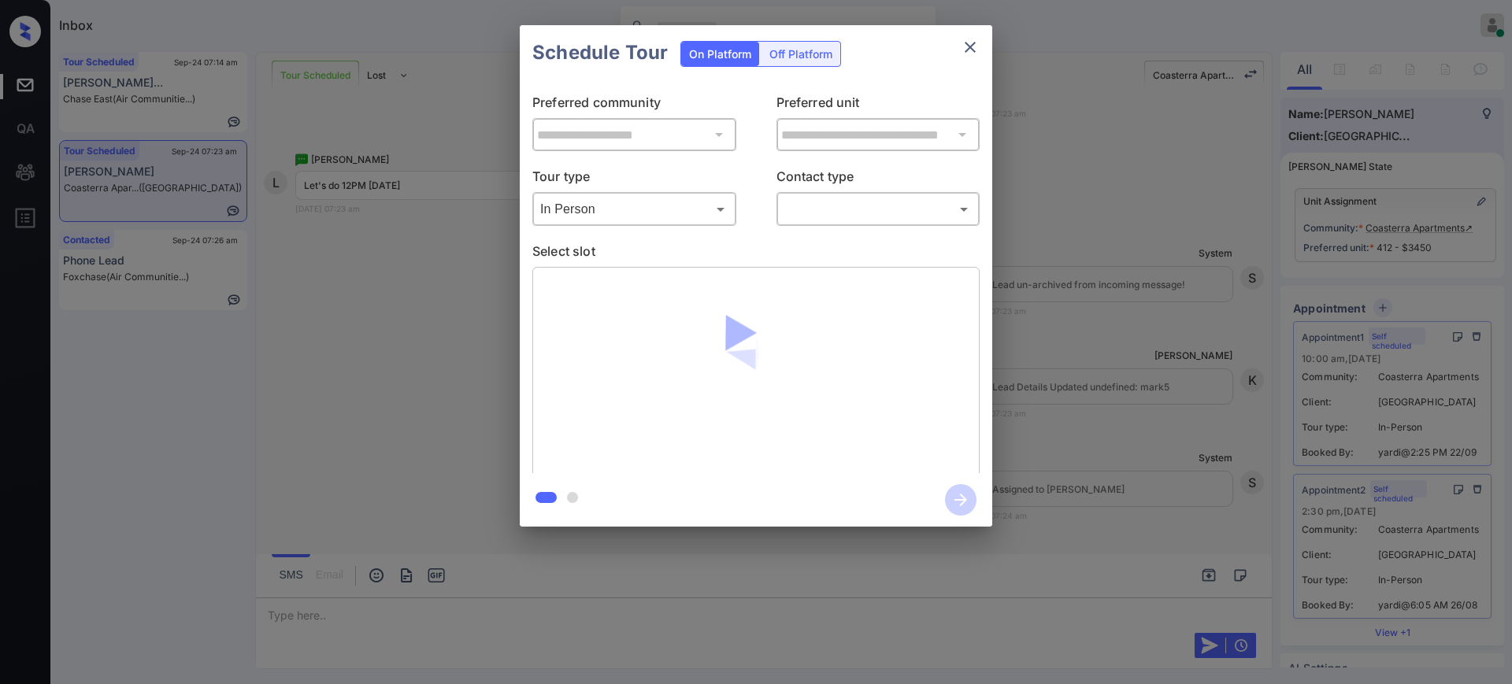
click at [828, 209] on body "Inbox [PERSON_NAME] Online Set yourself offline Set yourself on break Profile S…" at bounding box center [756, 342] width 1512 height 684
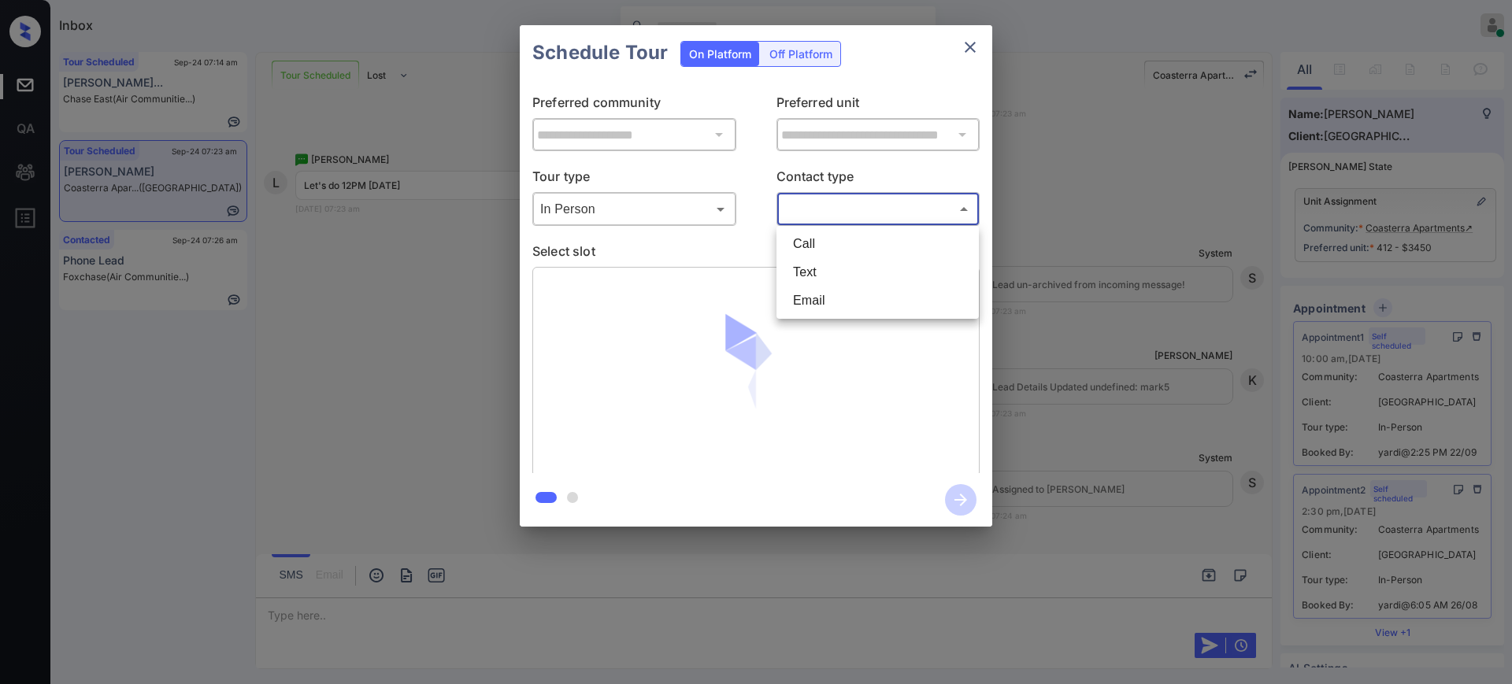
click at [822, 214] on div at bounding box center [756, 342] width 1512 height 684
drag, startPoint x: 816, startPoint y: 262, endPoint x: 822, endPoint y: 212, distance: 50.7
click at [816, 264] on p "Select slot" at bounding box center [755, 254] width 447 height 25
click at [822, 212] on body "Inbox [PERSON_NAME] Online Set yourself offline Set yourself on break Profile S…" at bounding box center [756, 342] width 1512 height 684
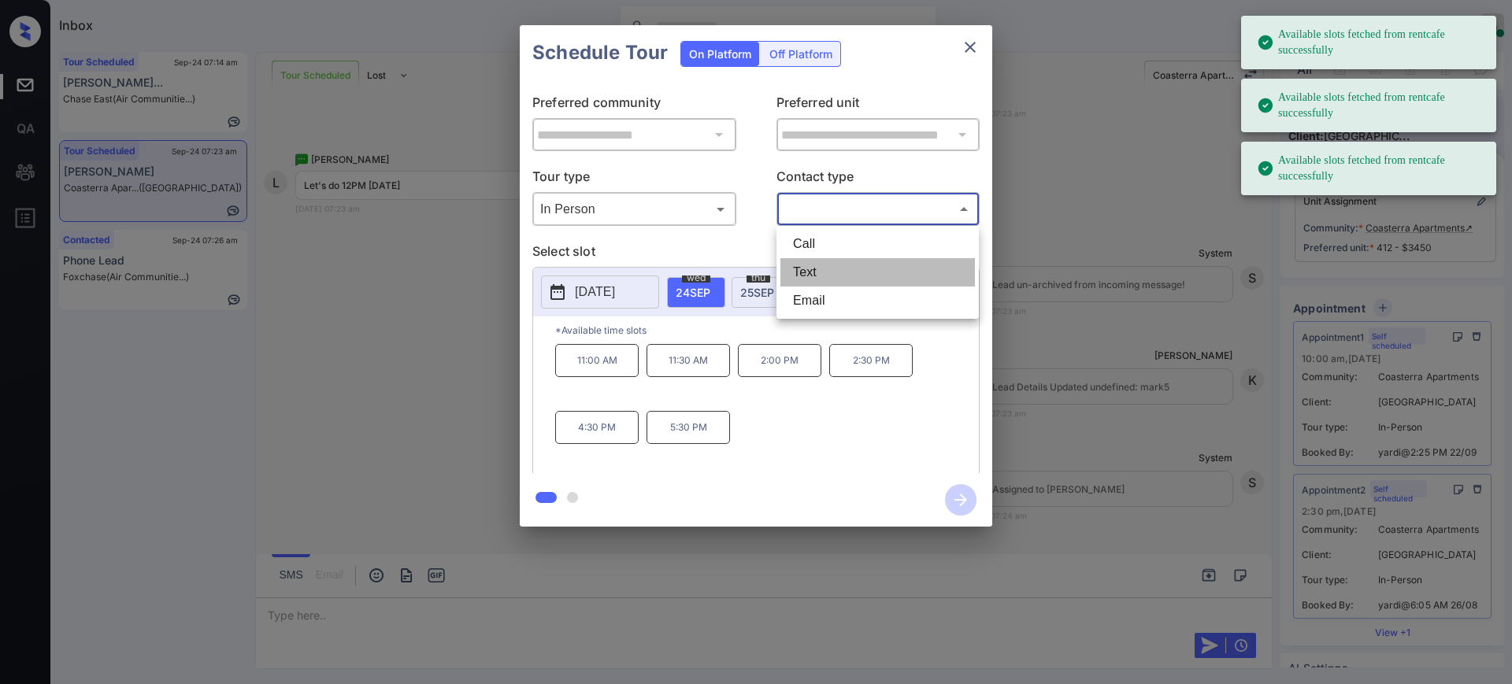
click at [816, 268] on li "Text" at bounding box center [877, 272] width 194 height 28
type input "****"
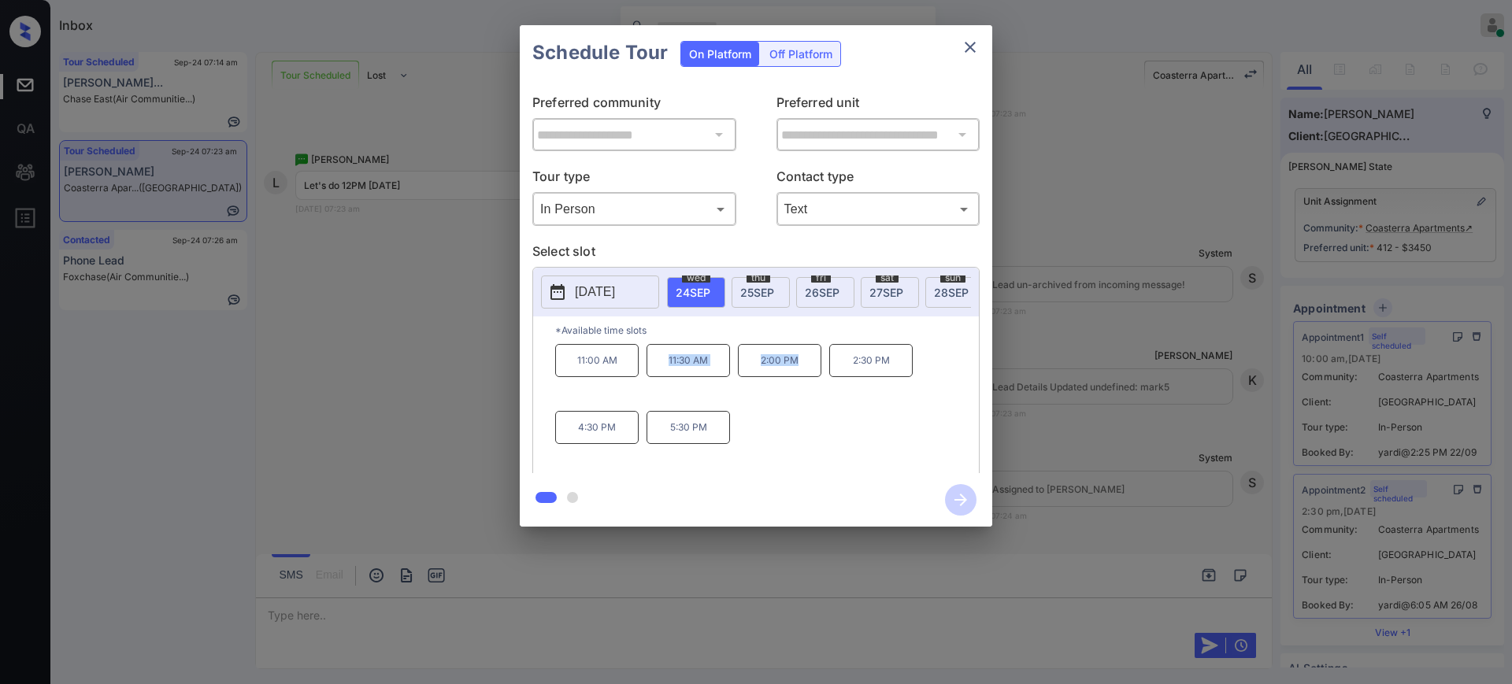
drag, startPoint x: 661, startPoint y: 368, endPoint x: 949, endPoint y: 226, distance: 321.8
click at [809, 379] on div "11:00 AM 11:30 AM 2:00 PM 2:30 PM 4:30 PM 5:30 PM" at bounding box center [767, 407] width 424 height 126
copy div "11:30 AM 2:00 PM"
click at [973, 47] on icon "close" at bounding box center [970, 47] width 19 height 19
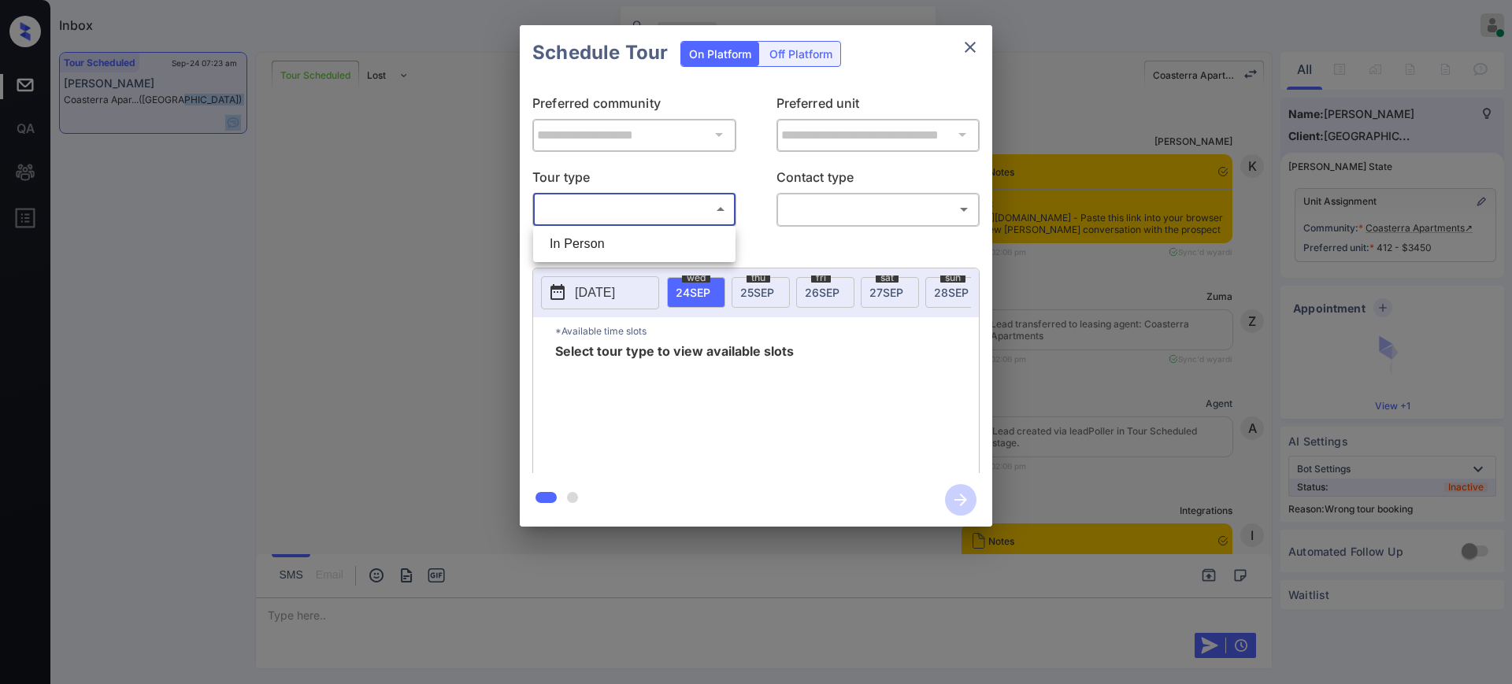
scroll to position [7148, 0]
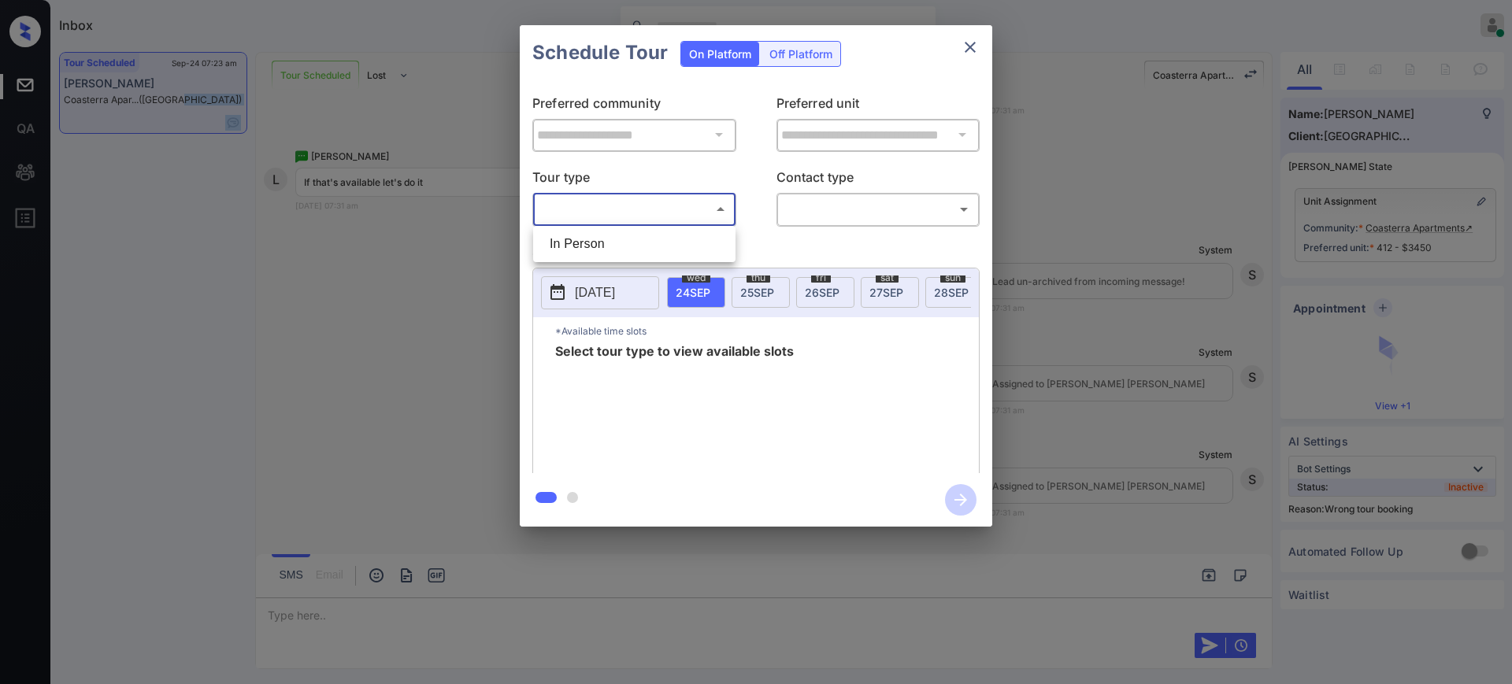
click at [617, 244] on li "In Person" at bounding box center [634, 244] width 194 height 28
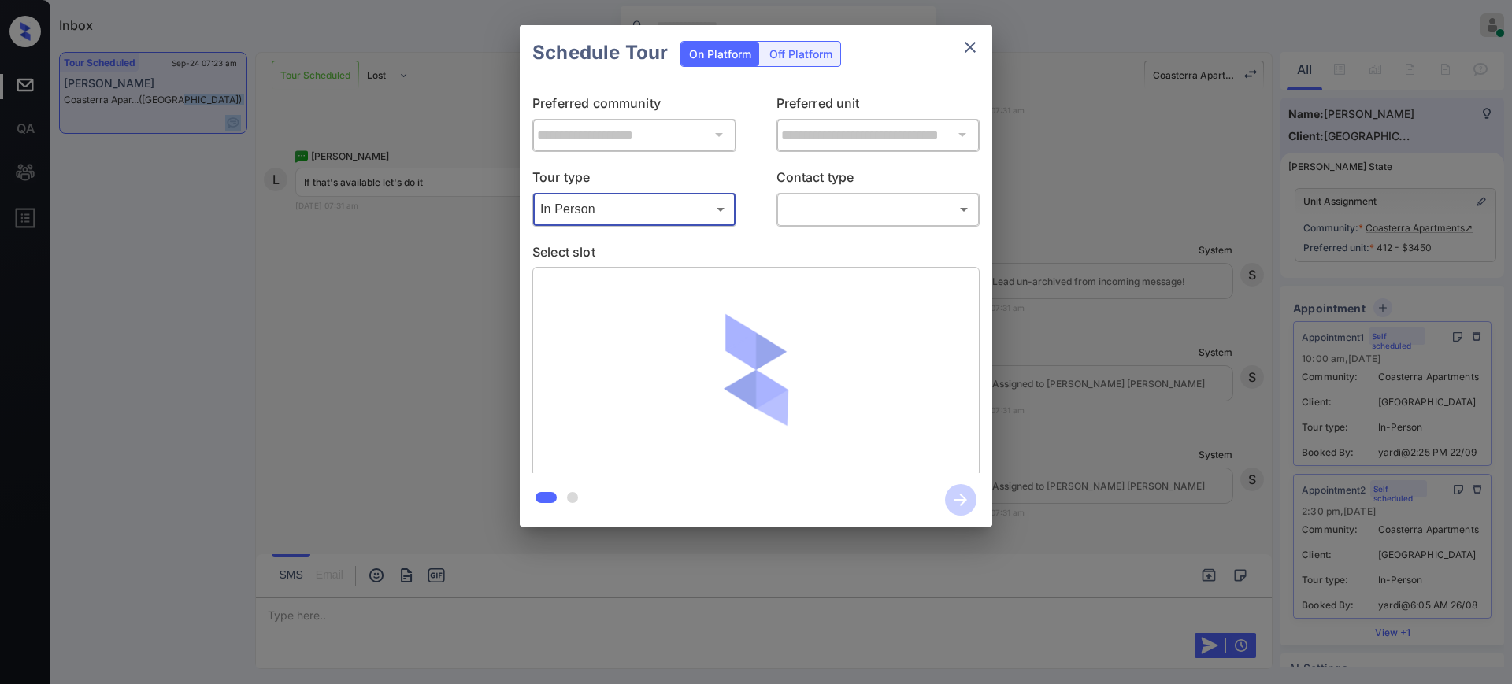
type input "********"
click at [817, 209] on body "Inbox [PERSON_NAME] Online Set yourself offline Set yourself on break Profile S…" at bounding box center [756, 342] width 1512 height 684
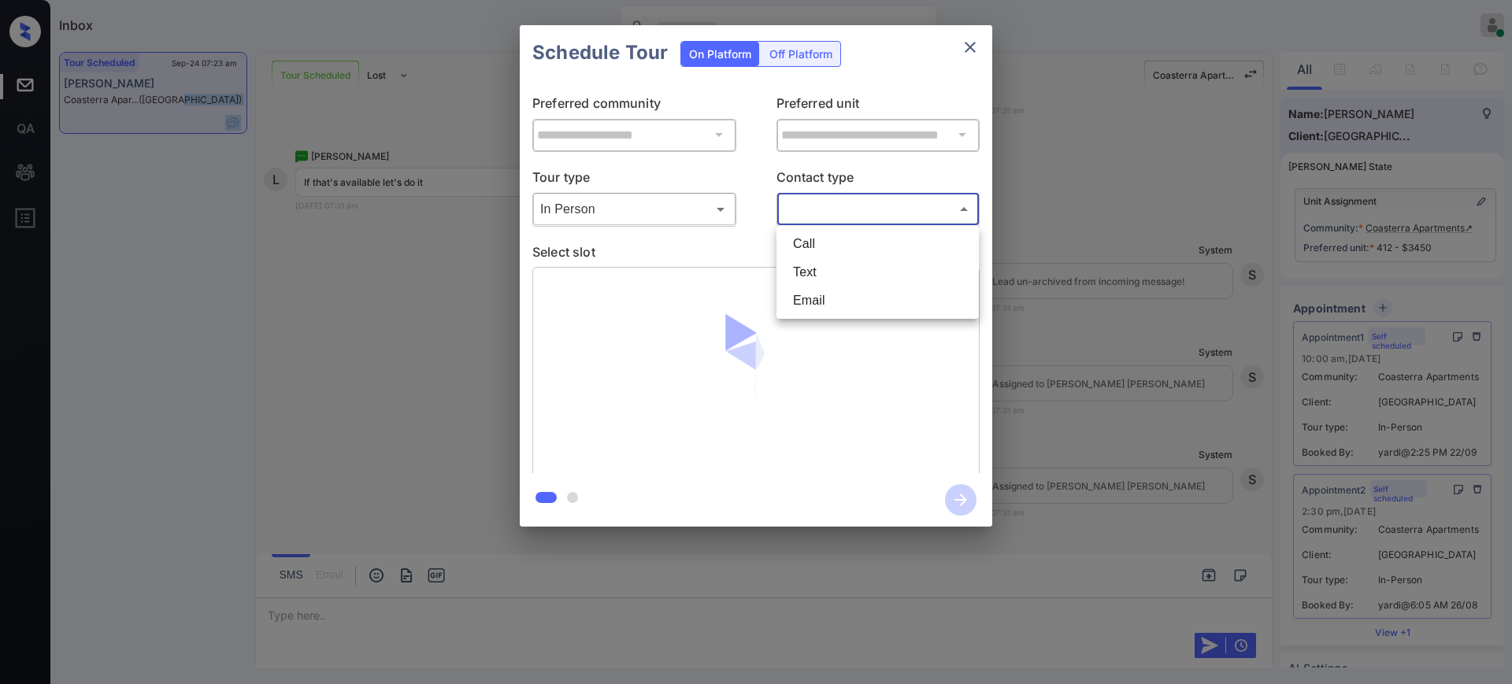
click at [807, 273] on li "Text" at bounding box center [877, 272] width 194 height 28
type input "****"
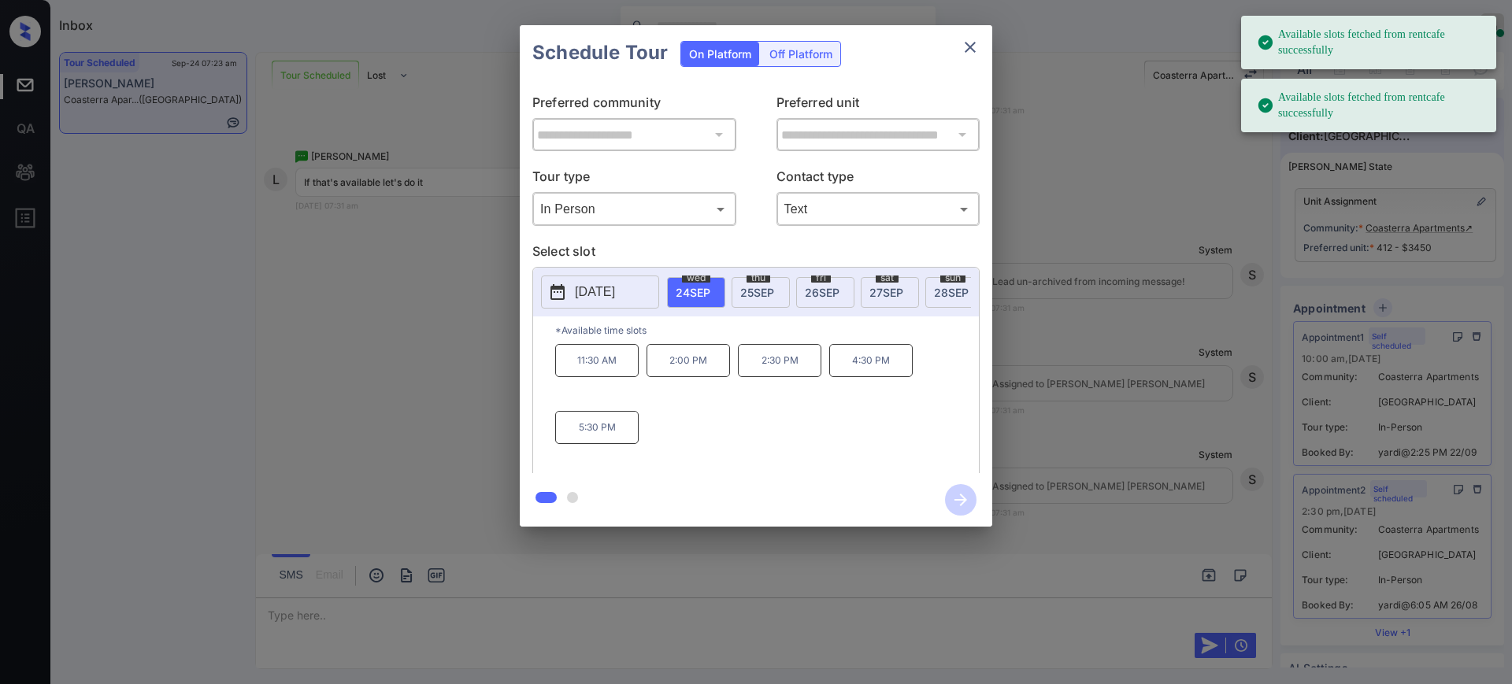
click at [690, 286] on span "[DATE]" at bounding box center [693, 292] width 35 height 13
click at [583, 372] on p "11:30 AM" at bounding box center [596, 360] width 83 height 33
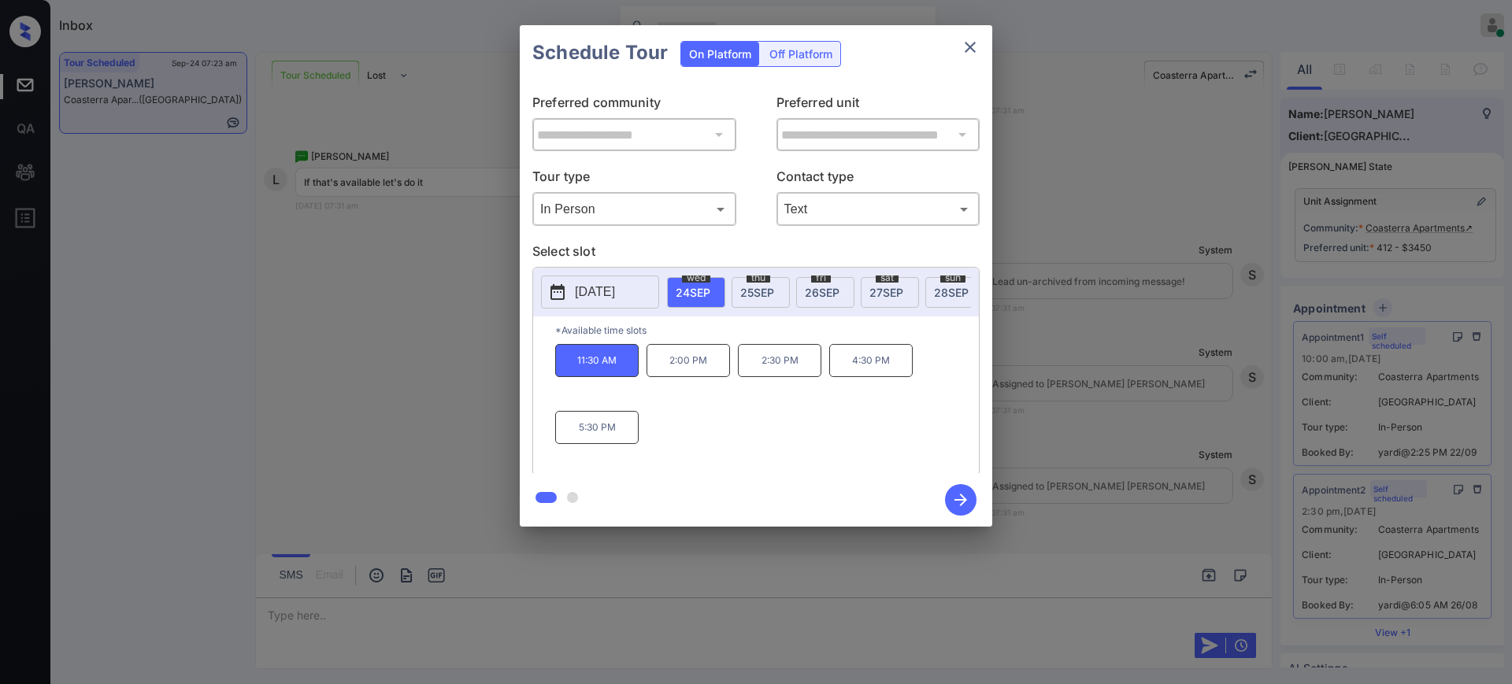
click at [961, 501] on icon "button" at bounding box center [960, 499] width 31 height 31
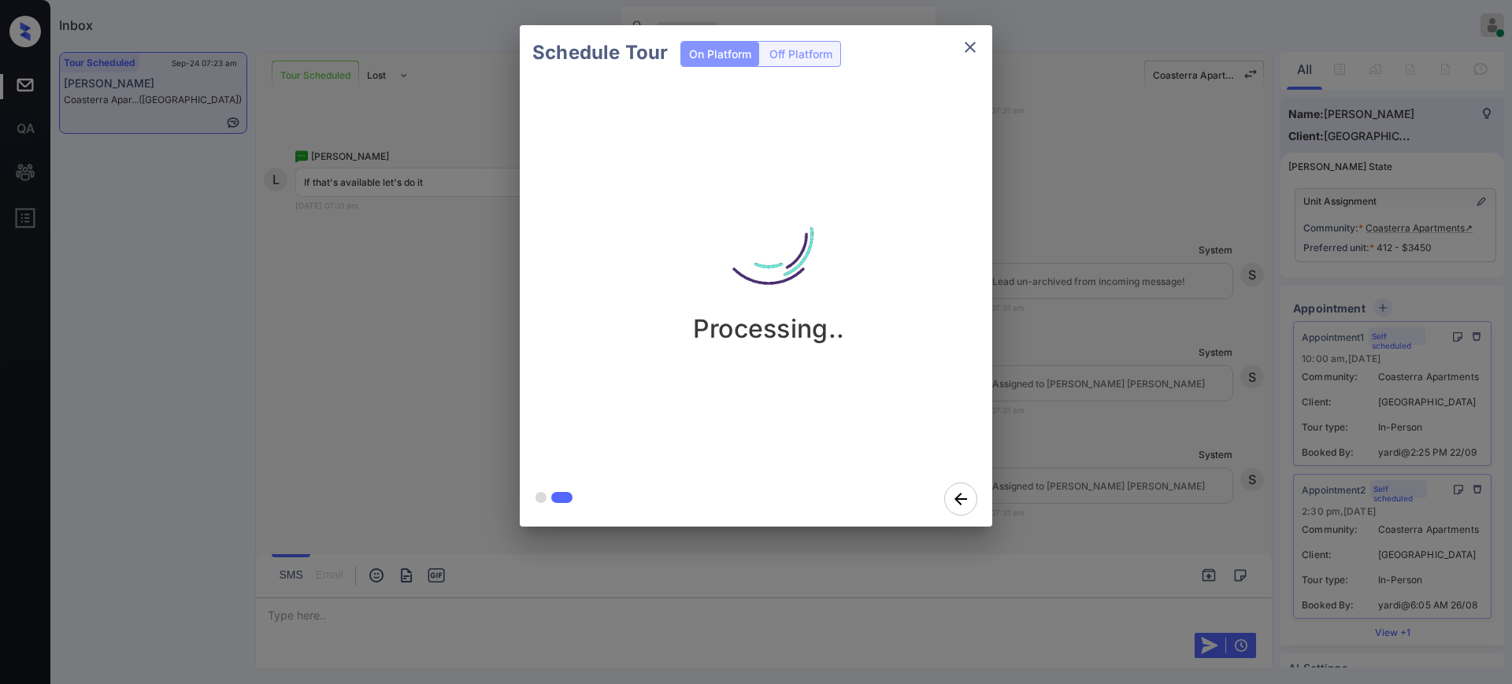
click at [1117, 422] on div "Schedule Tour On Platform Off Platform Processing.." at bounding box center [756, 276] width 1512 height 552
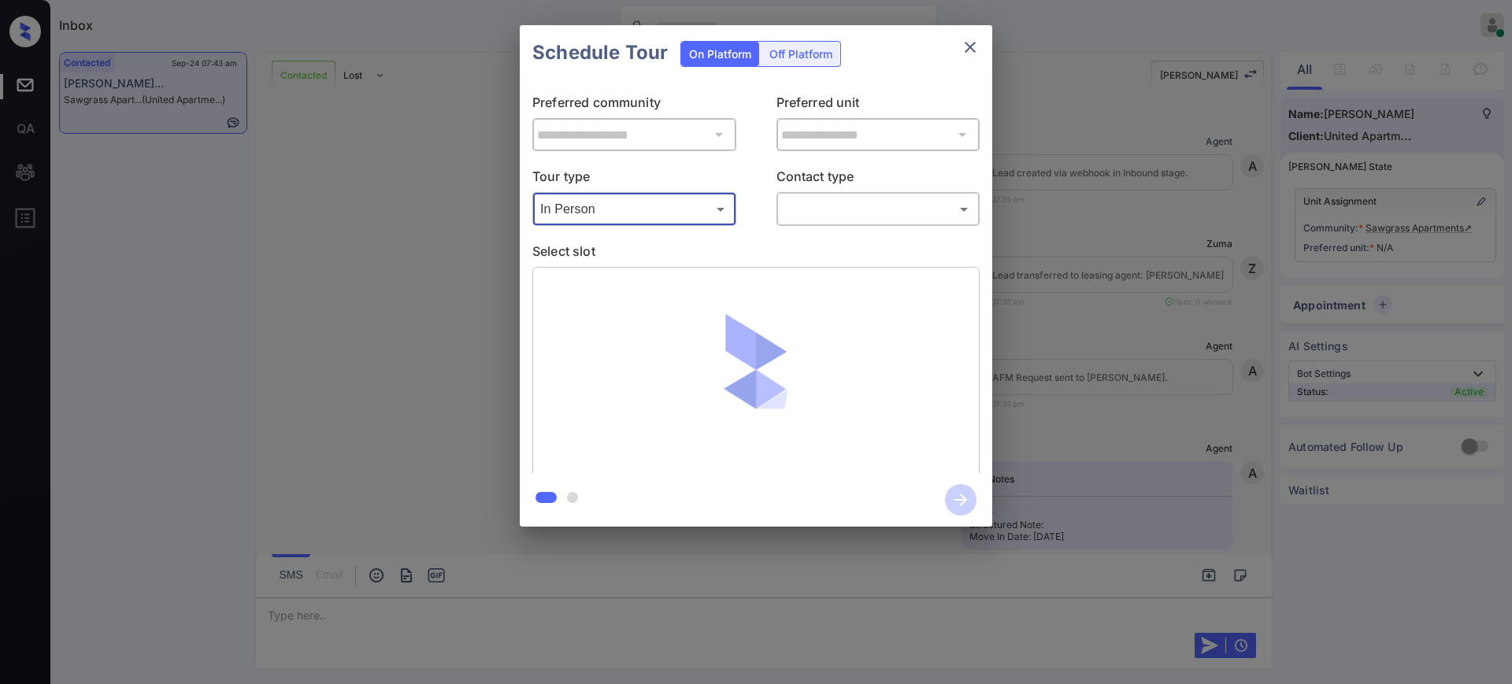
scroll to position [1760, 0]
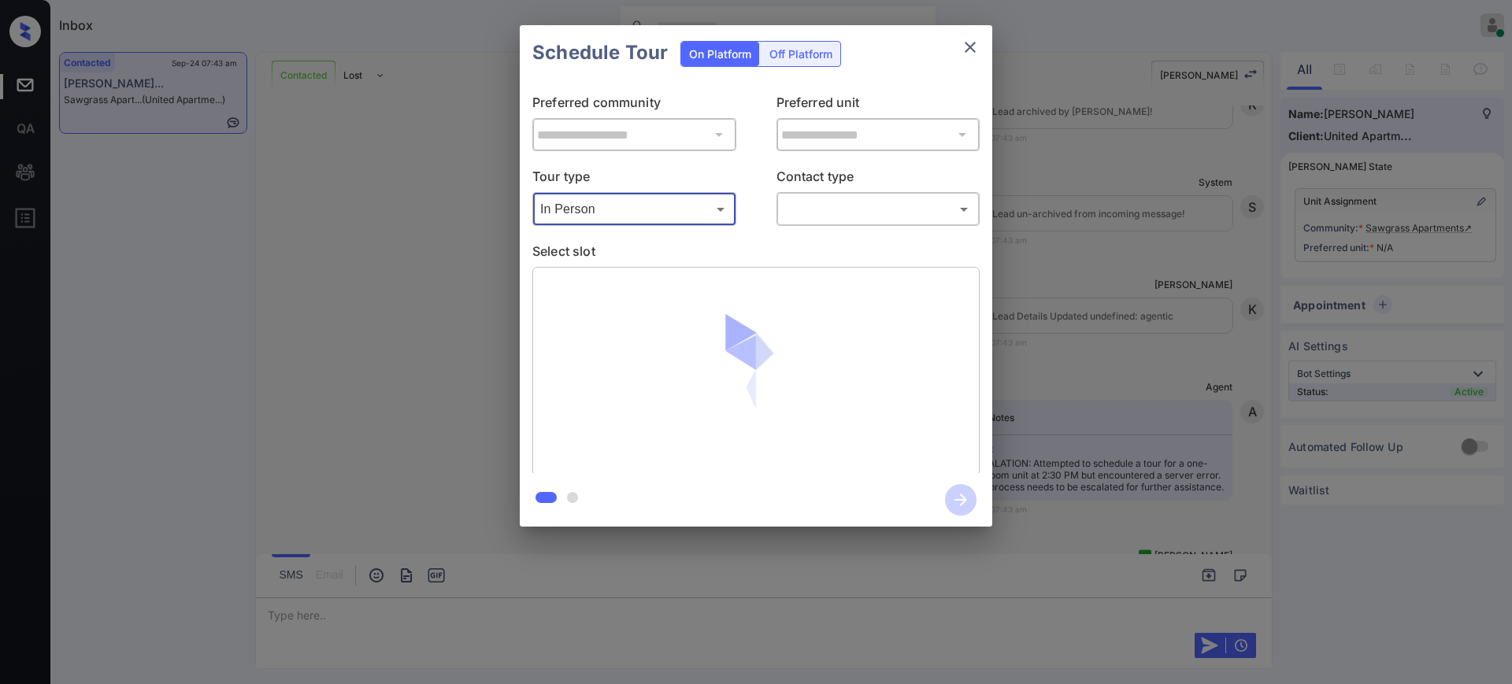
click at [911, 194] on div "​ ​" at bounding box center [878, 209] width 204 height 34
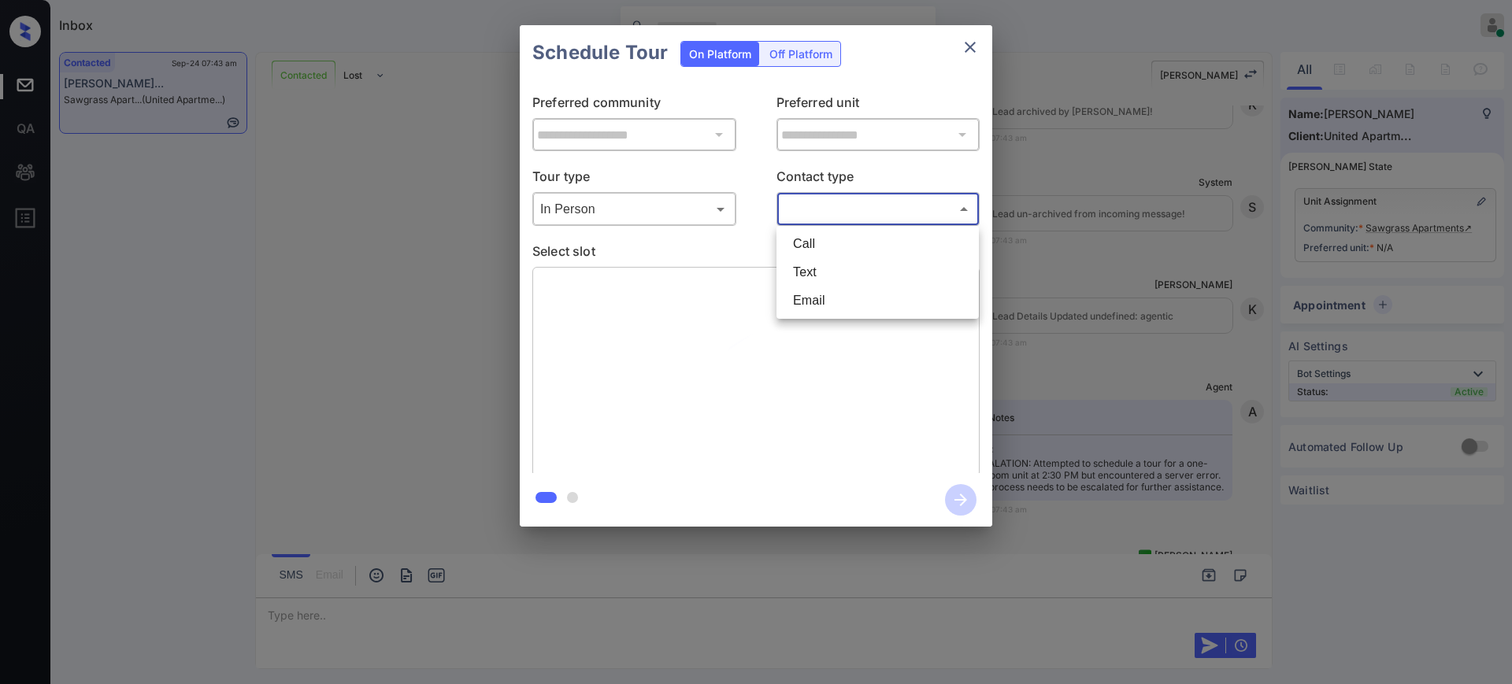
click at [861, 205] on body "Inbox Ajay Kumar Online Set yourself offline Set yourself on break Profile Swit…" at bounding box center [756, 342] width 1512 height 684
click at [809, 268] on li "Text" at bounding box center [877, 272] width 194 height 28
type input "****"
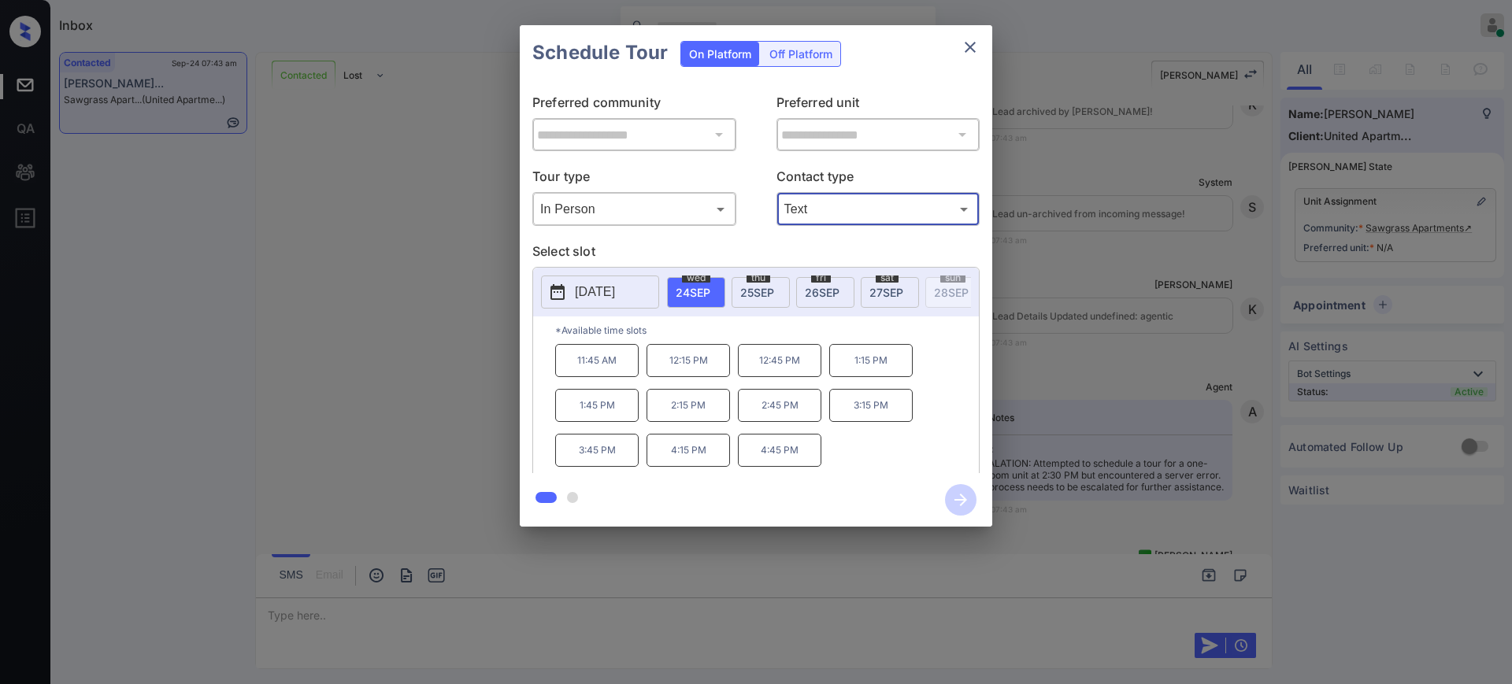
click at [683, 289] on span "24 SEP" at bounding box center [693, 292] width 35 height 13
drag, startPoint x: 753, startPoint y: 415, endPoint x: 833, endPoint y: 362, distance: 96.1
click at [809, 418] on p "2:45 PM" at bounding box center [779, 405] width 83 height 33
copy p "2:45 PM"
click at [961, 48] on icon "close" at bounding box center [970, 47] width 19 height 19
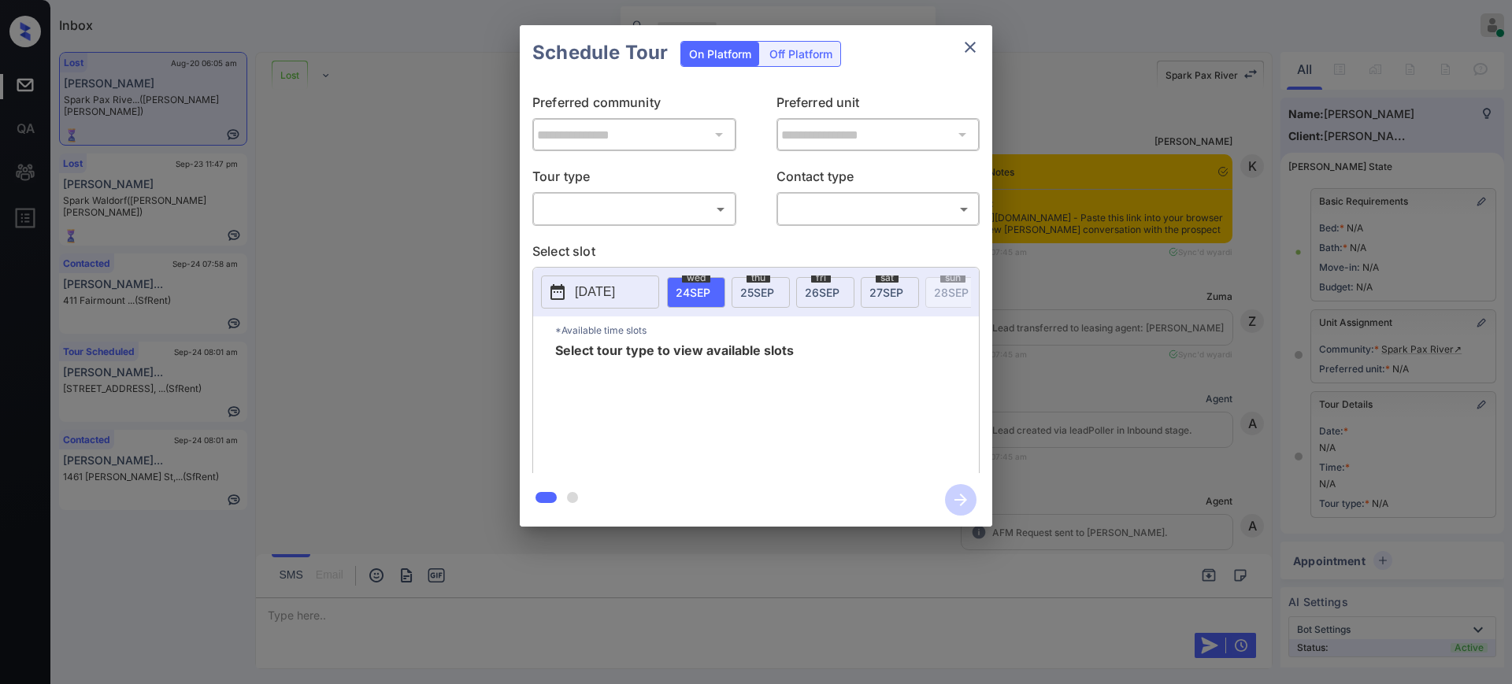
scroll to position [109, 0]
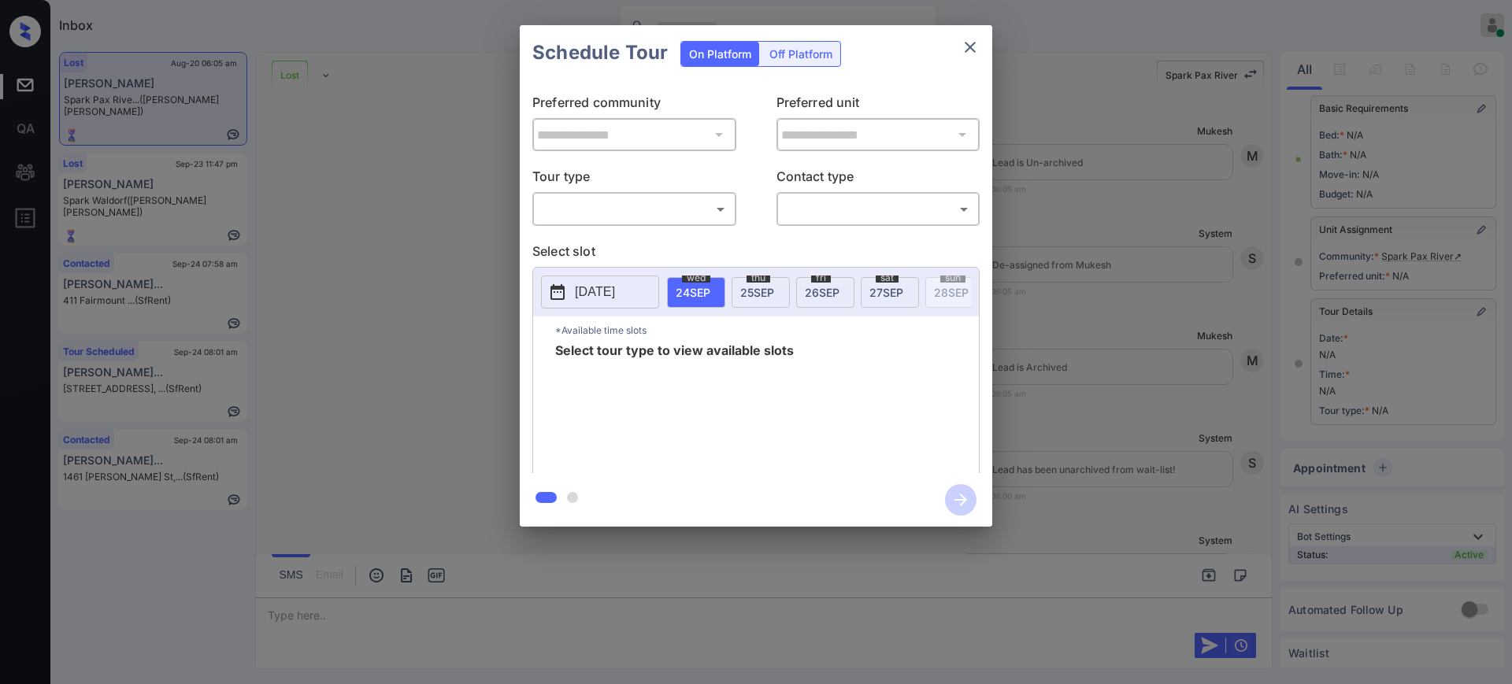
click at [609, 201] on body "Inbox [PERSON_NAME] Online Set yourself offline Set yourself on break Profile S…" at bounding box center [756, 342] width 1512 height 684
click at [594, 246] on li "In Person" at bounding box center [634, 244] width 194 height 28
type input "********"
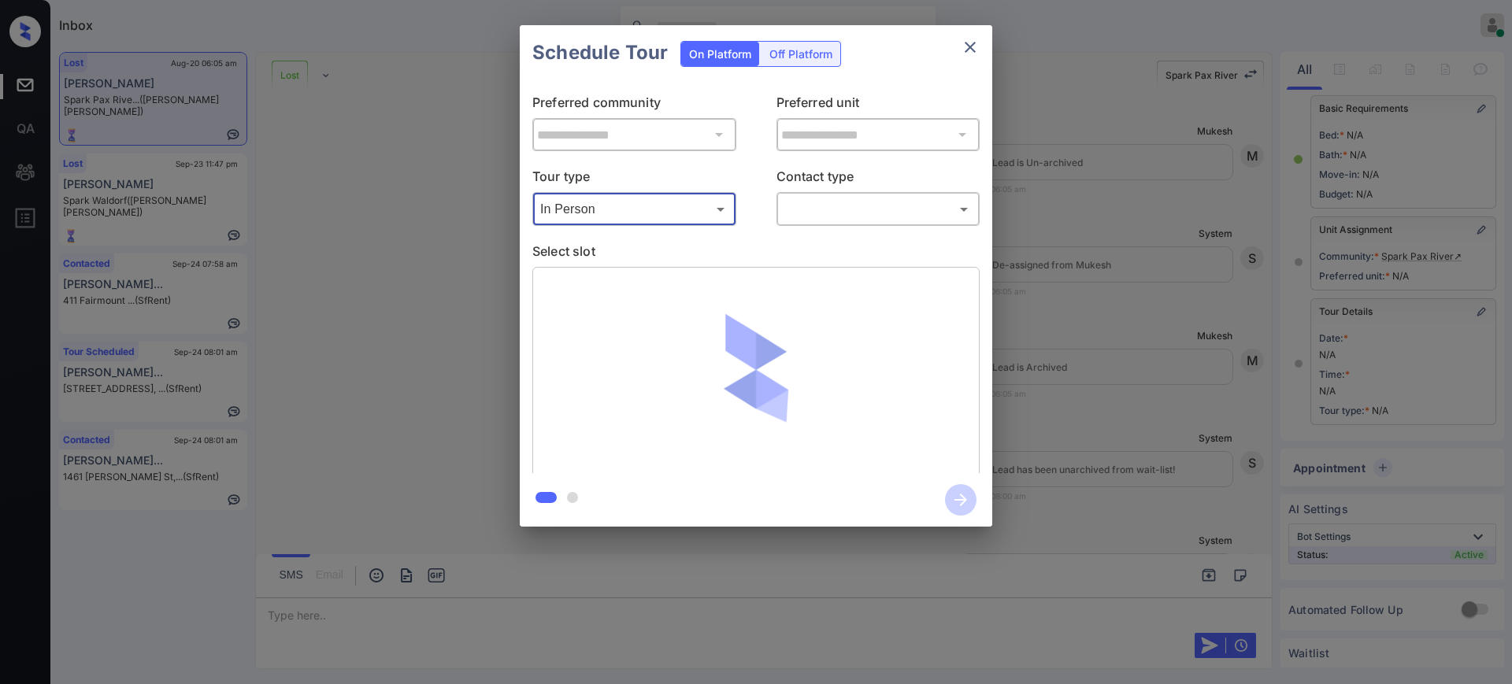
click at [814, 216] on body "Inbox [PERSON_NAME] Online Set yourself offline Set yourself on break Profile S…" at bounding box center [756, 342] width 1512 height 684
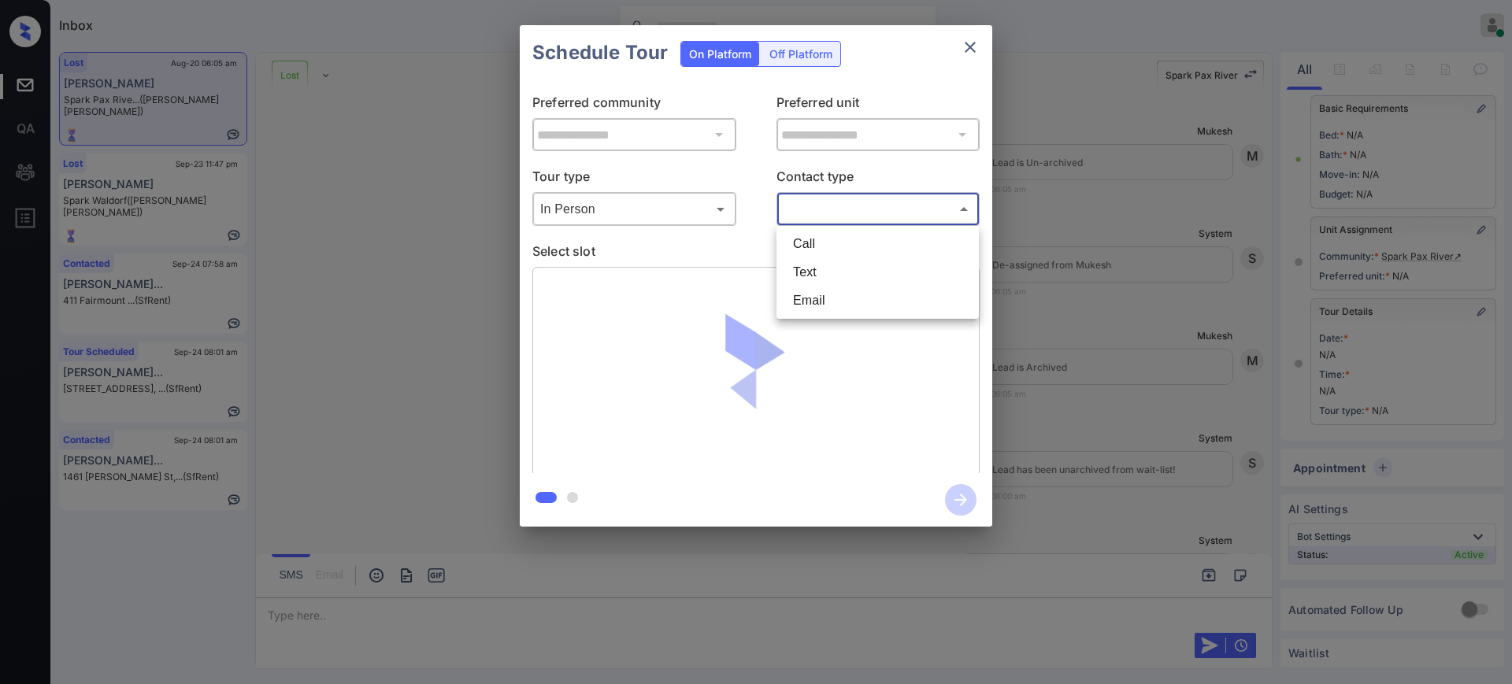
click at [810, 270] on li "Text" at bounding box center [877, 272] width 194 height 28
type input "****"
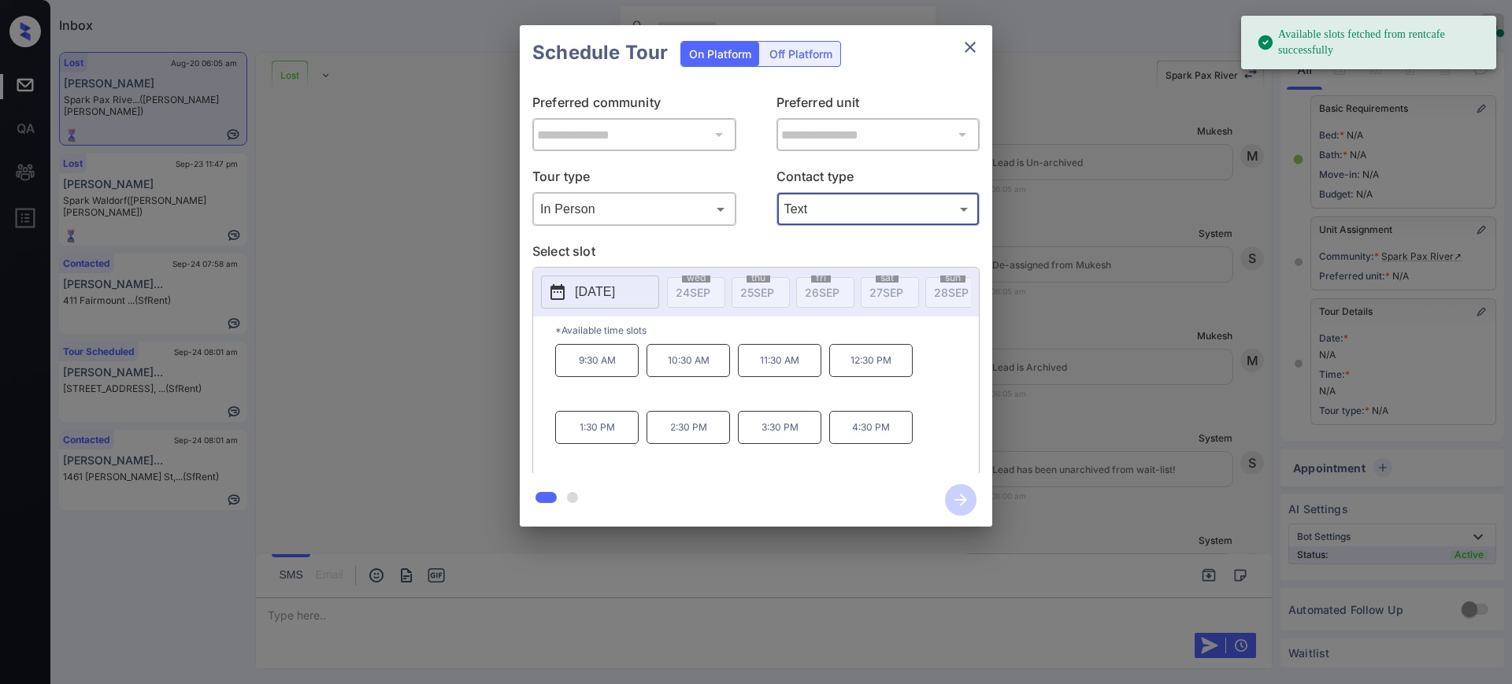
drag, startPoint x: 605, startPoint y: 279, endPoint x: 605, endPoint y: 292, distance: 12.6
click at [605, 281] on button "2025-09-30" at bounding box center [600, 292] width 118 height 33
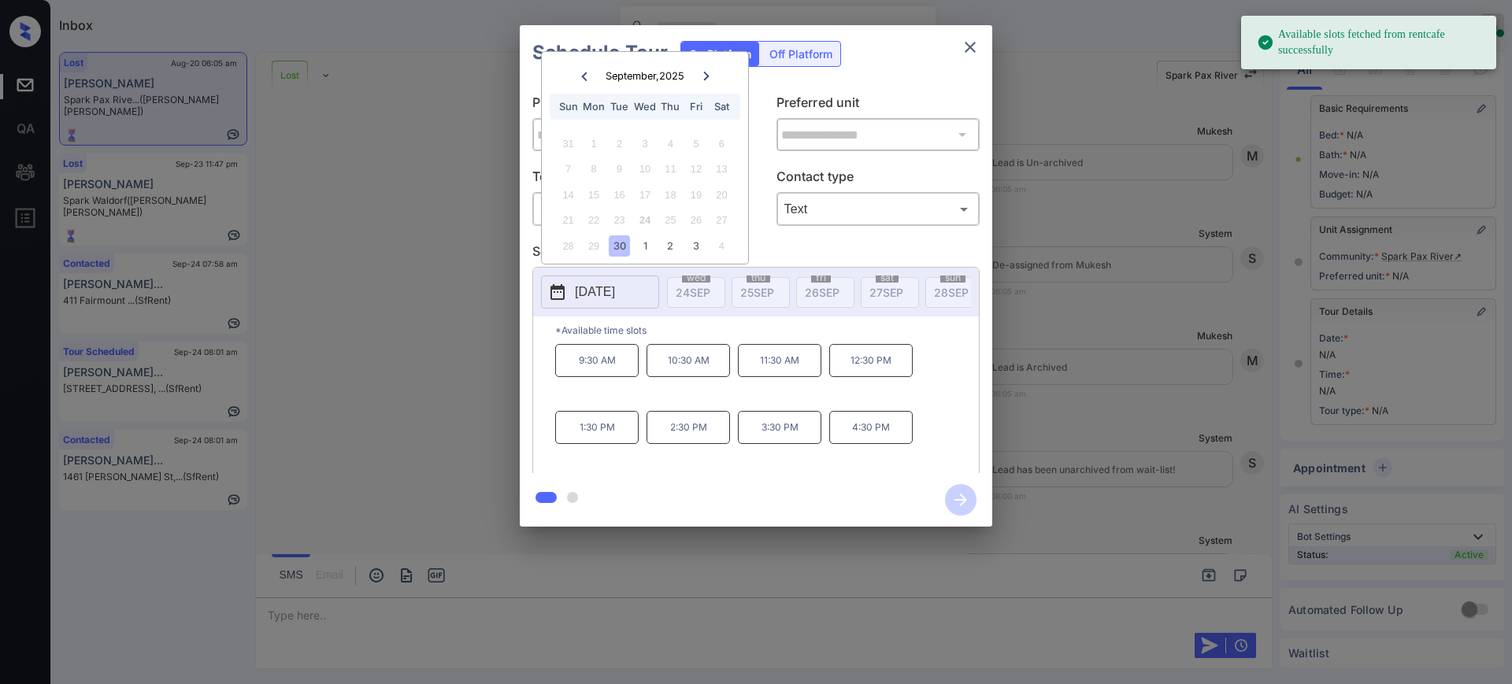
click at [605, 292] on p "2025-09-30" at bounding box center [595, 292] width 40 height 19
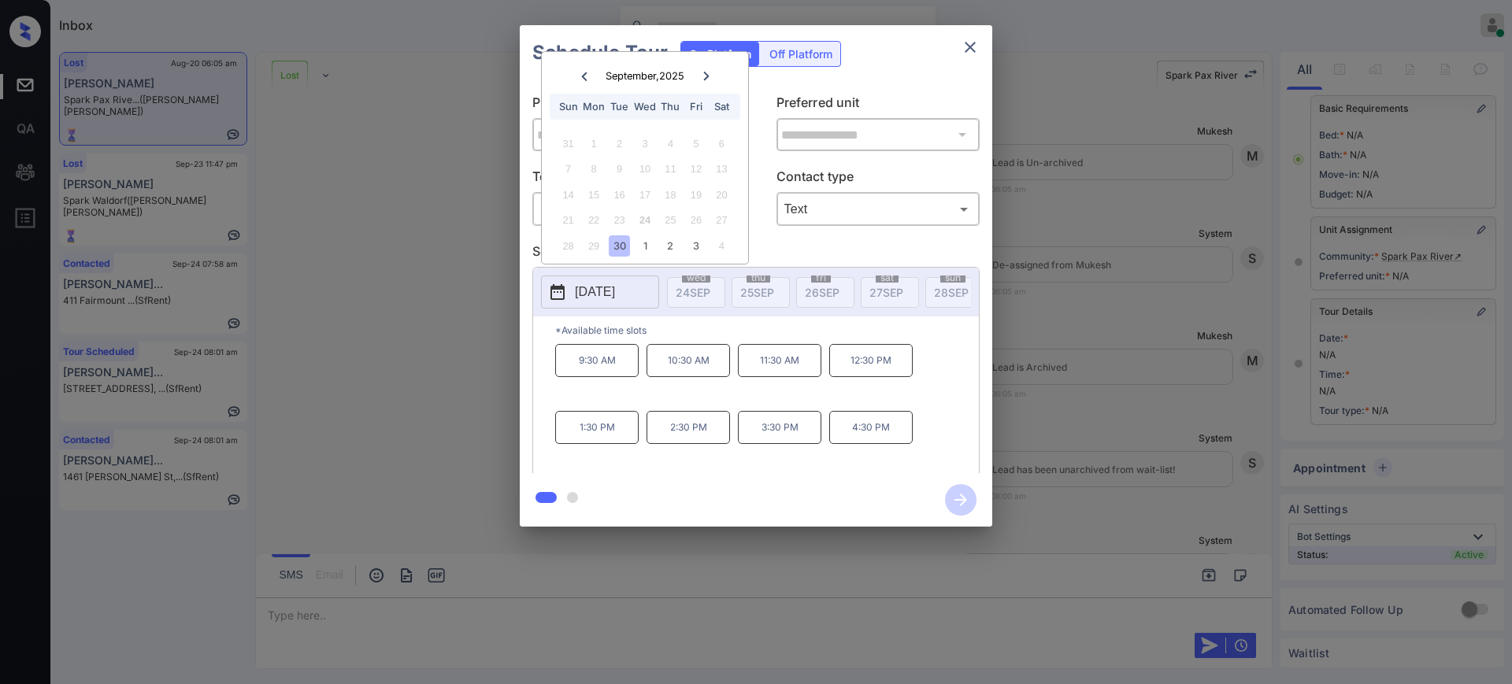
click at [711, 72] on div at bounding box center [705, 76] width 21 height 20
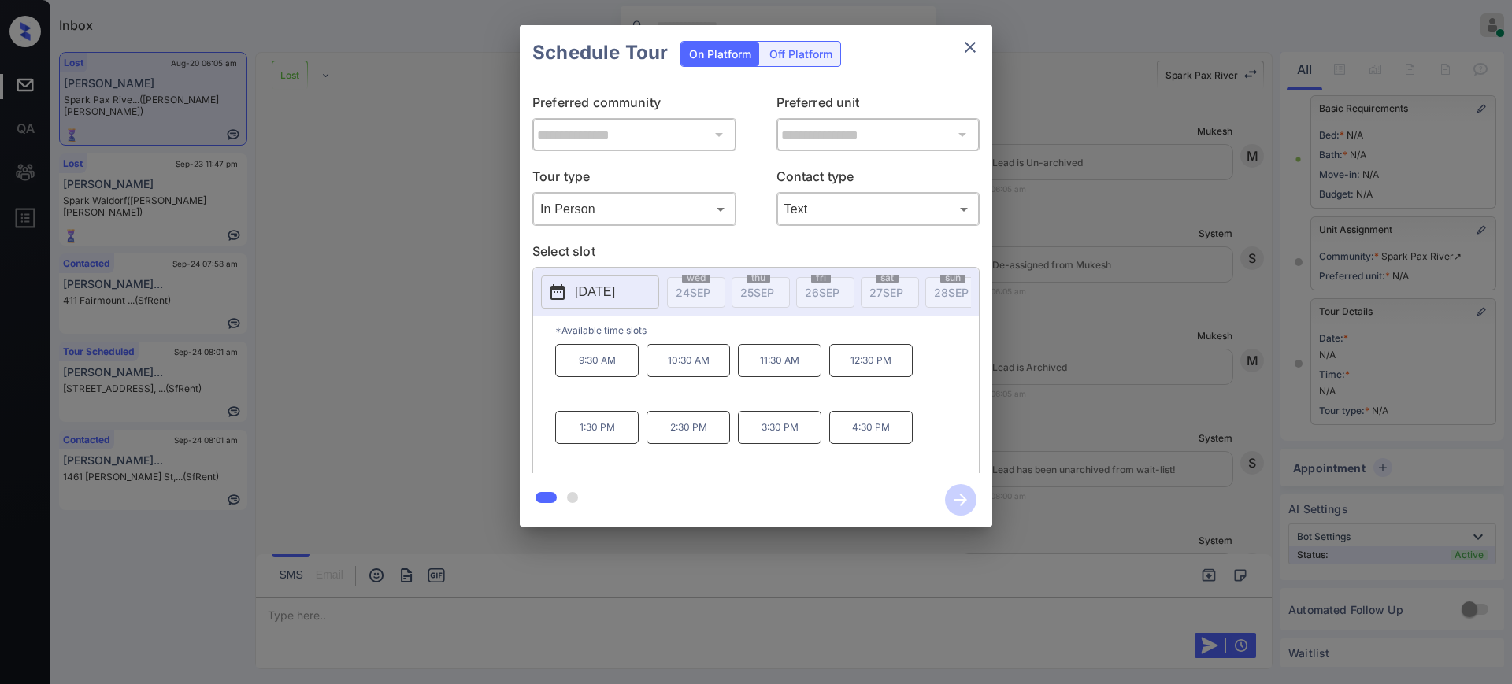
click at [329, 624] on div at bounding box center [756, 342] width 1512 height 684
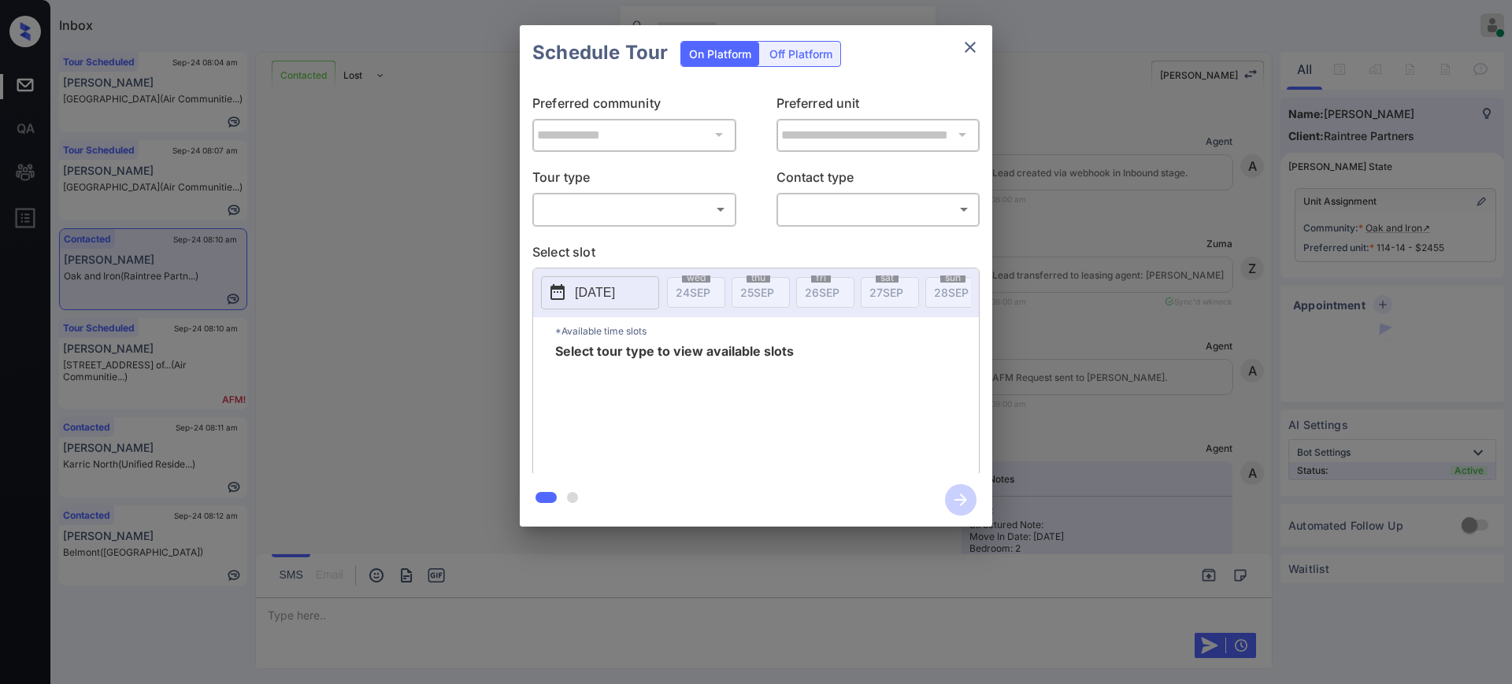
scroll to position [1800, 0]
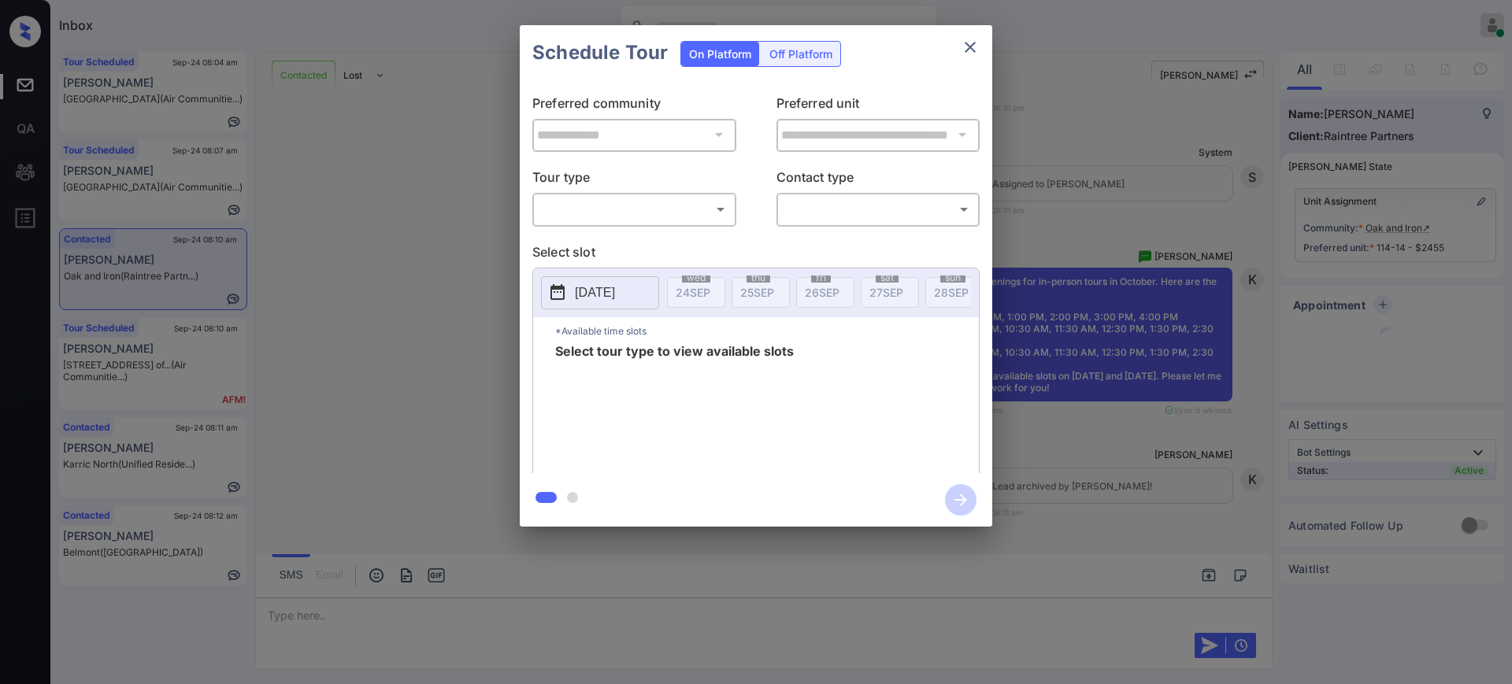
click at [603, 208] on body "Inbox [PERSON_NAME] Online Set yourself offline Set yourself on break Profile S…" at bounding box center [756, 342] width 1512 height 684
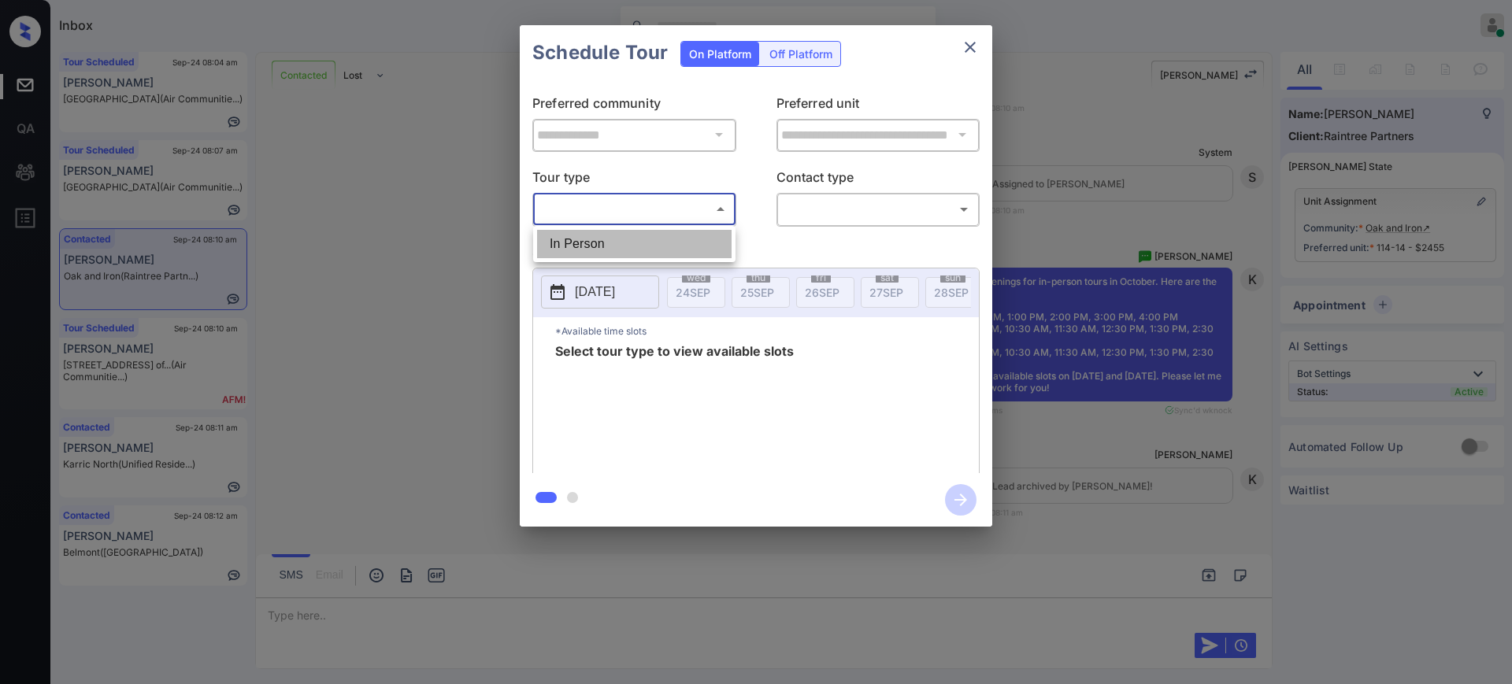
drag, startPoint x: 0, startPoint y: 0, endPoint x: 834, endPoint y: 209, distance: 859.5
click at [594, 239] on li "In Person" at bounding box center [634, 244] width 194 height 28
type input "********"
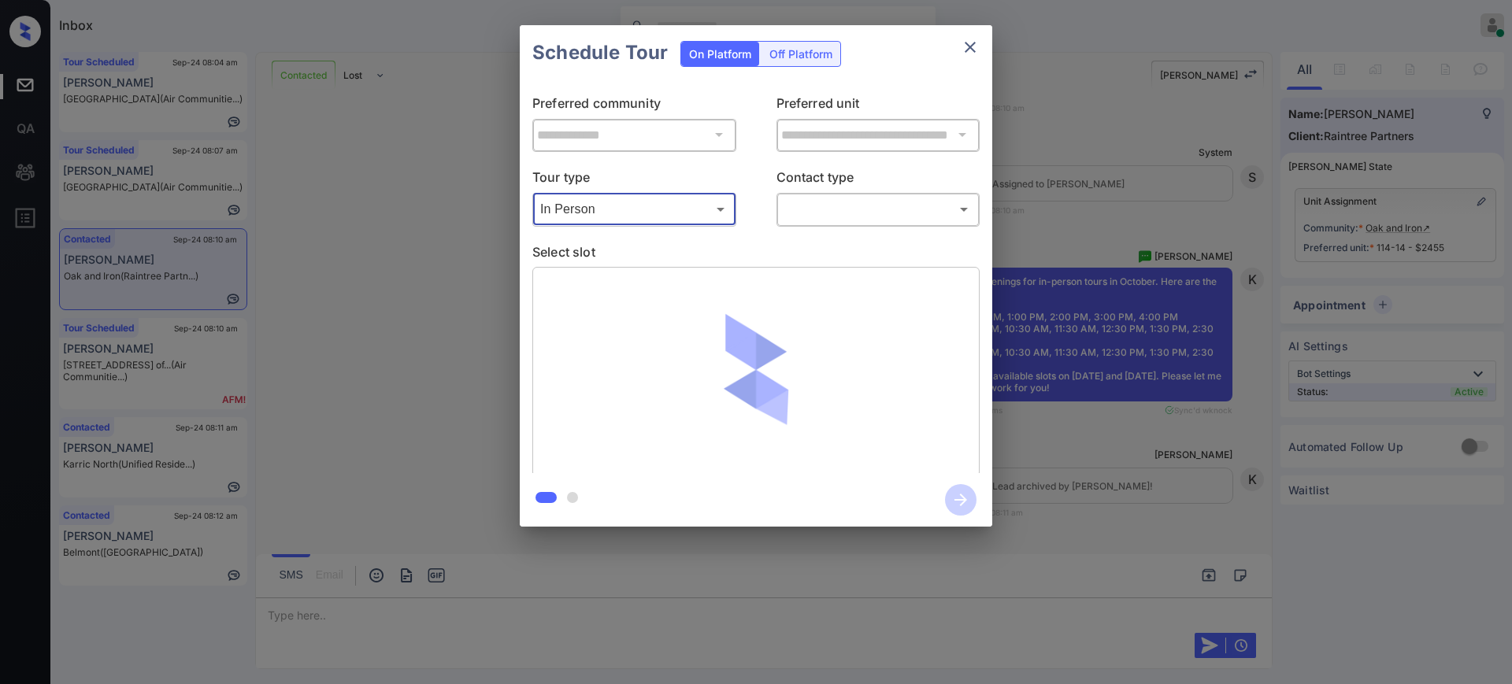
click at [836, 207] on body "Inbox [PERSON_NAME] Online Set yourself offline Set yourself on break Profile S…" at bounding box center [756, 342] width 1512 height 684
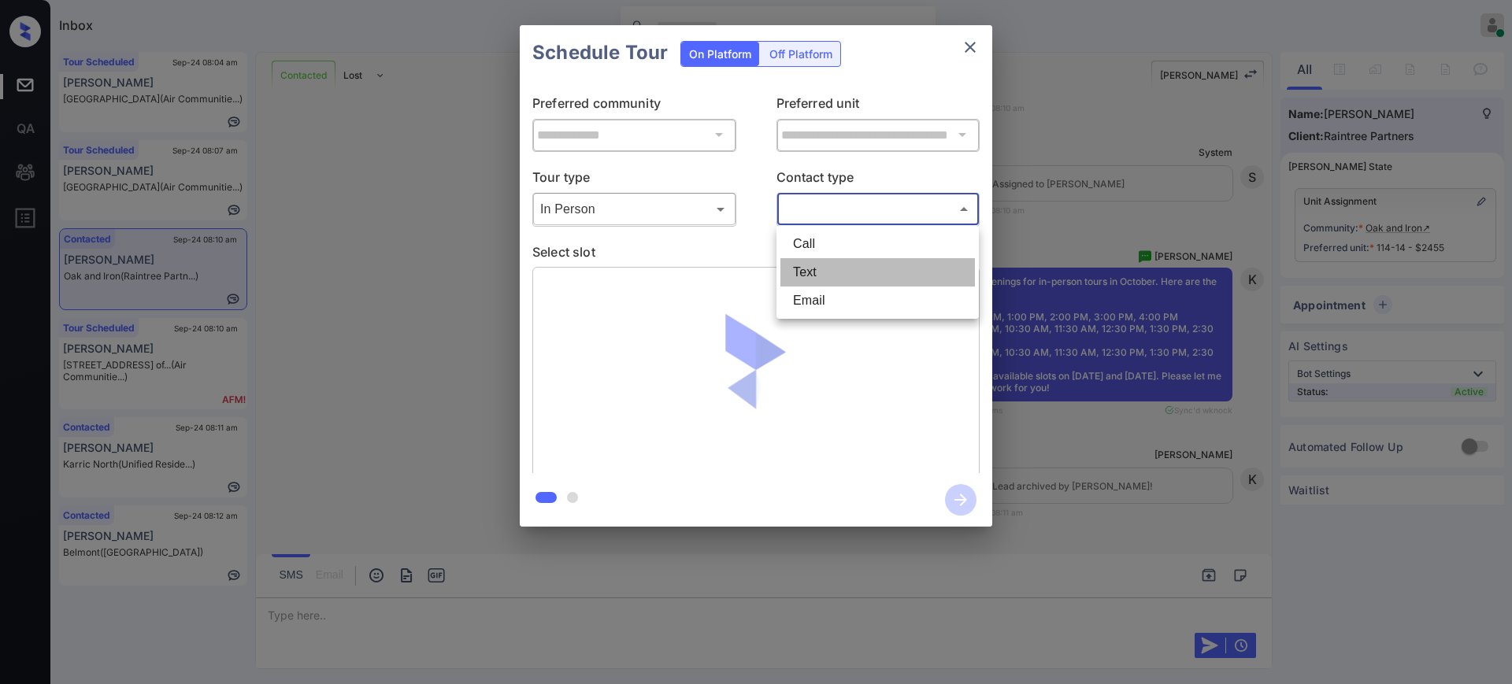
click at [816, 272] on li "Text" at bounding box center [877, 272] width 194 height 28
type input "****"
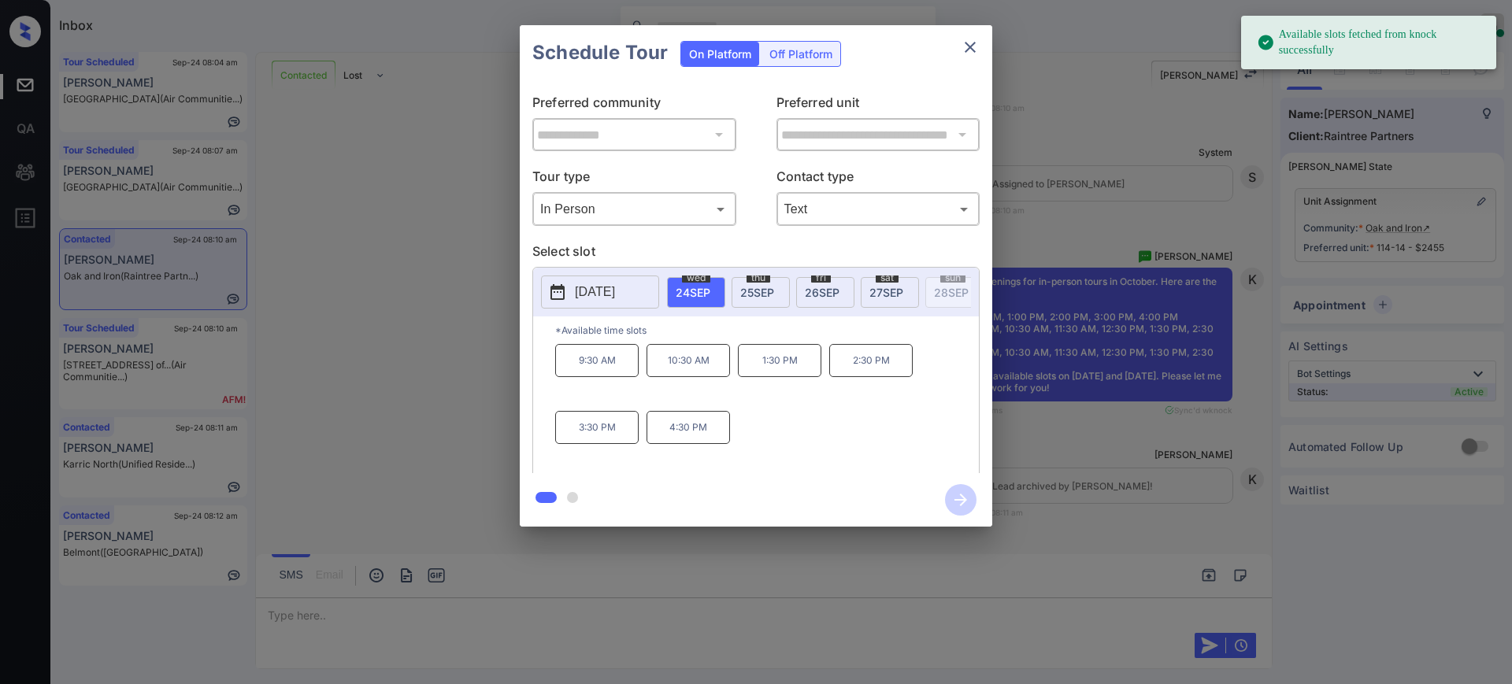
click at [602, 287] on p "[DATE]" at bounding box center [595, 292] width 40 height 19
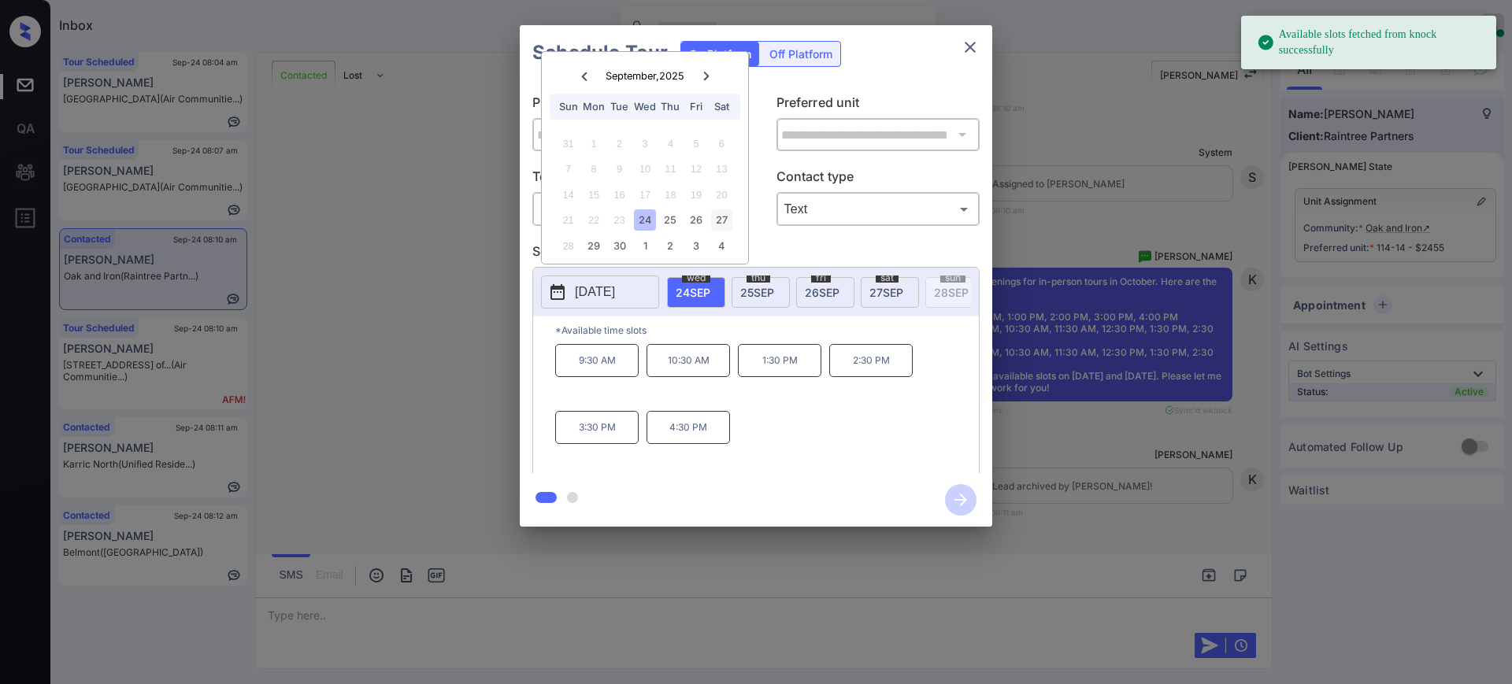
click at [731, 217] on div "27" at bounding box center [721, 219] width 21 height 21
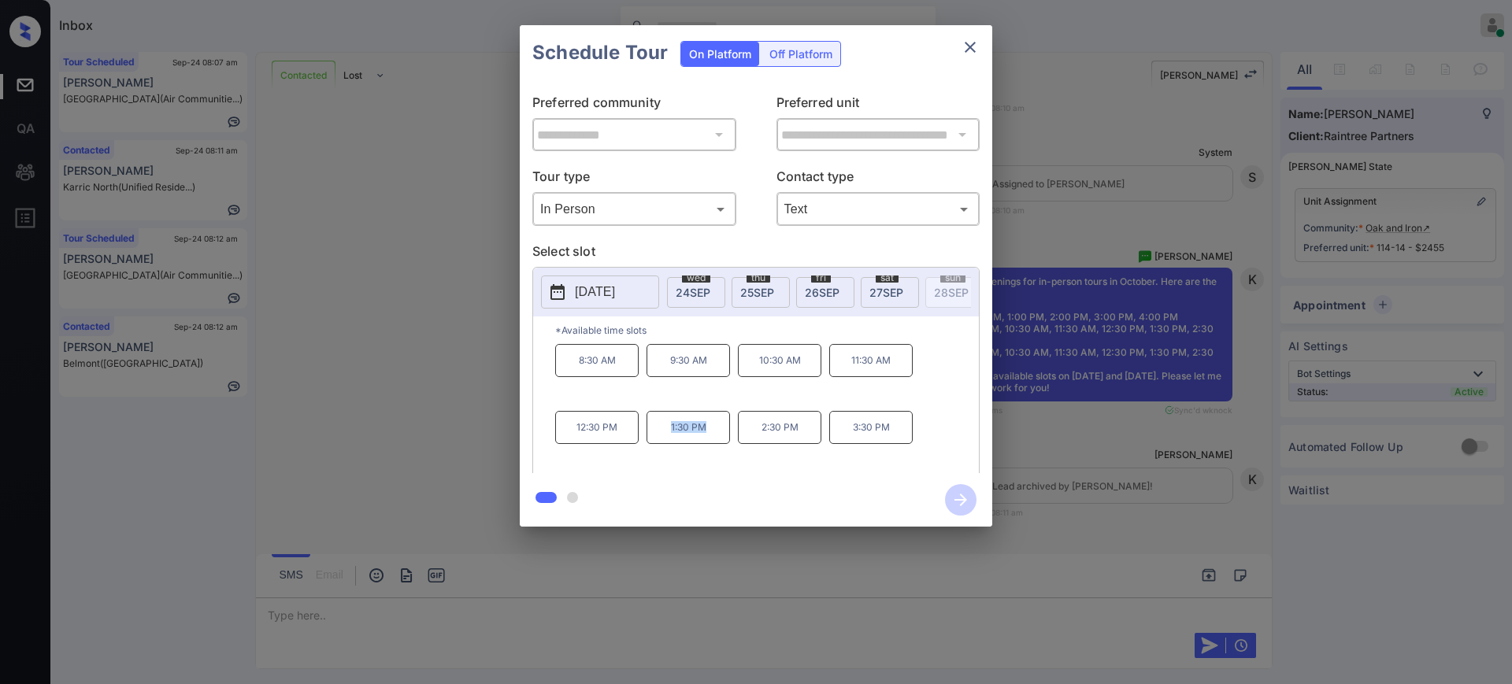
drag, startPoint x: 647, startPoint y: 442, endPoint x: 740, endPoint y: 426, distance: 94.4
click at [708, 441] on p "1:30 PM" at bounding box center [687, 427] width 83 height 33
copy p "1:30 PM"
click at [968, 50] on icon "close" at bounding box center [970, 47] width 19 height 19
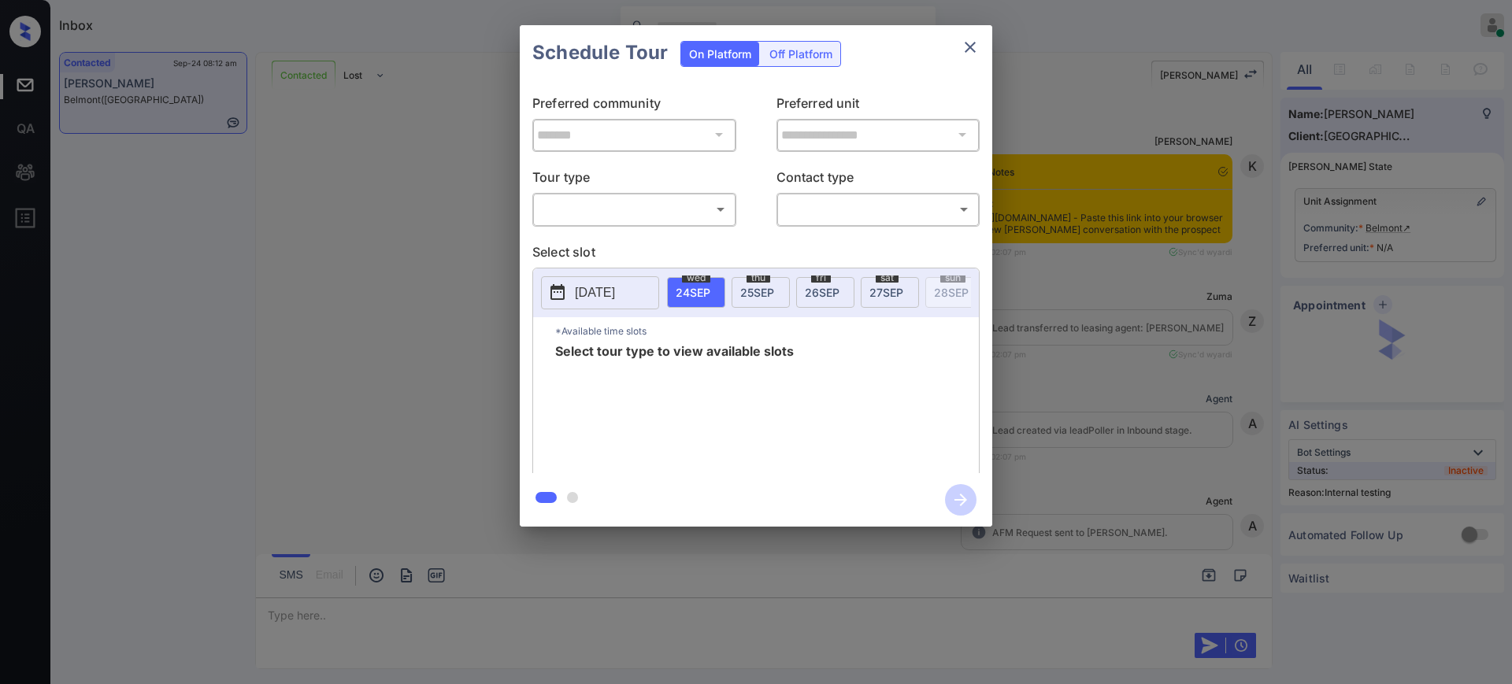
click at [622, 209] on body "Inbox [PERSON_NAME] Online Set yourself offline Set yourself on break Profile S…" at bounding box center [756, 342] width 1512 height 684
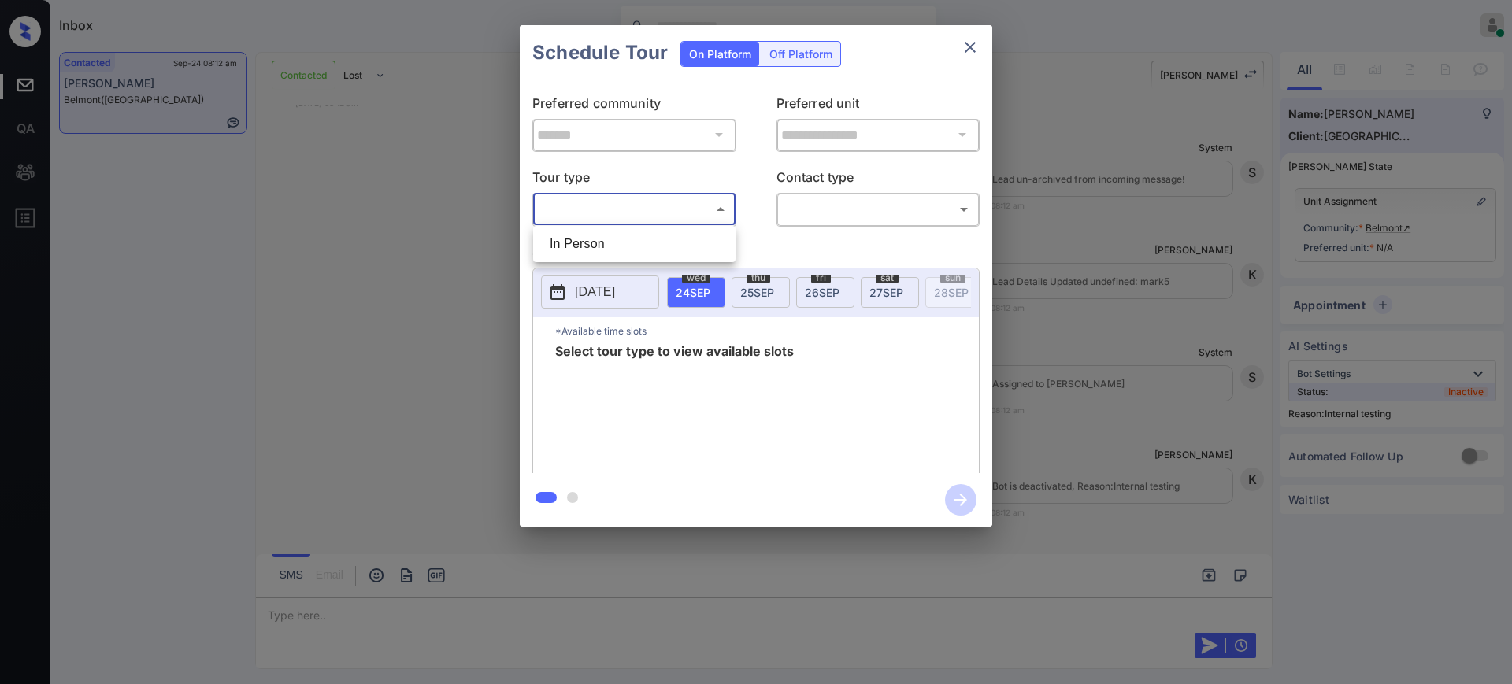
click at [964, 50] on div at bounding box center [756, 342] width 1512 height 684
click at [963, 43] on icon "close" at bounding box center [970, 47] width 19 height 19
